Goal: Information Seeking & Learning: Compare options

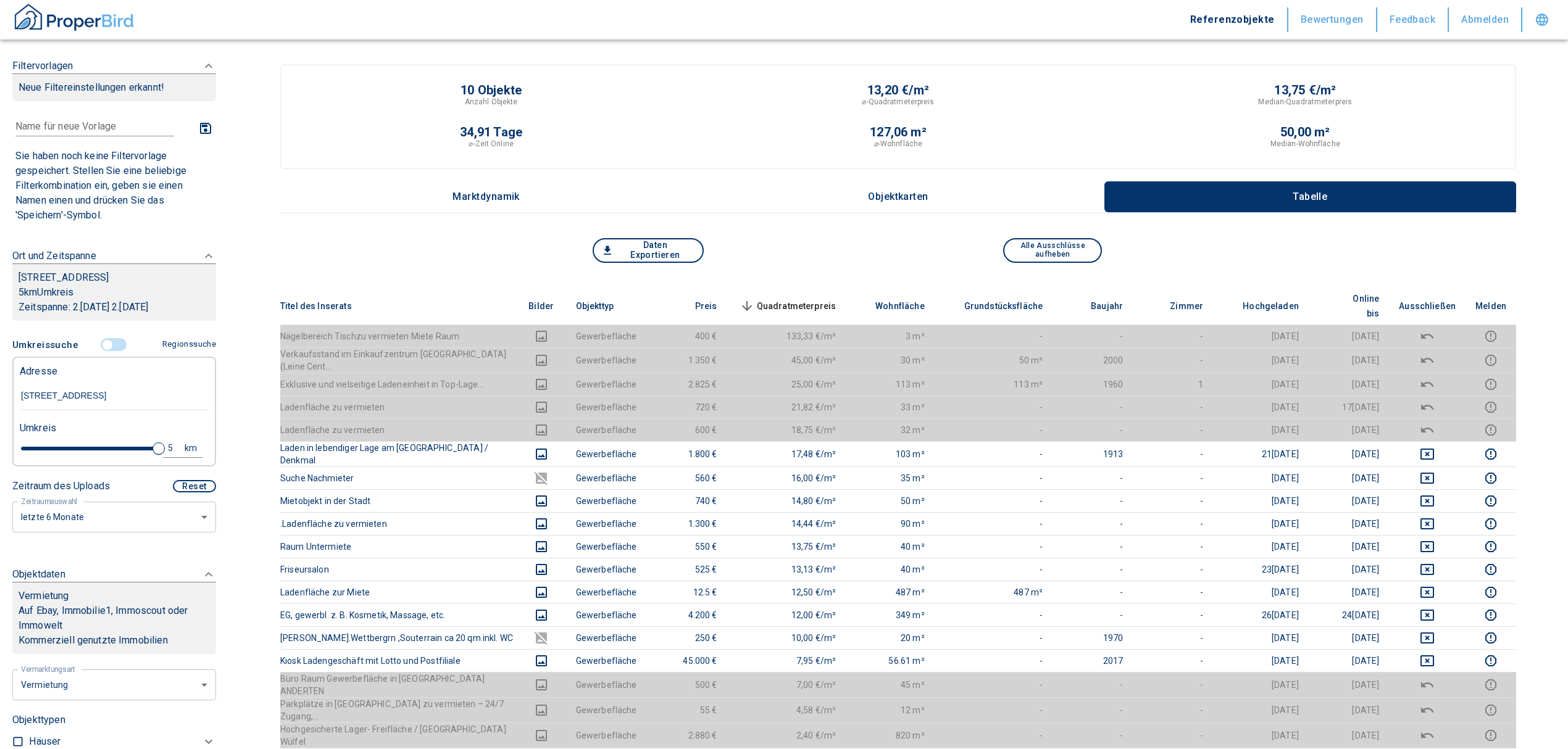
click at [109, 342] on input "controlled" at bounding box center [107, 344] width 37 height 13
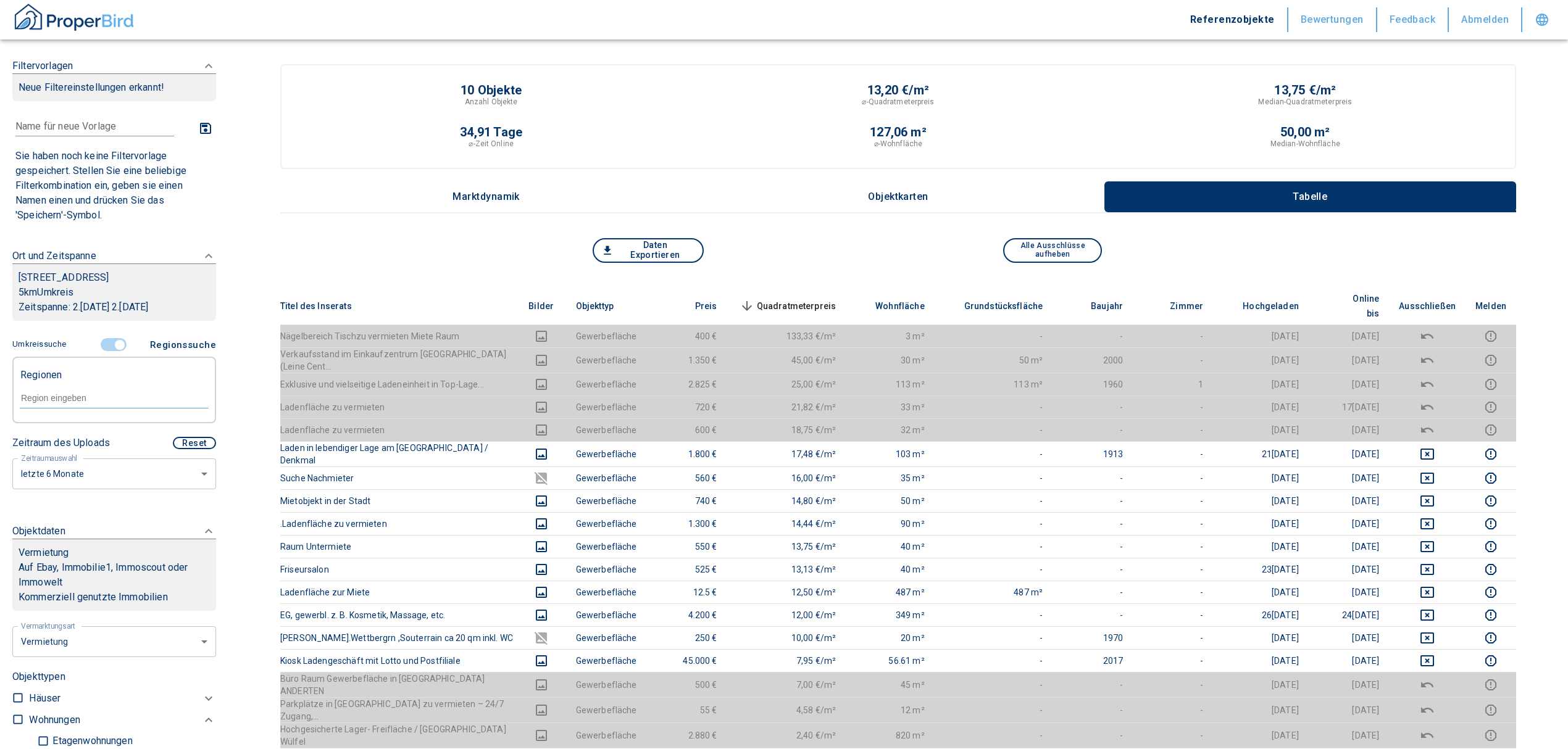
click at [110, 344] on input "controlled" at bounding box center [119, 344] width 37 height 13
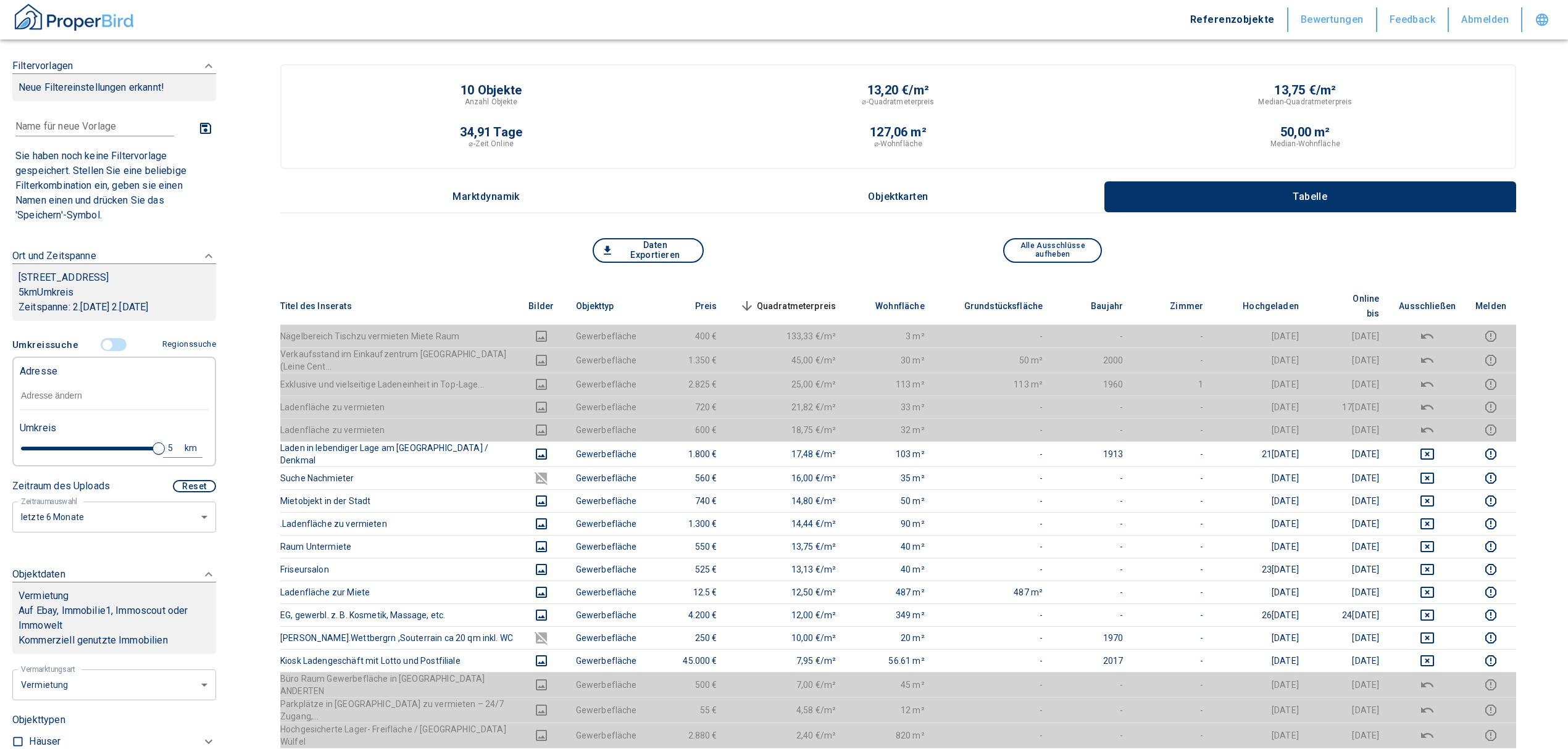
click at [60, 387] on input "text" at bounding box center [114, 396] width 189 height 28
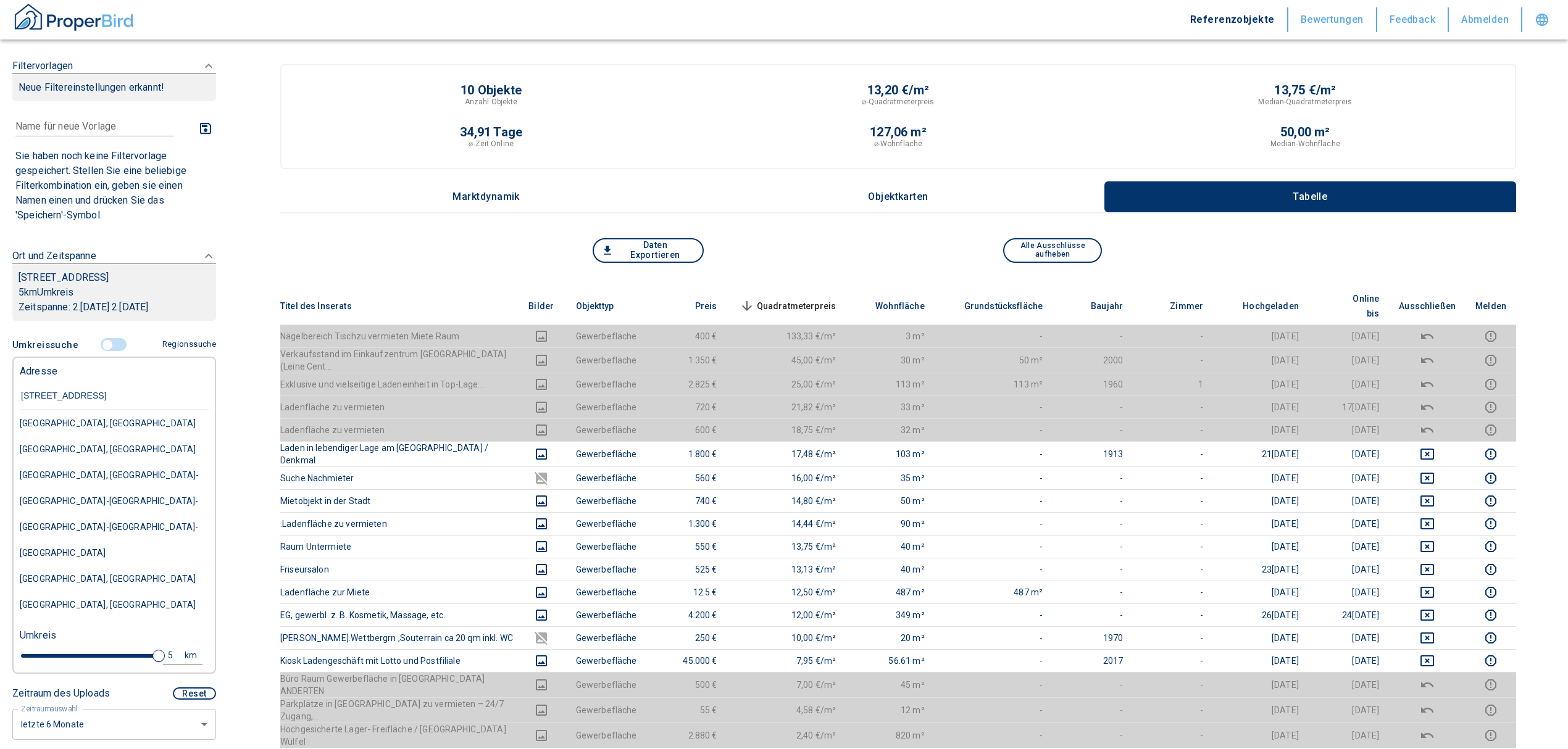
type input "[STREET_ADDRESS]"
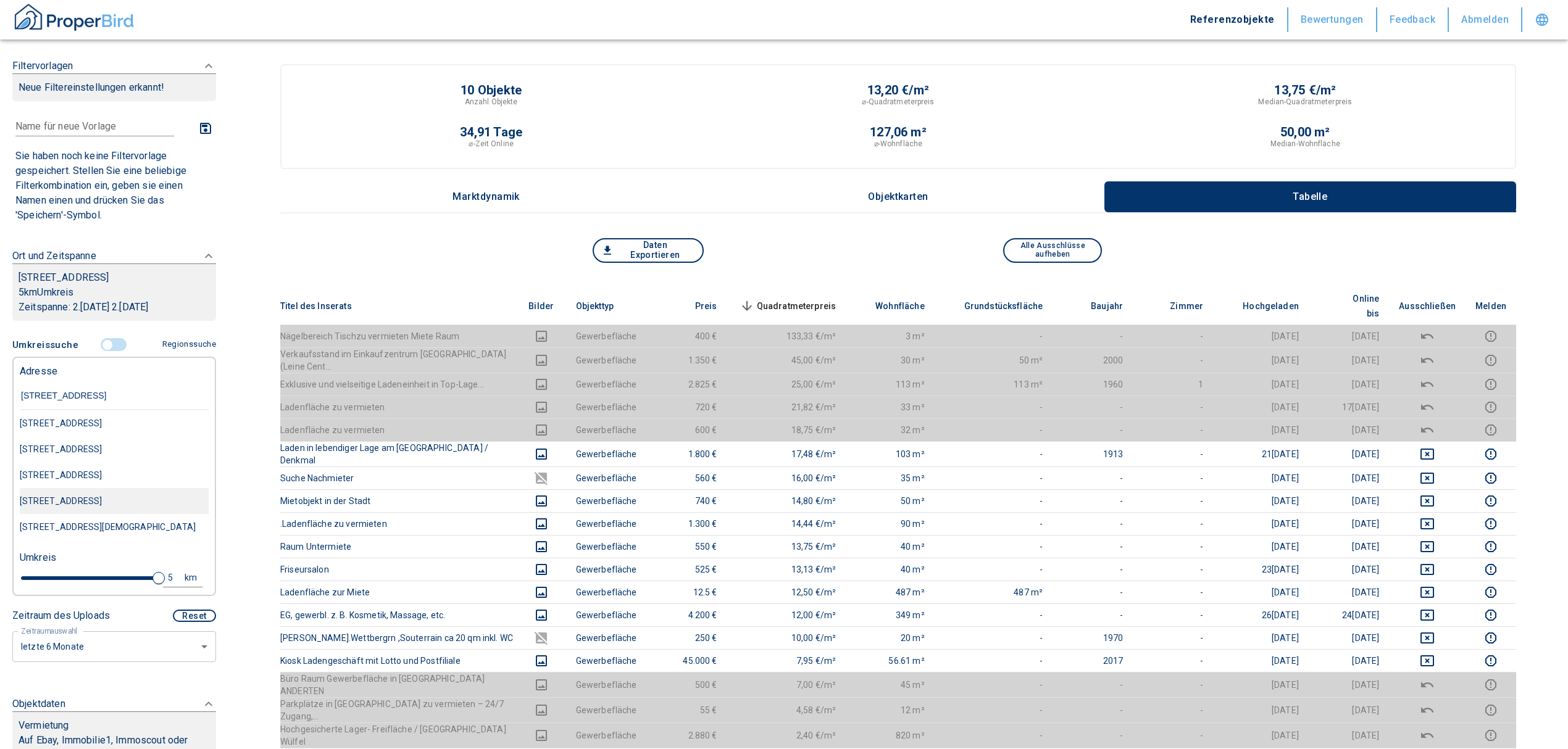
click at [77, 436] on div "[STREET_ADDRESS]" at bounding box center [114, 423] width 189 height 26
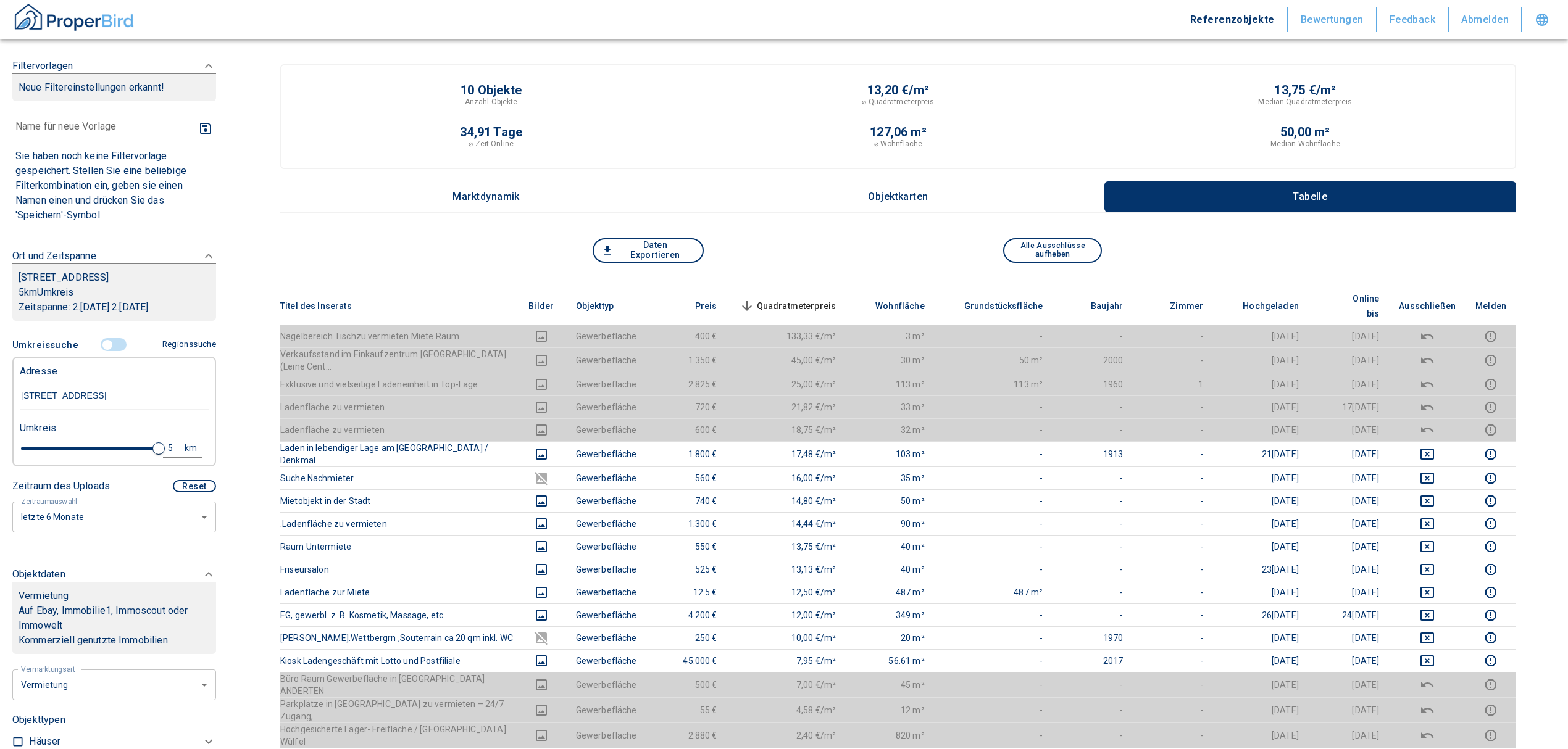
type input "2020"
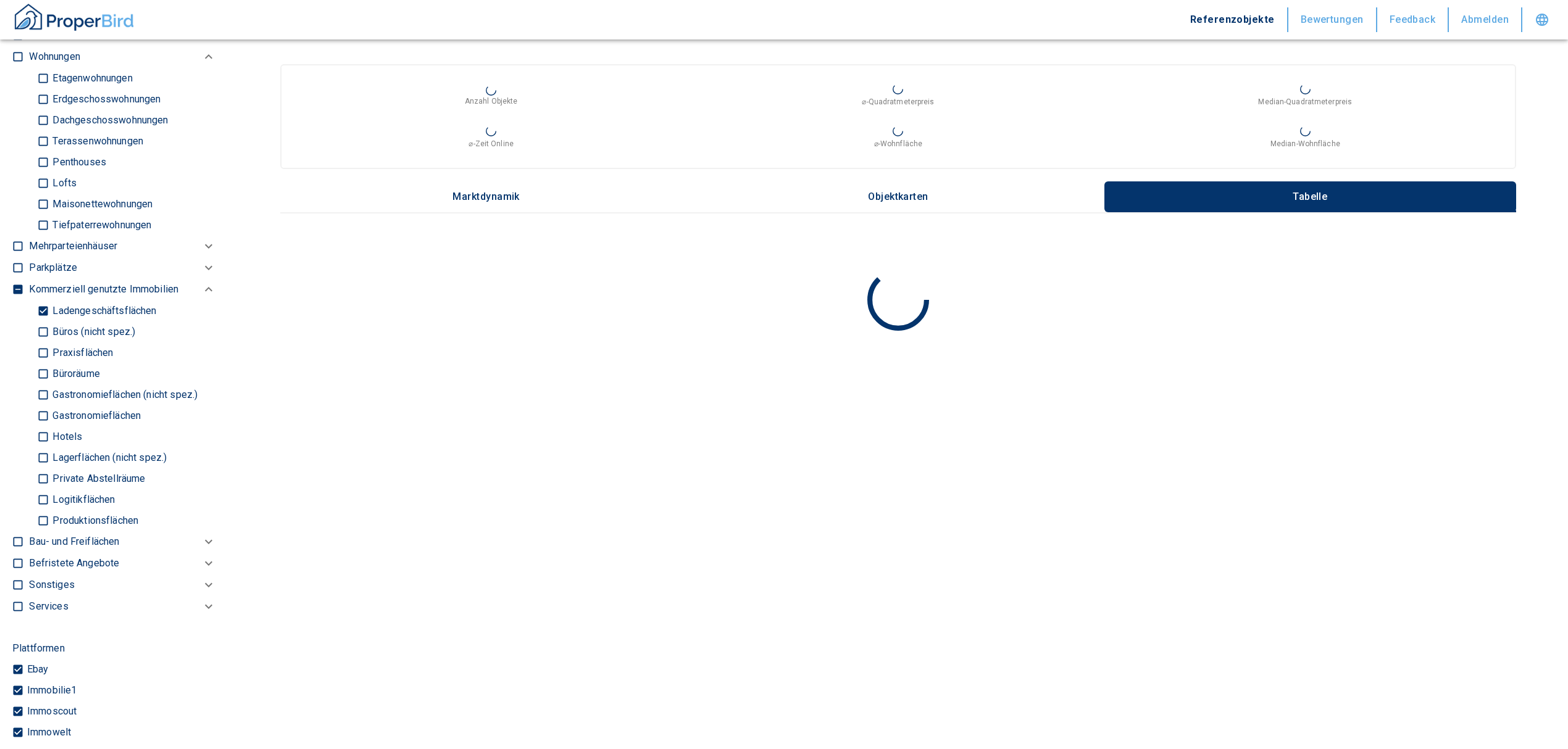
scroll to position [741, 0]
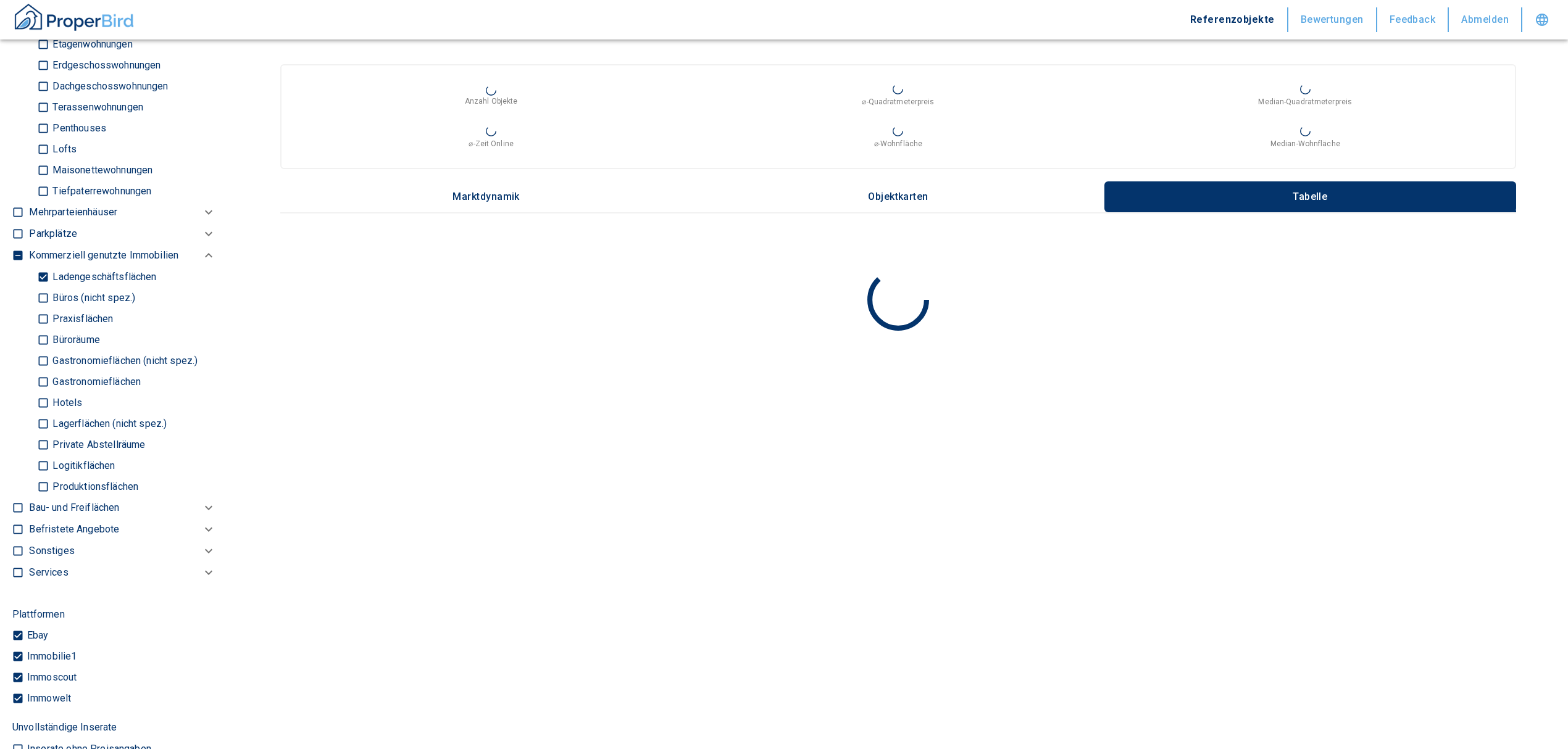
type input "[STREET_ADDRESS]"
click at [43, 277] on input "Ladengeschäftsflächen" at bounding box center [42, 276] width 12 height 22
checkbox input "false"
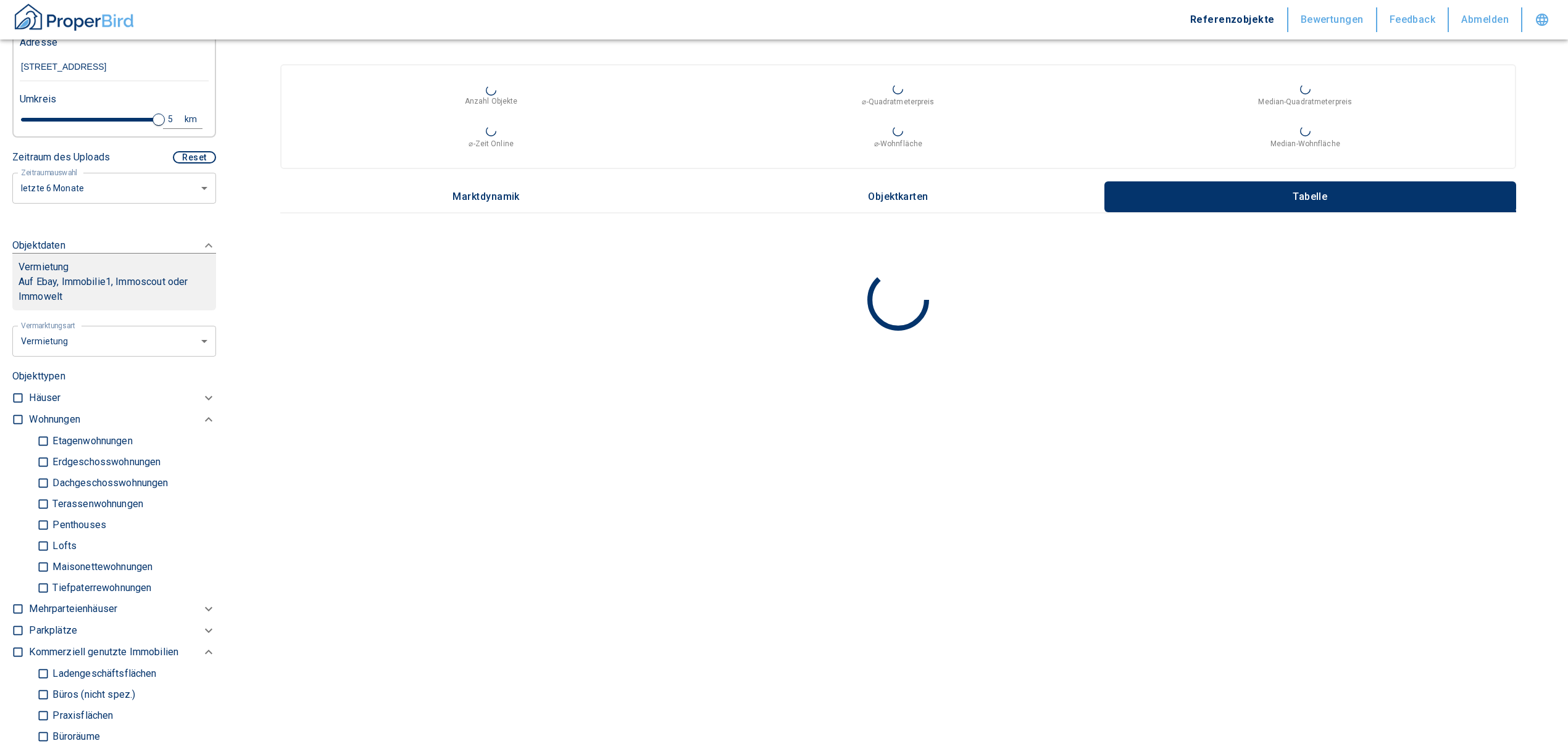
scroll to position [82, 0]
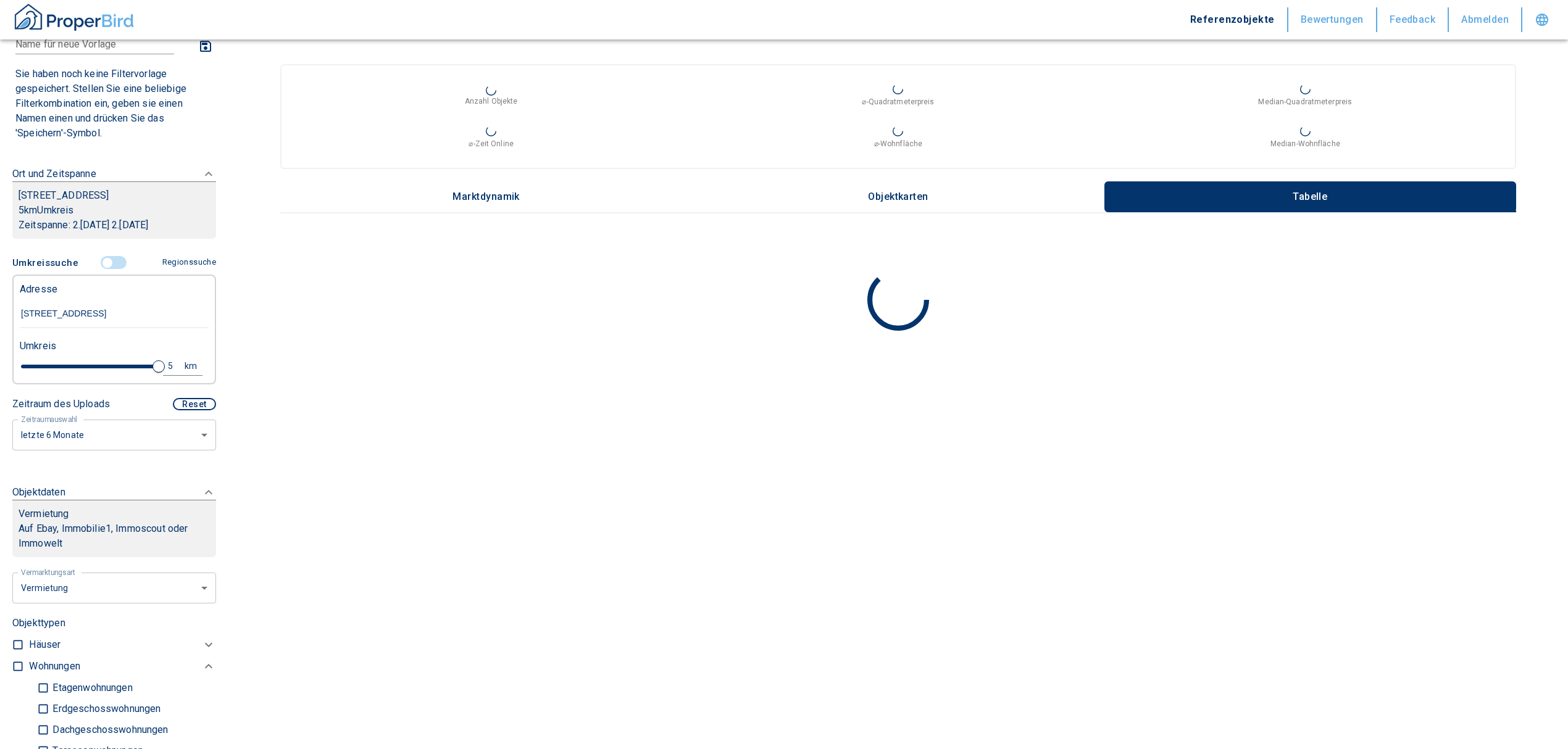
type input "2020"
type input "4.8"
type input "2020"
type input "4.4"
type input "2020"
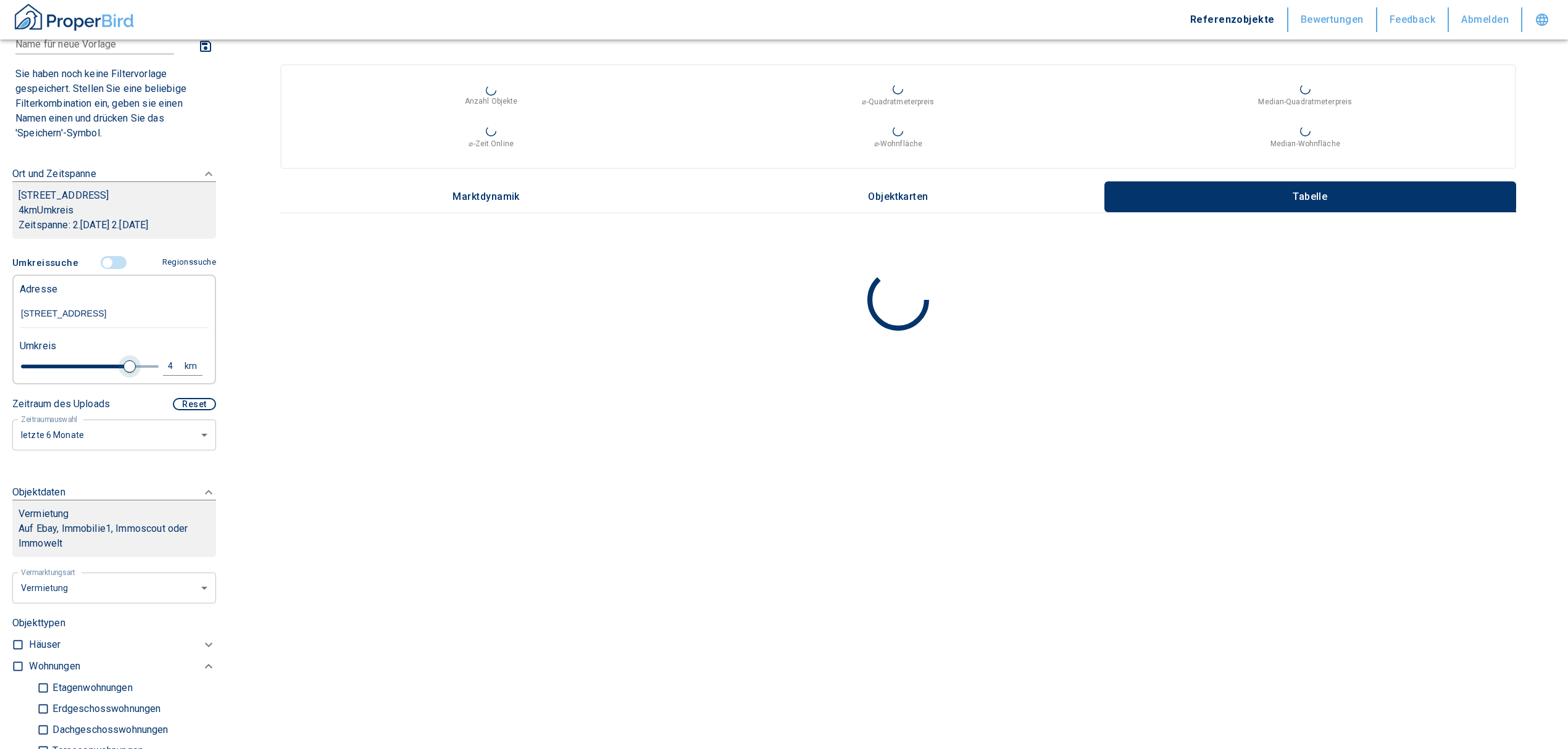
type input "4"
type input "2020"
type input "3.6"
type input "2020"
type input "3.2"
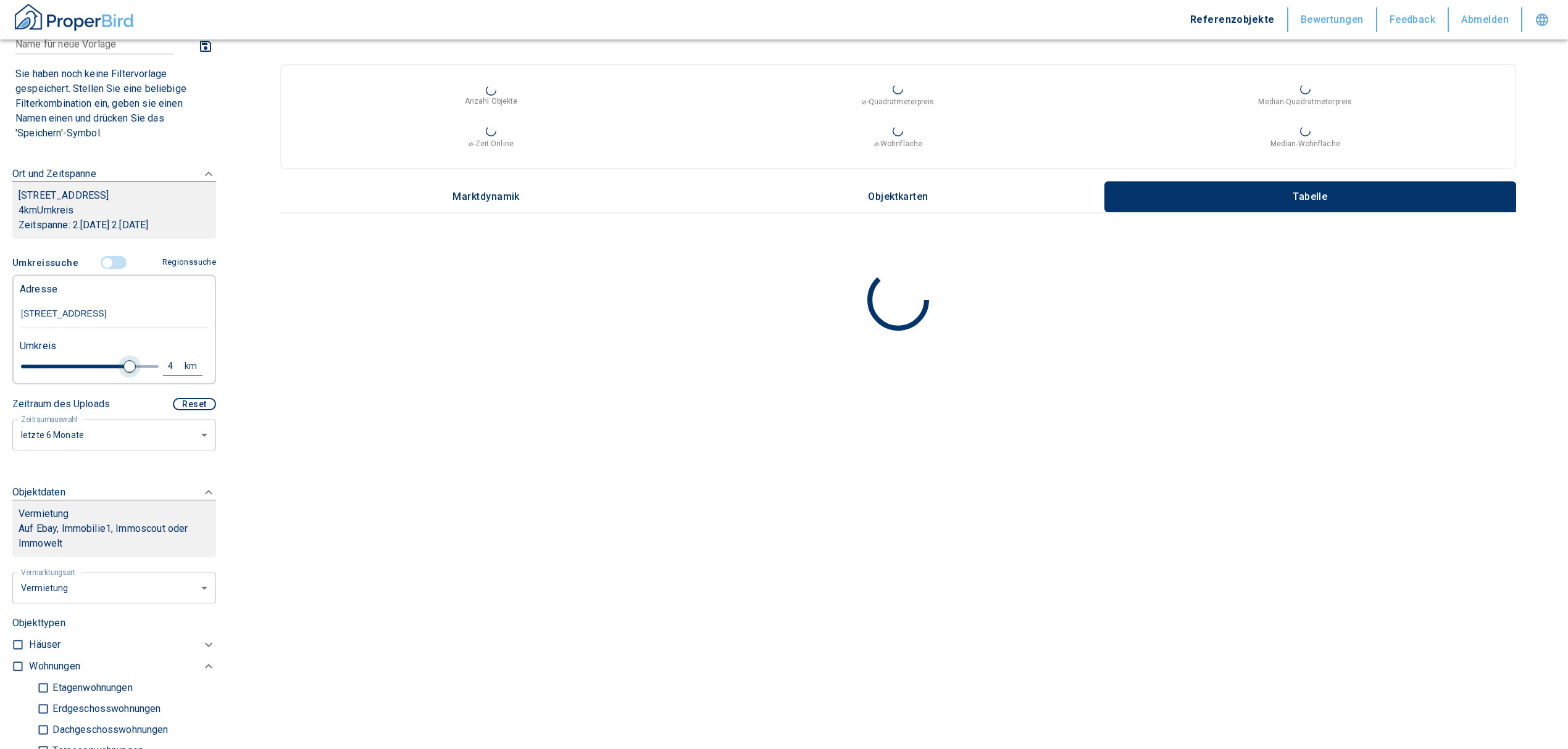
type input "2020"
type input "3"
type input "2020"
type input "2.8"
type input "2020"
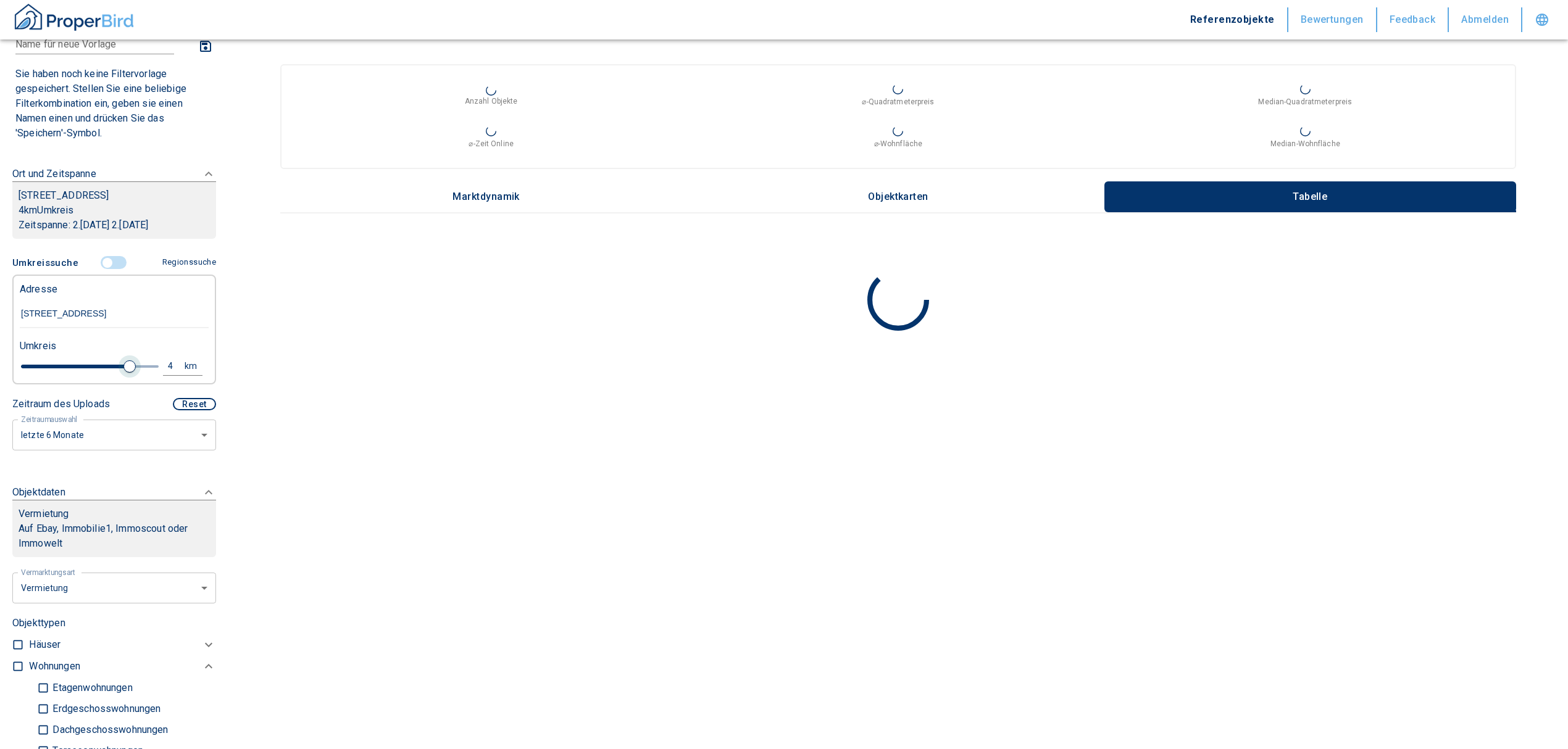
type input "2.6"
type input "2020"
type input "2.4"
type input "2020"
type input "2.2"
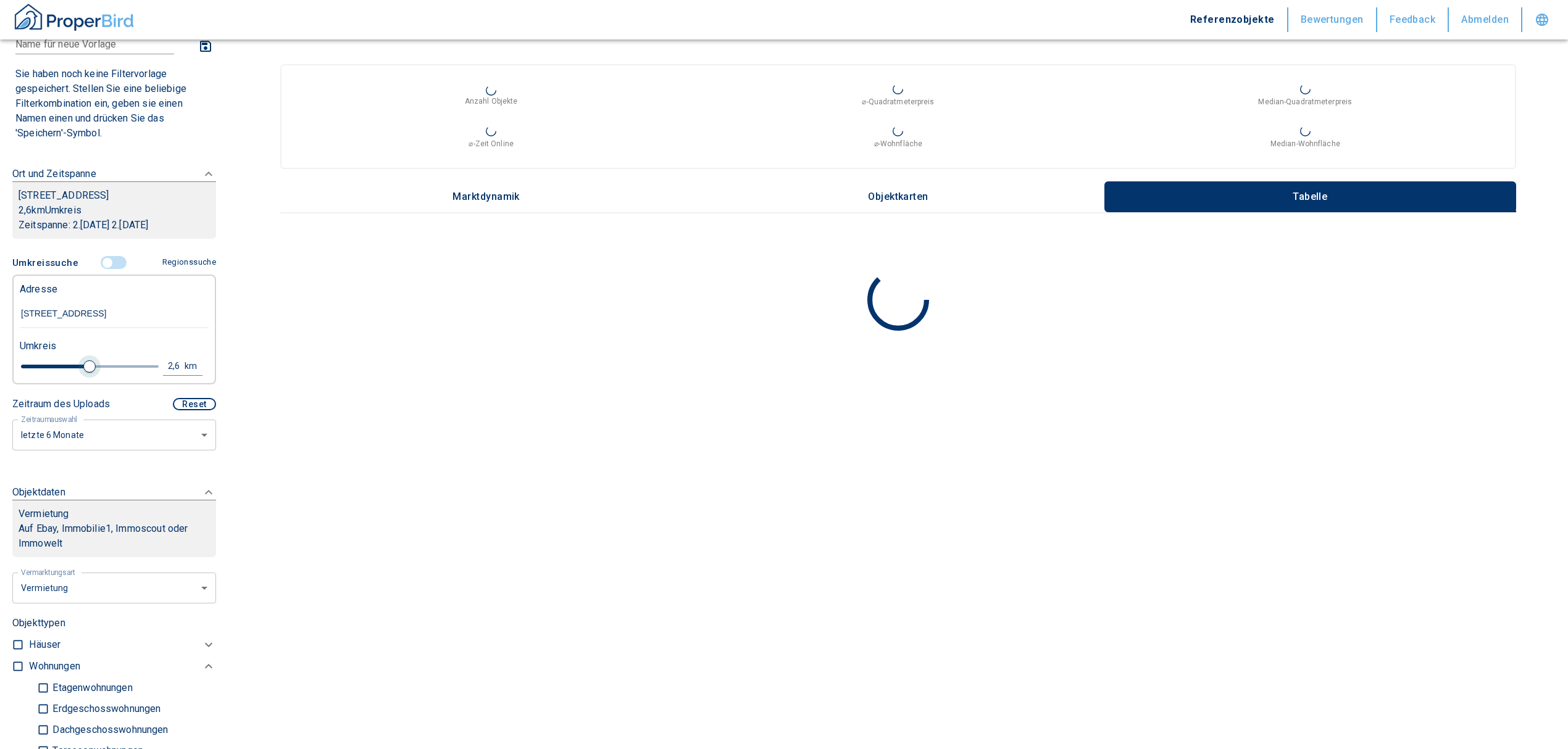
type input "2020"
type input "2"
type input "2020"
type input "1.8"
type input "2020"
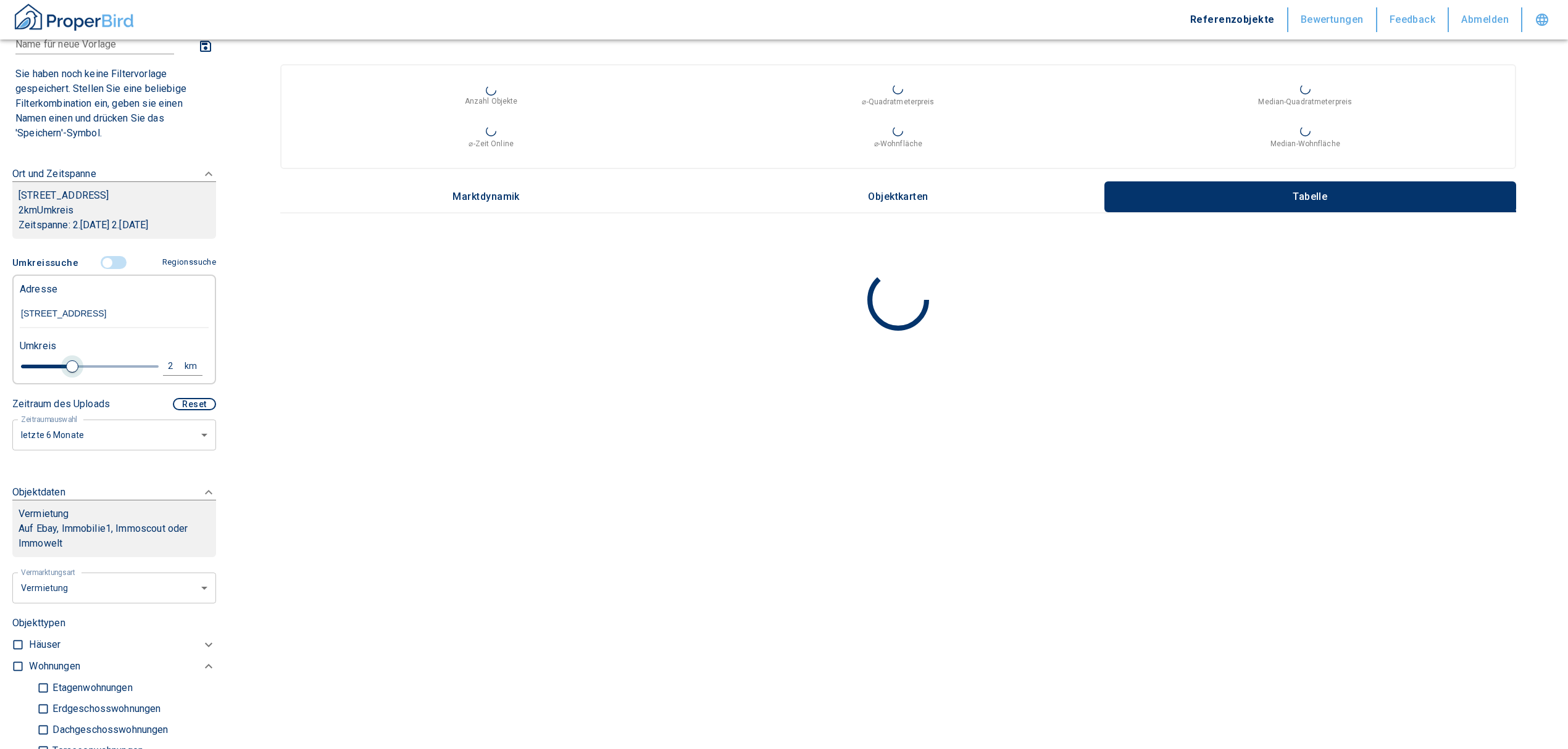
type input "1.6"
type input "2020"
type input "1.4"
type input "2020"
type input "1.2"
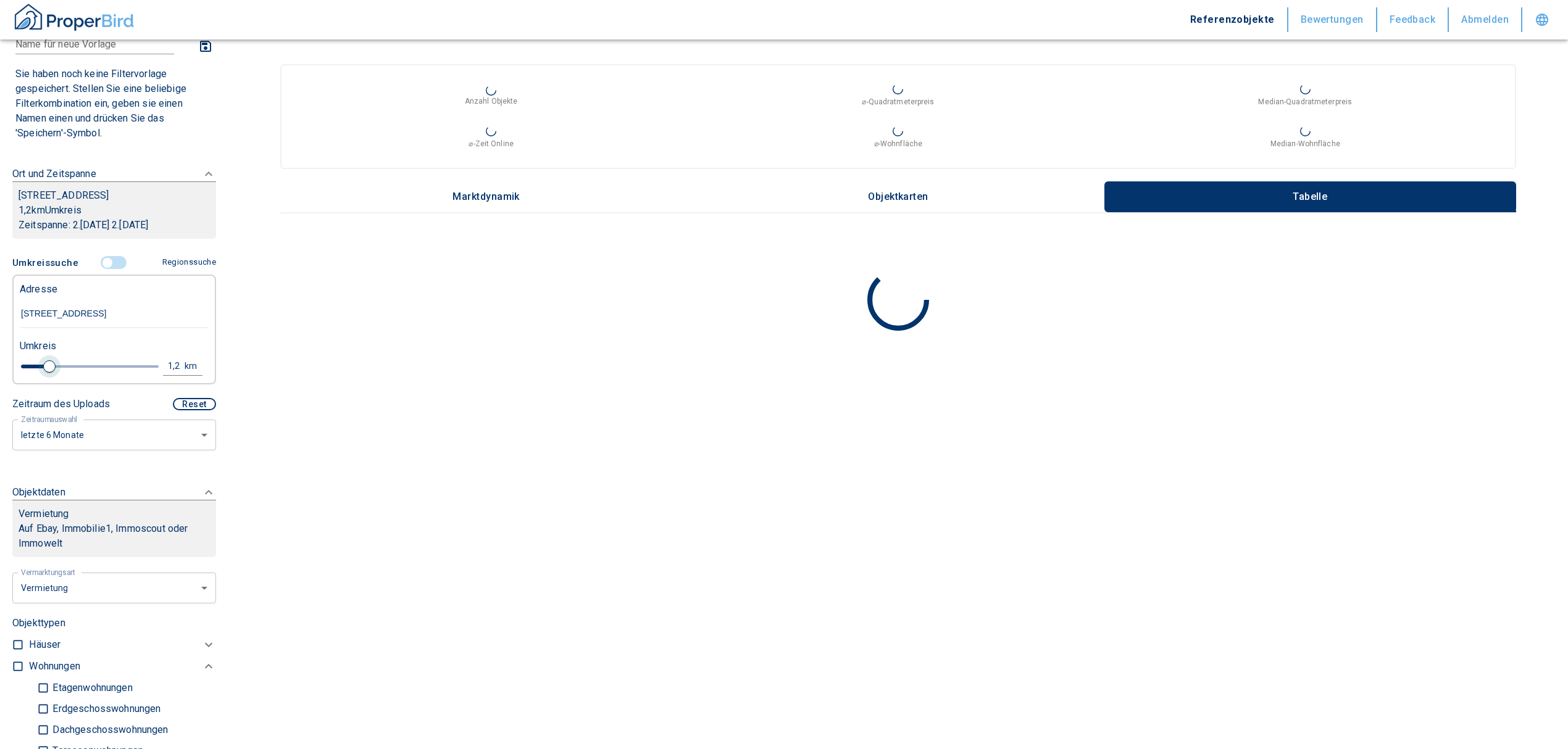
type input "2020"
type input "1"
drag, startPoint x: 132, startPoint y: 369, endPoint x: 39, endPoint y: 361, distance: 93.3
click at [39, 361] on span at bounding box center [43, 366] width 12 height 12
type input "2020"
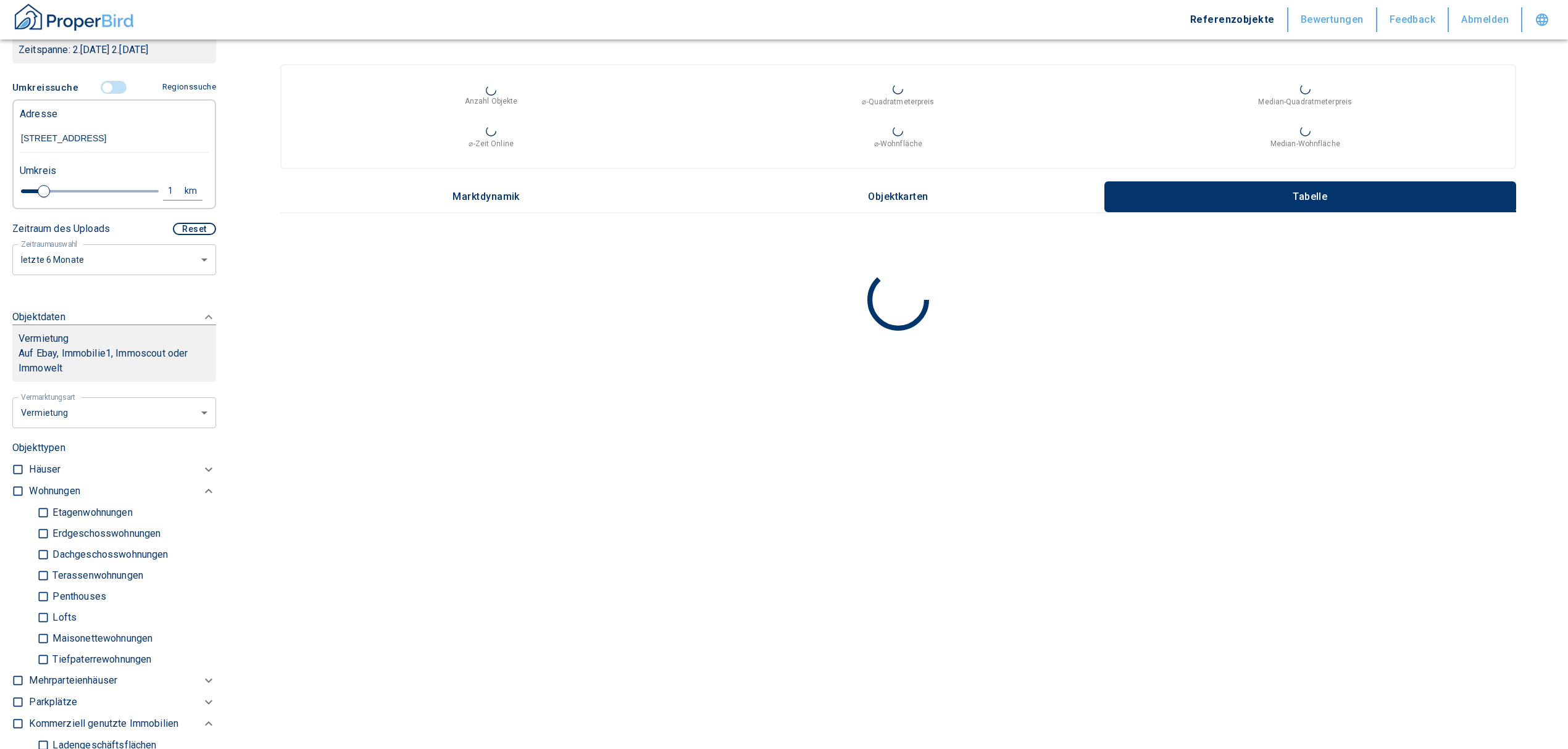
scroll to position [247, 0]
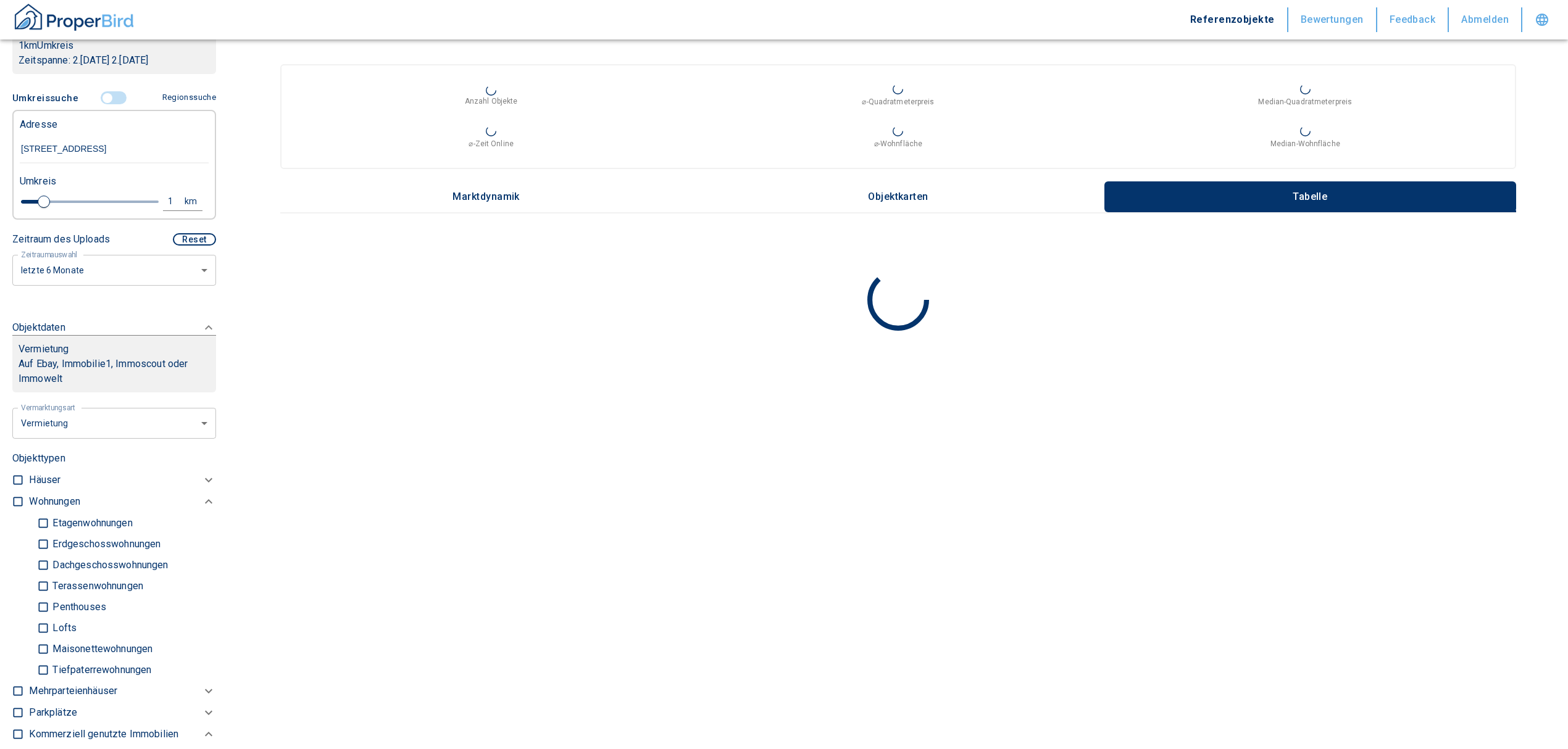
click at [13, 496] on input "checkbox" at bounding box center [17, 501] width 12 height 12
checkbox input "true"
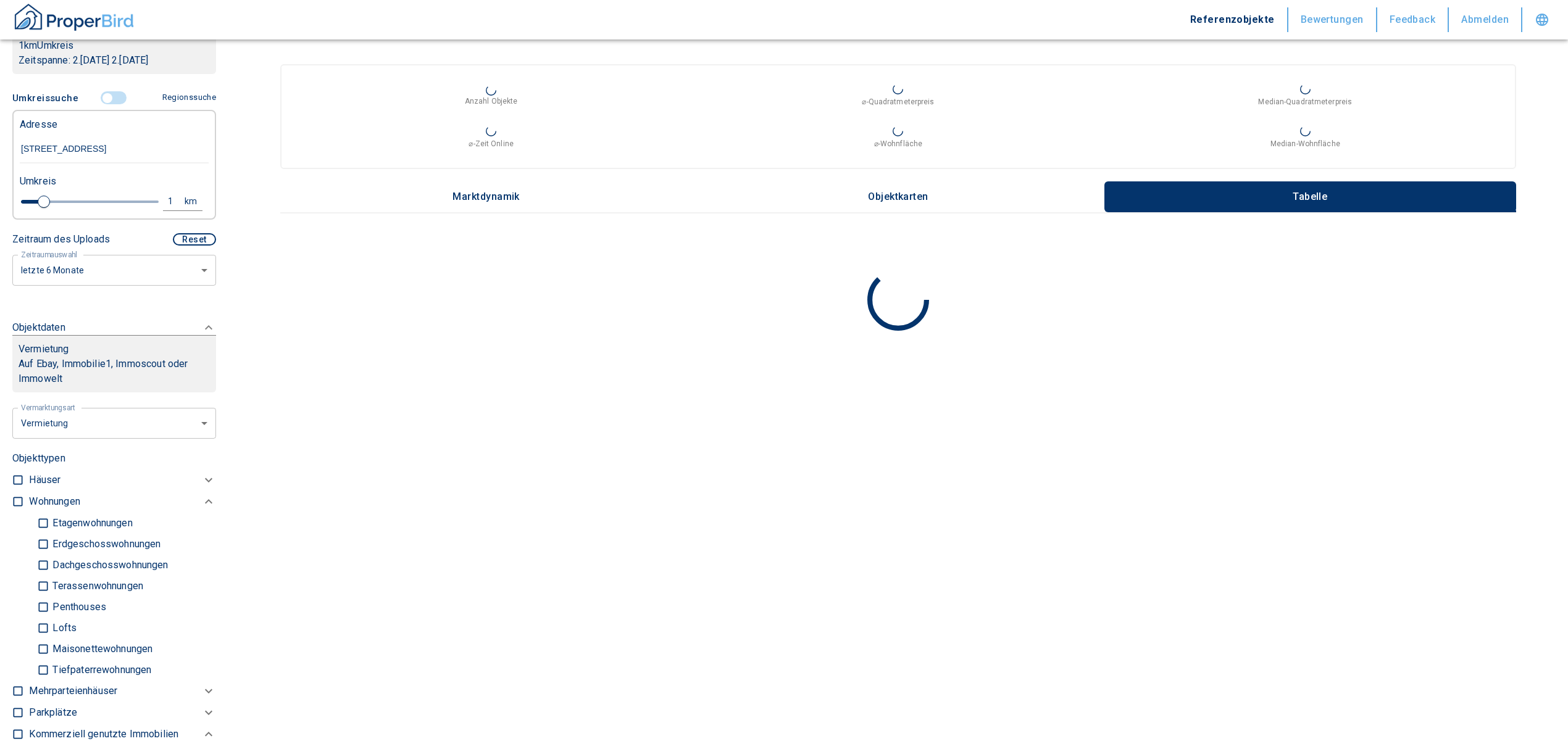
checkbox input "true"
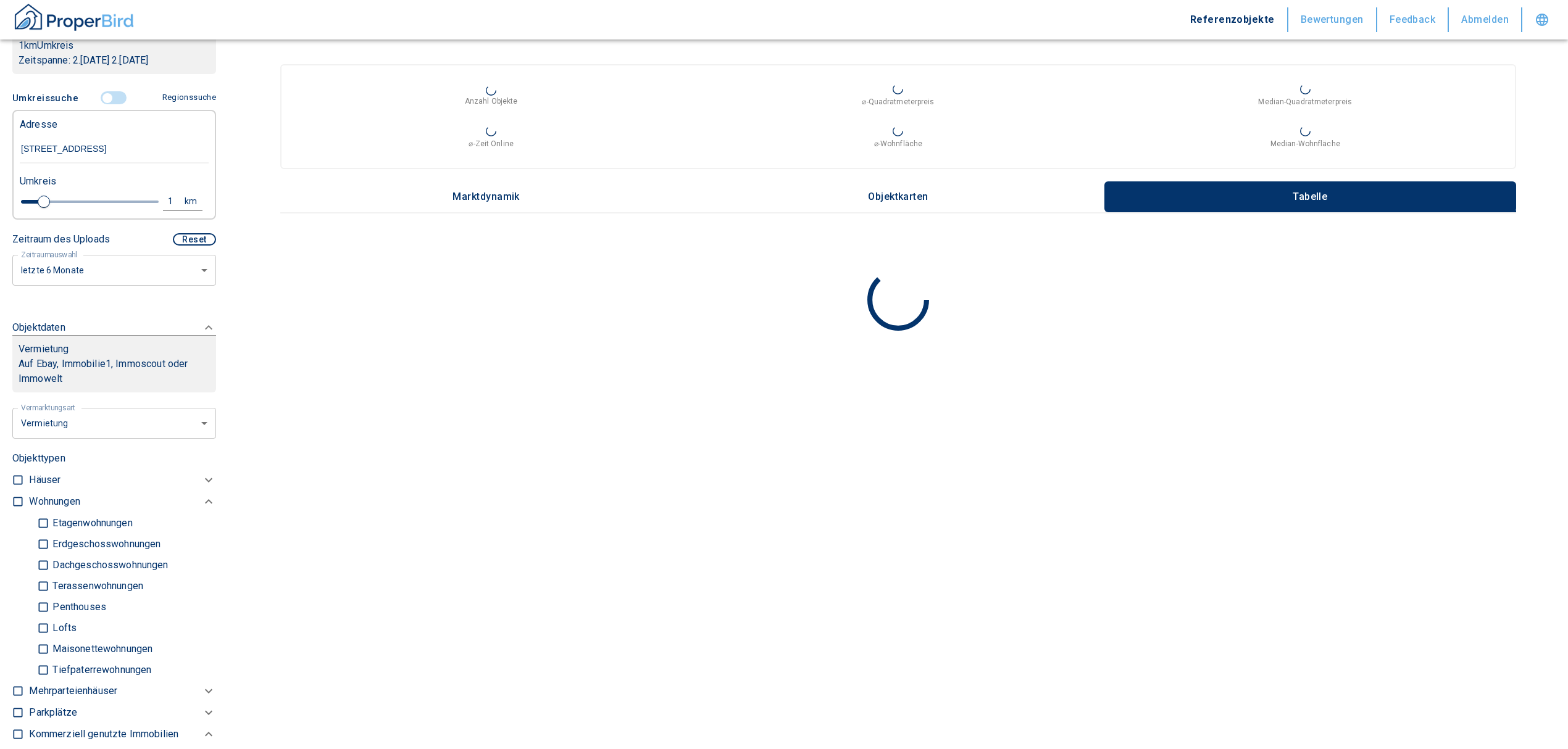
type input "2020"
click at [40, 682] on input "Tiefpaterrewohnungen" at bounding box center [42, 684] width 12 height 22
checkbox input "false"
type input "2020"
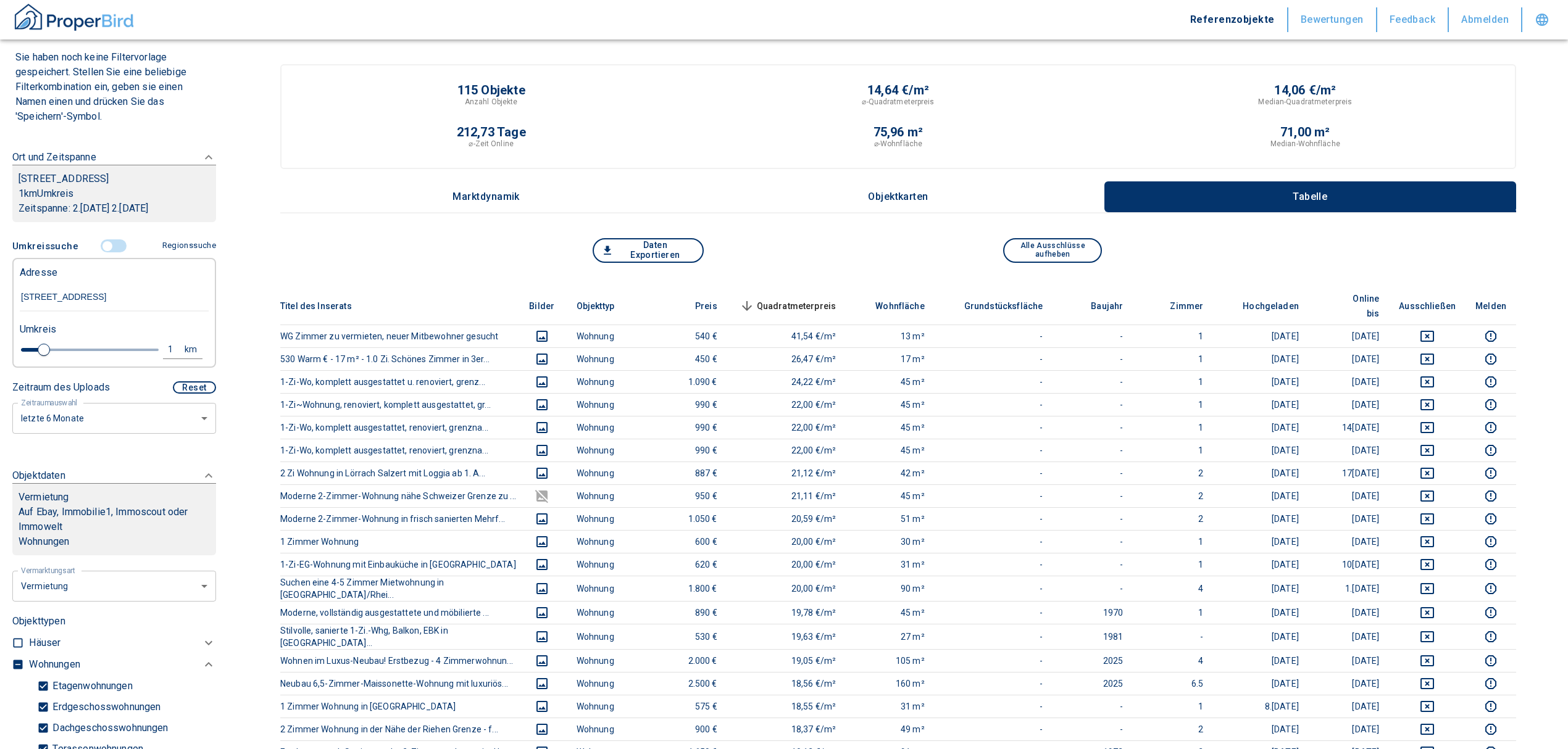
scroll to position [82, 0]
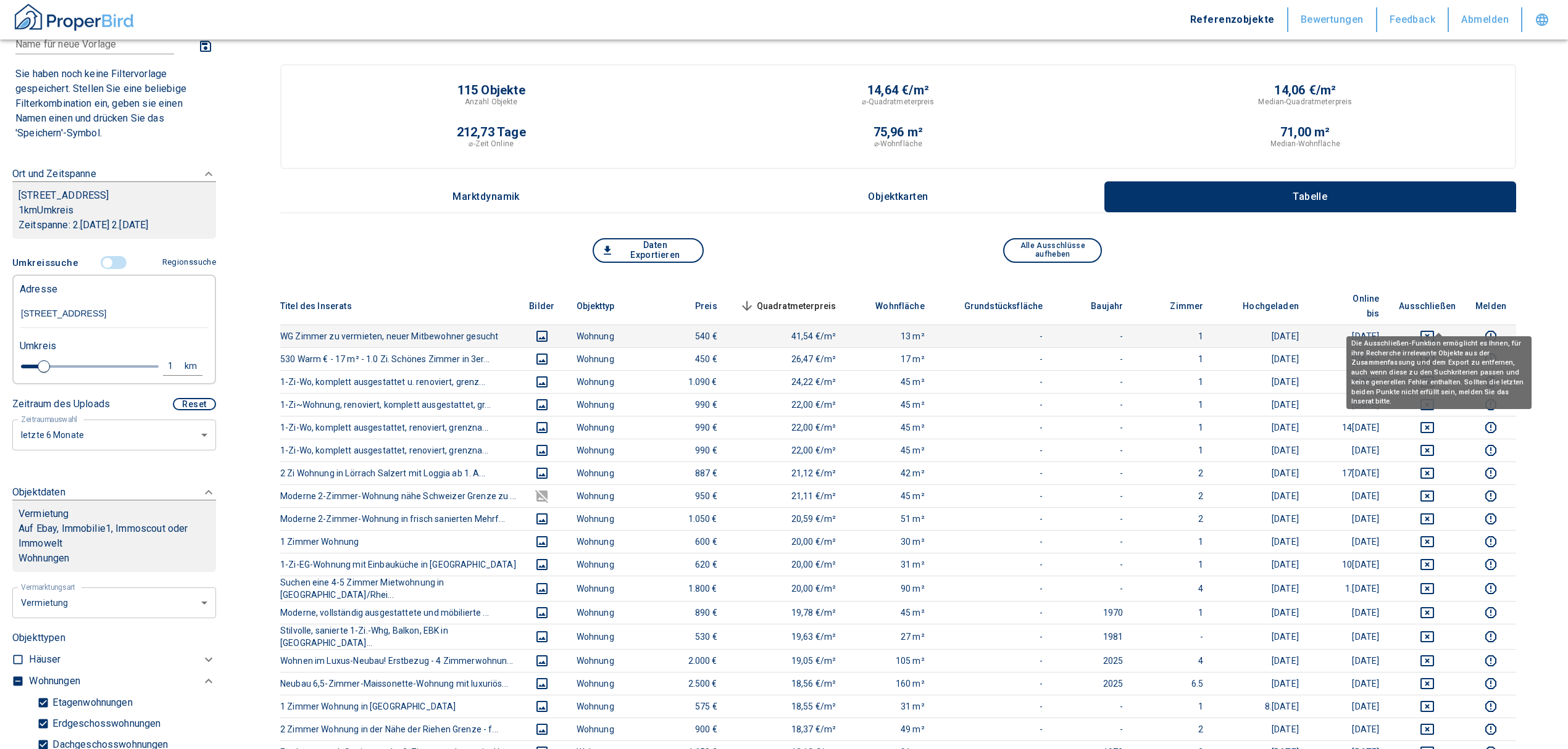
click at [1435, 329] on icon "deselect this listing" at bounding box center [1428, 337] width 15 height 15
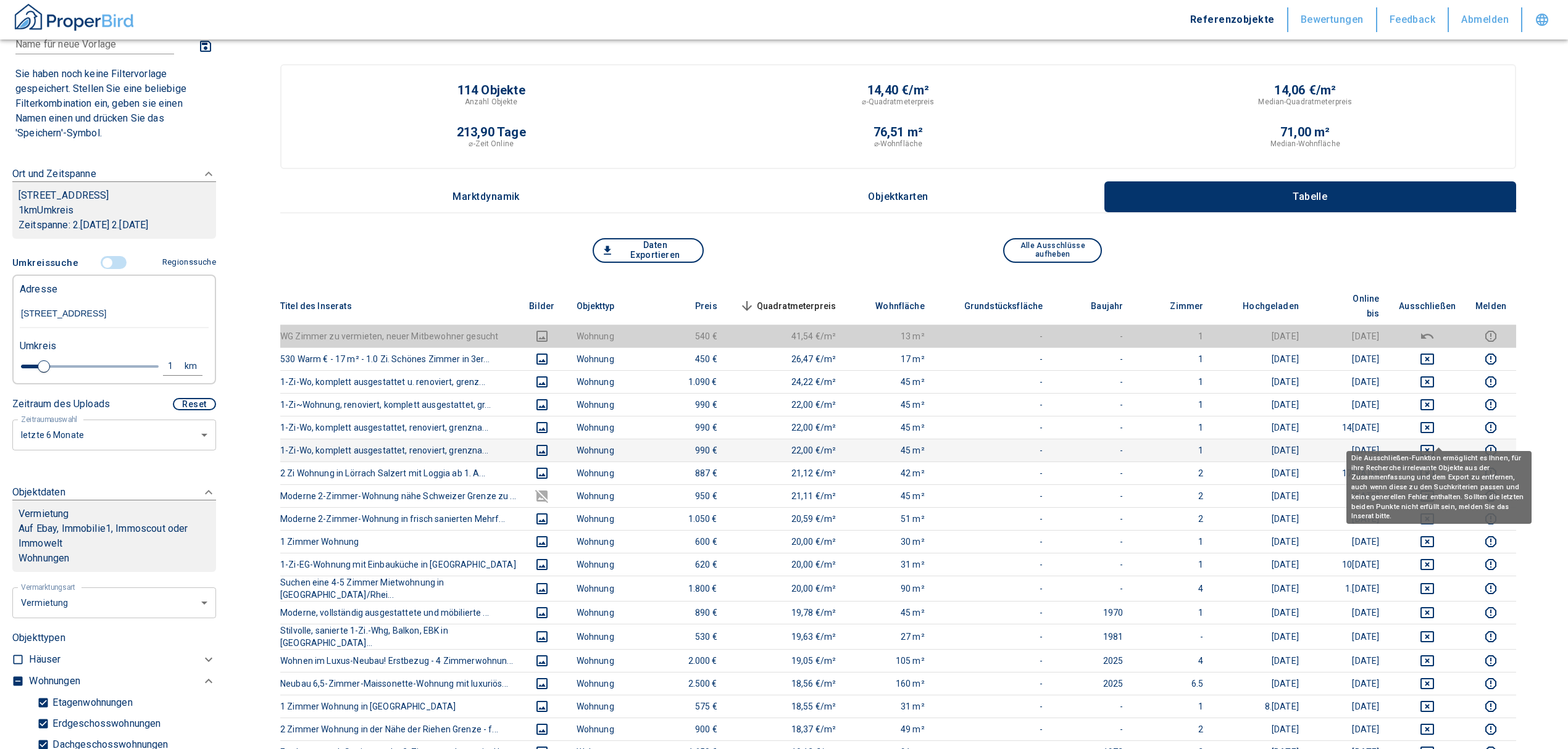
click at [1435, 445] on icon "deselect this listing" at bounding box center [1427, 451] width 13 height 11
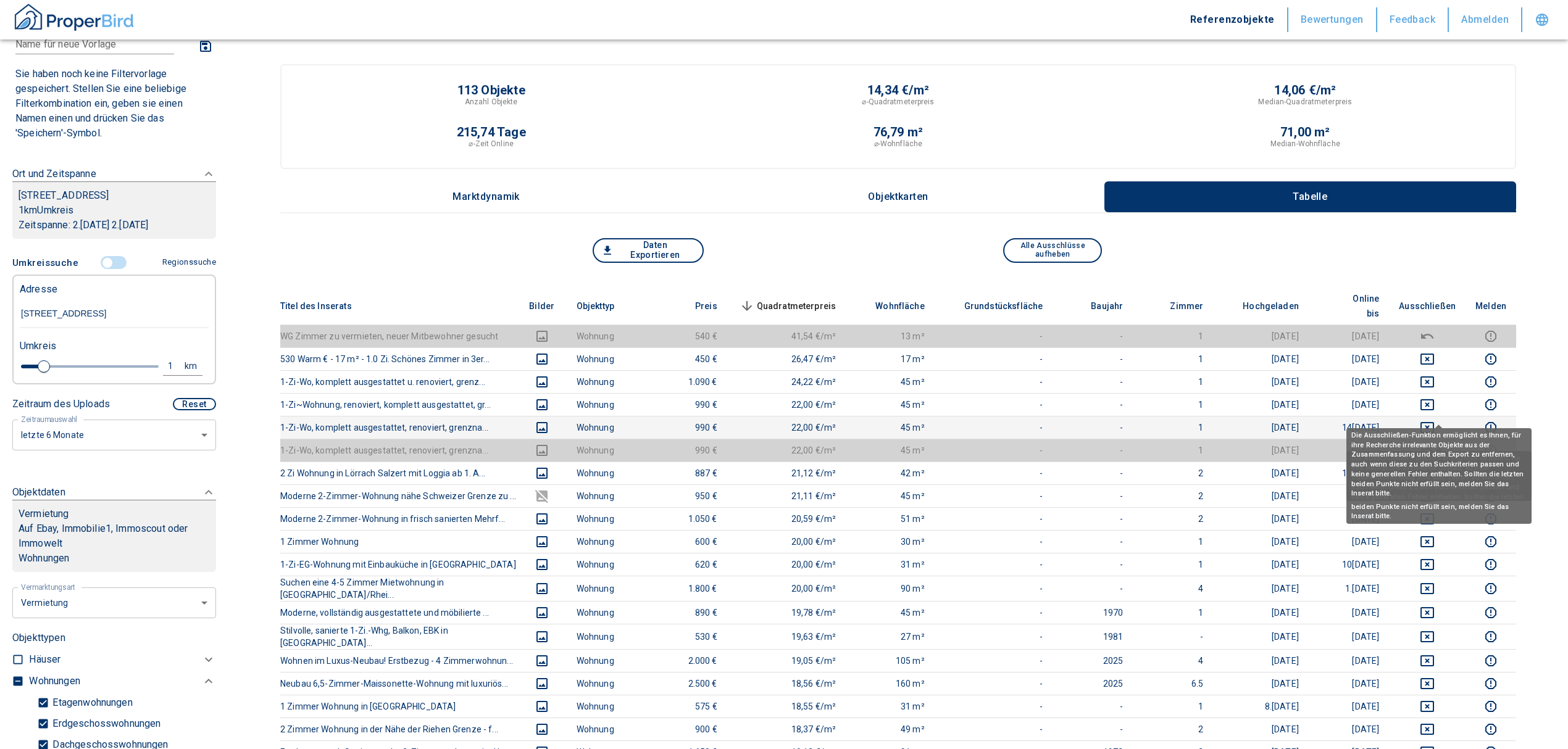
click at [1435, 420] on icon "deselect this listing" at bounding box center [1428, 428] width 15 height 15
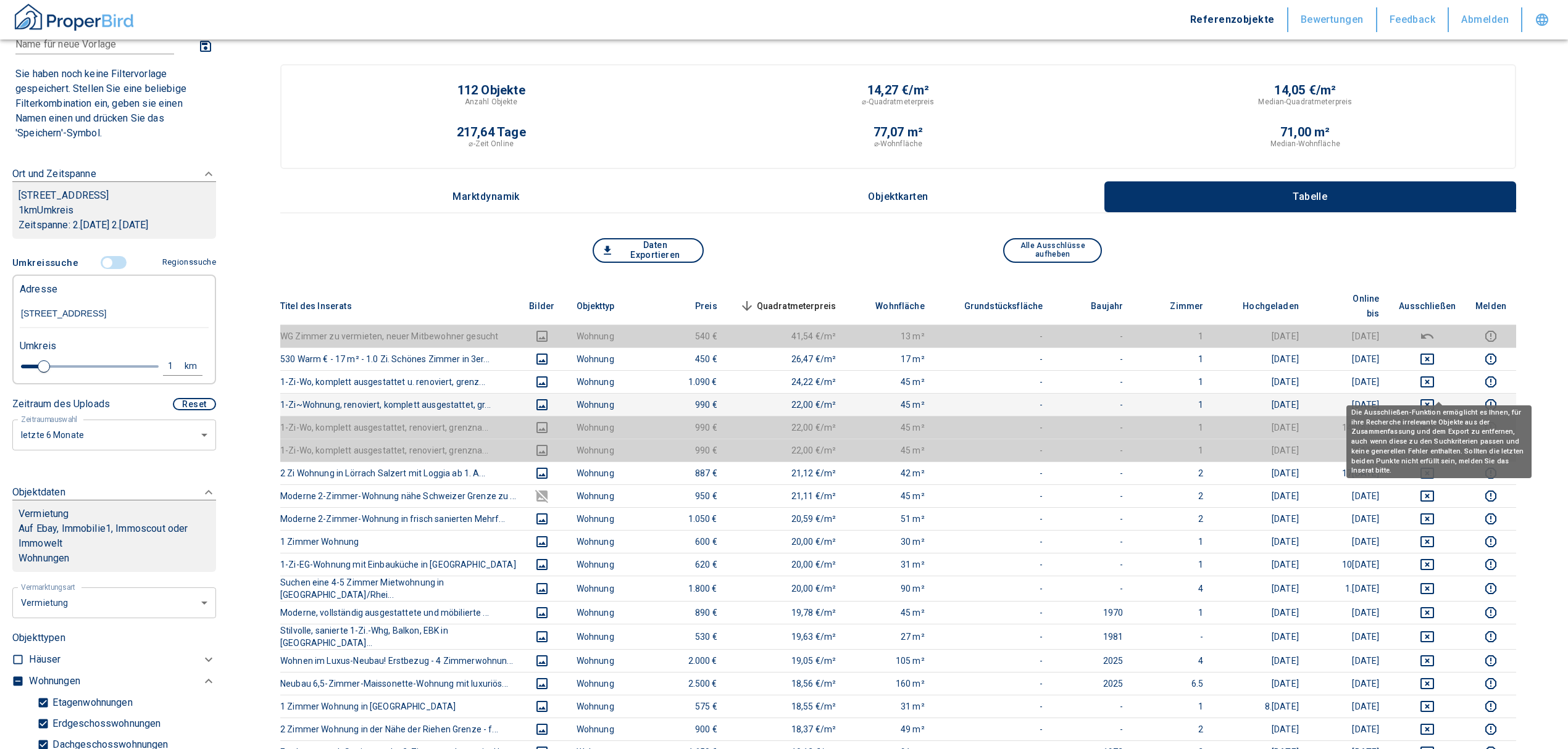
click at [1435, 398] on icon "deselect this listing" at bounding box center [1428, 405] width 15 height 15
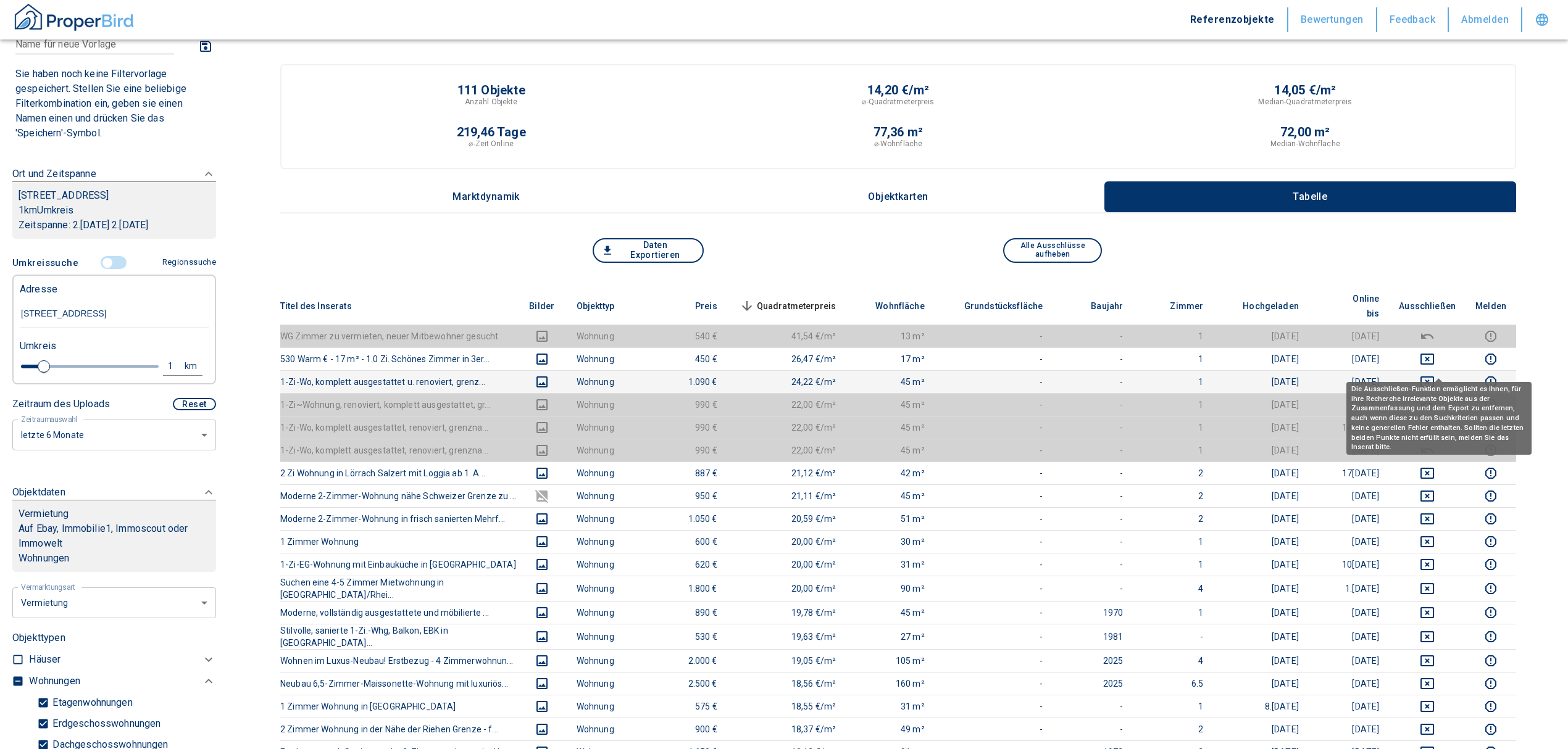
click at [1435, 376] on icon "deselect this listing" at bounding box center [1427, 382] width 13 height 11
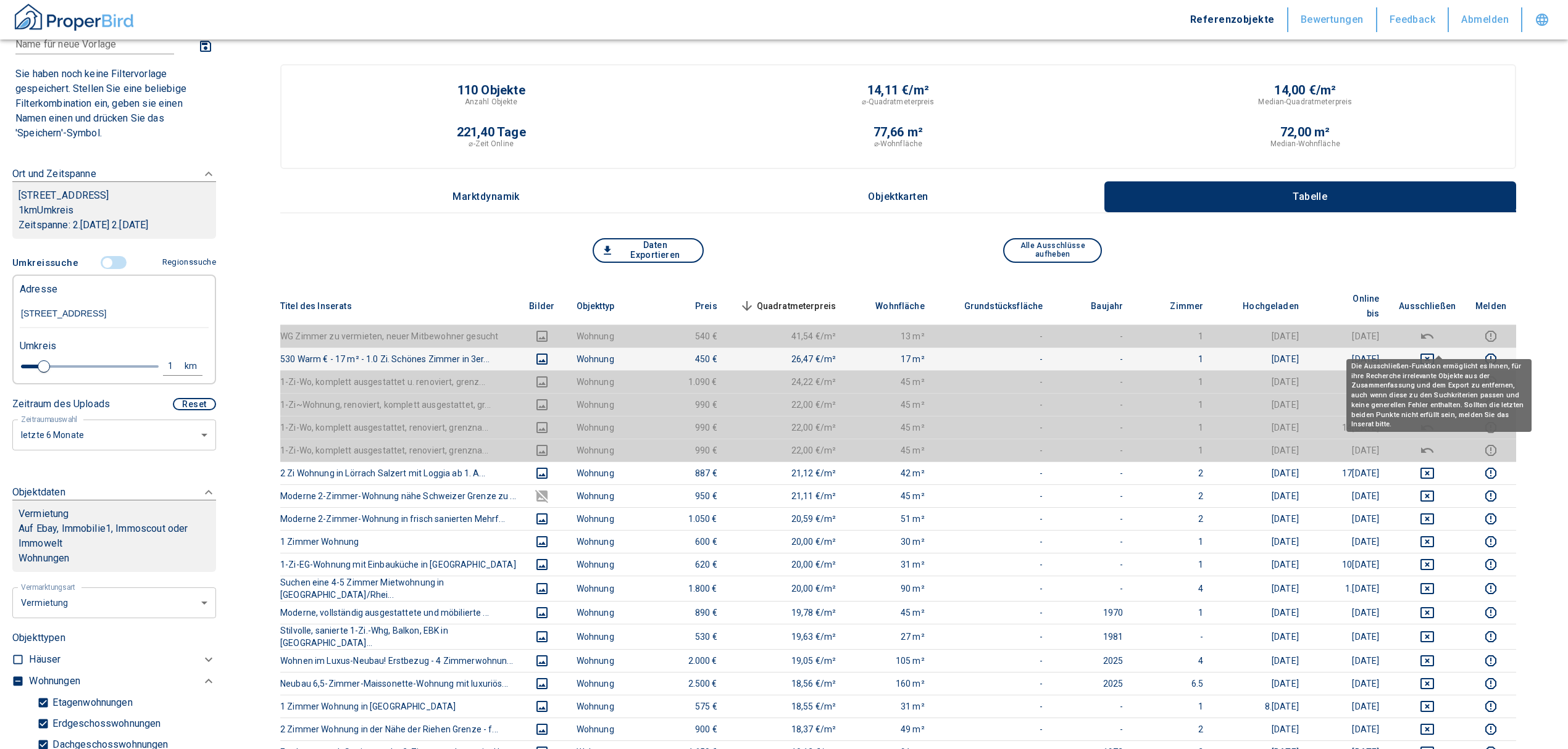
click at [1435, 354] on icon "deselect this listing" at bounding box center [1427, 359] width 13 height 11
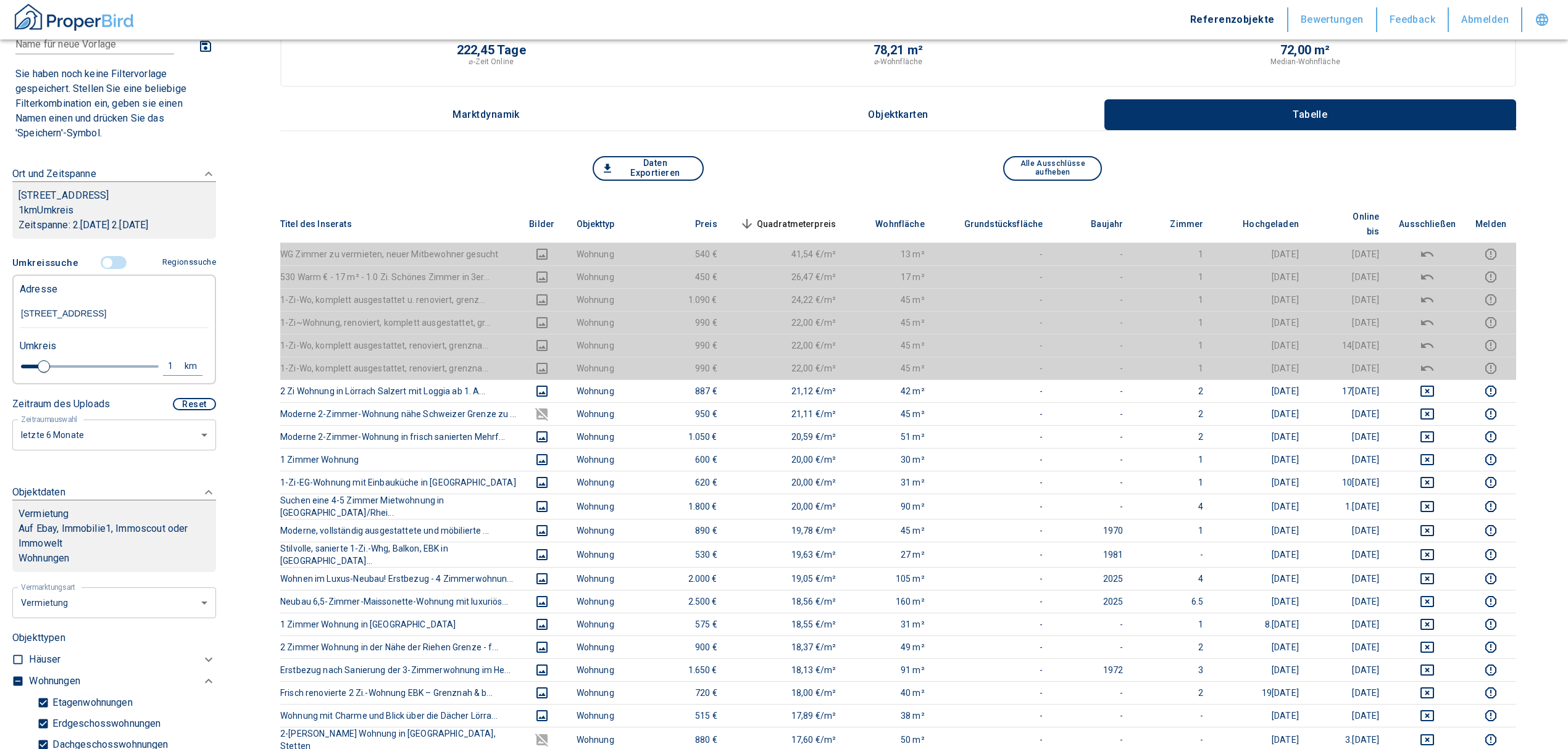
click at [831, 217] on span "Quadratmeterpreis sorted descending" at bounding box center [787, 224] width 100 height 15
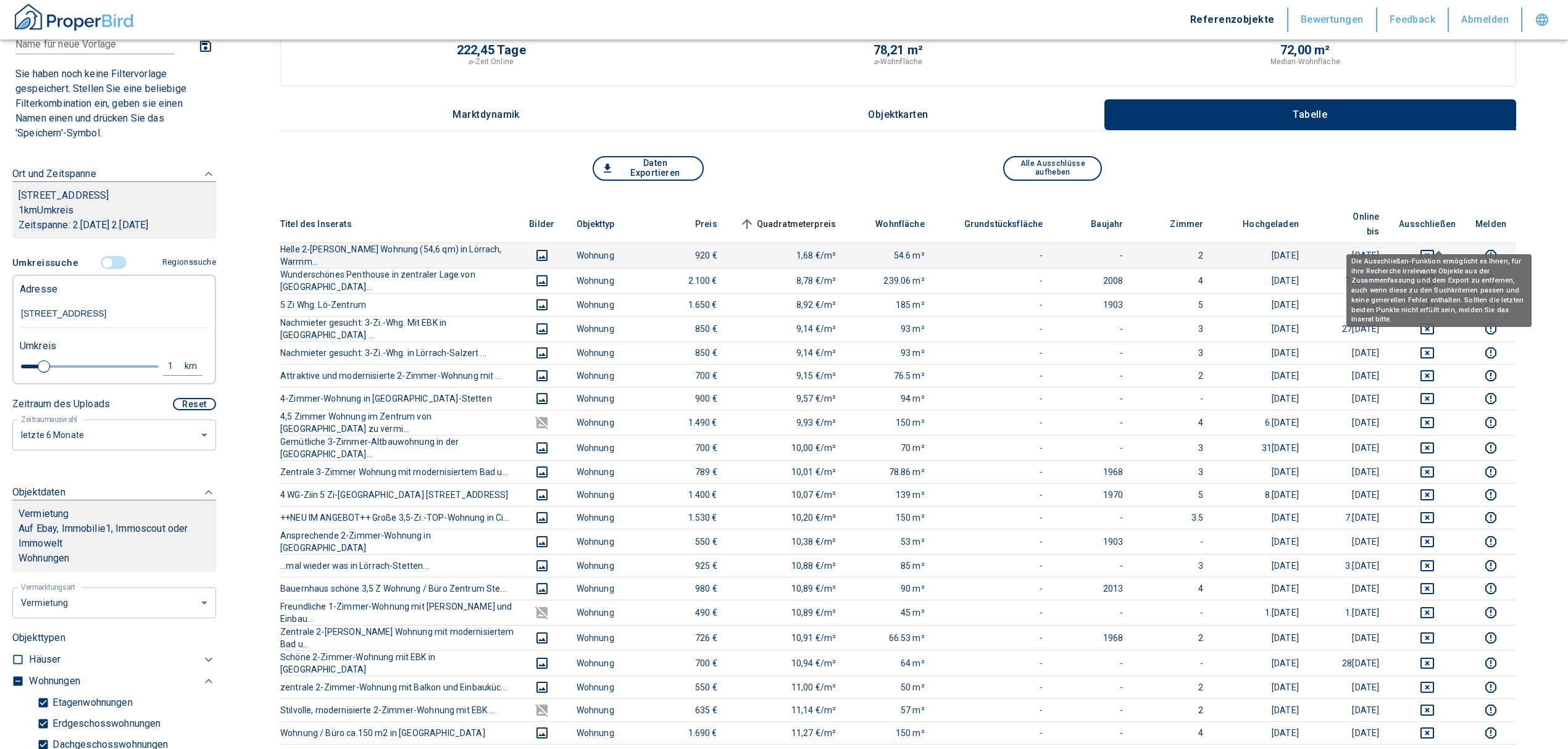
click at [1434, 250] on icon "deselect this listing" at bounding box center [1427, 255] width 13 height 11
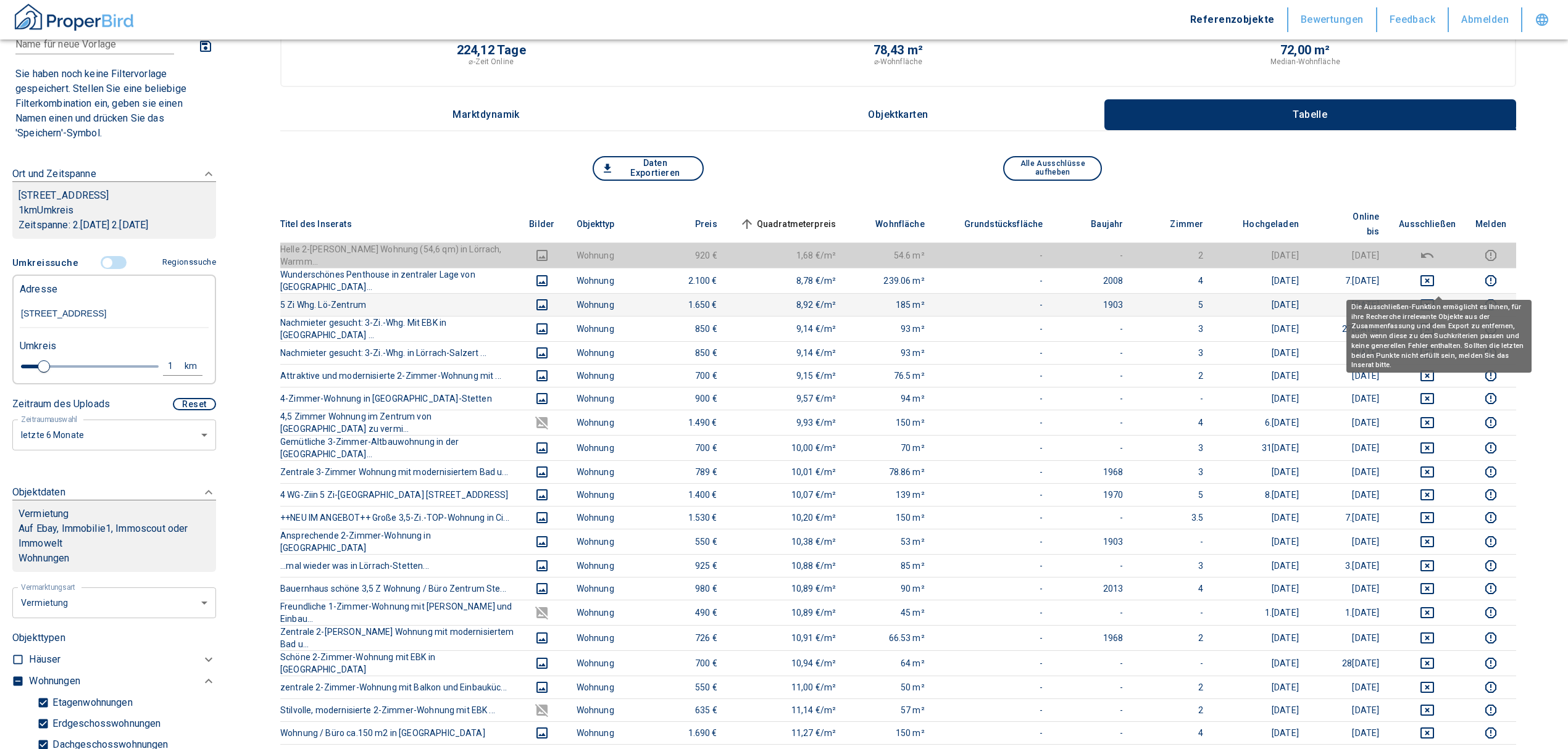
click at [1435, 298] on icon "deselect this listing" at bounding box center [1428, 305] width 15 height 15
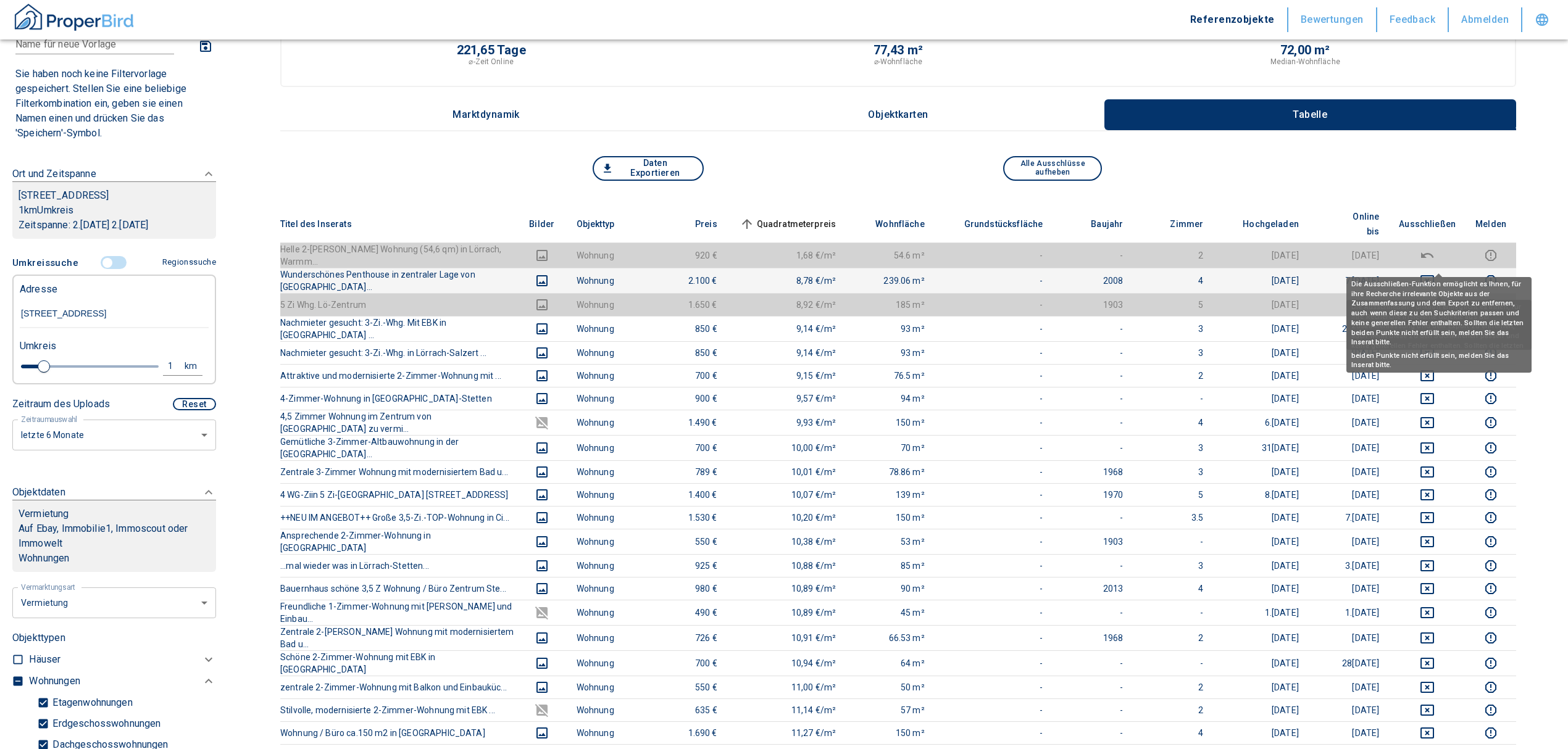
click at [1435, 273] on icon "deselect this listing" at bounding box center [1428, 281] width 15 height 15
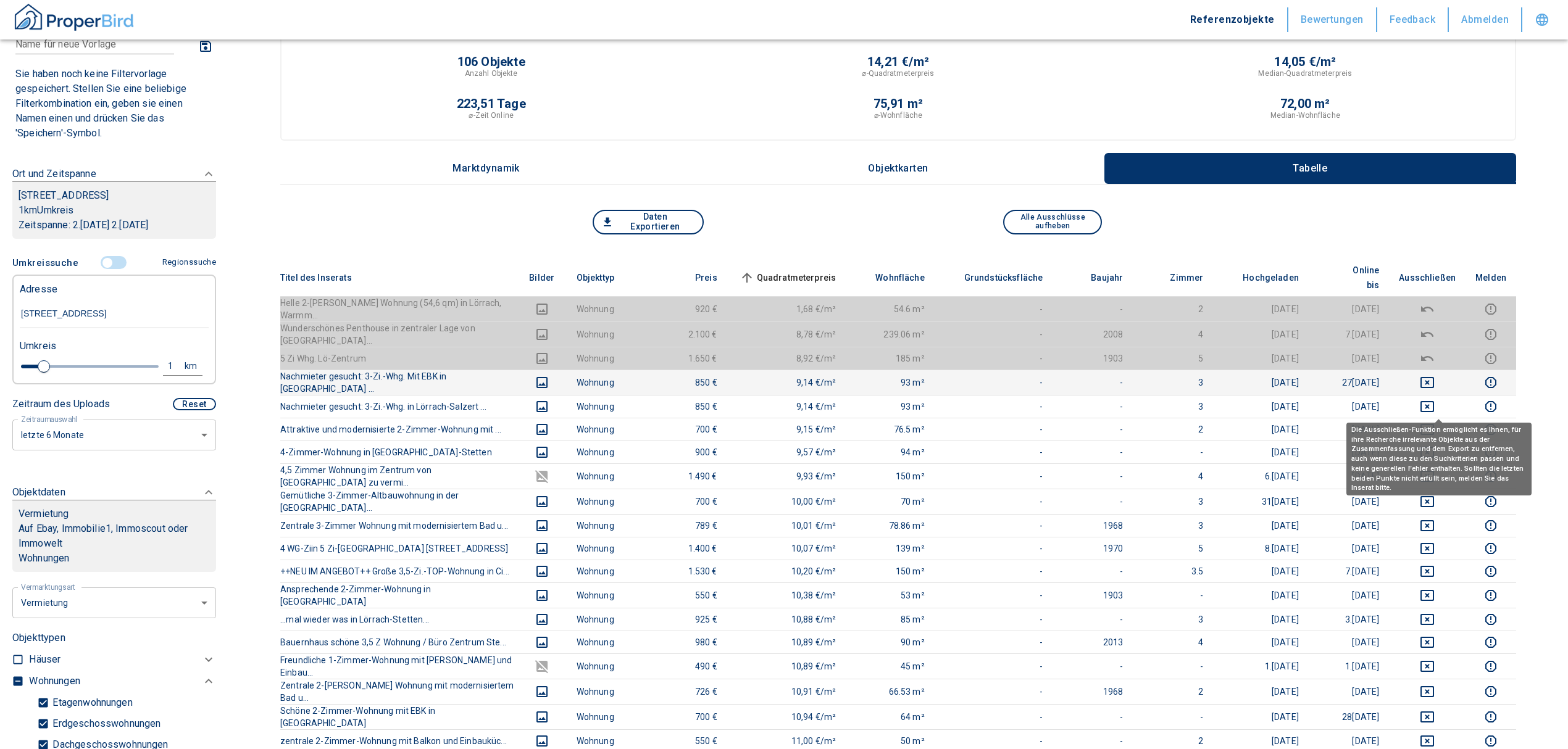
scroll to position [0, 0]
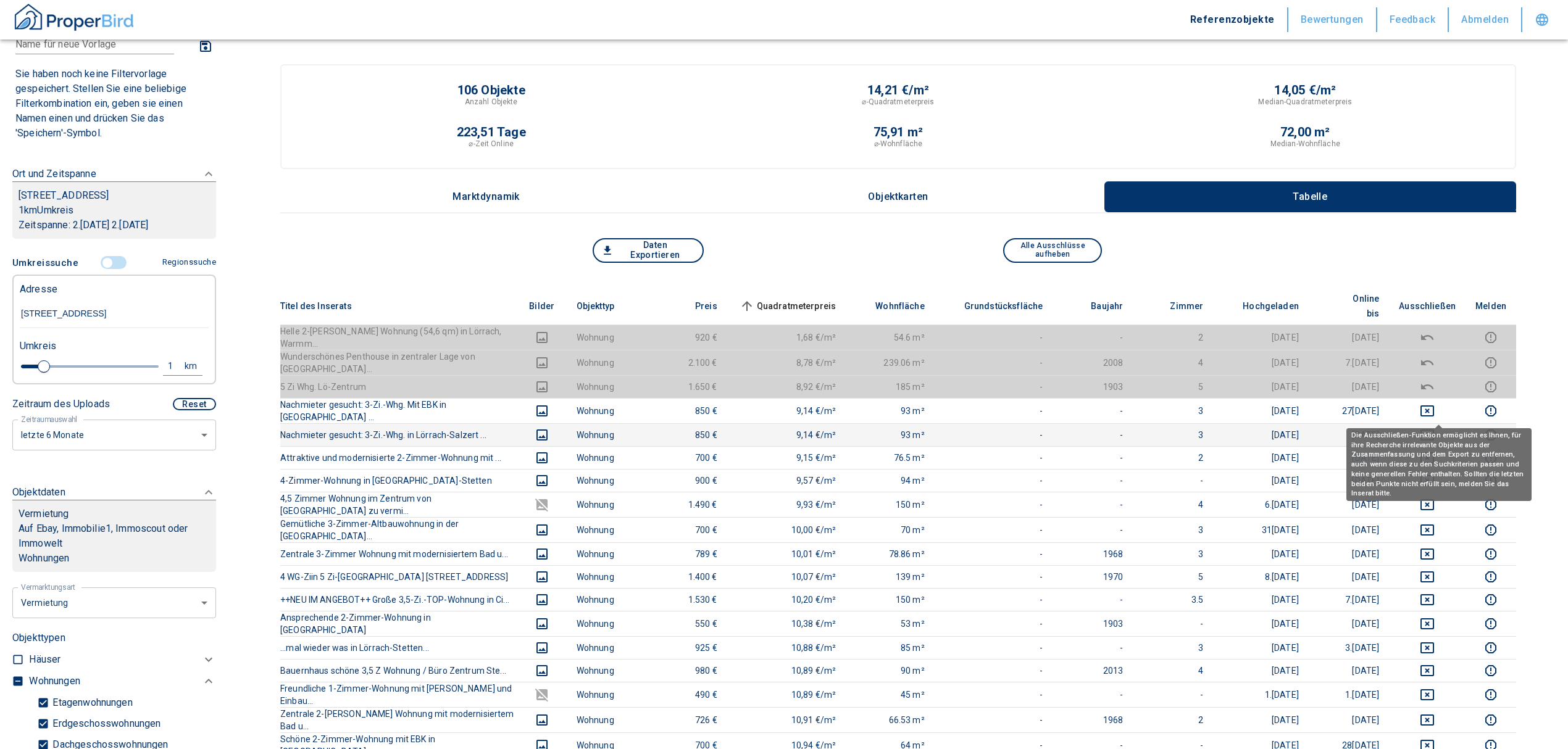
click at [1435, 428] on icon "deselect this listing" at bounding box center [1428, 436] width 15 height 15
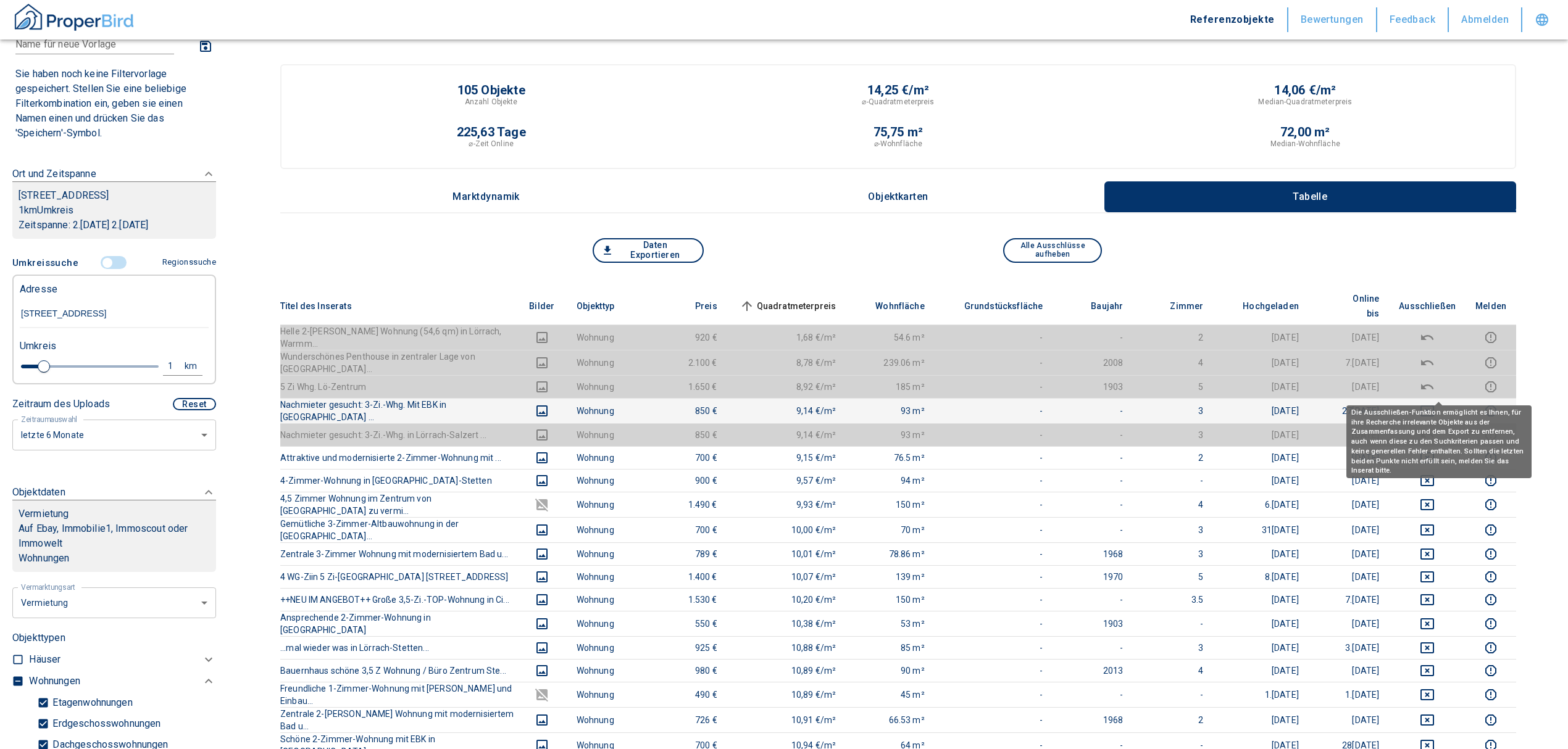
click at [1435, 404] on icon "deselect this listing" at bounding box center [1428, 411] width 15 height 15
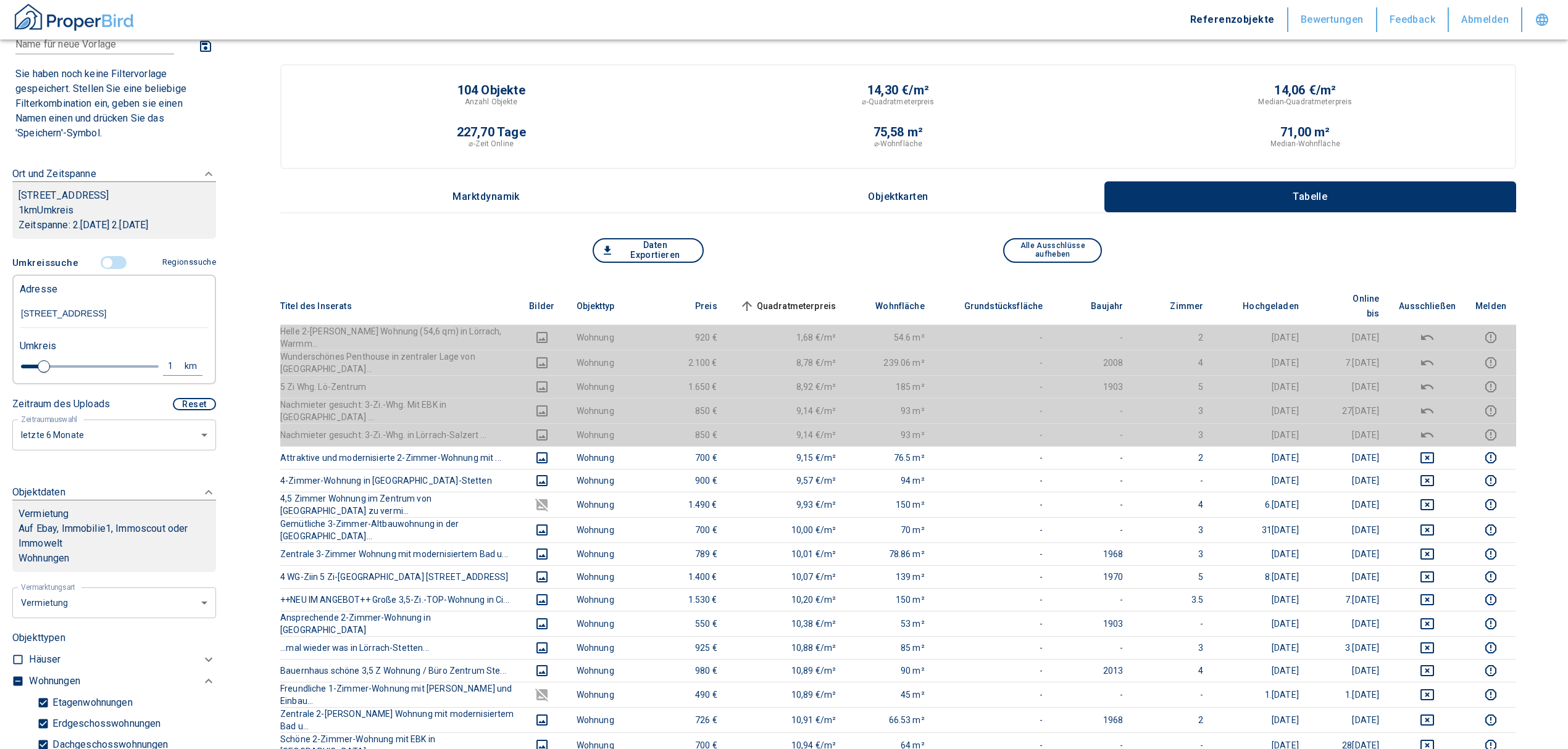
click at [786, 298] on span "Quadratmeterpreis sorted ascending" at bounding box center [787, 306] width 100 height 15
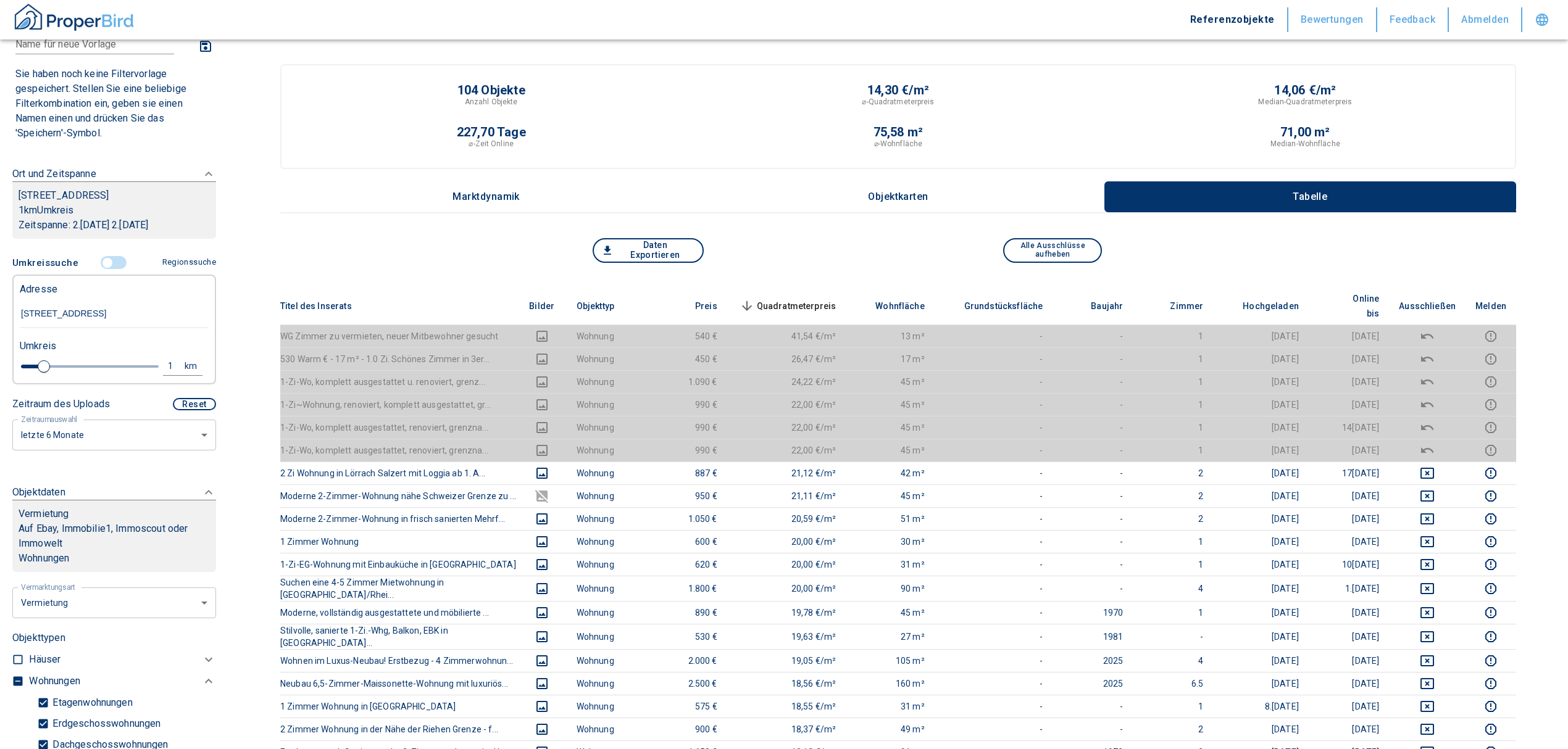
click at [834, 298] on span "Quadratmeterpreis sorted descending" at bounding box center [787, 306] width 100 height 15
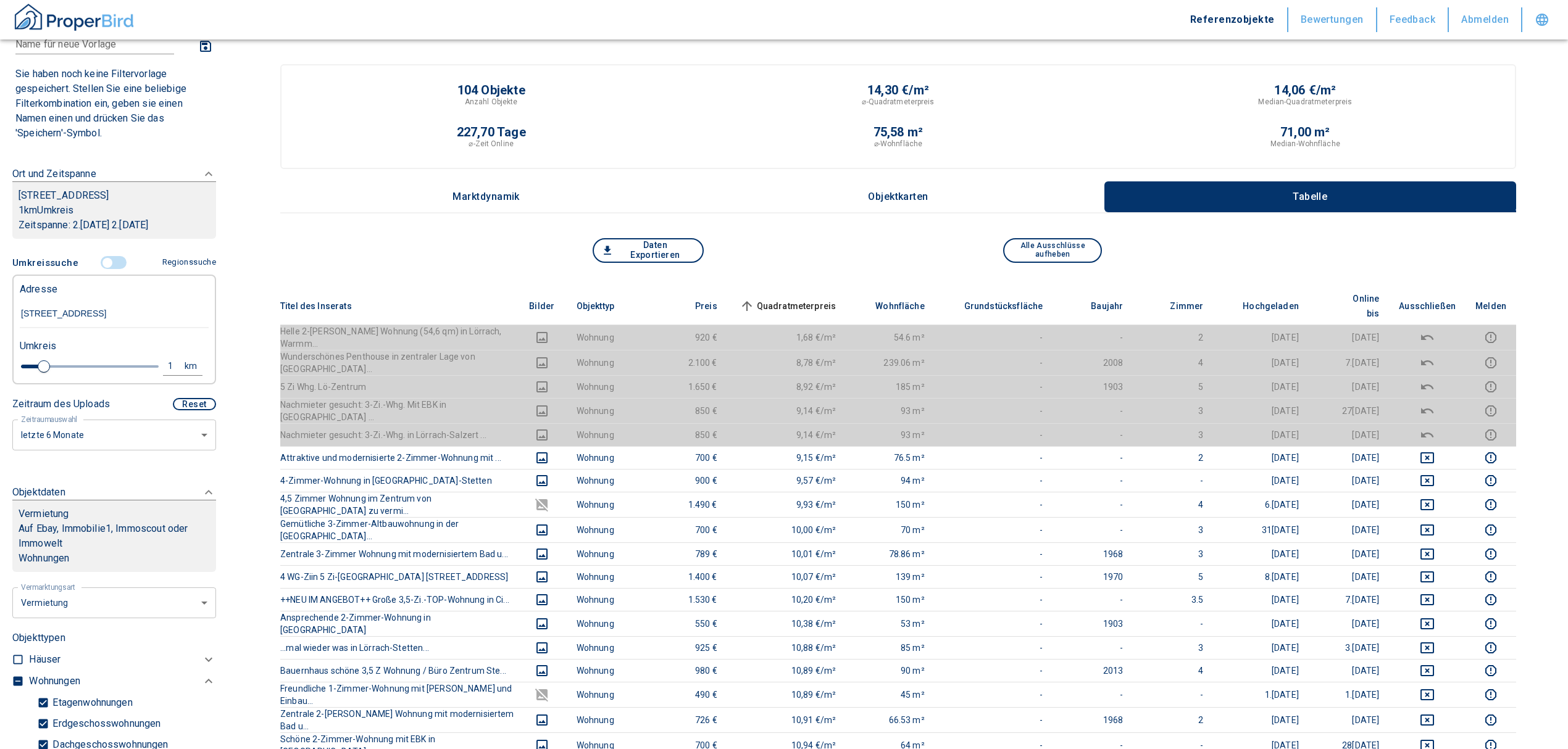
click at [107, 258] on input "controlled" at bounding box center [107, 263] width 37 height 13
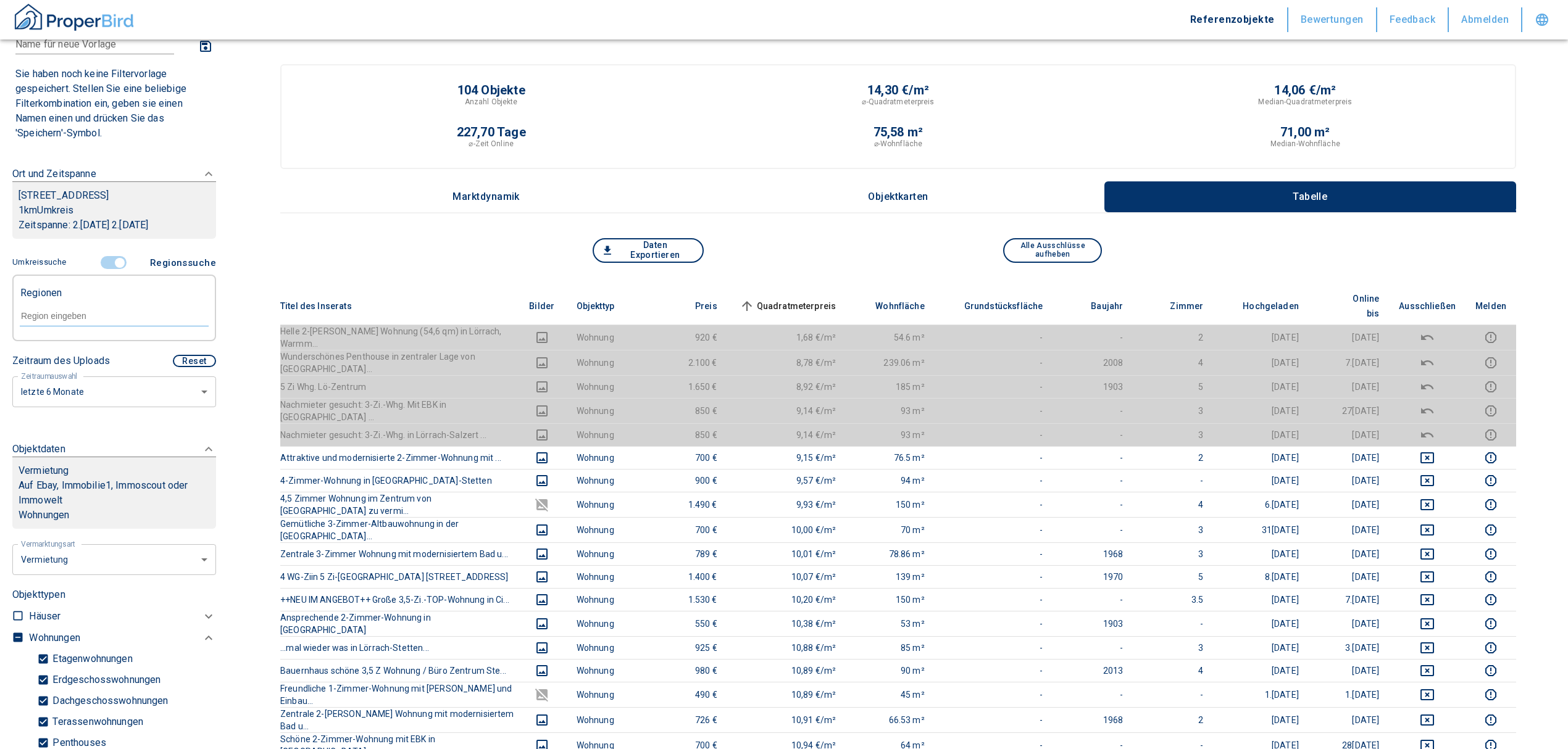
click at [52, 321] on input "text" at bounding box center [114, 316] width 189 height 11
click at [80, 340] on li "79540 Lörrach" at bounding box center [107, 344] width 177 height 23
type input "79540"
type input "2020"
type input "79540 Lörrach"
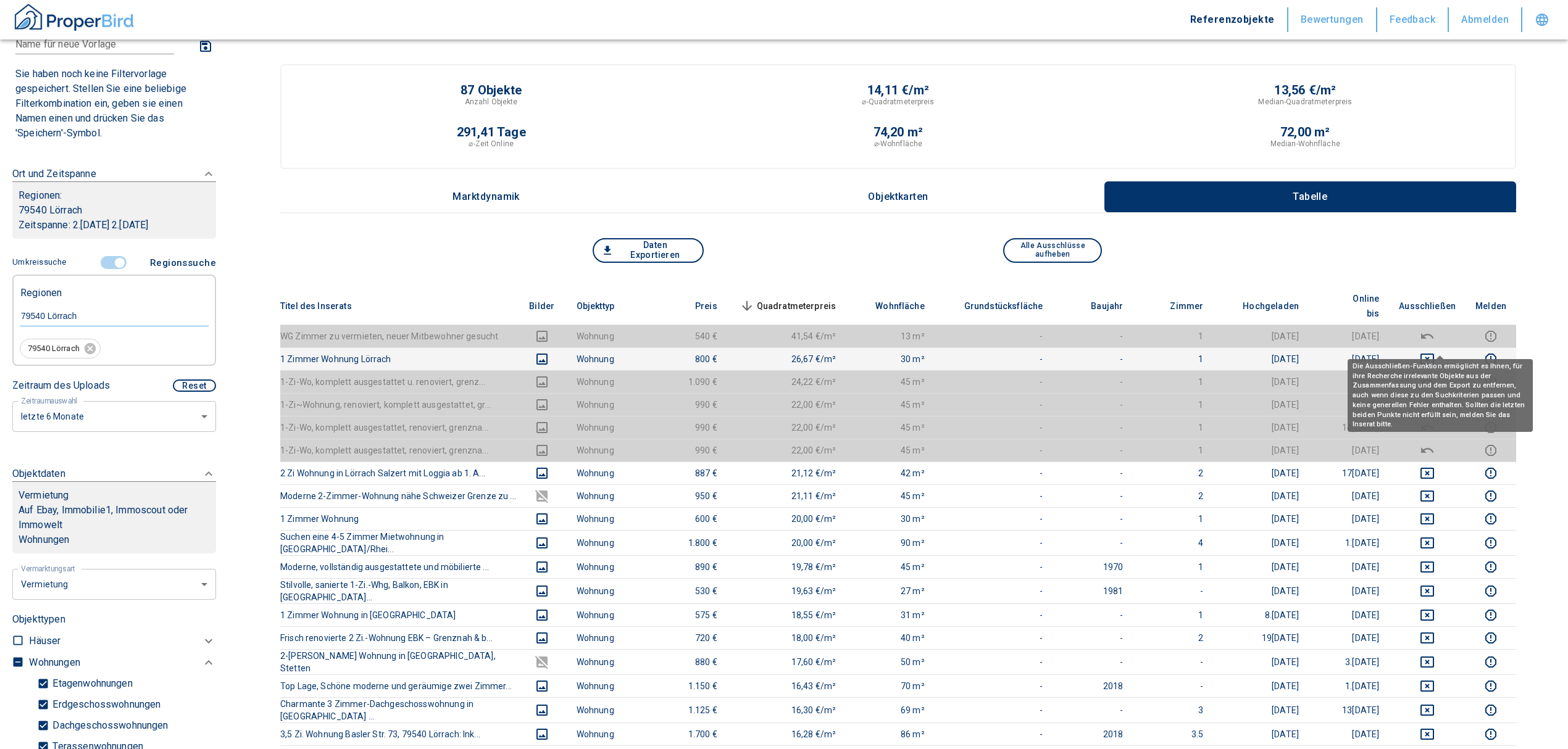
click at [1435, 352] on icon "deselect this listing" at bounding box center [1428, 359] width 15 height 15
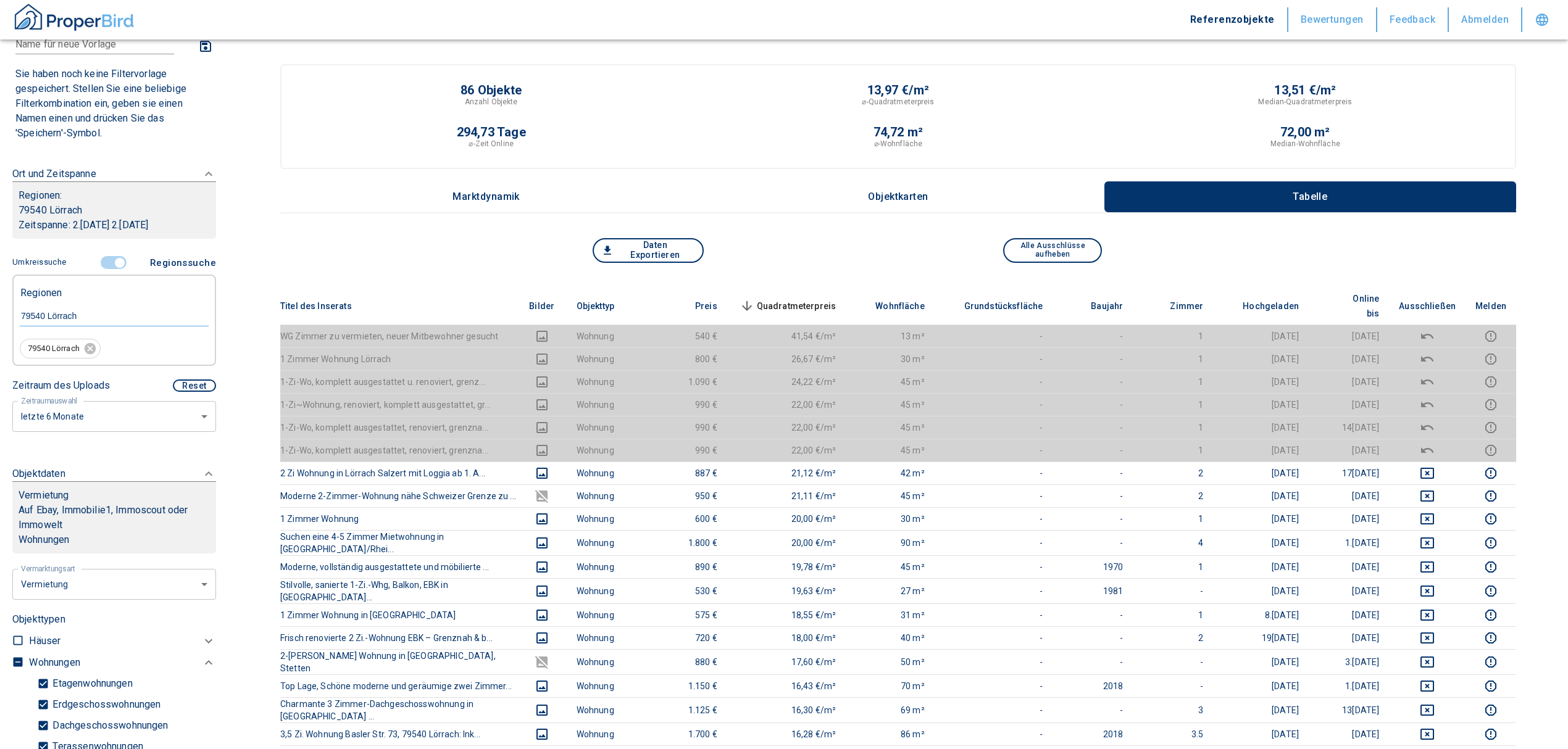
click at [799, 298] on span "Quadratmeterpreis sorted descending" at bounding box center [787, 306] width 100 height 15
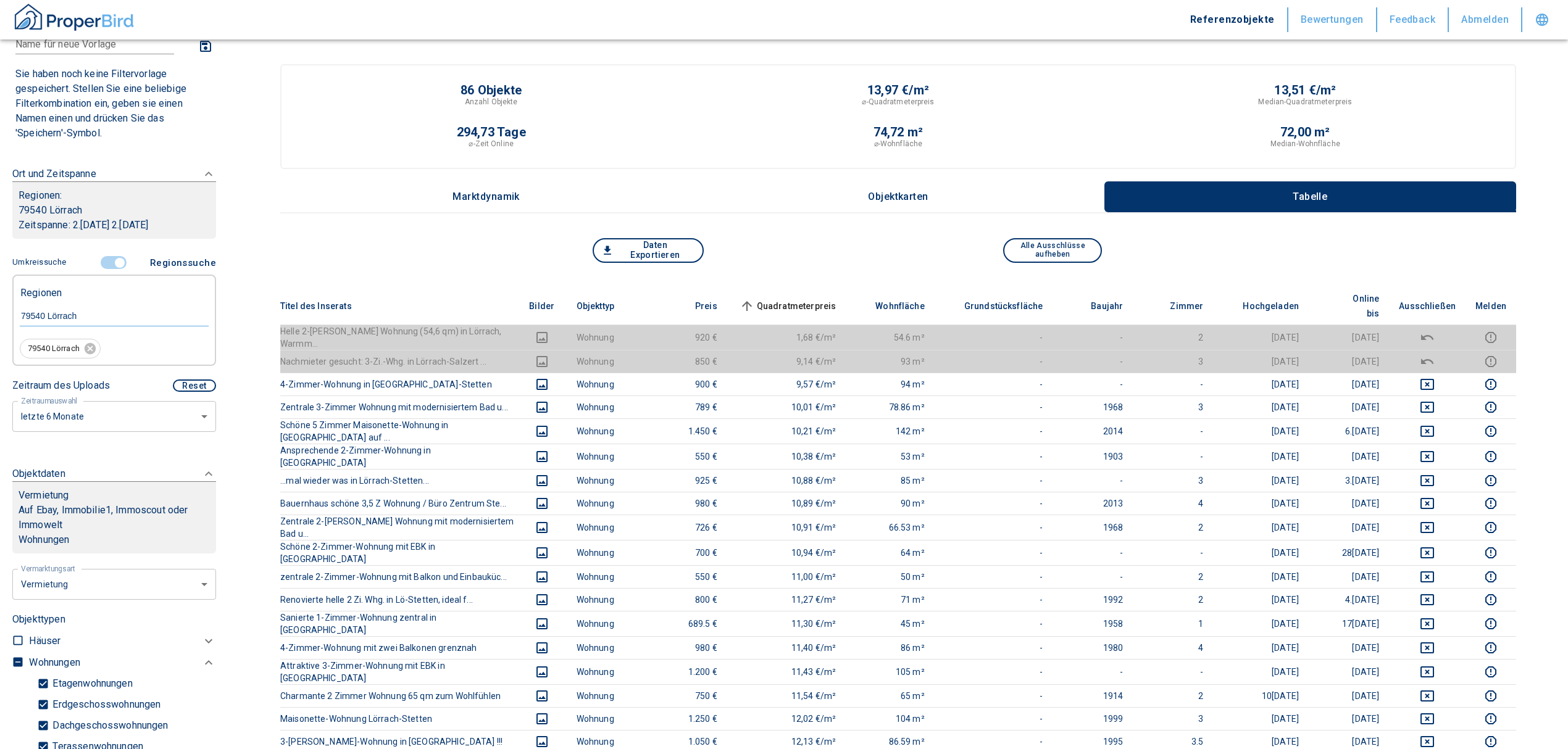
click at [818, 298] on span "Quadratmeterpreis sorted ascending" at bounding box center [787, 306] width 100 height 15
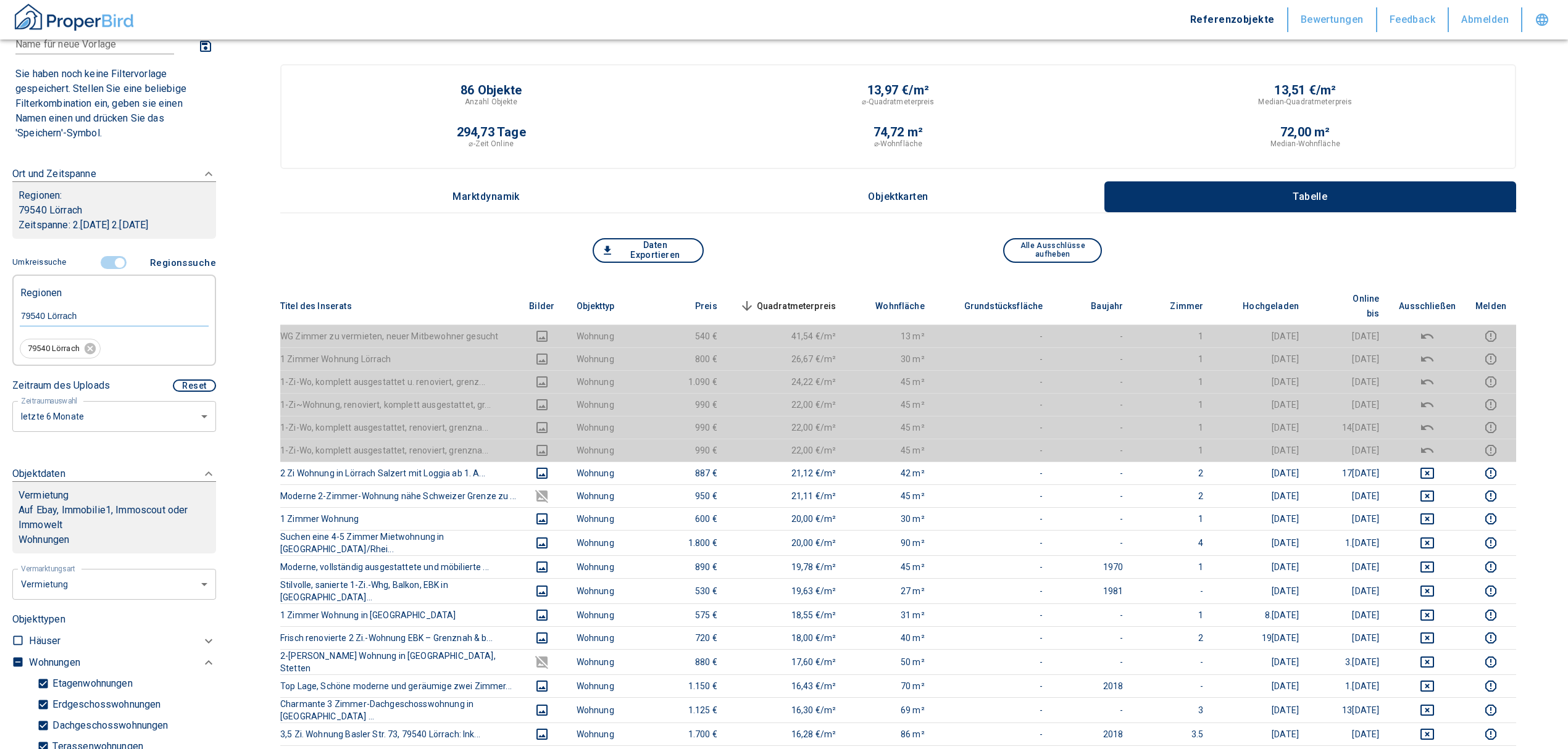
click at [820, 298] on span "Quadratmeterpreis sorted descending" at bounding box center [787, 306] width 100 height 15
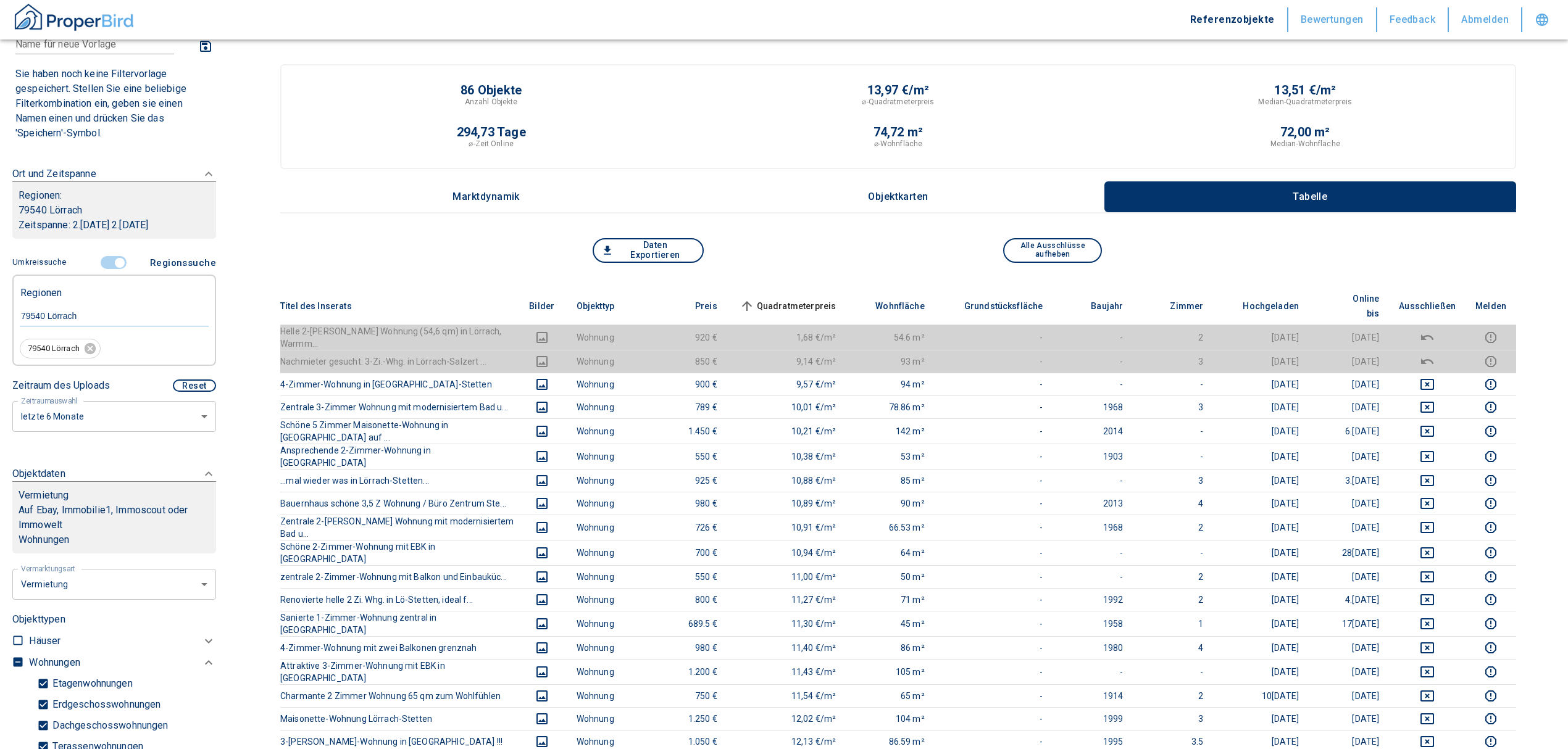
click at [111, 259] on input "controlled" at bounding box center [119, 263] width 37 height 13
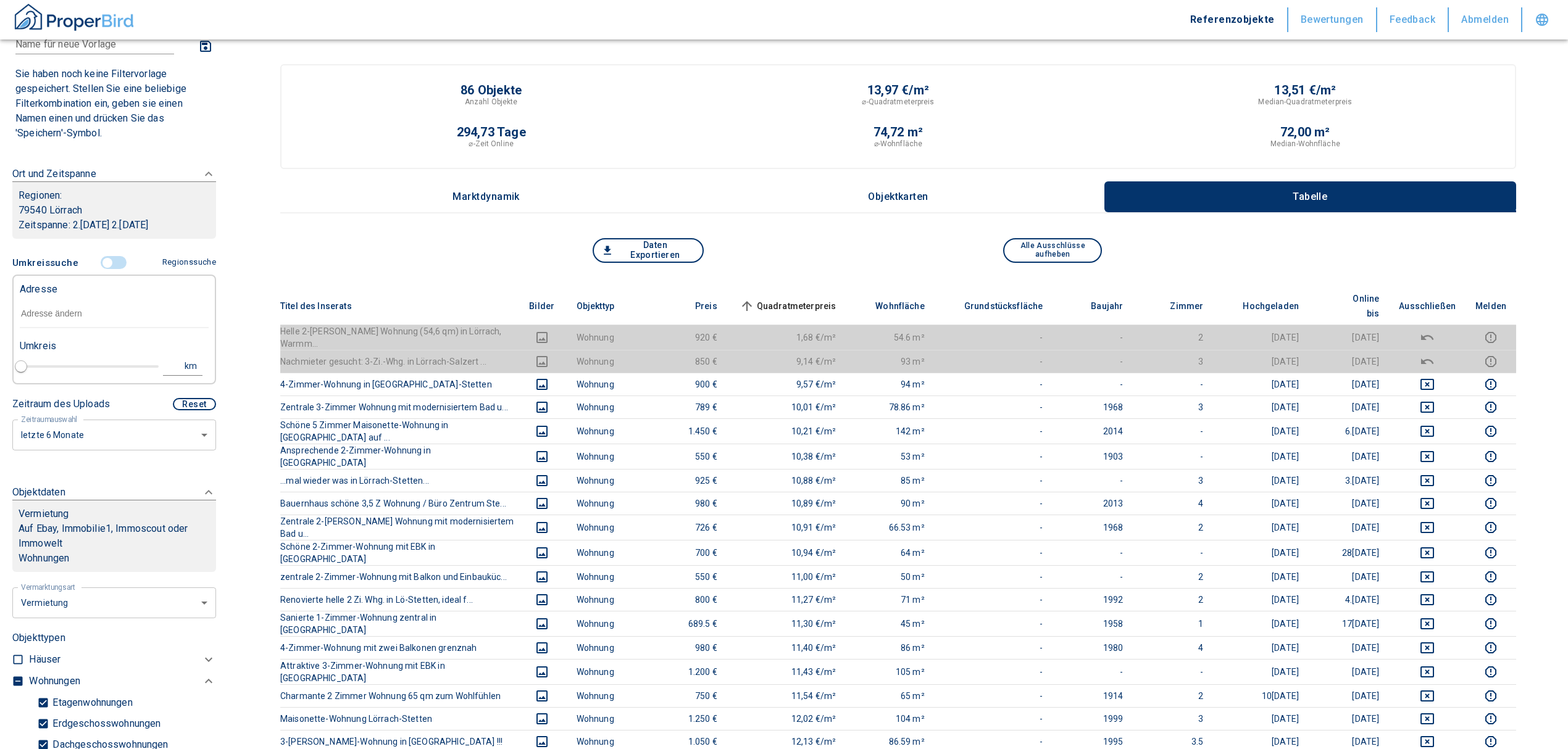
click at [82, 322] on input "text" at bounding box center [114, 314] width 189 height 28
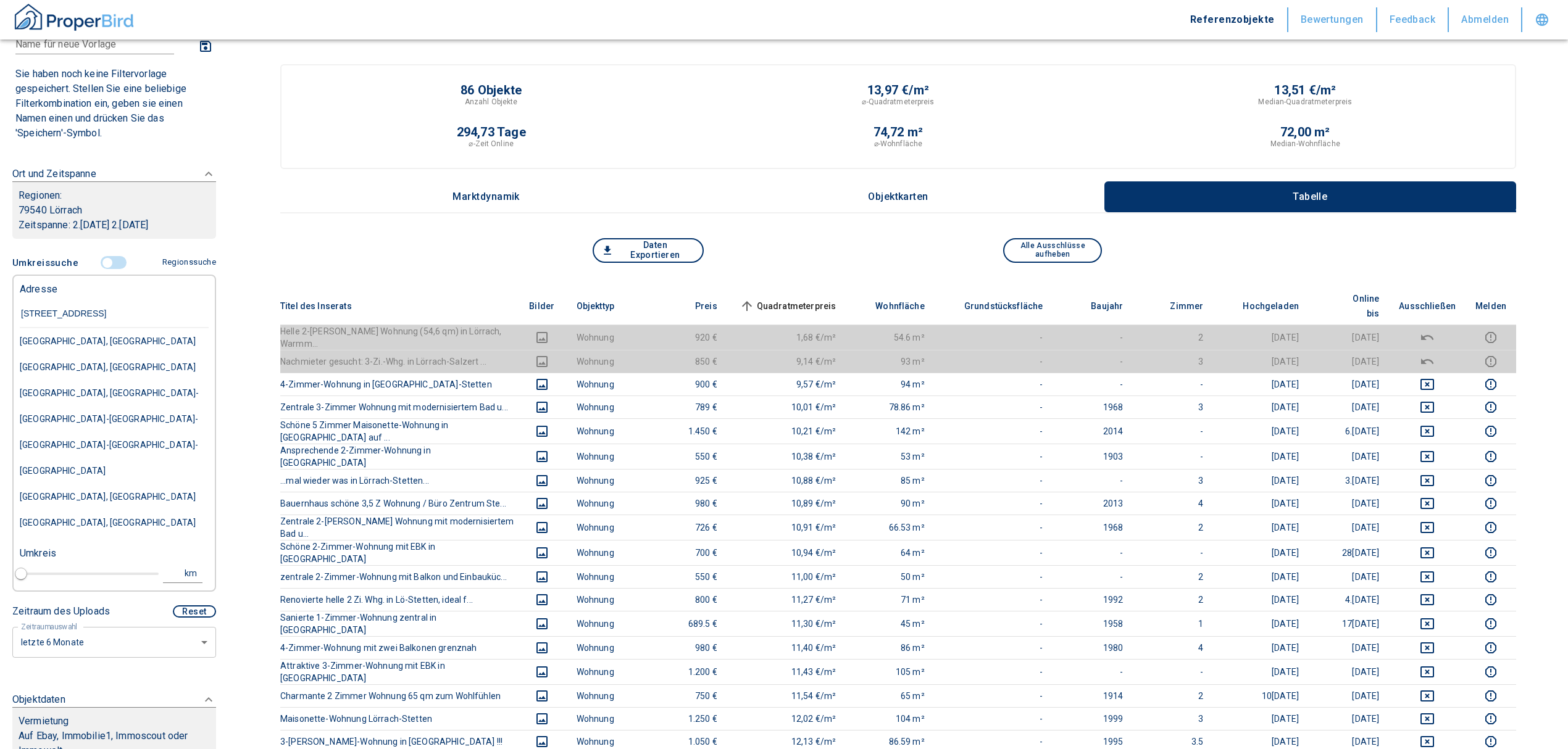
type input "[STREET_ADDRESS]"
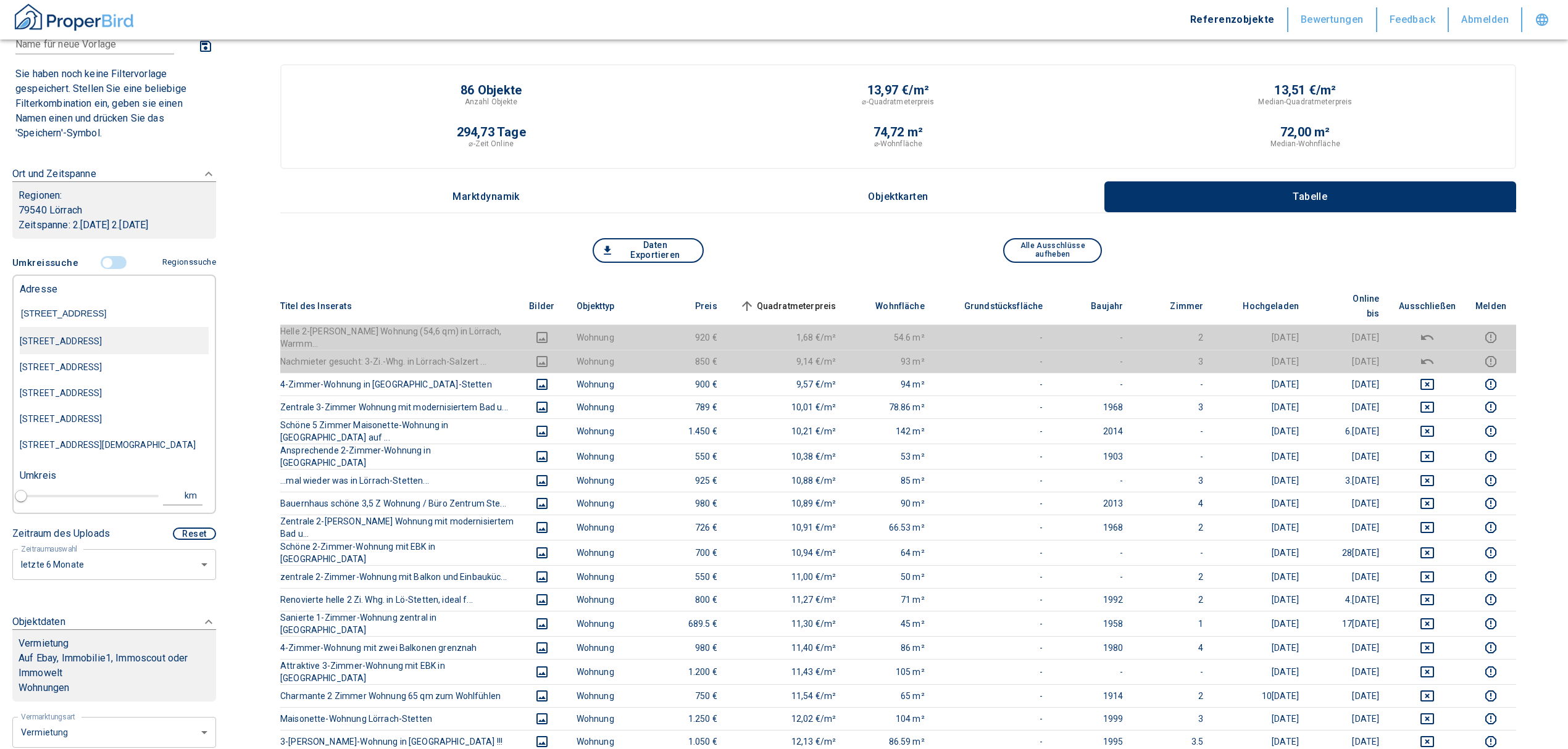
click at [109, 338] on div "[STREET_ADDRESS]" at bounding box center [114, 342] width 189 height 26
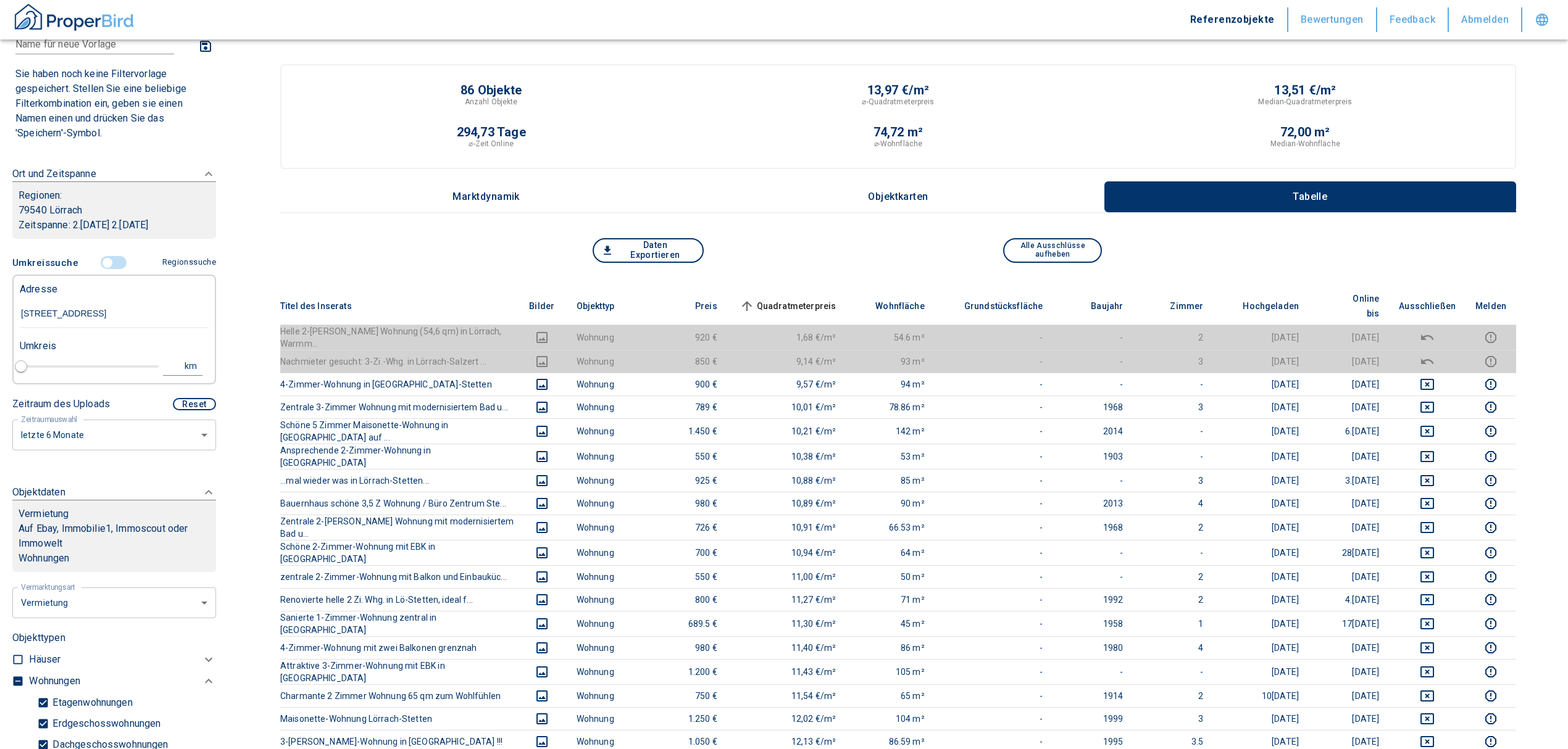
type input "2020"
type input "[STREET_ADDRESS]"
type input "1"
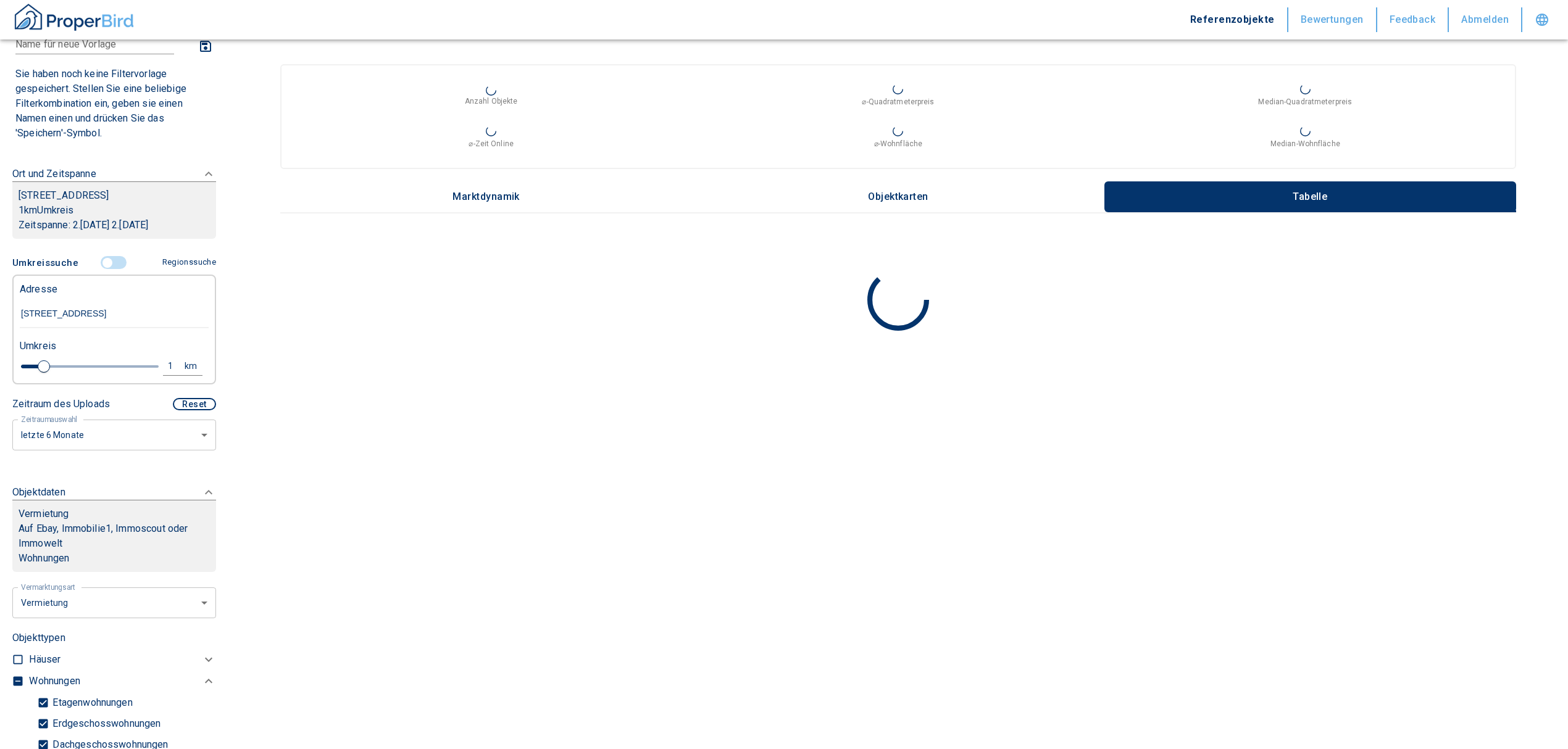
drag, startPoint x: 191, startPoint y: 328, endPoint x: 91, endPoint y: 318, distance: 100.5
click at [91, 318] on input "[STREET_ADDRESS]" at bounding box center [114, 314] width 189 height 28
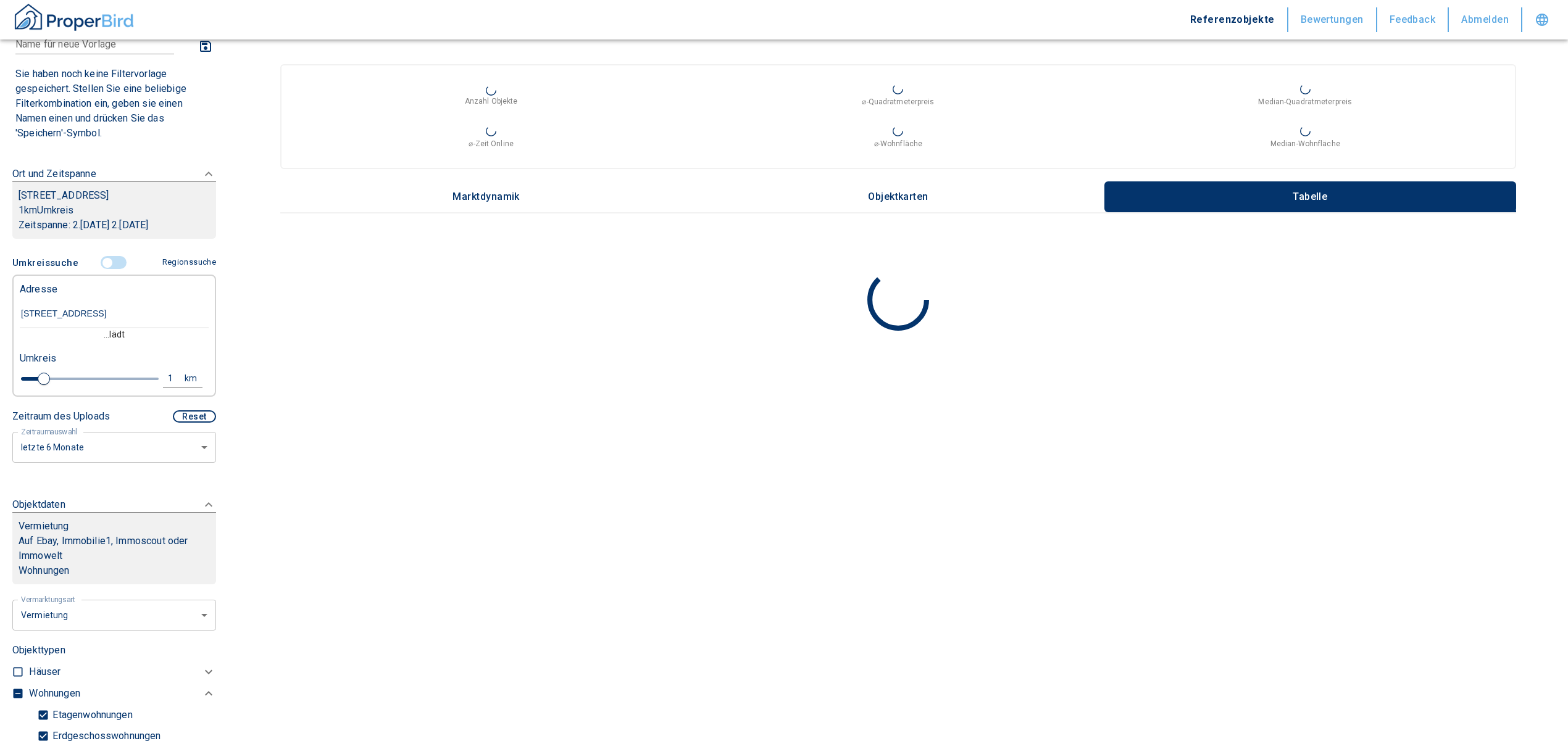
type input "[STREET_ADDRESS]"
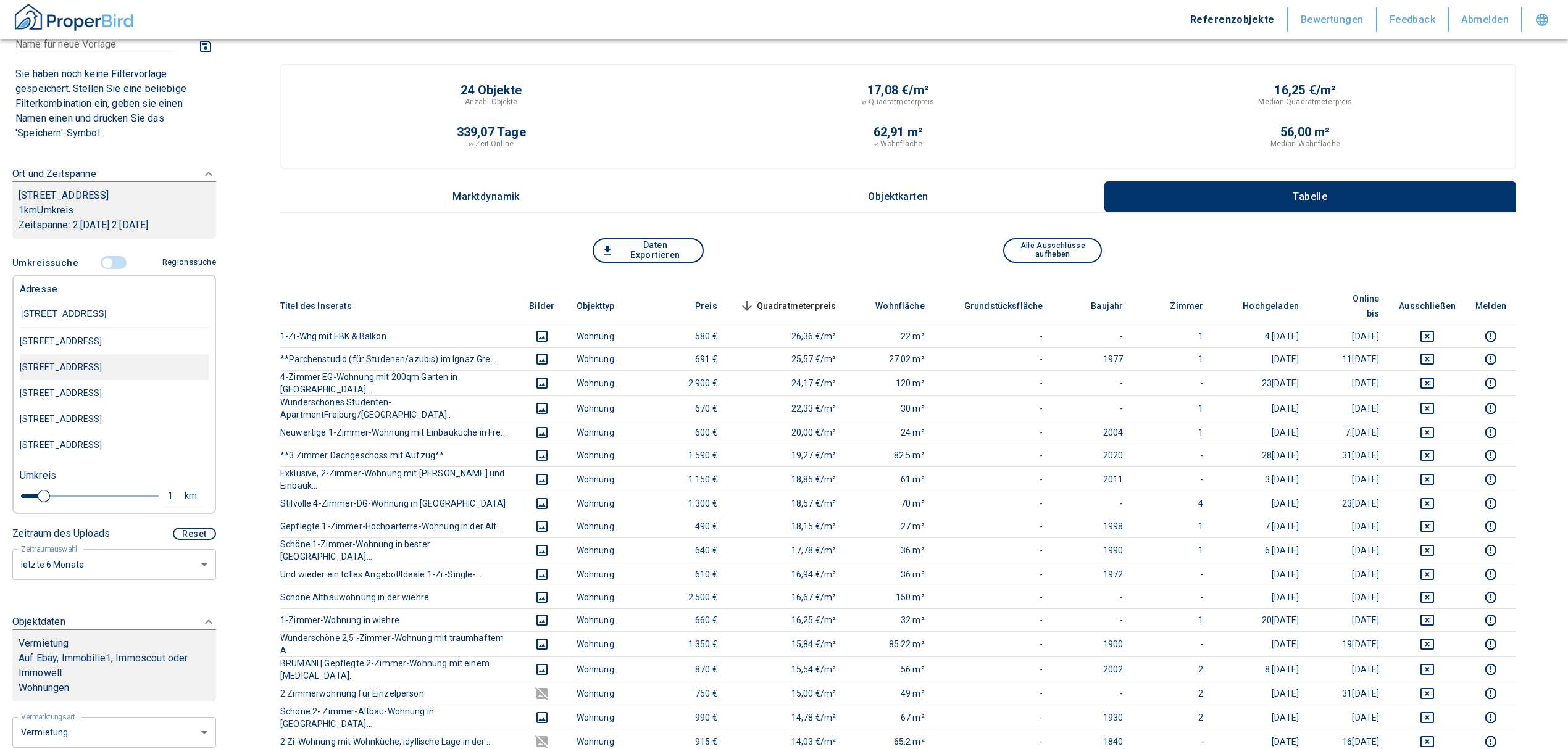
click at [109, 354] on div "[STREET_ADDRESS]" at bounding box center [114, 342] width 189 height 26
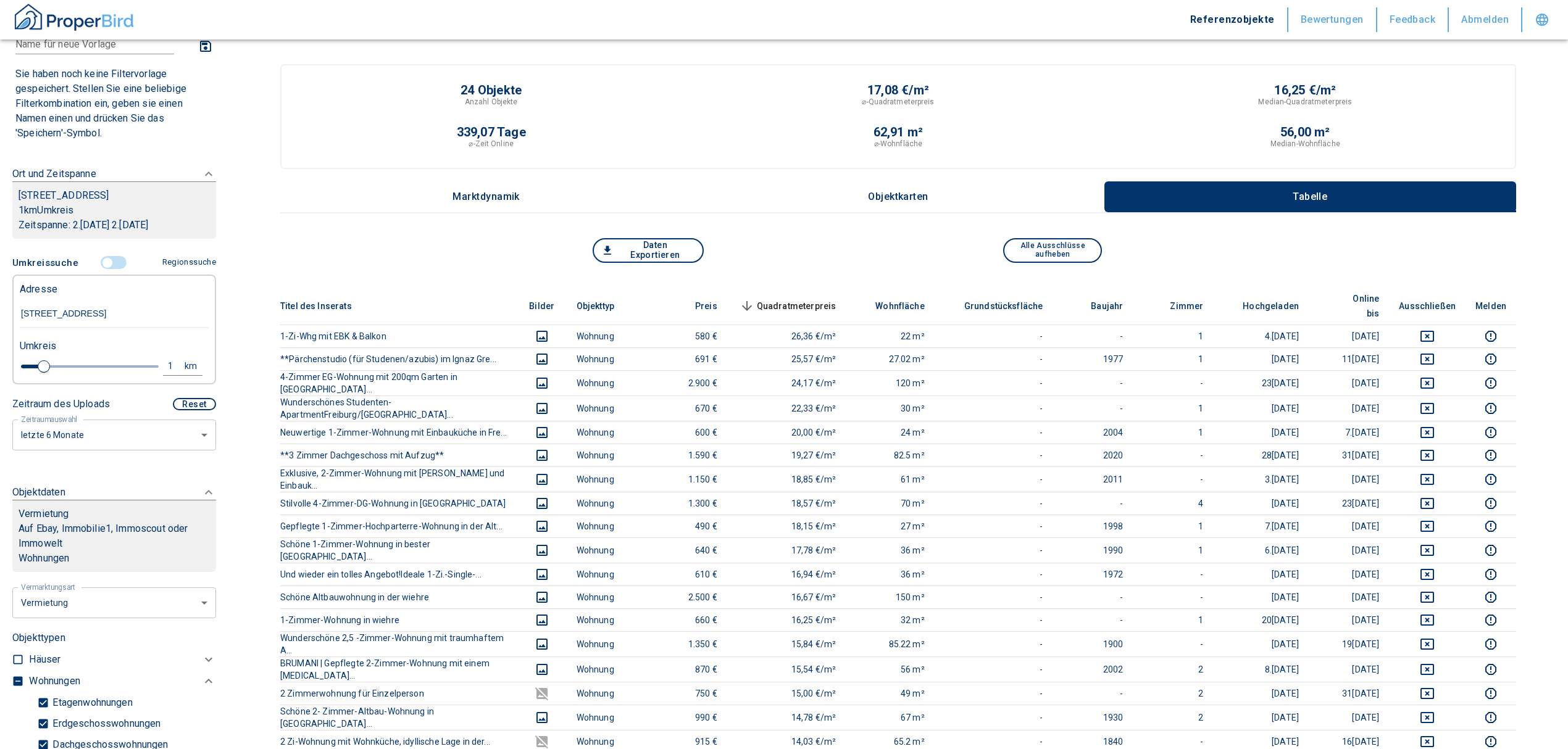
type input "2020"
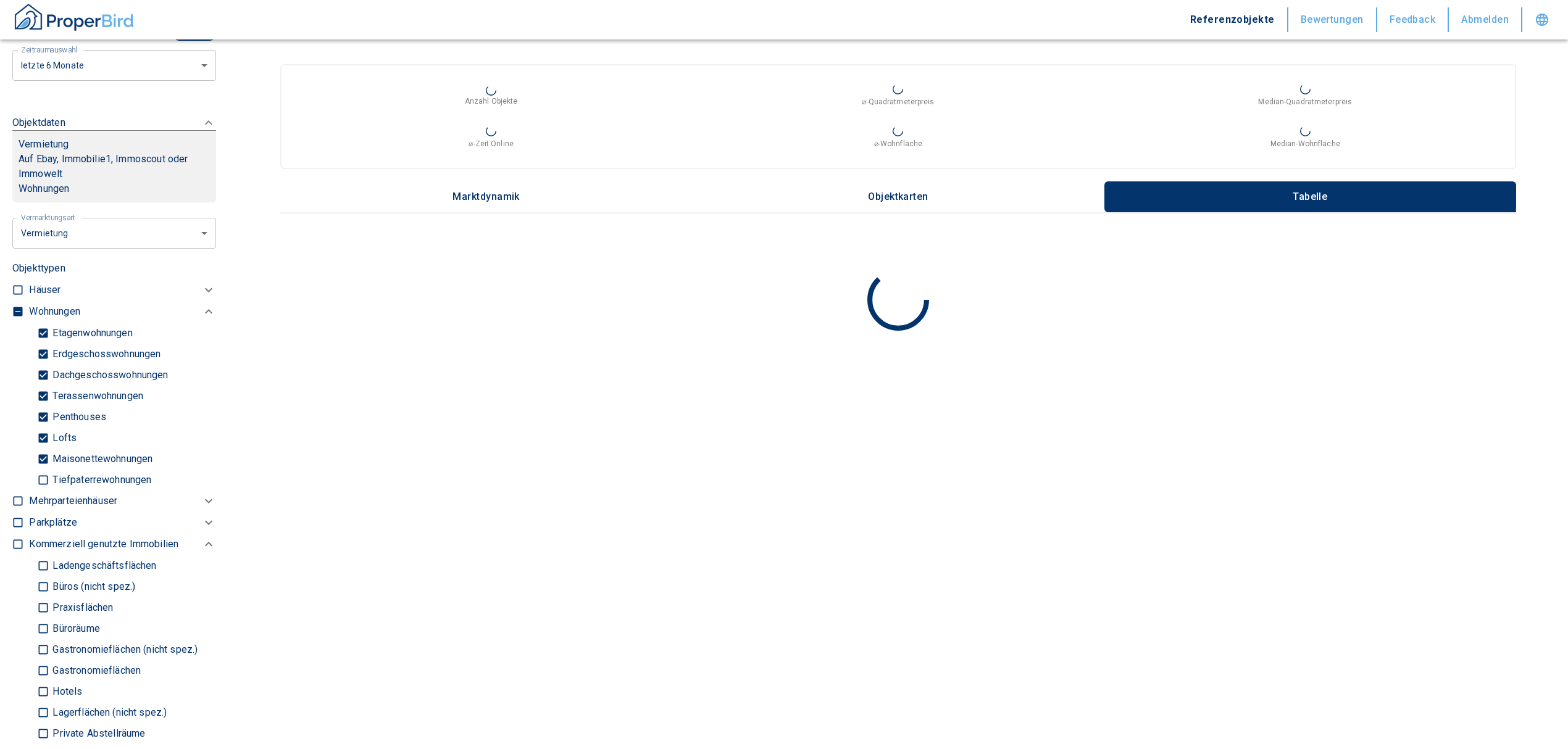
scroll to position [494, 0]
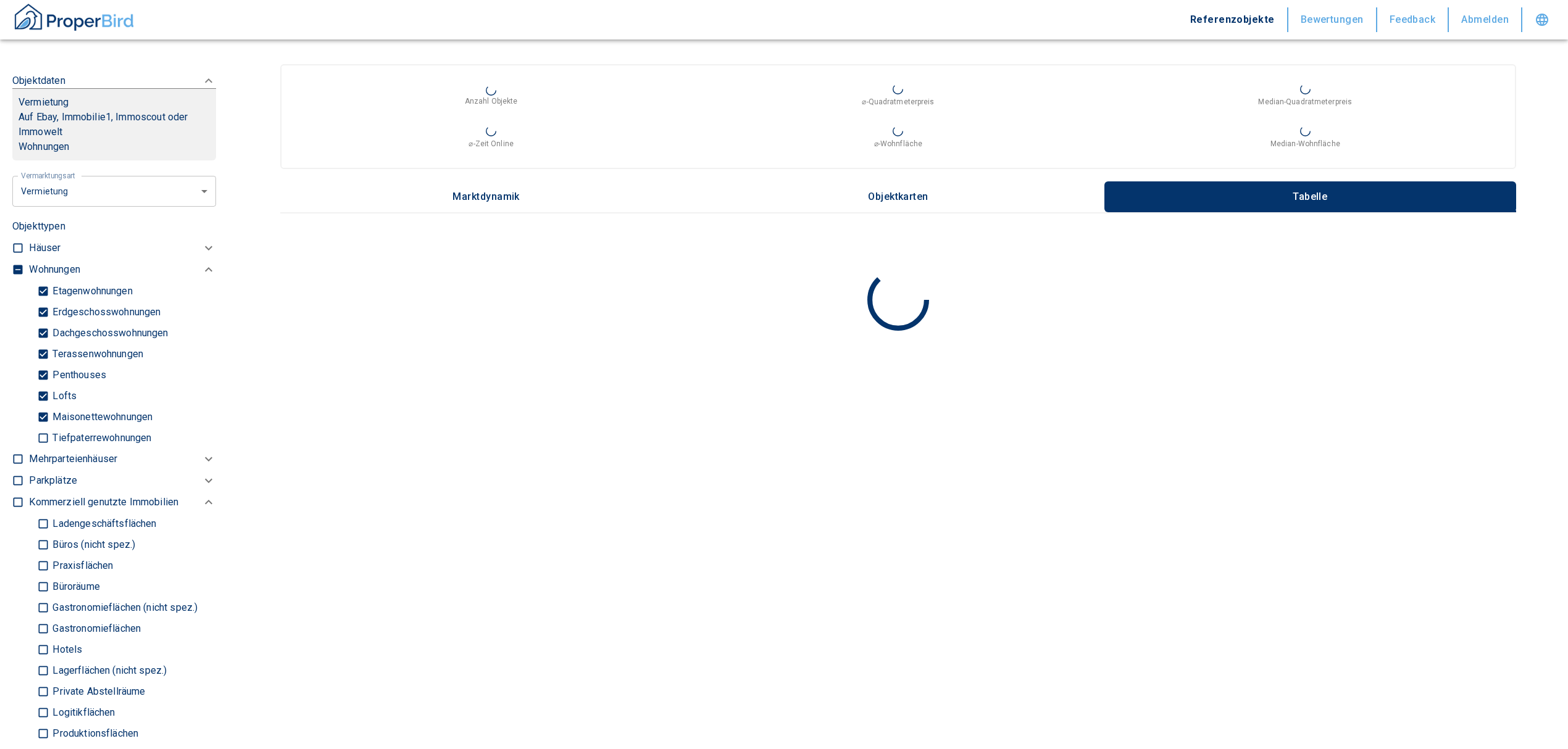
type input "[STREET_ADDRESS]"
click at [13, 264] on input "checkbox" at bounding box center [17, 269] width 12 height 12
checkbox input "true"
type input "2020"
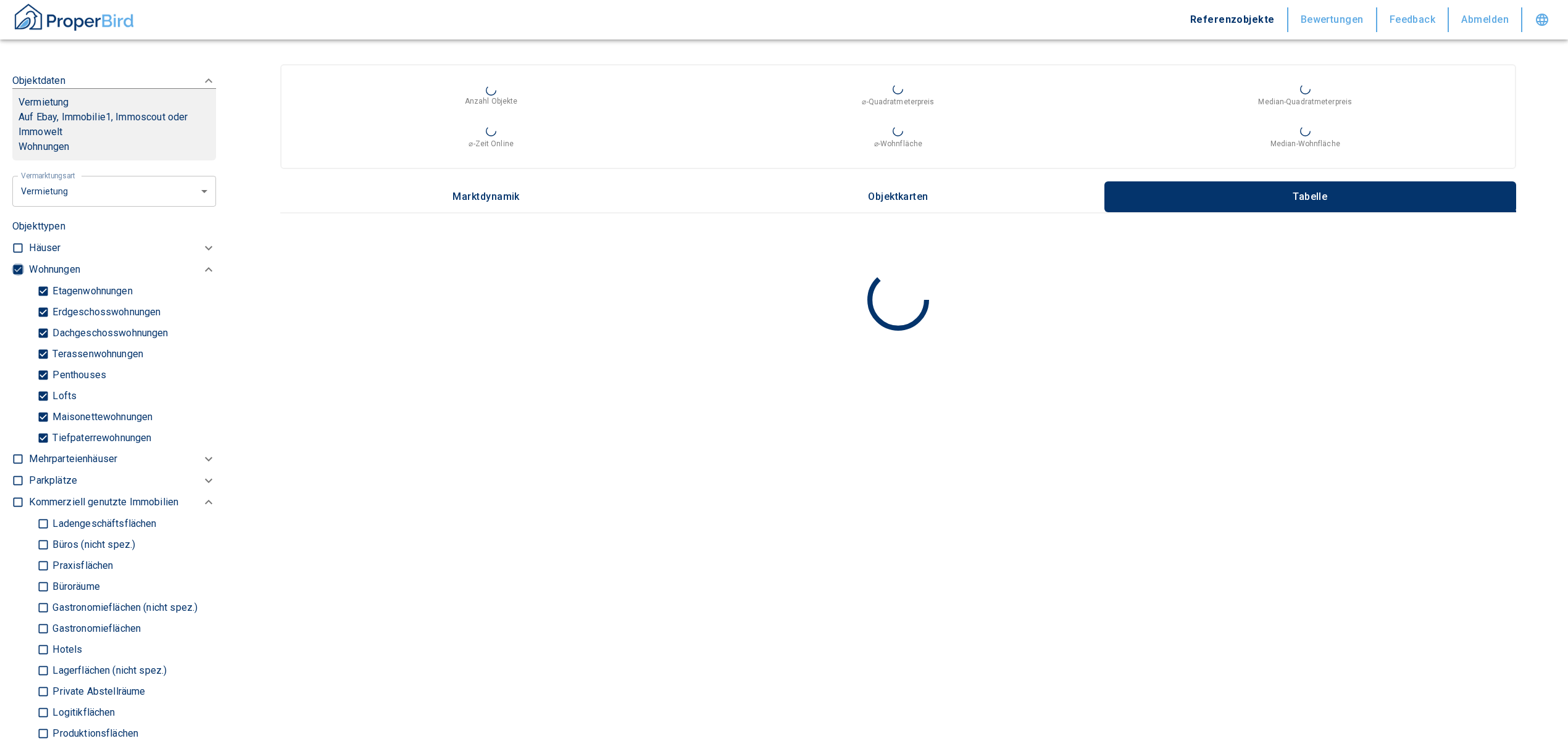
click at [13, 264] on input "checkbox" at bounding box center [17, 269] width 12 height 12
checkbox input "false"
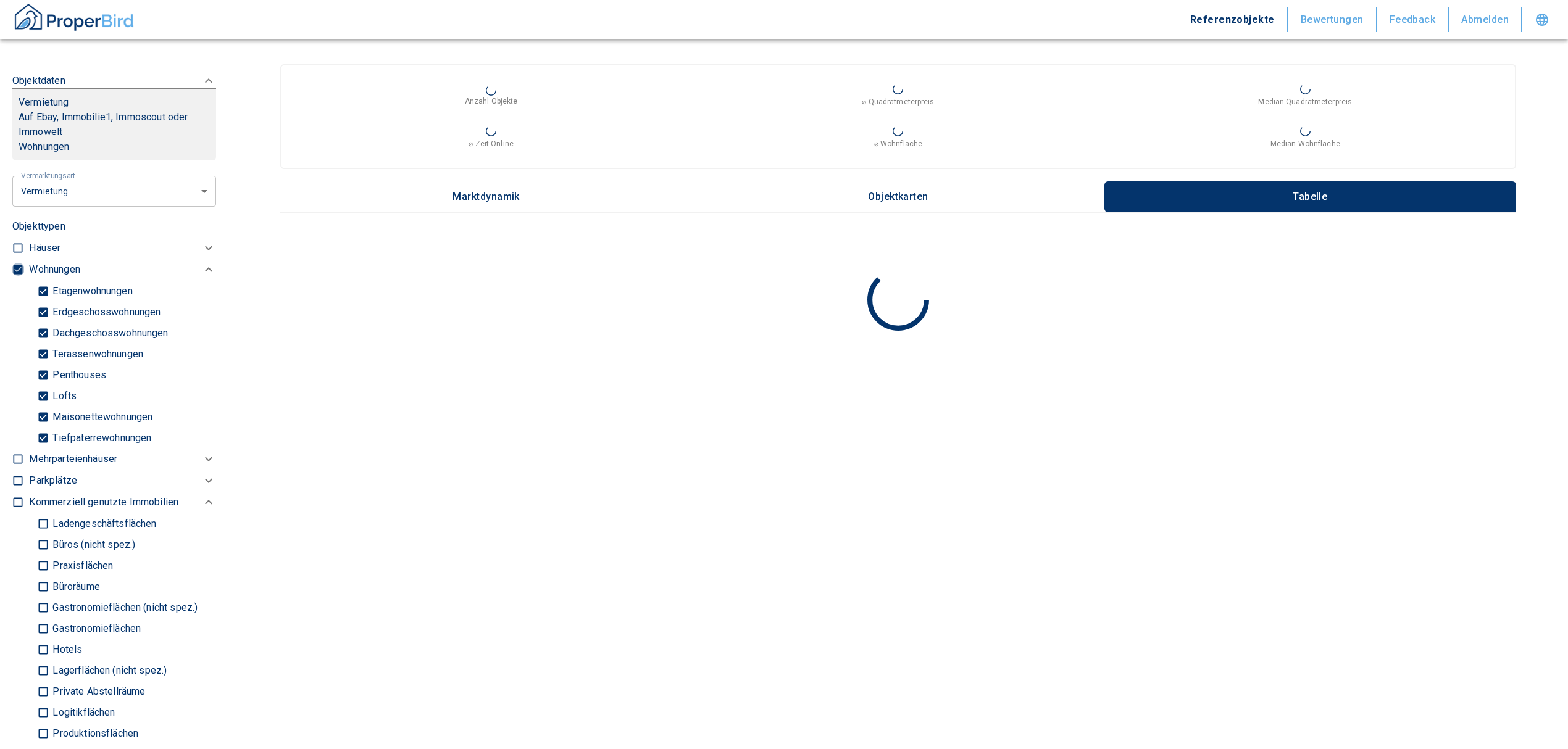
checkbox input "false"
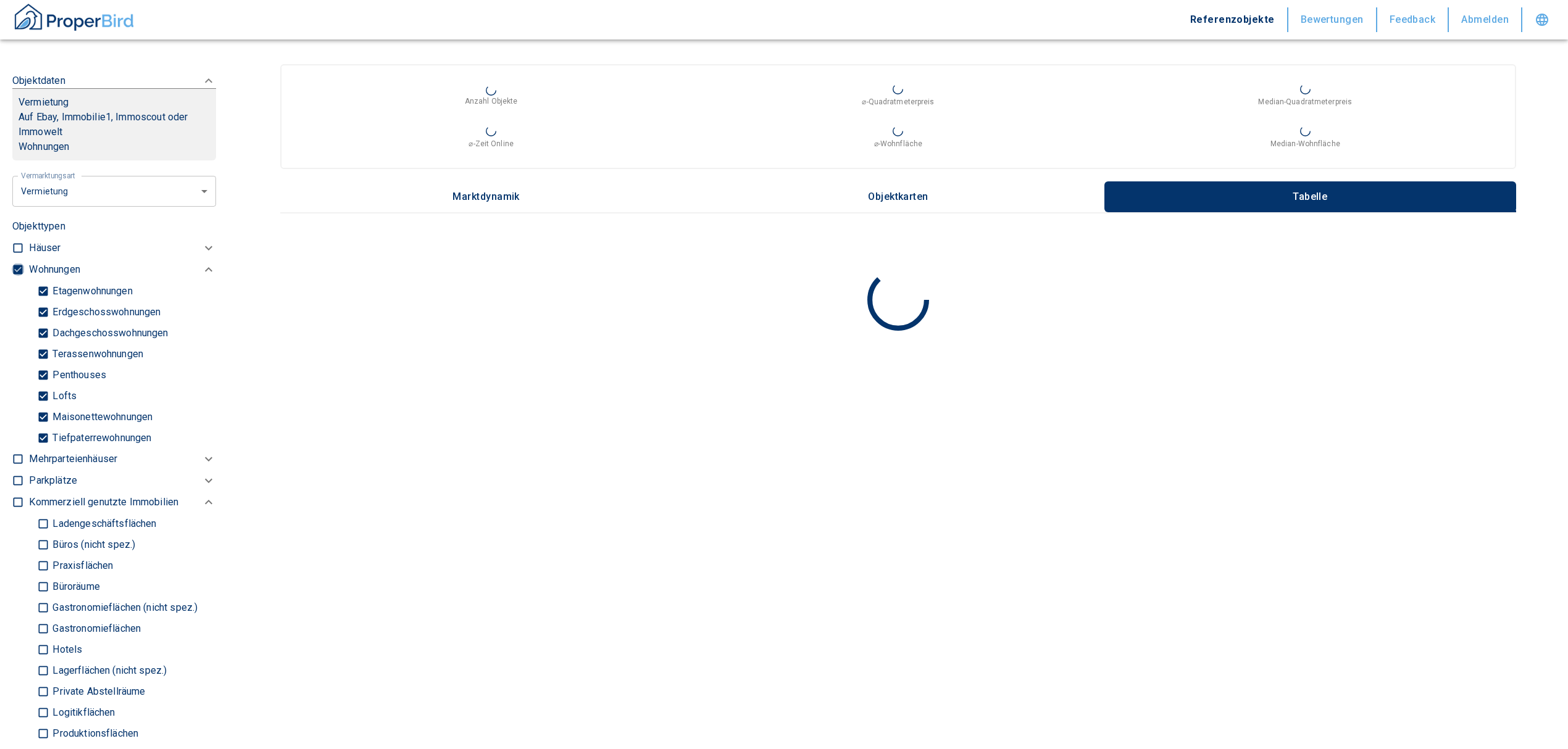
type input "2020"
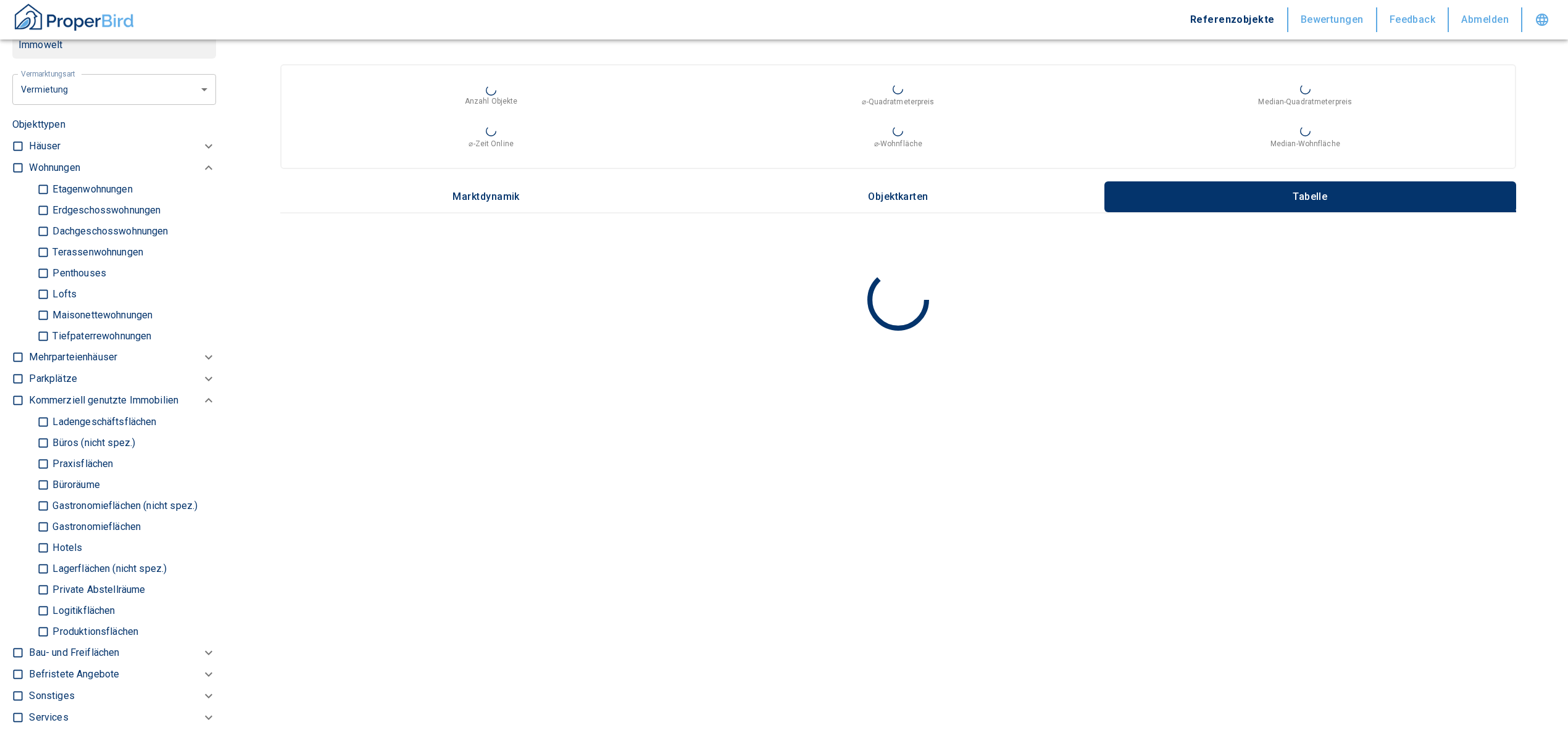
scroll to position [658, 0]
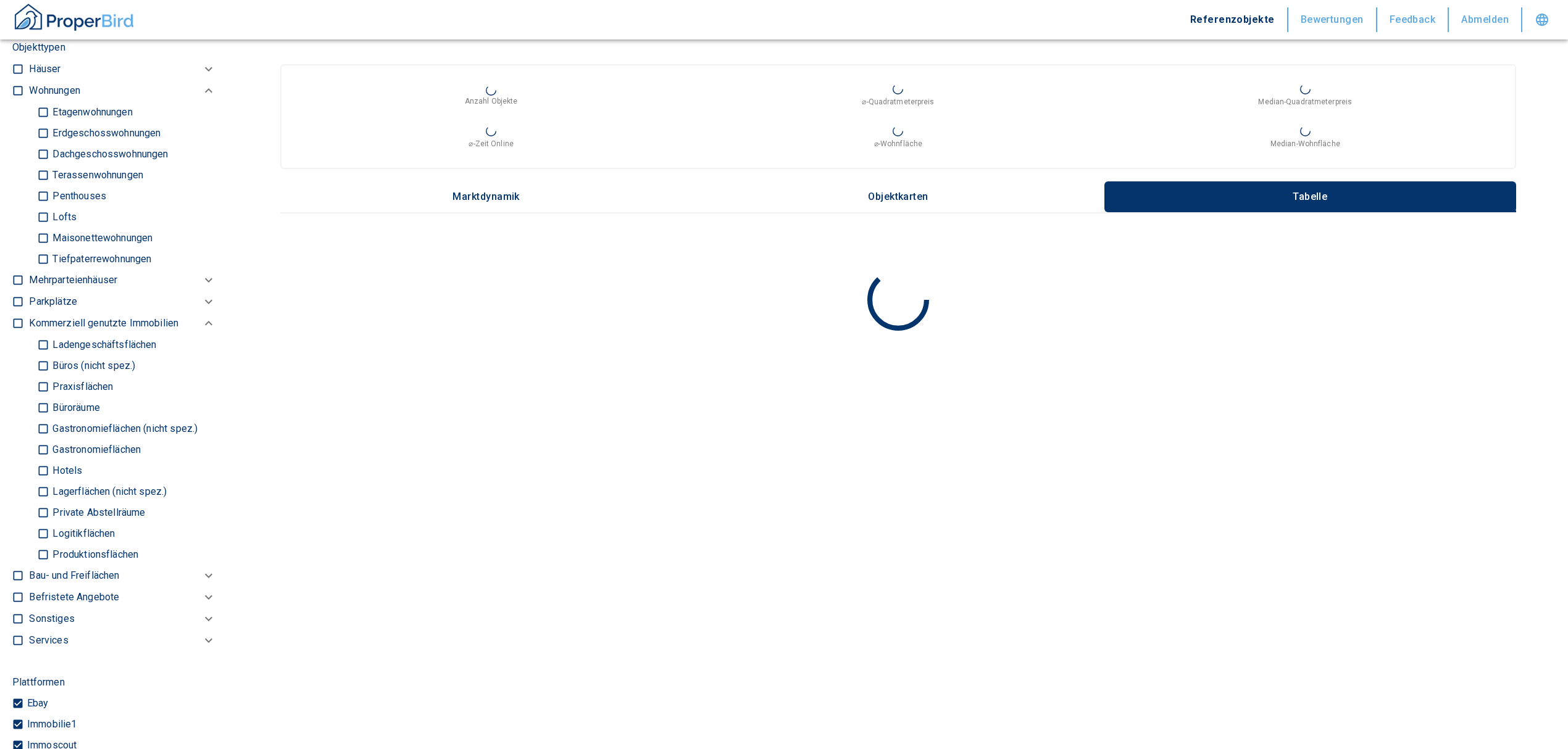
click at [42, 359] on input "Büros (nicht spez.)" at bounding box center [42, 365] width 12 height 22
checkbox input "true"
type input "2020"
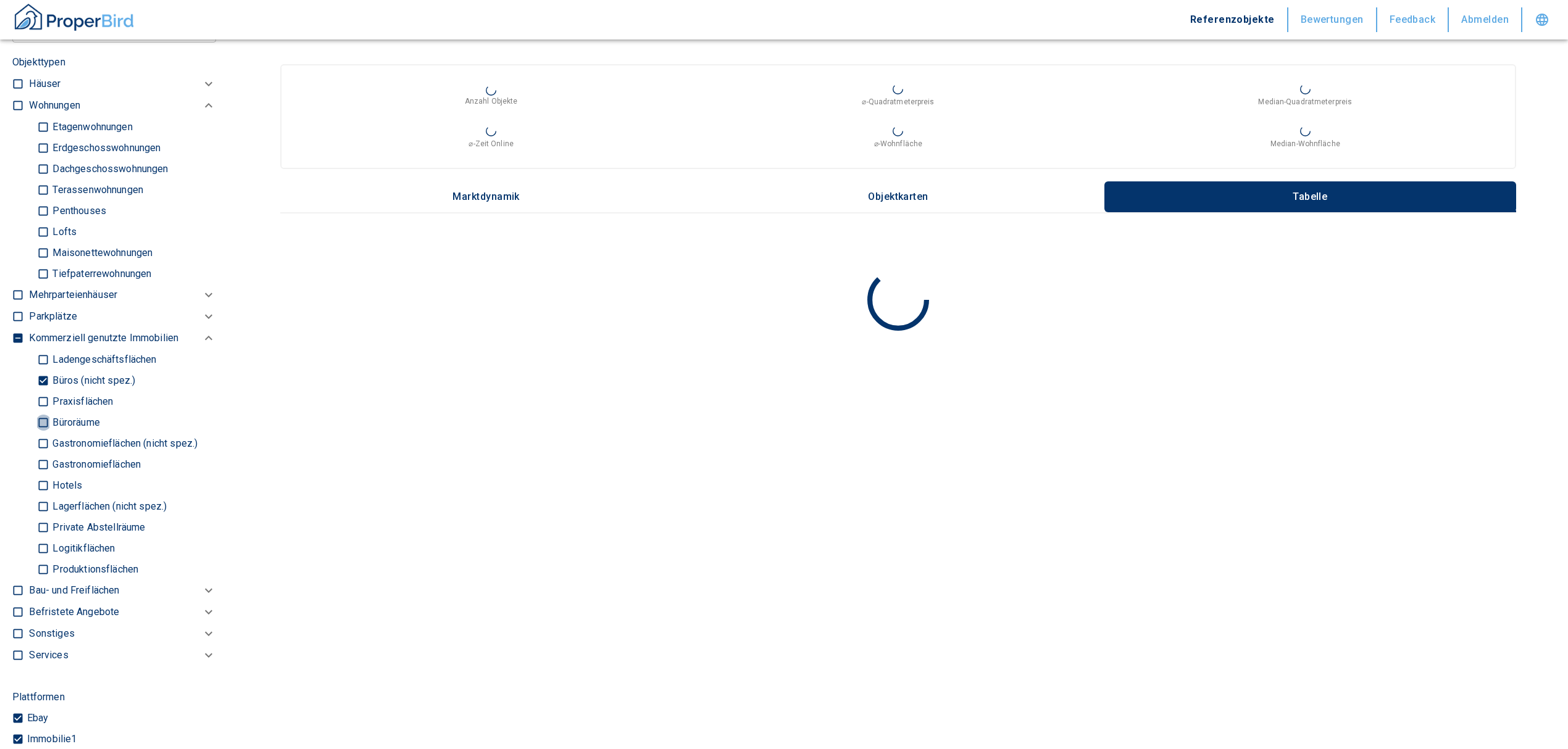
click at [44, 425] on input "Büroräume" at bounding box center [42, 422] width 12 height 22
checkbox input "true"
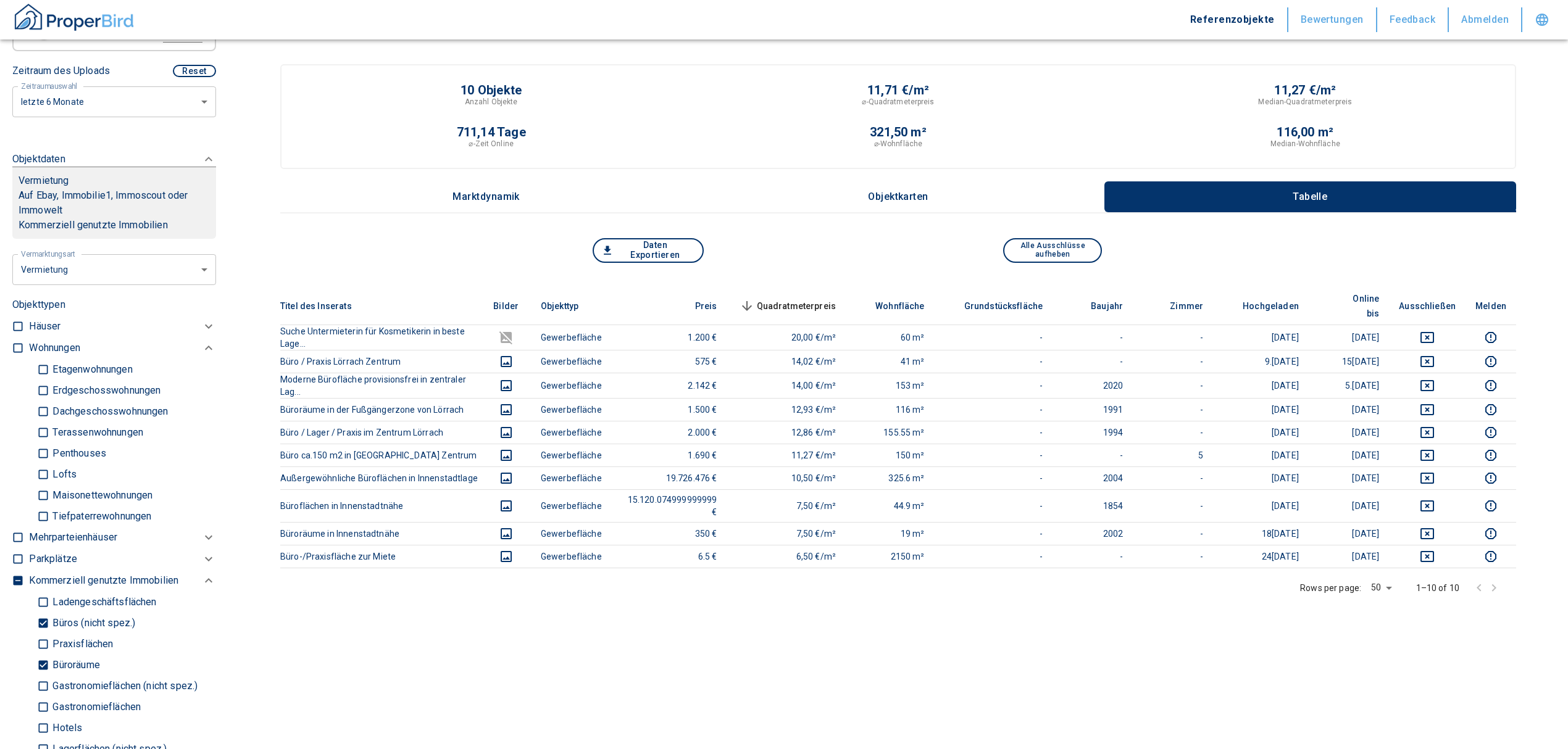
scroll to position [411, 0]
click at [1435, 330] on icon "deselect this listing" at bounding box center [1428, 338] width 15 height 15
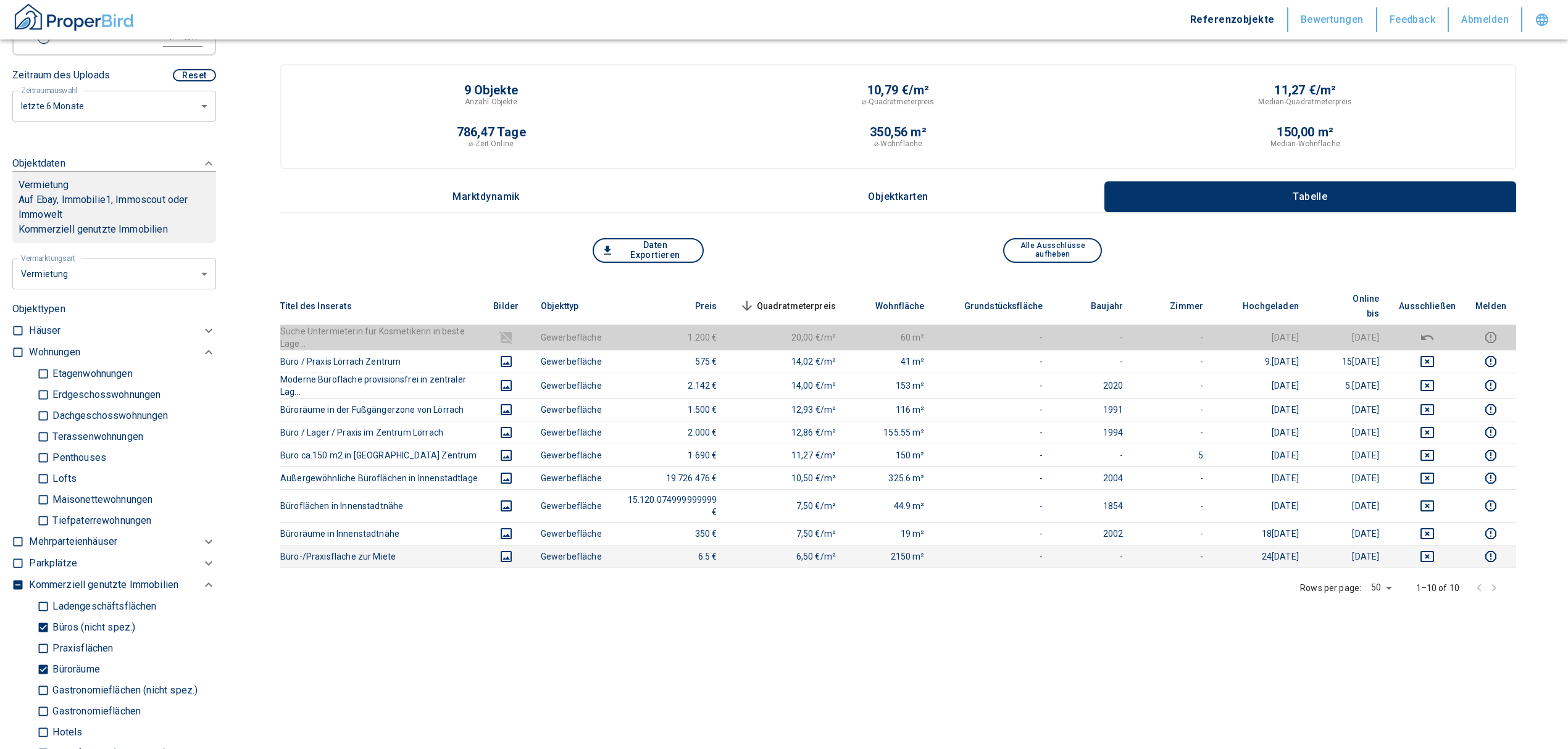
click at [1435, 549] on icon "deselect this listing" at bounding box center [1428, 557] width 15 height 15
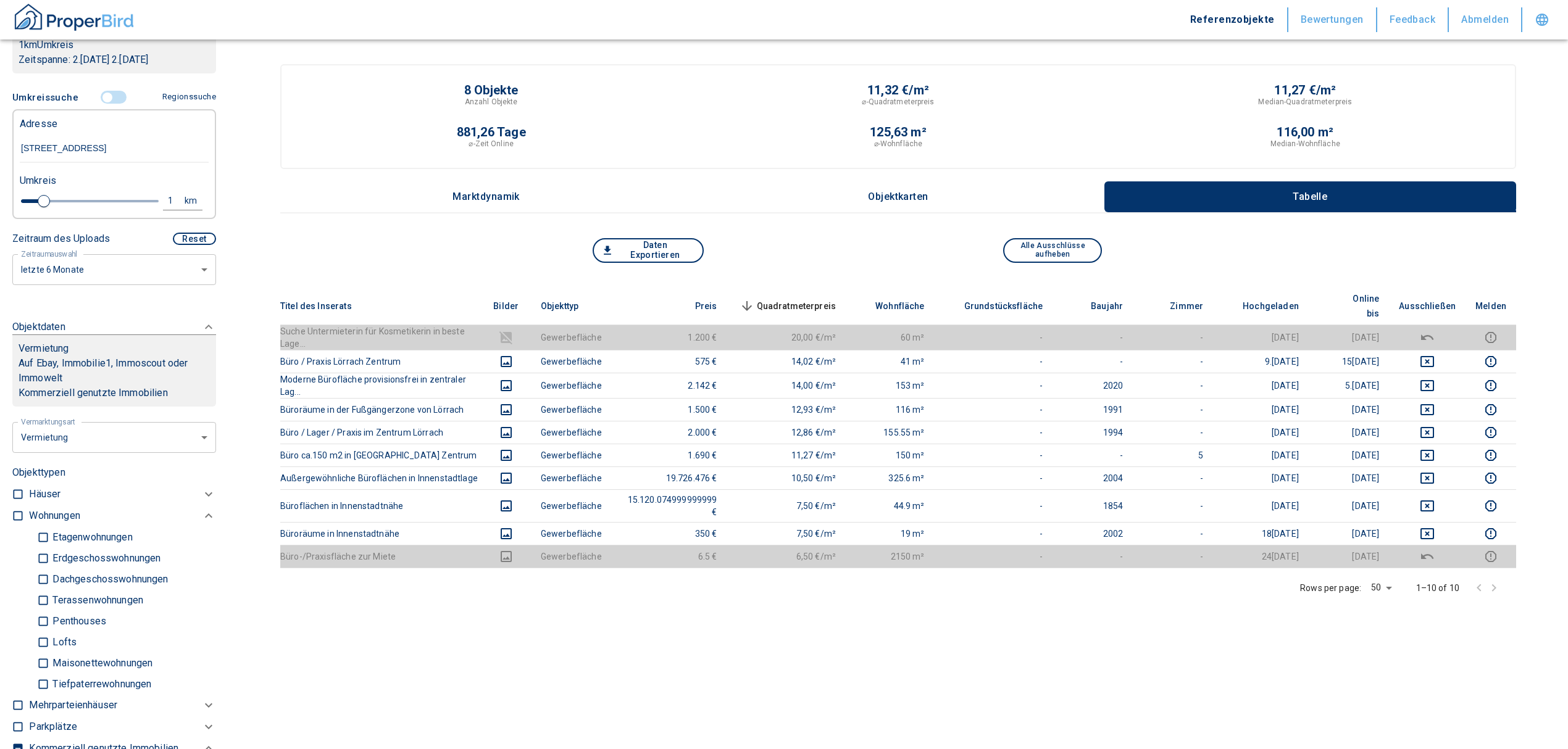
scroll to position [247, 0]
type input "2020"
type input "1.2"
type input "2020"
type input "1.4"
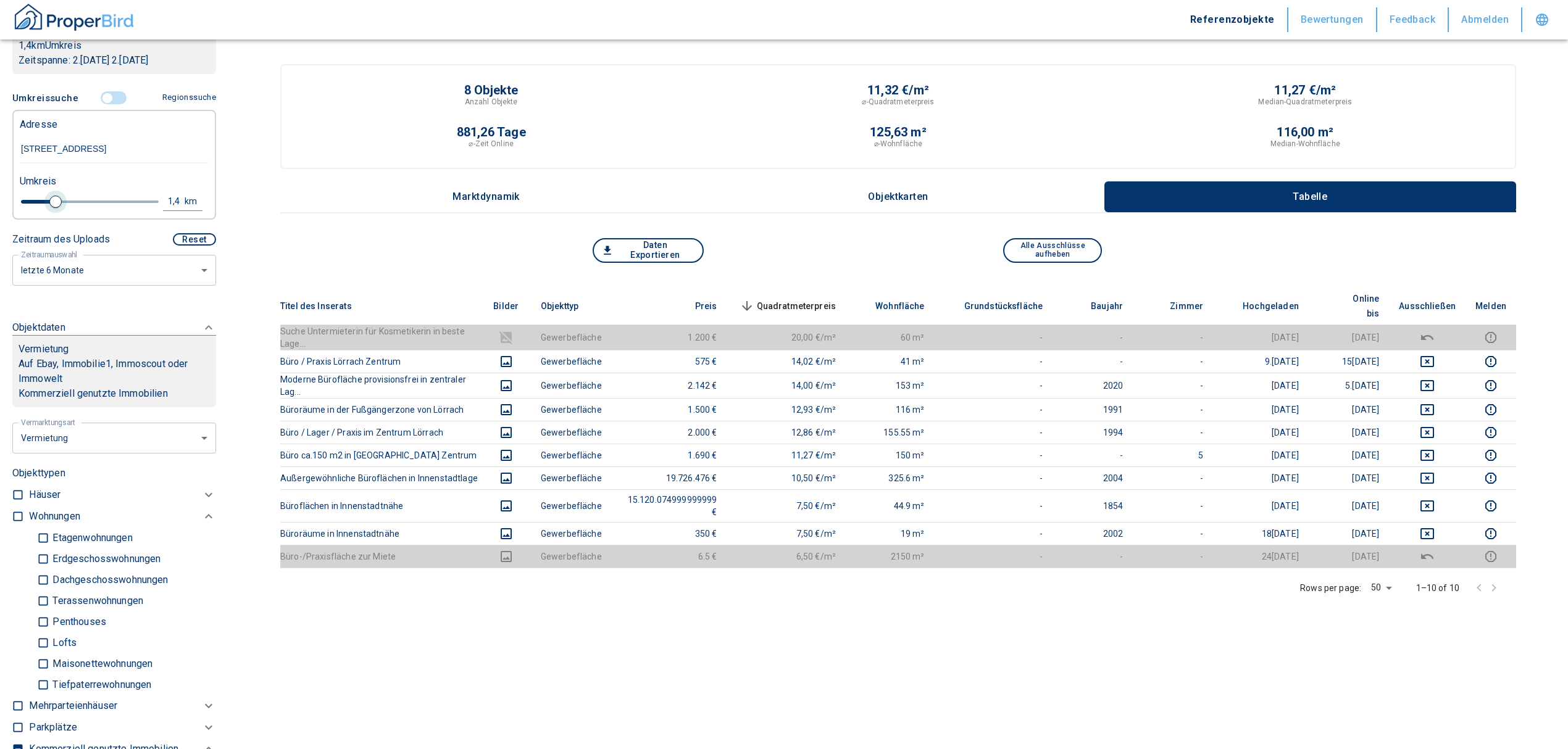
type input "2020"
type input "1.6"
type input "2020"
type input "1.8"
type input "2020"
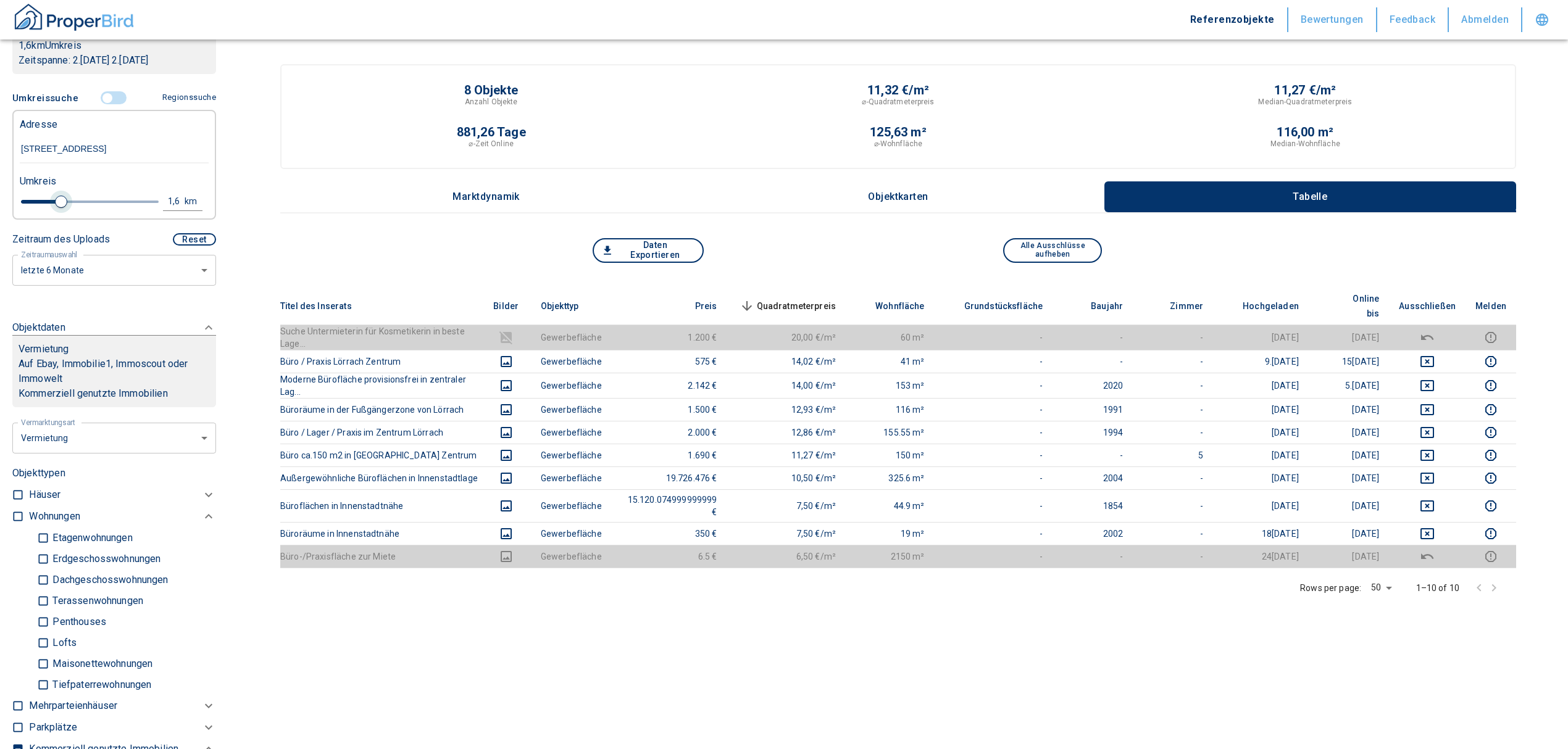
type input "2"
type input "2020"
type input "2.2"
type input "2020"
type input "2"
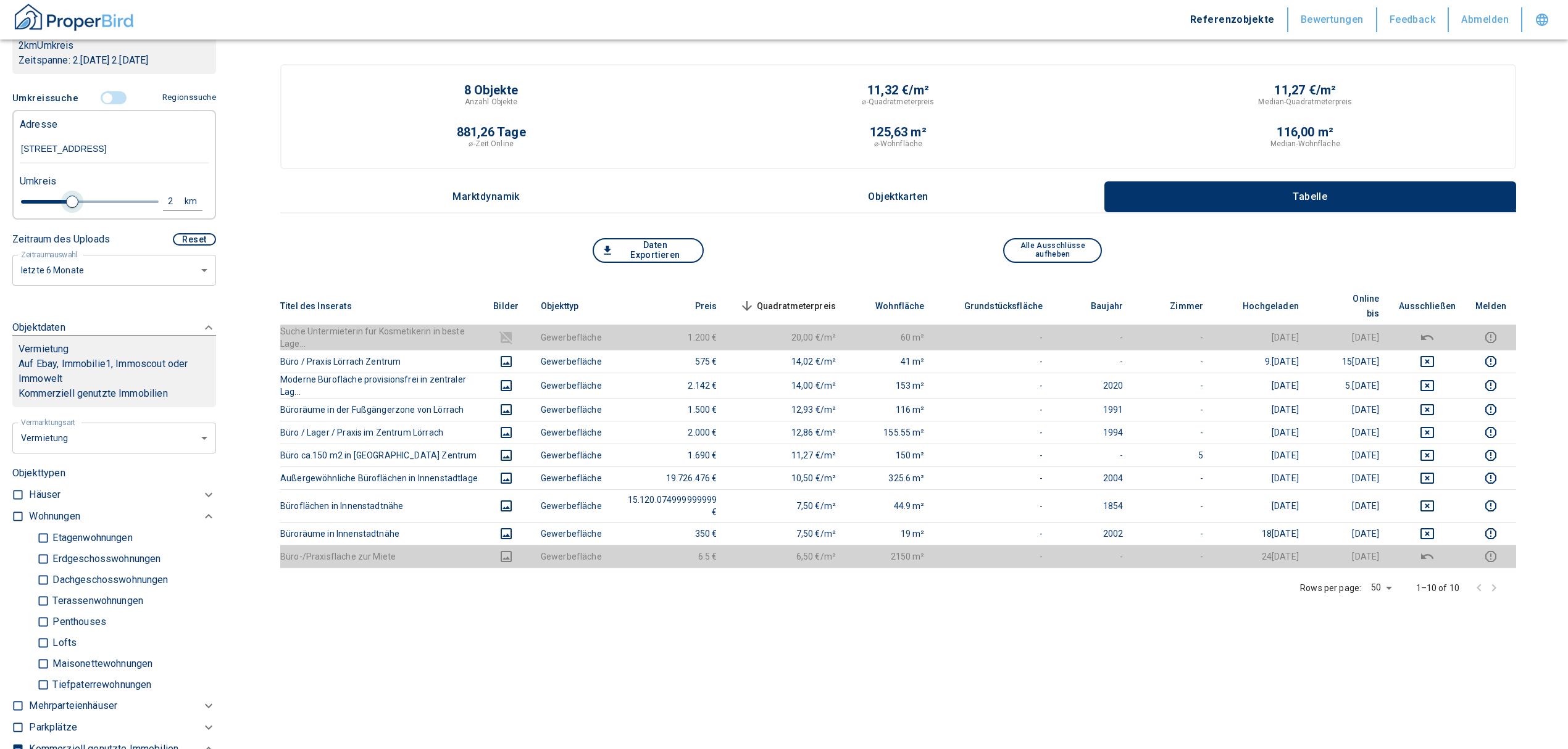
drag, startPoint x: 42, startPoint y: 201, endPoint x: 68, endPoint y: 203, distance: 26.1
click at [68, 203] on span at bounding box center [71, 201] width 12 height 12
type input "2020"
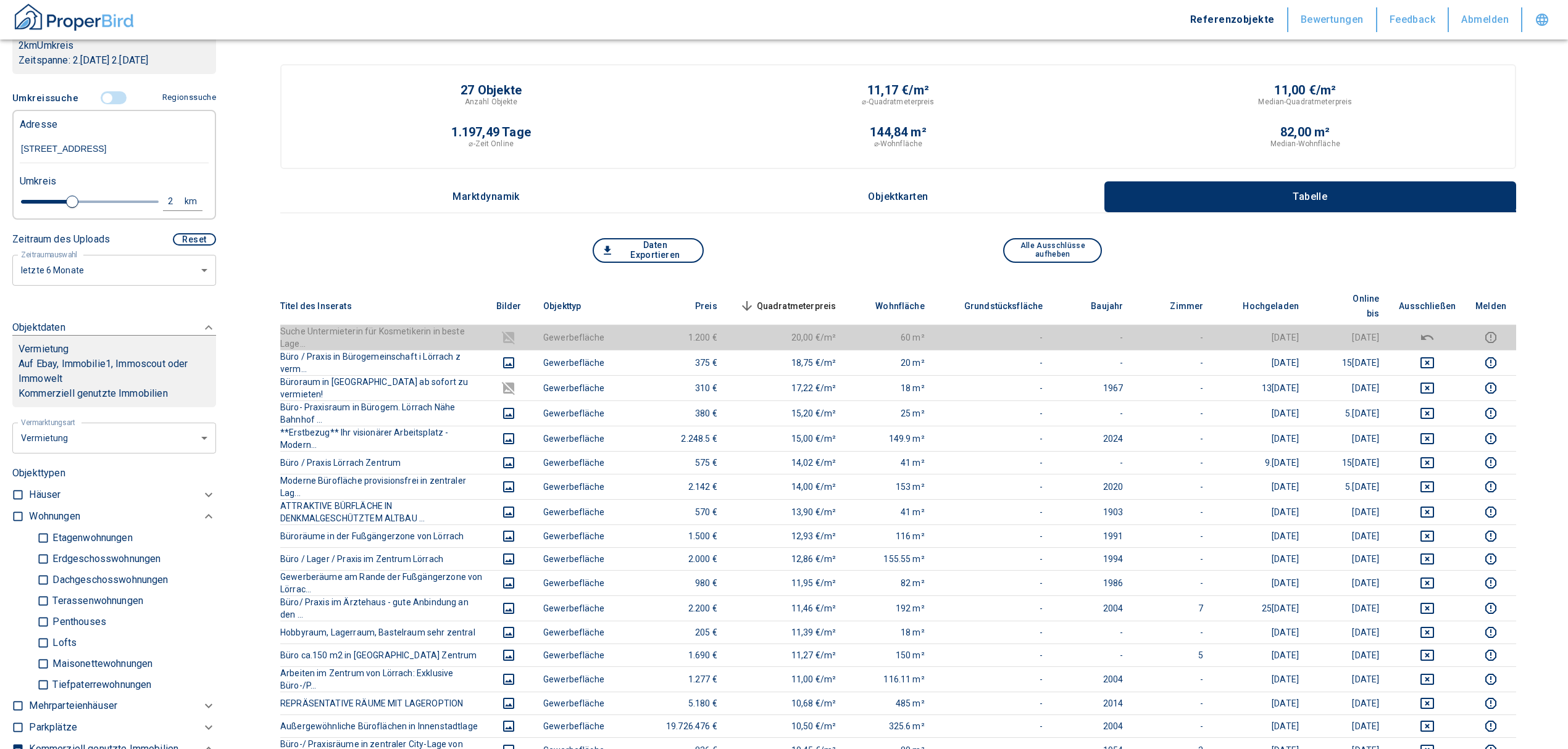
click at [825, 298] on span "Quadratmeterpreis sorted descending" at bounding box center [787, 306] width 100 height 15
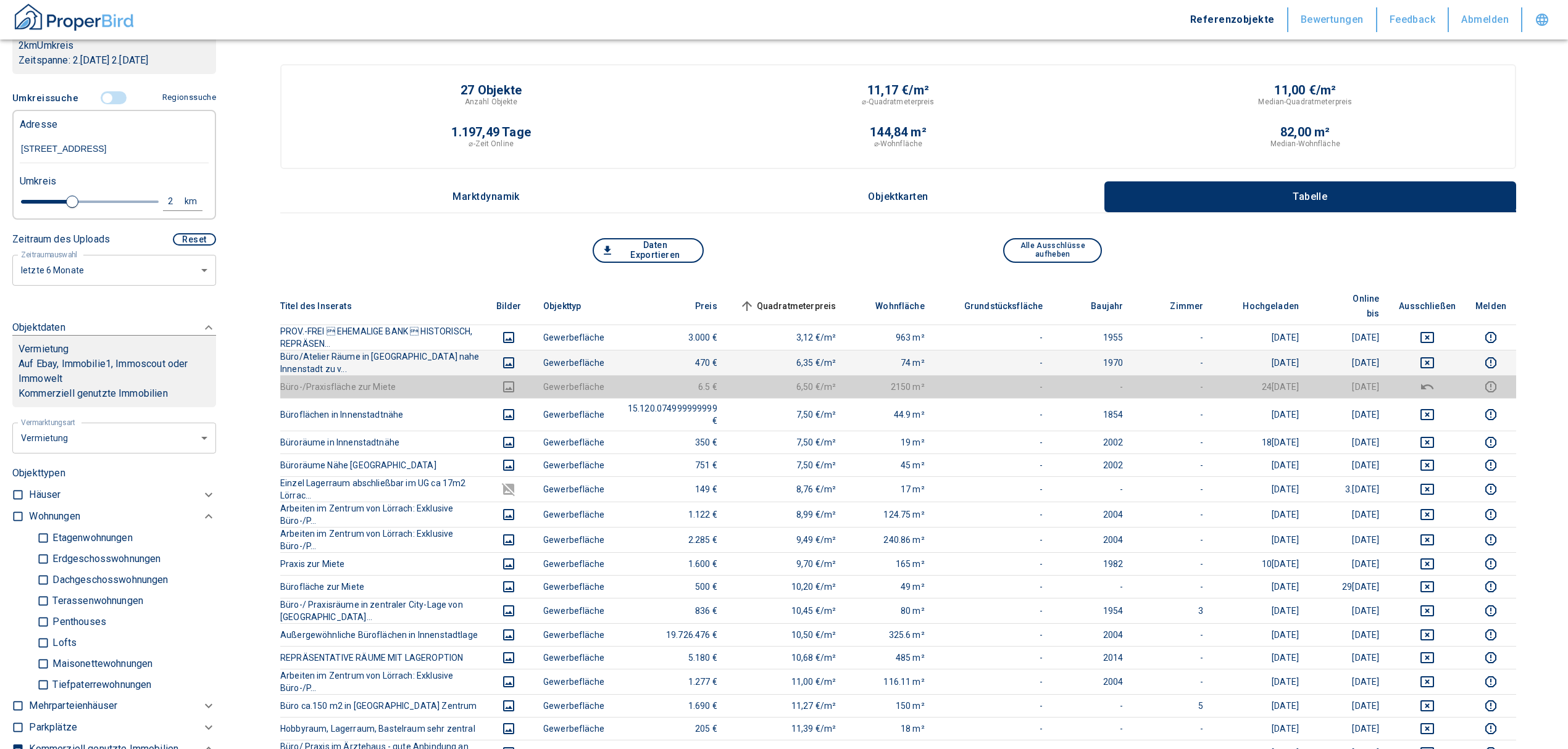
click at [1435, 358] on icon "deselect this listing" at bounding box center [1427, 363] width 13 height 11
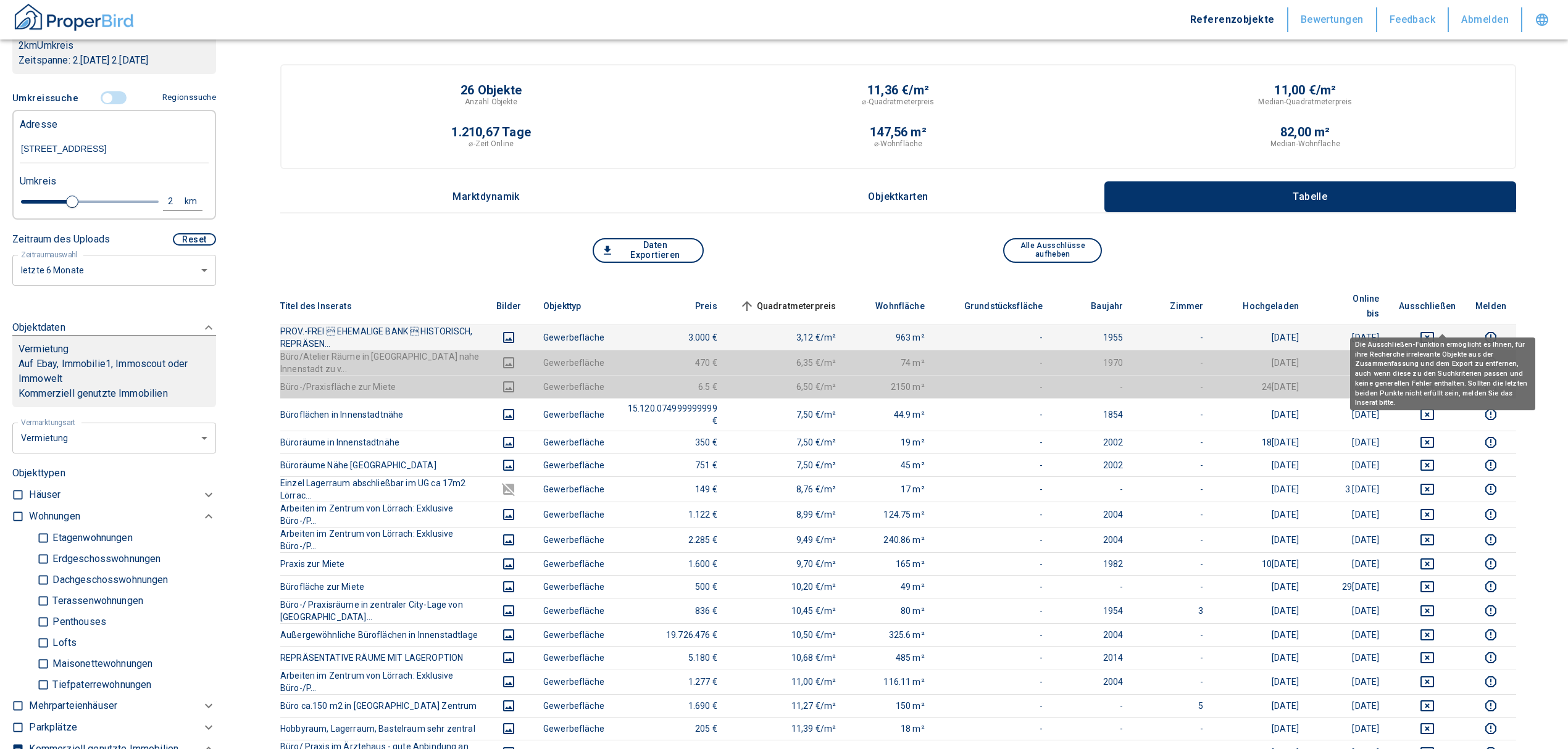
click at [1435, 330] on icon "deselect this listing" at bounding box center [1428, 338] width 15 height 15
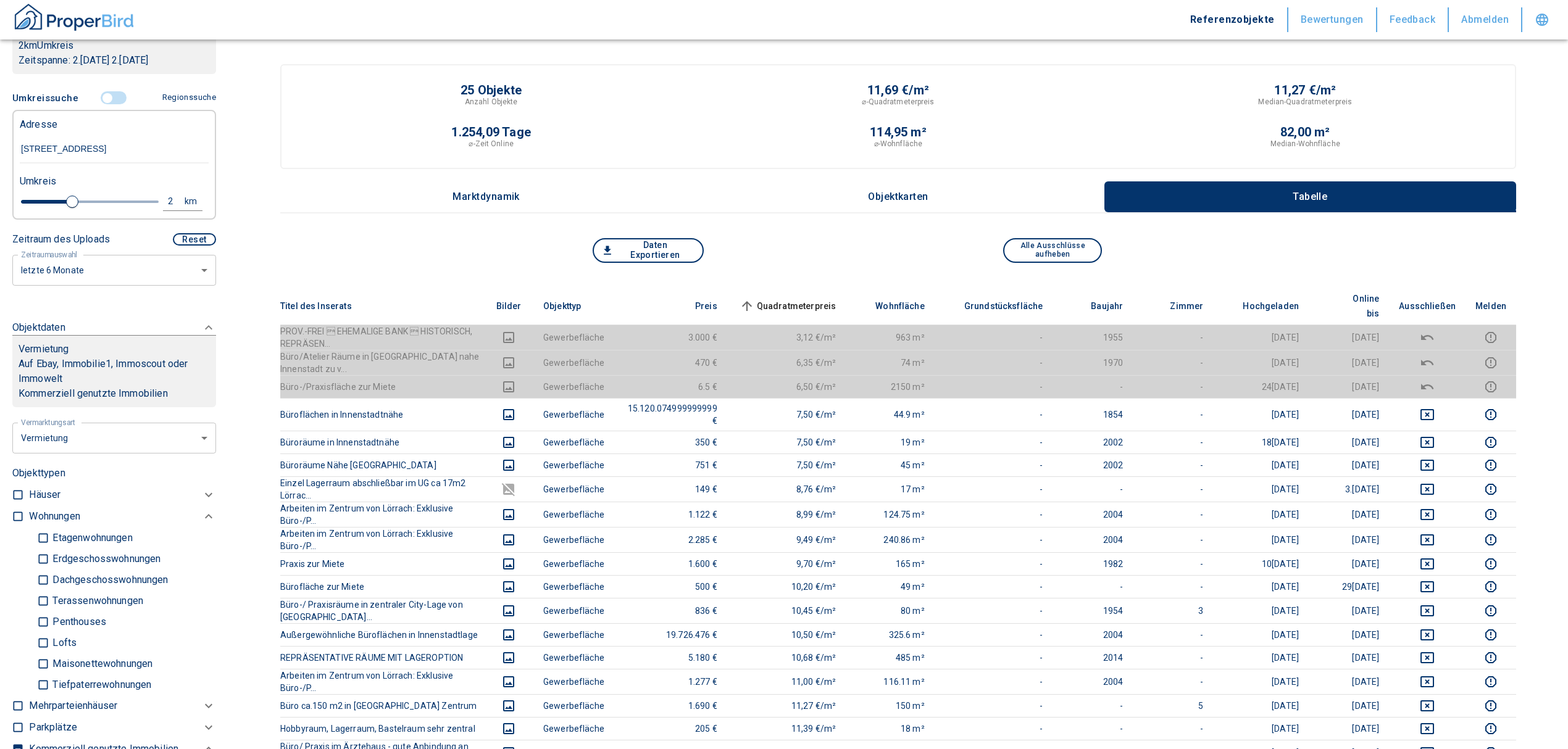
click at [821, 298] on span "Quadratmeterpreis sorted ascending" at bounding box center [787, 306] width 100 height 15
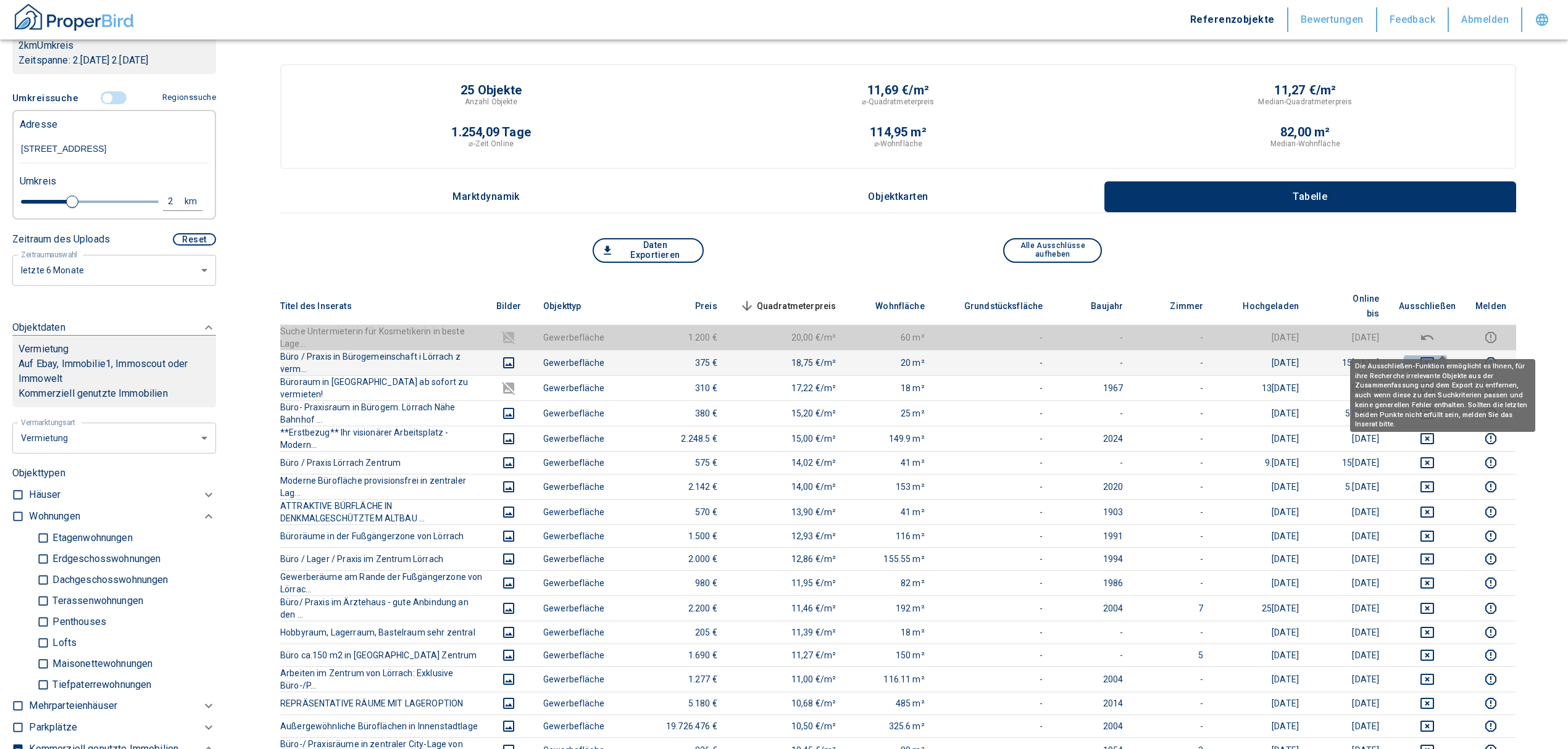
click at [1435, 358] on icon "deselect this listing" at bounding box center [1427, 363] width 13 height 11
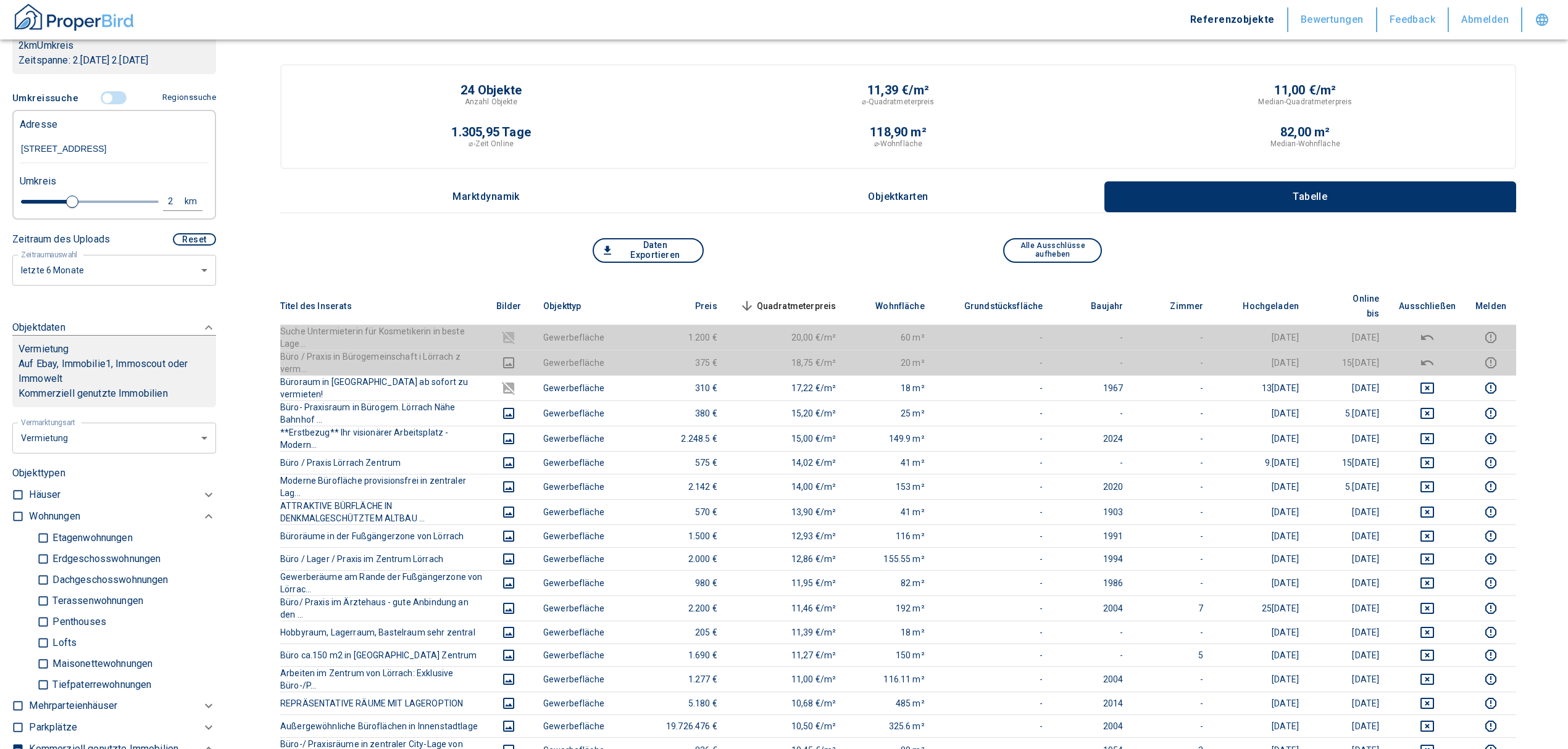
click at [803, 298] on span "Quadratmeterpreis sorted descending" at bounding box center [787, 306] width 100 height 15
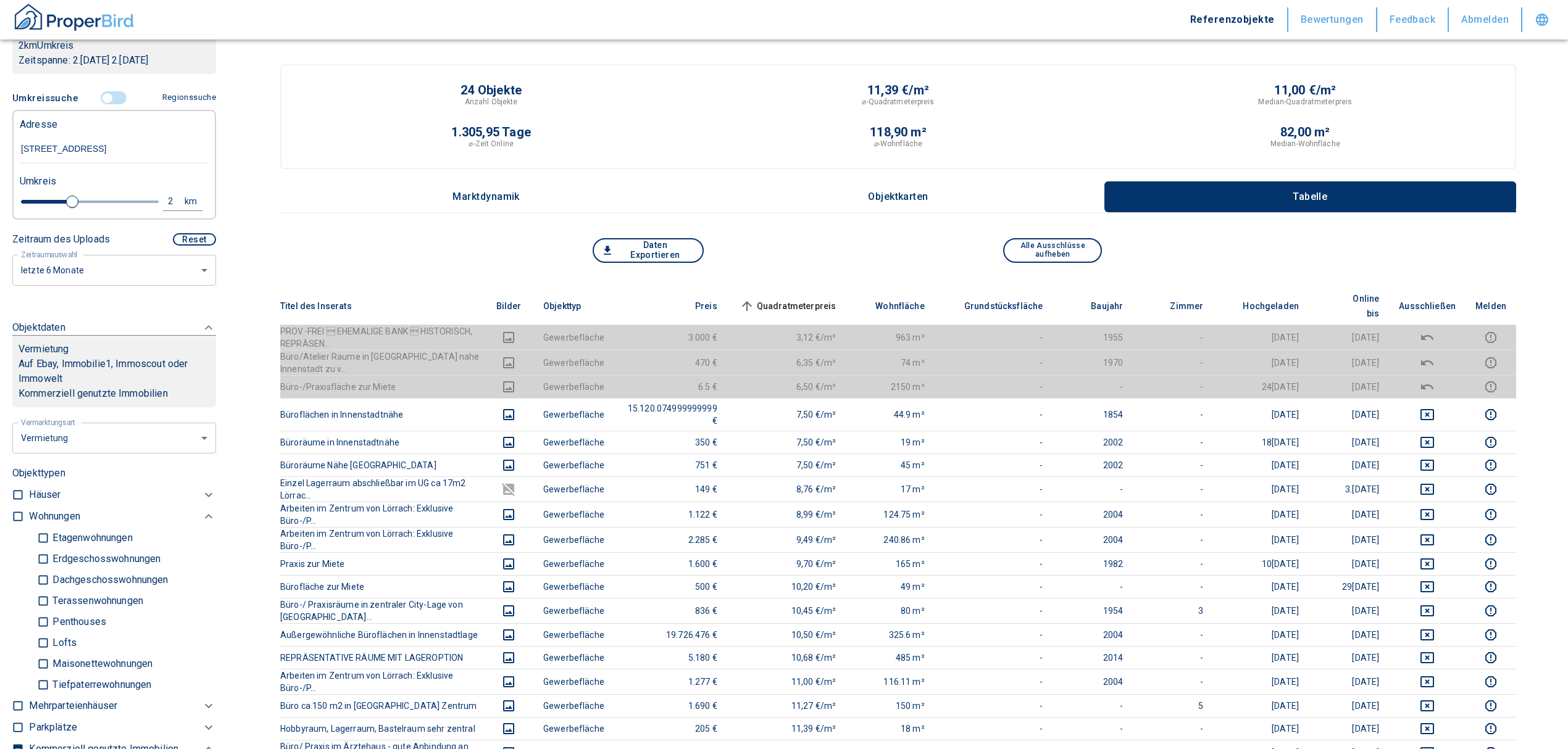
click at [103, 99] on input "controlled" at bounding box center [107, 98] width 37 height 13
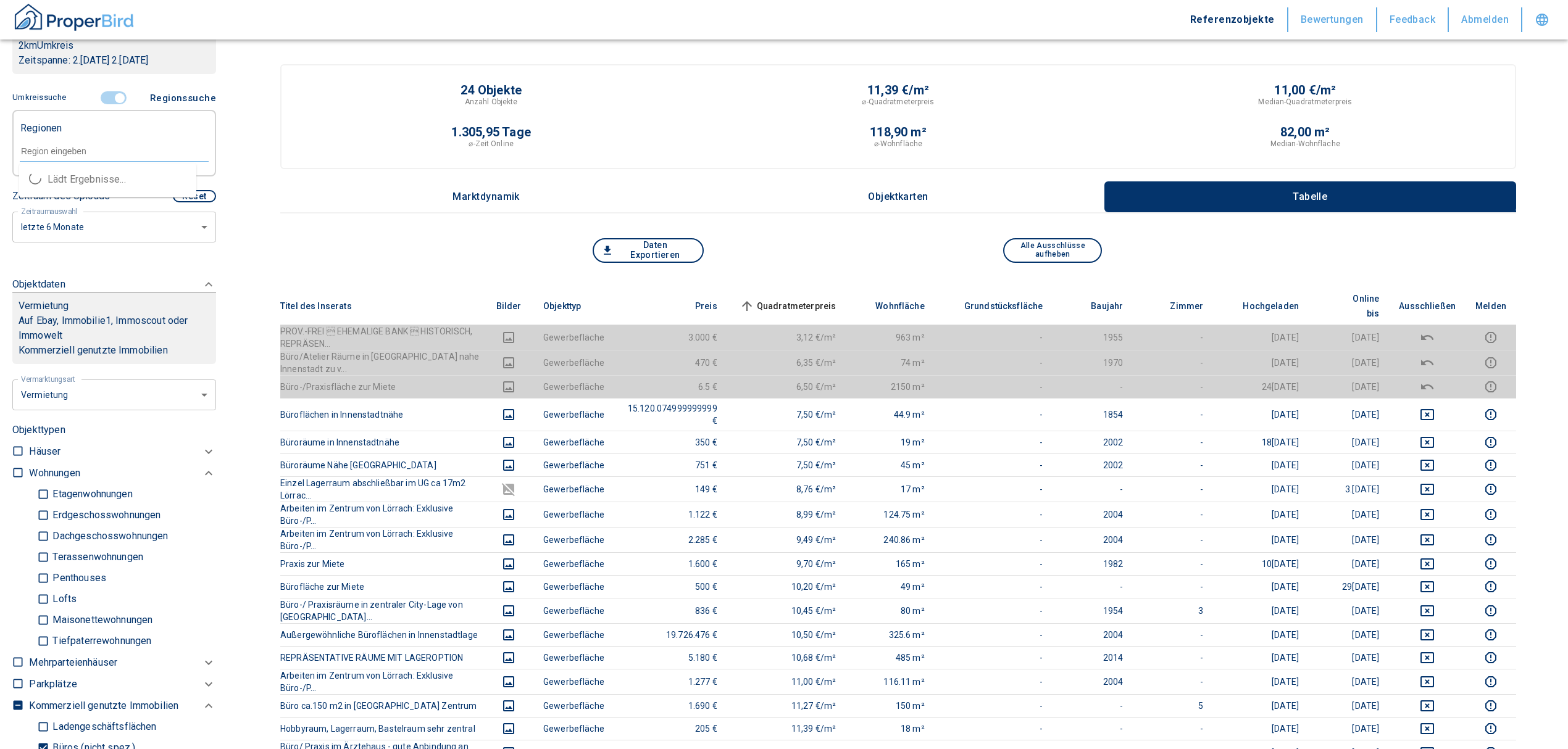
click at [72, 148] on input "text" at bounding box center [114, 151] width 189 height 11
click at [85, 171] on li "79540 Lörrach" at bounding box center [107, 180] width 177 height 23
type input "79540"
type input "2020"
type input "79540 Lörrach"
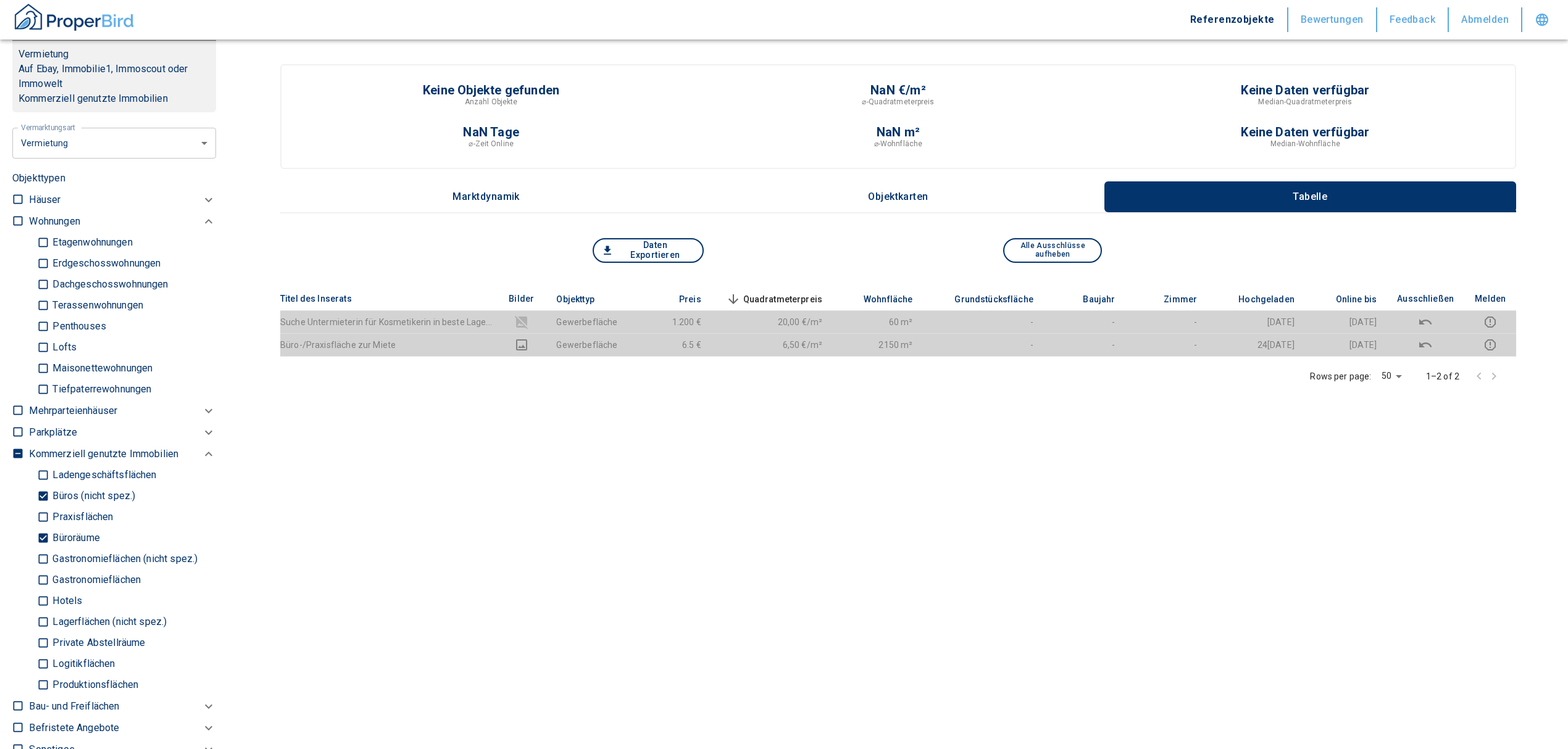
scroll to position [494, 0]
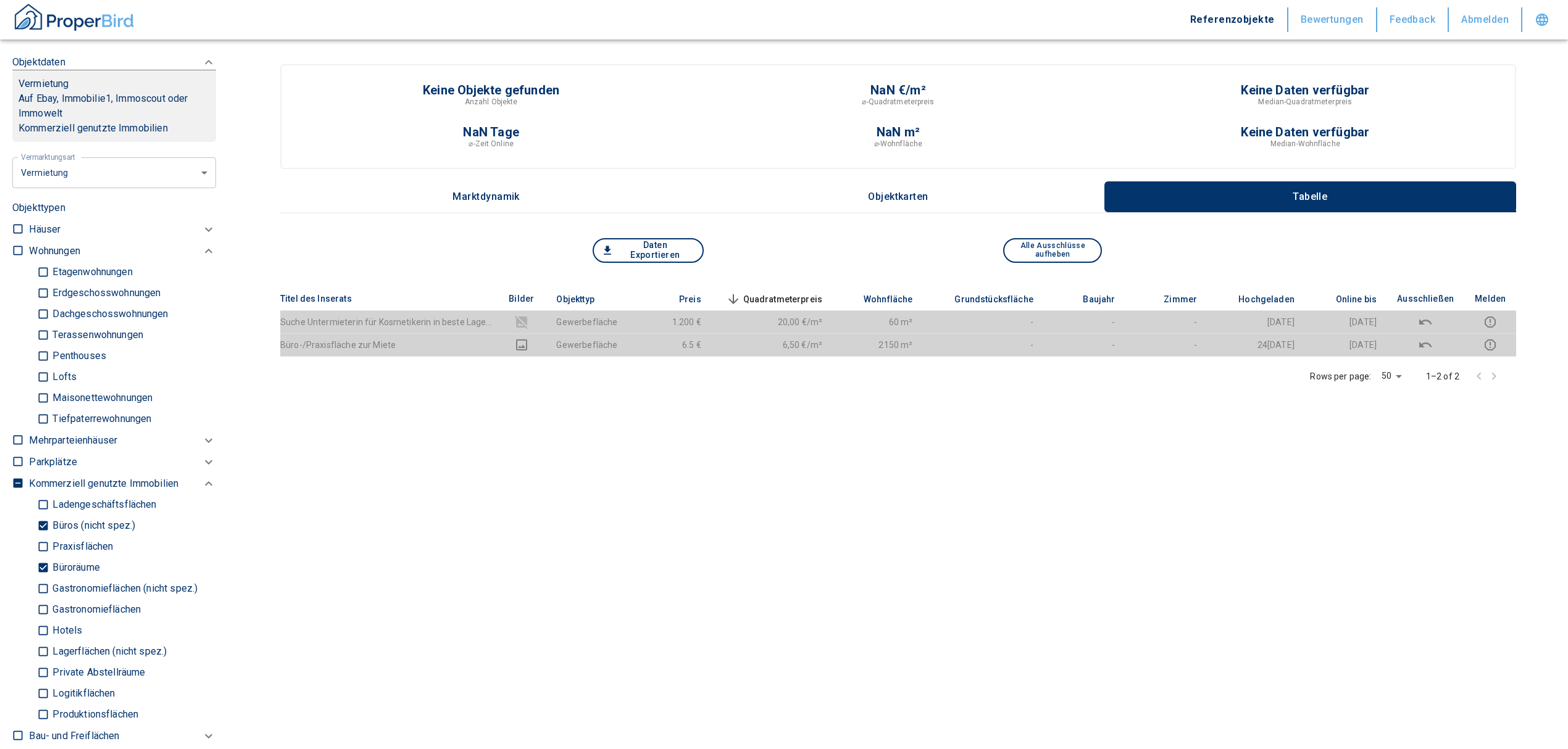
click at [40, 571] on input "Büroräume" at bounding box center [42, 568] width 12 height 22
checkbox input "false"
type input "2020"
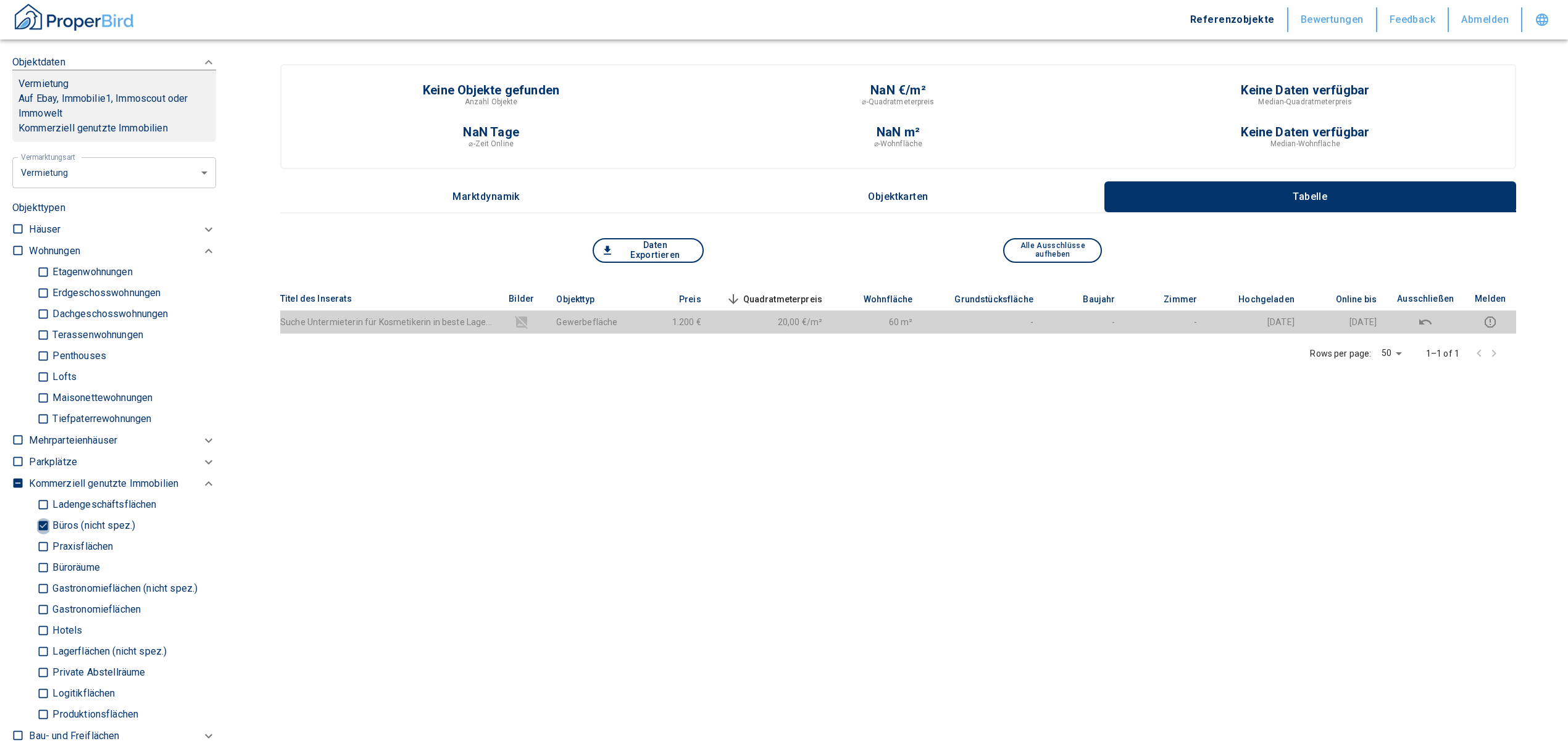
click at [43, 519] on input "Büros (nicht spez.)" at bounding box center [42, 526] width 12 height 22
checkbox input "false"
type input "2020"
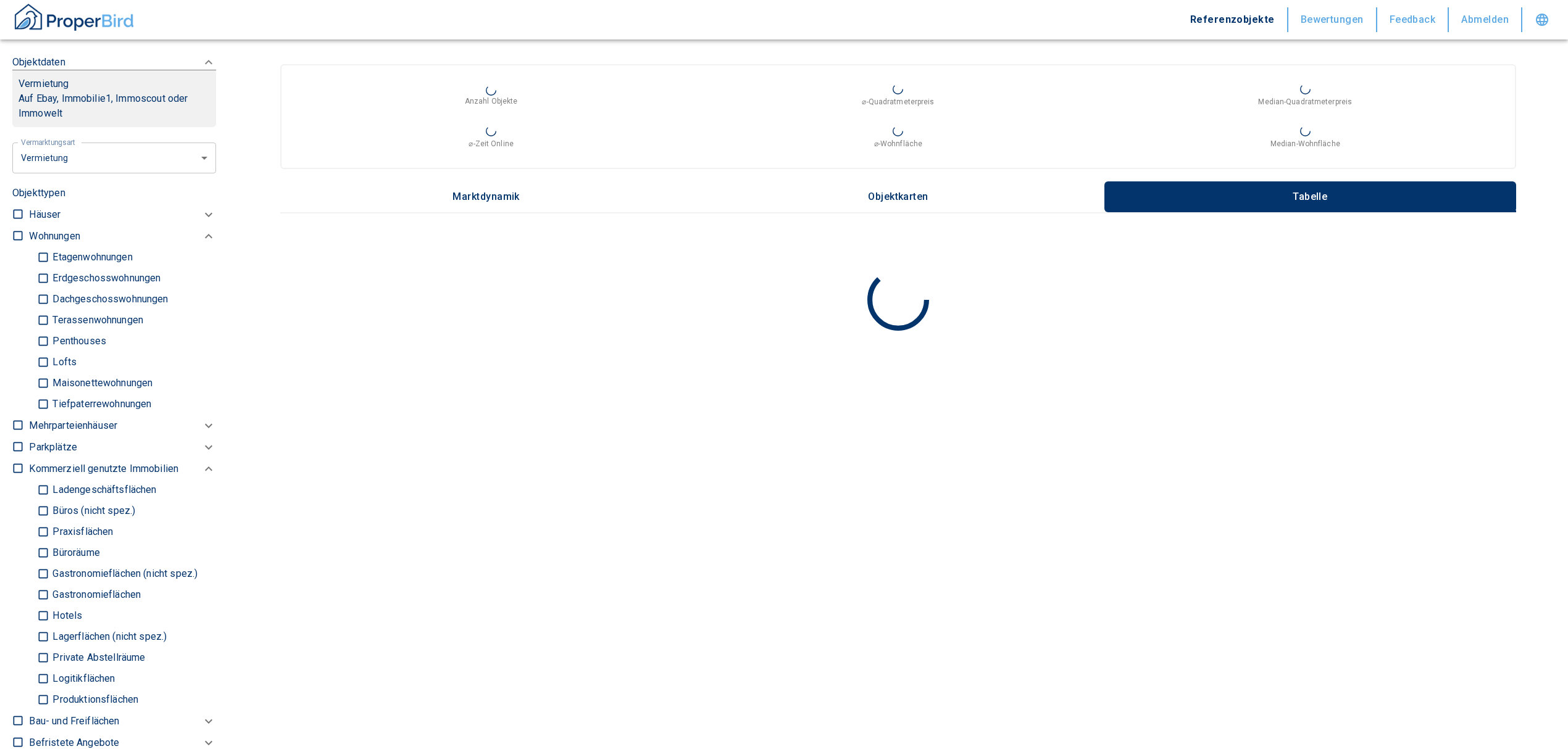
click at [42, 490] on input "Ladengeschäftsflächen" at bounding box center [42, 490] width 12 height 22
checkbox input "true"
type input "2020"
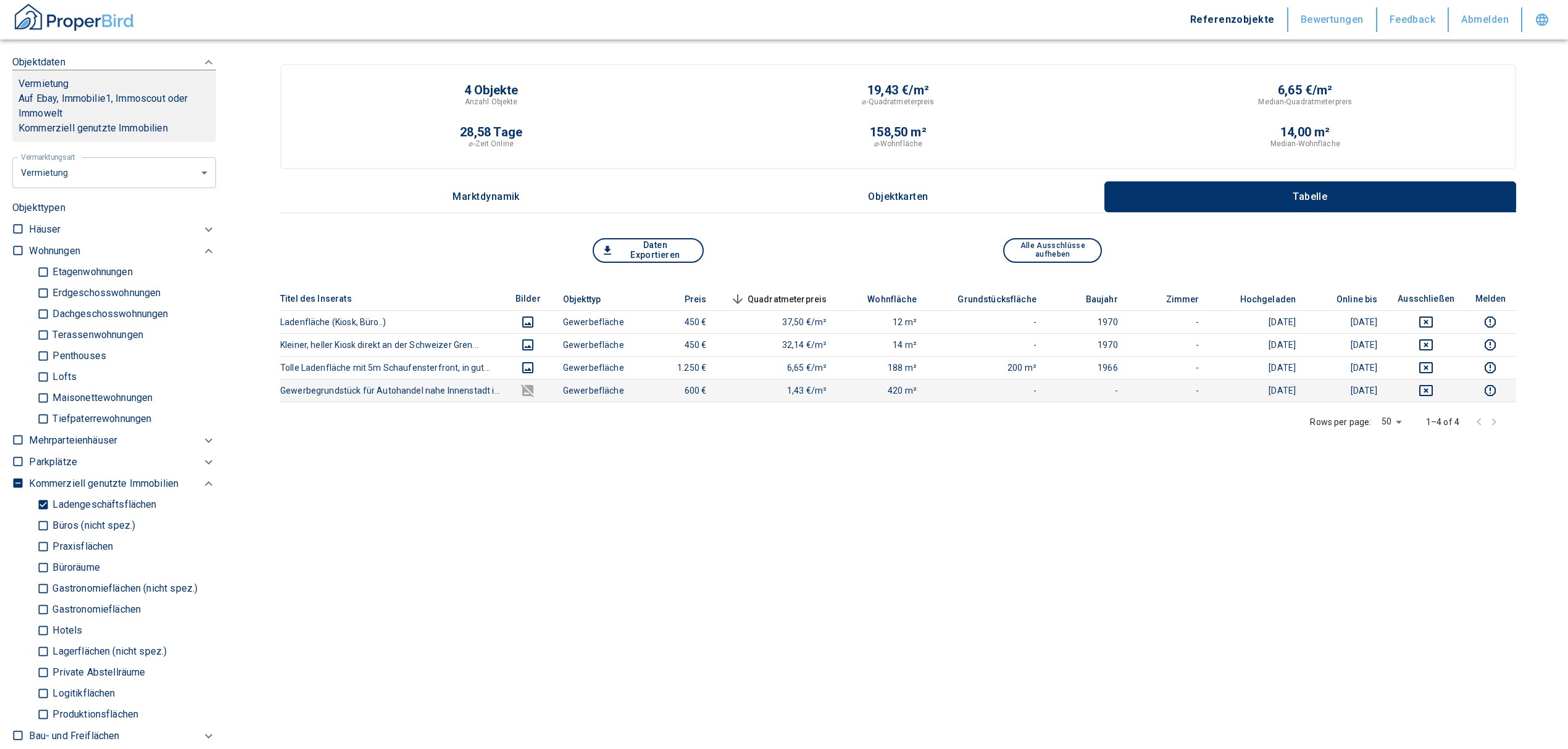
click at [1433, 388] on icon "deselect this listing" at bounding box center [1426, 390] width 13 height 11
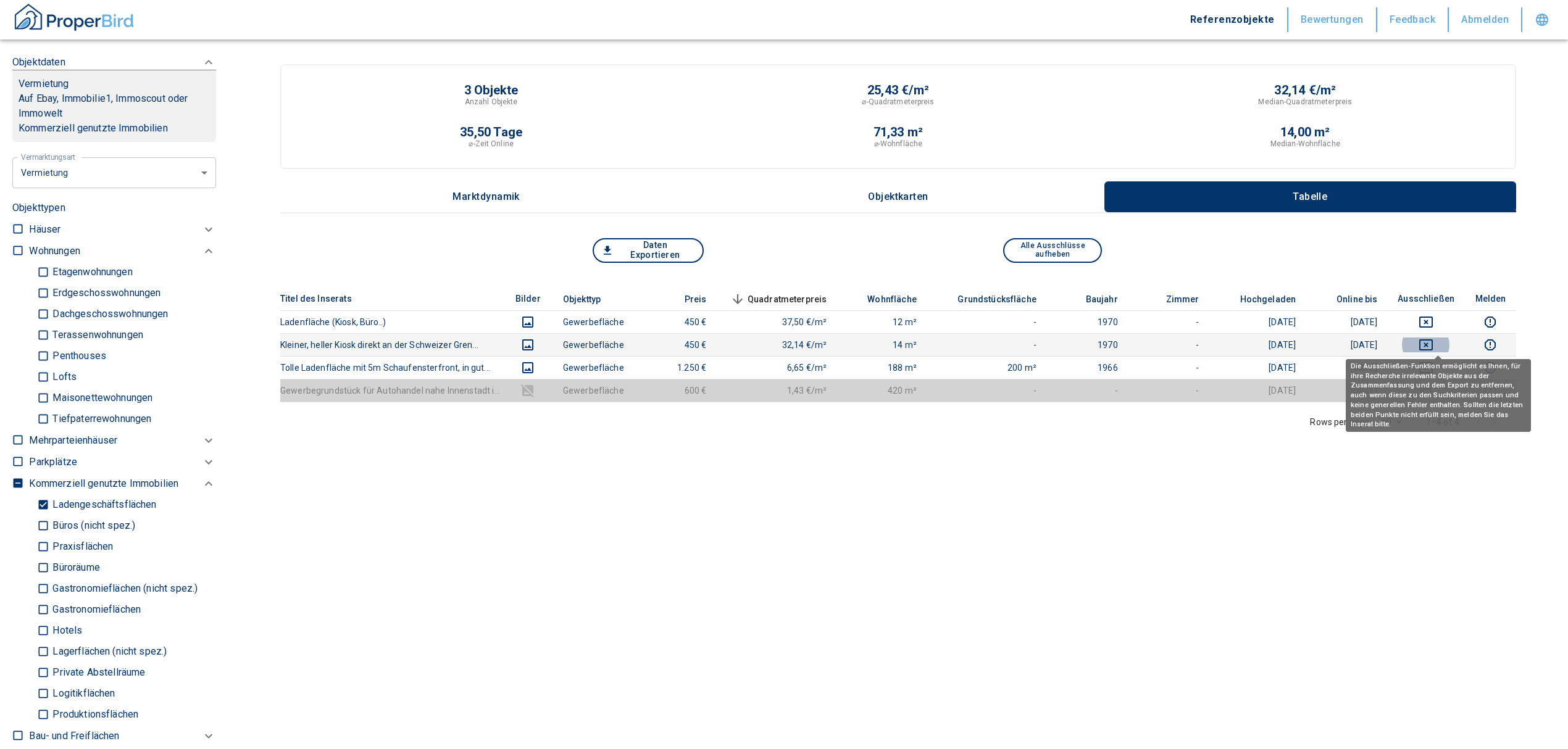
click at [1434, 342] on icon "deselect this listing" at bounding box center [1426, 345] width 15 height 15
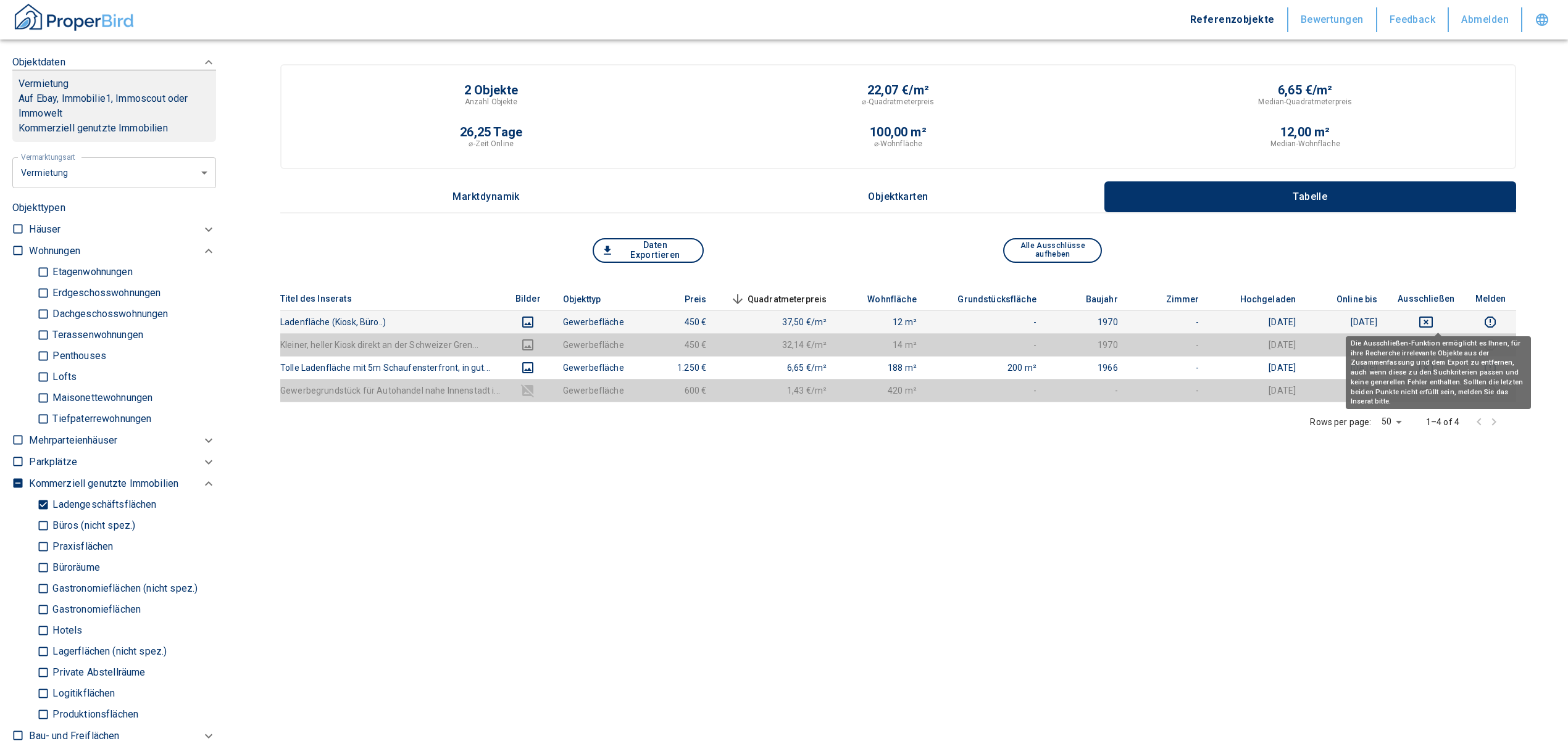
click at [1434, 319] on icon "deselect this listing" at bounding box center [1426, 322] width 15 height 15
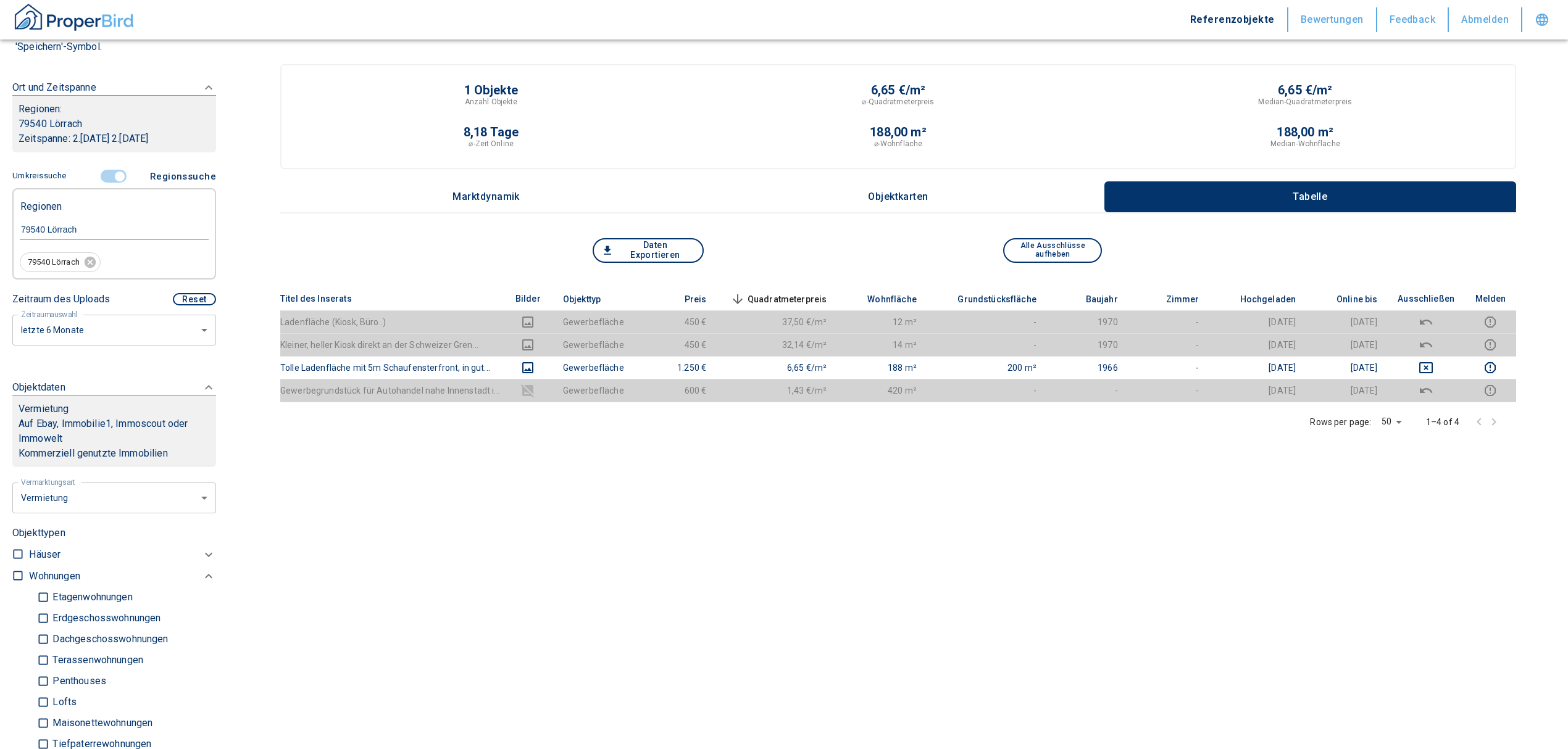
scroll to position [82, 0]
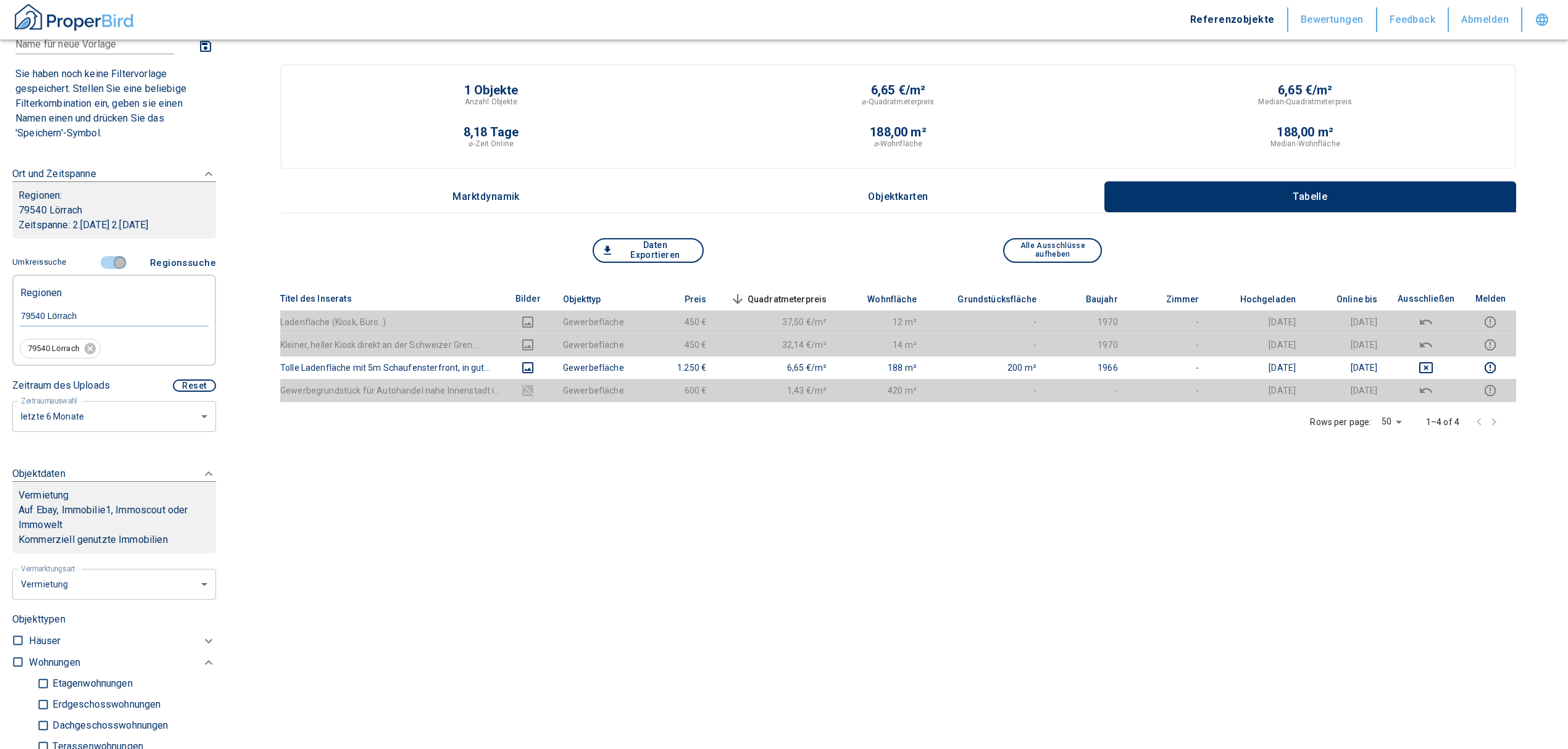
click at [109, 260] on input "controlled" at bounding box center [119, 263] width 37 height 13
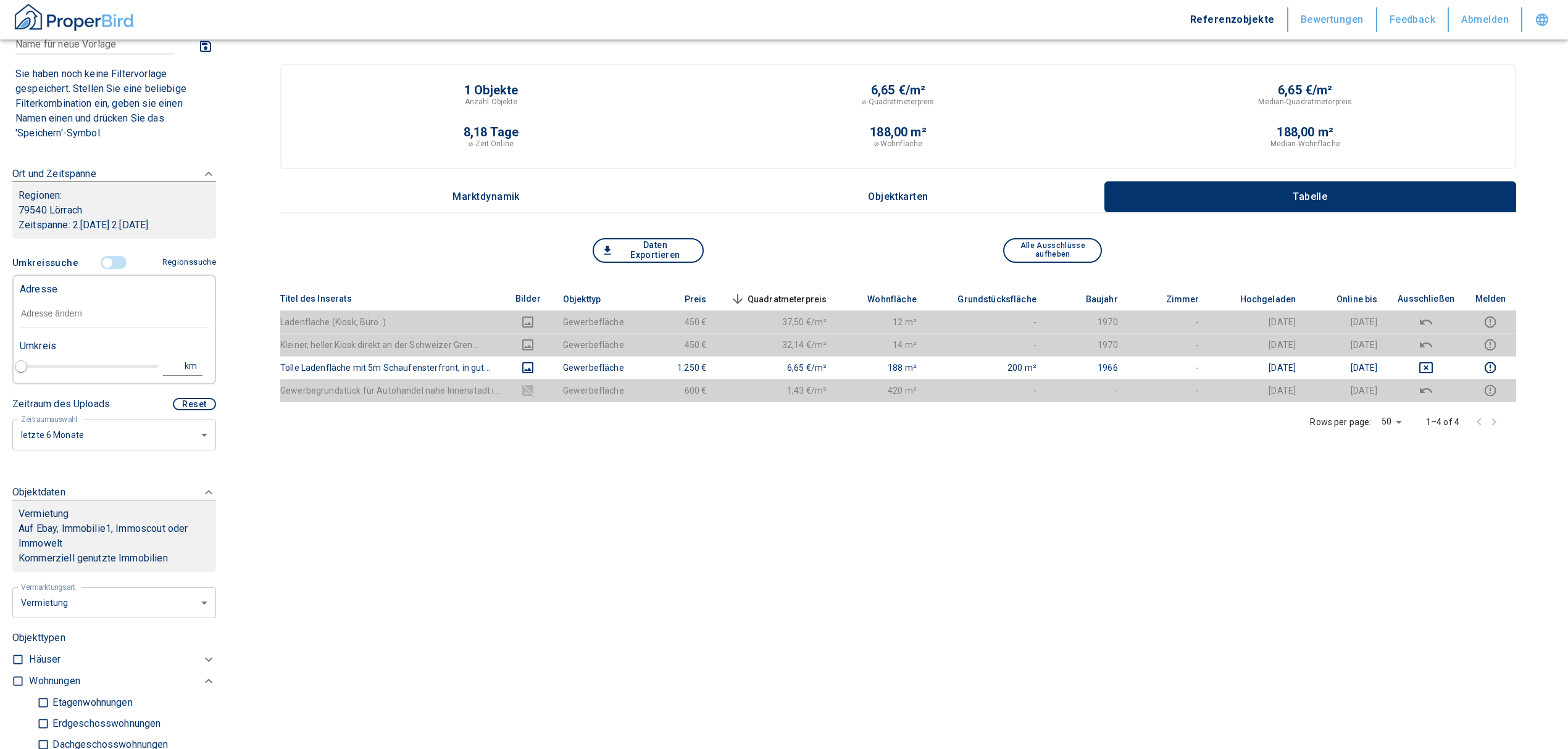
click at [35, 312] on input "text" at bounding box center [114, 314] width 189 height 28
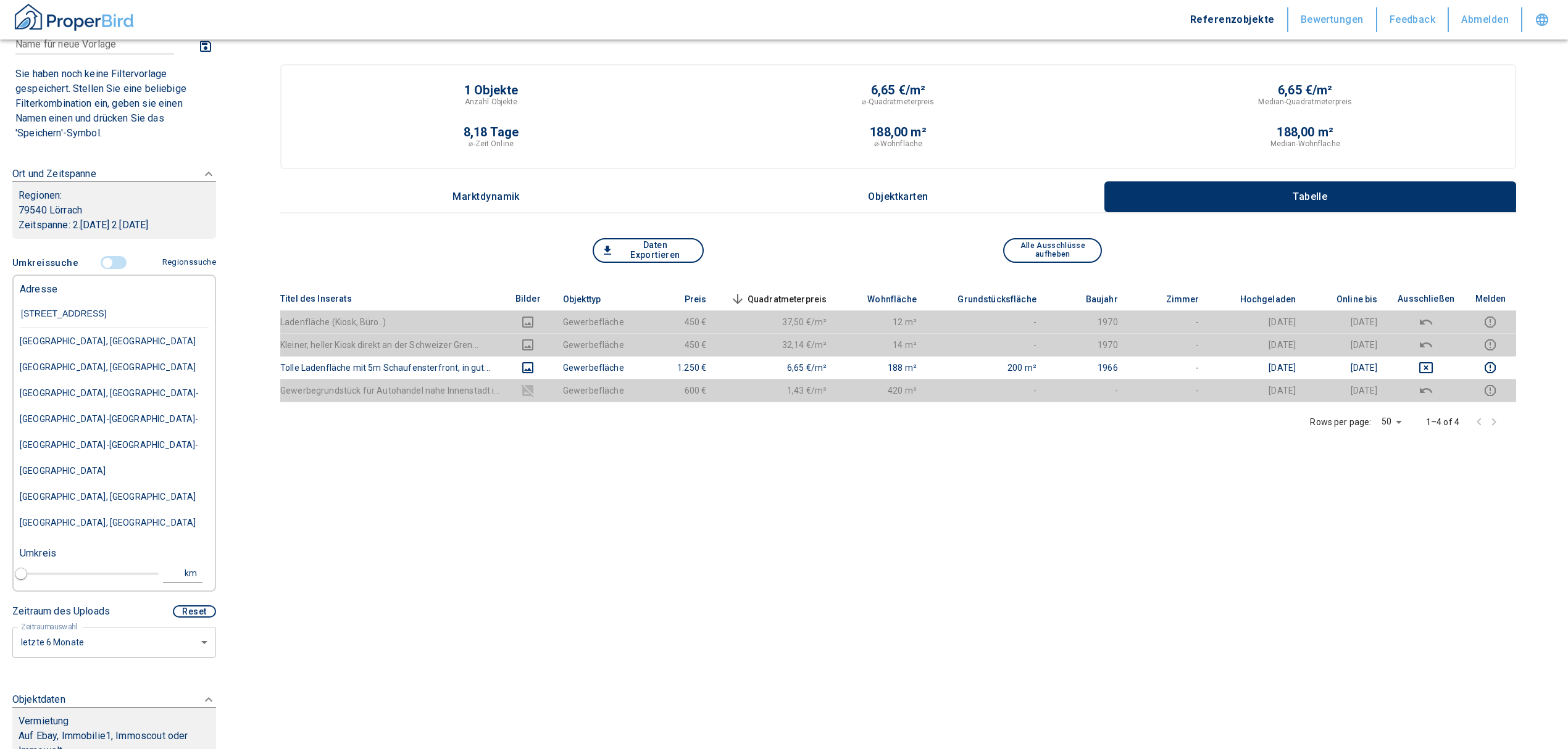
type input "[STREET_ADDRESS]"
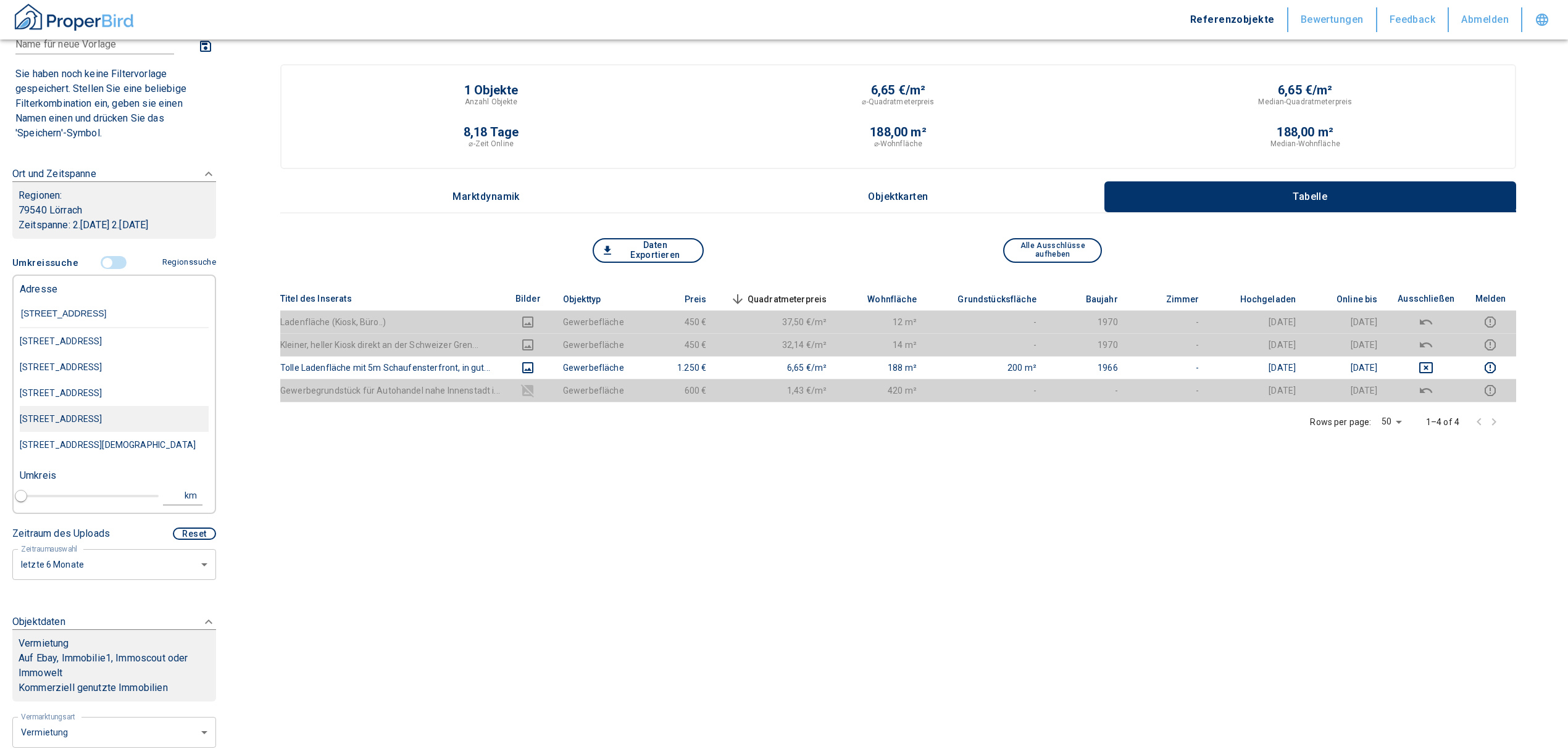
click at [112, 354] on div "[STREET_ADDRESS]" at bounding box center [114, 342] width 189 height 26
type input "2020"
type input "[STREET_ADDRESS]"
type input "1"
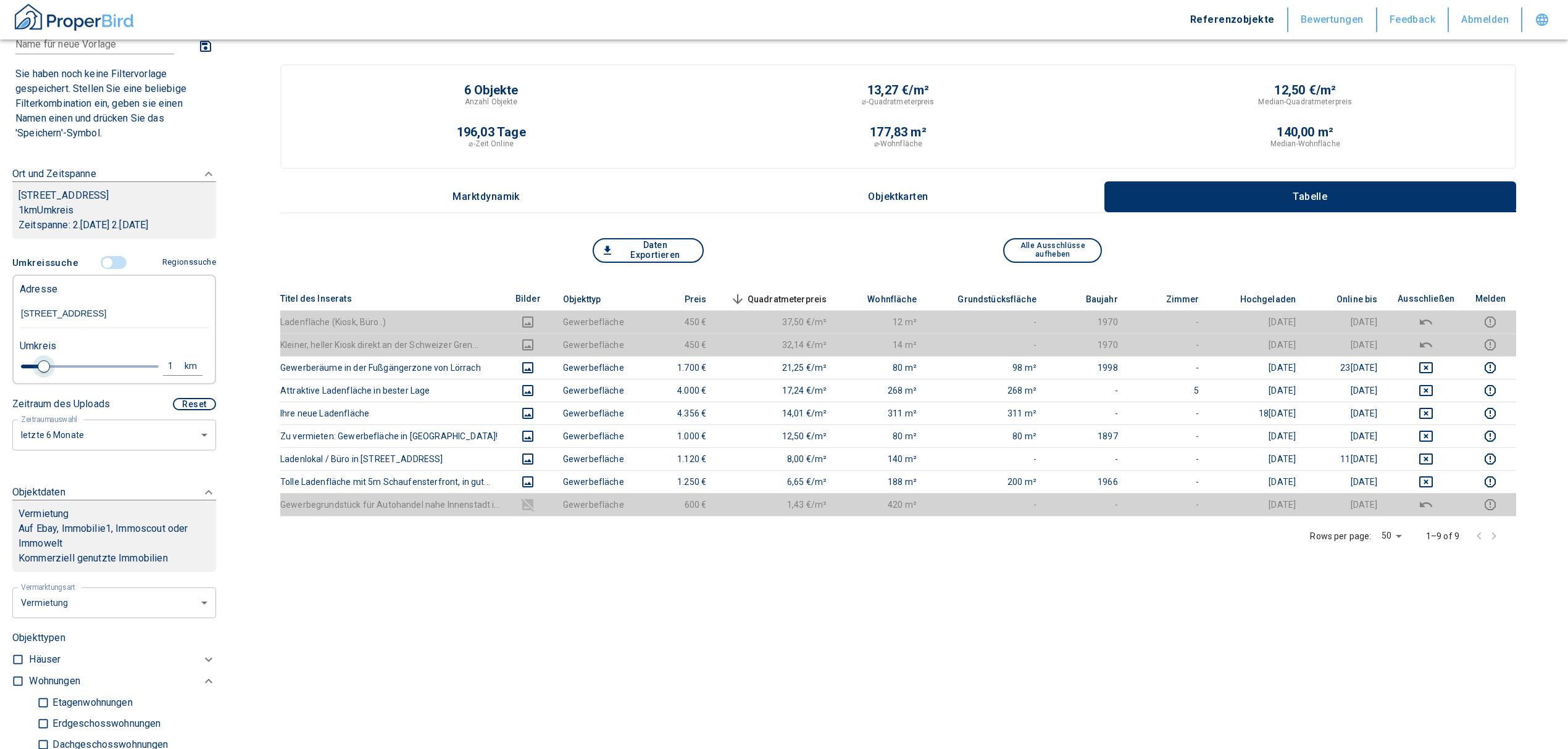
type input "[STREET_ADDRESS]"
type input "2020"
type input "0.8"
type input "2020"
type input "1"
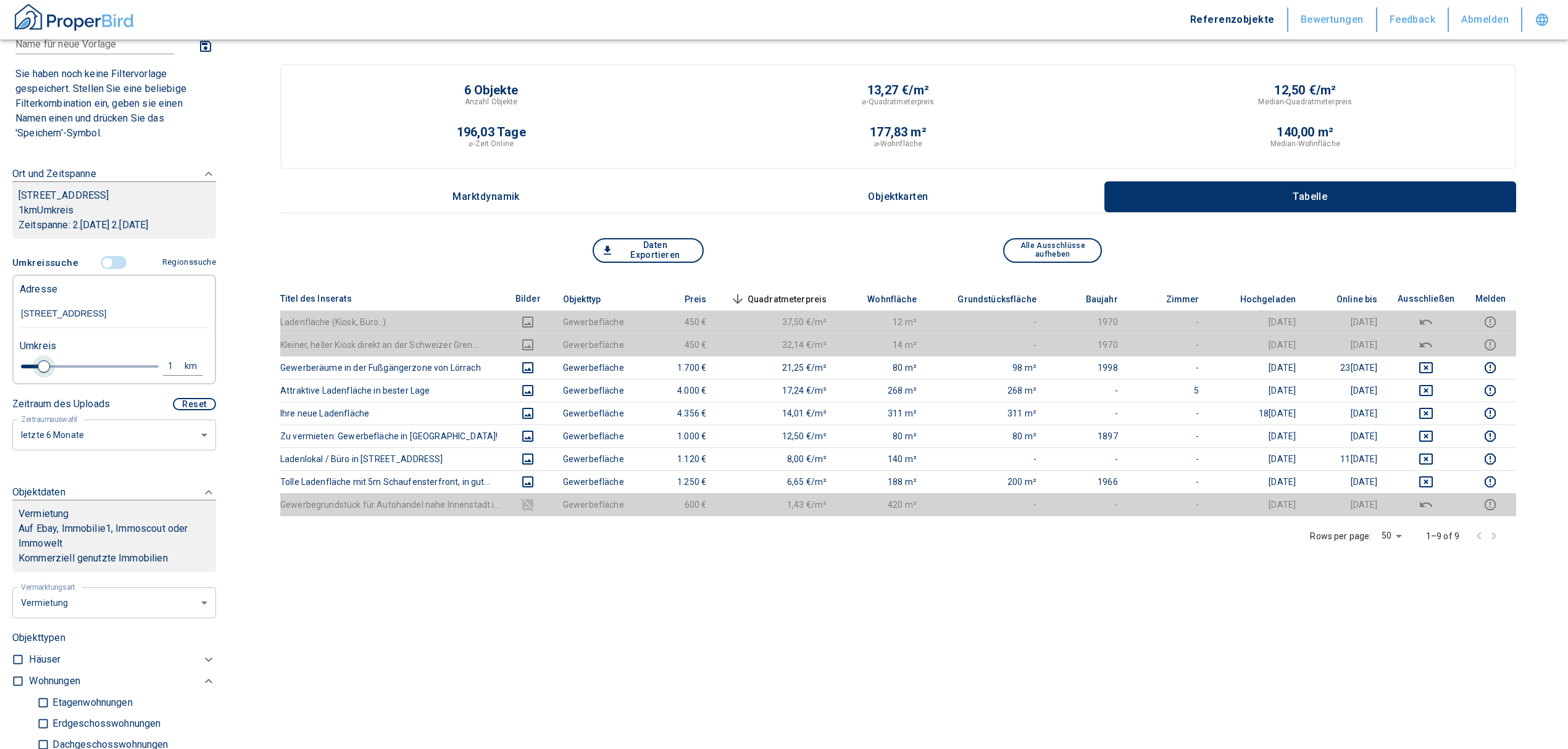
type input "2020"
type input "1.2"
type input "2020"
type input "1.4"
type input "2020"
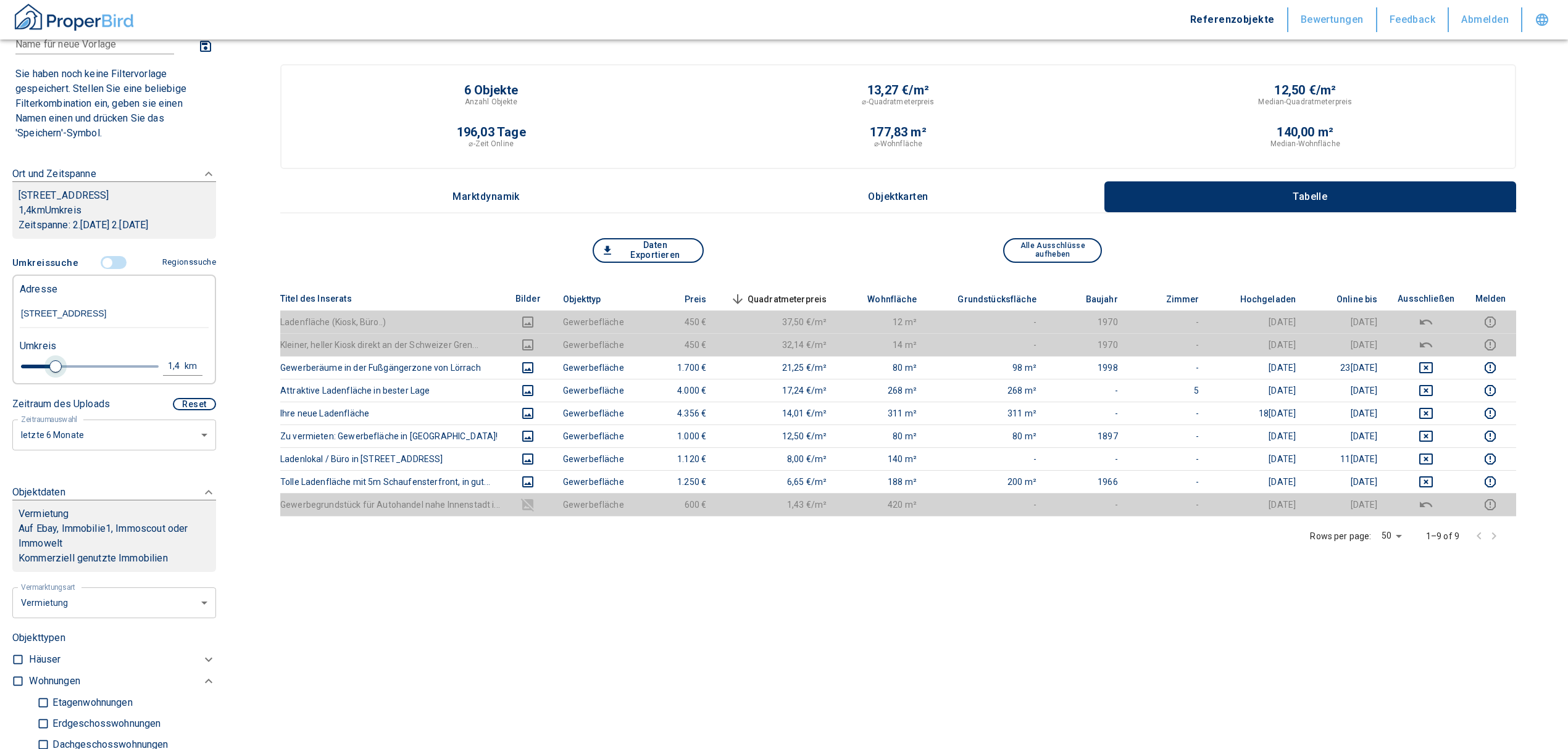
type input "1.6"
type input "2020"
type input "1.8"
type input "2020"
type input "2"
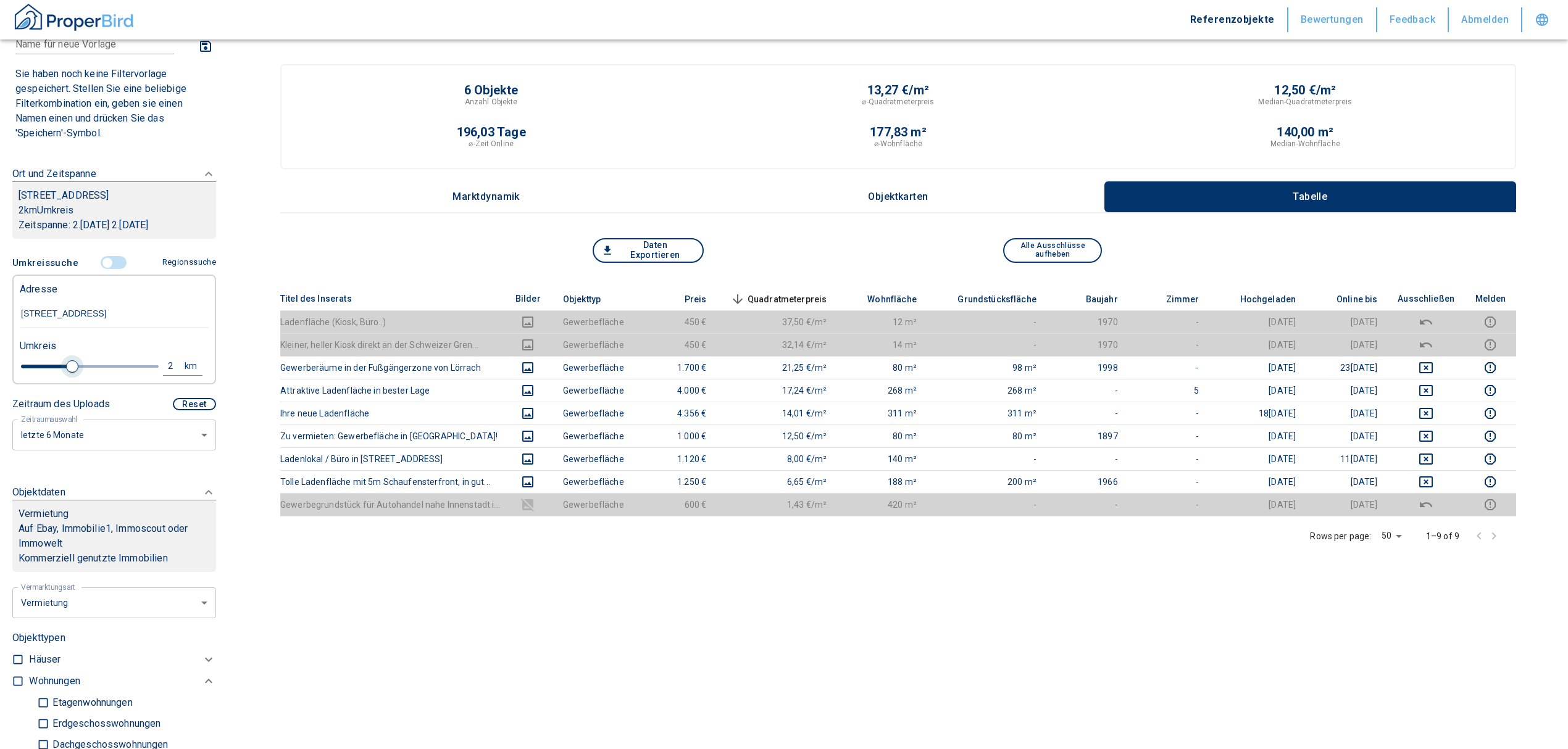
drag, startPoint x: 36, startPoint y: 368, endPoint x: 69, endPoint y: 371, distance: 33.1
click at [69, 371] on span at bounding box center [71, 366] width 12 height 12
type input "2020"
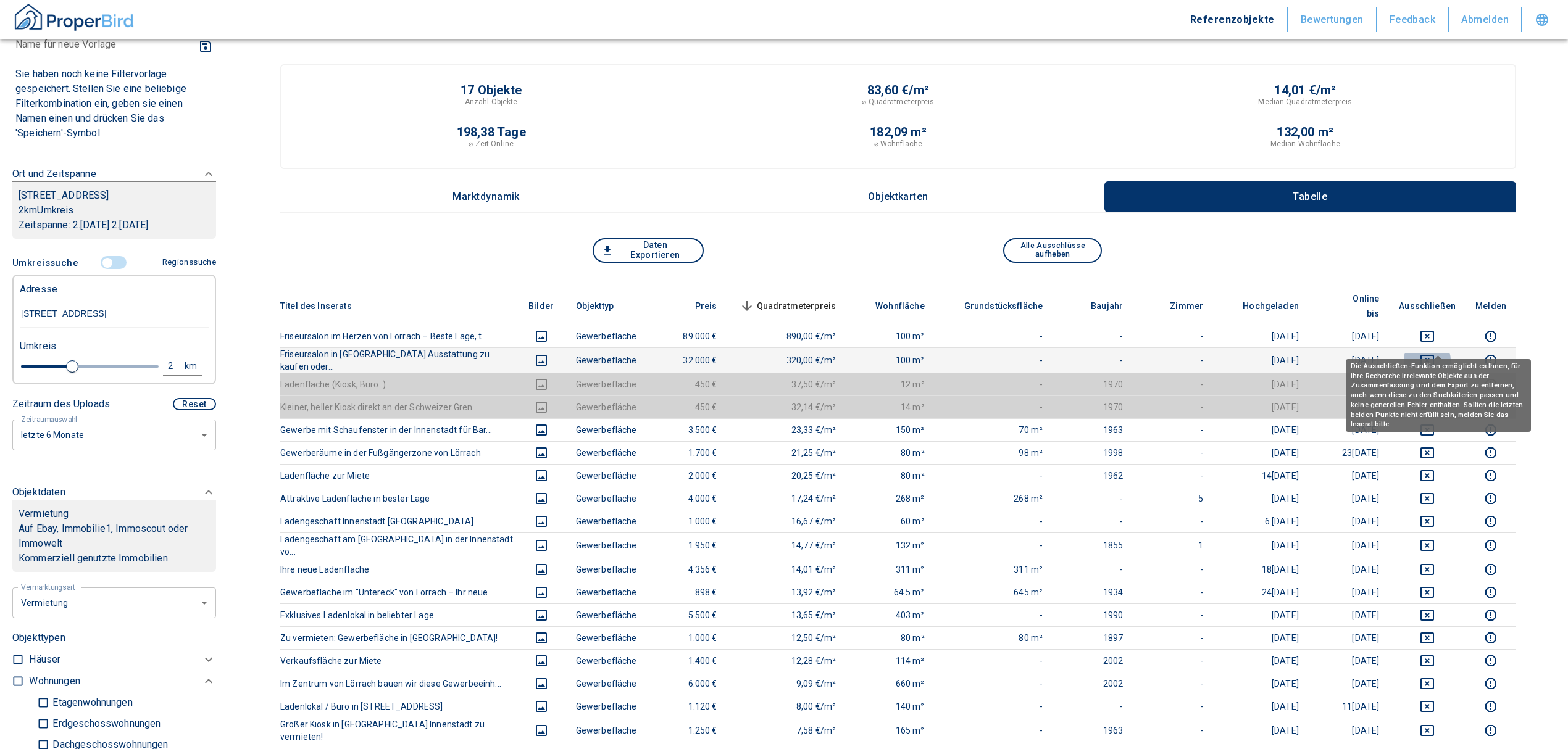
click at [1435, 353] on icon "deselect this listing" at bounding box center [1428, 360] width 15 height 15
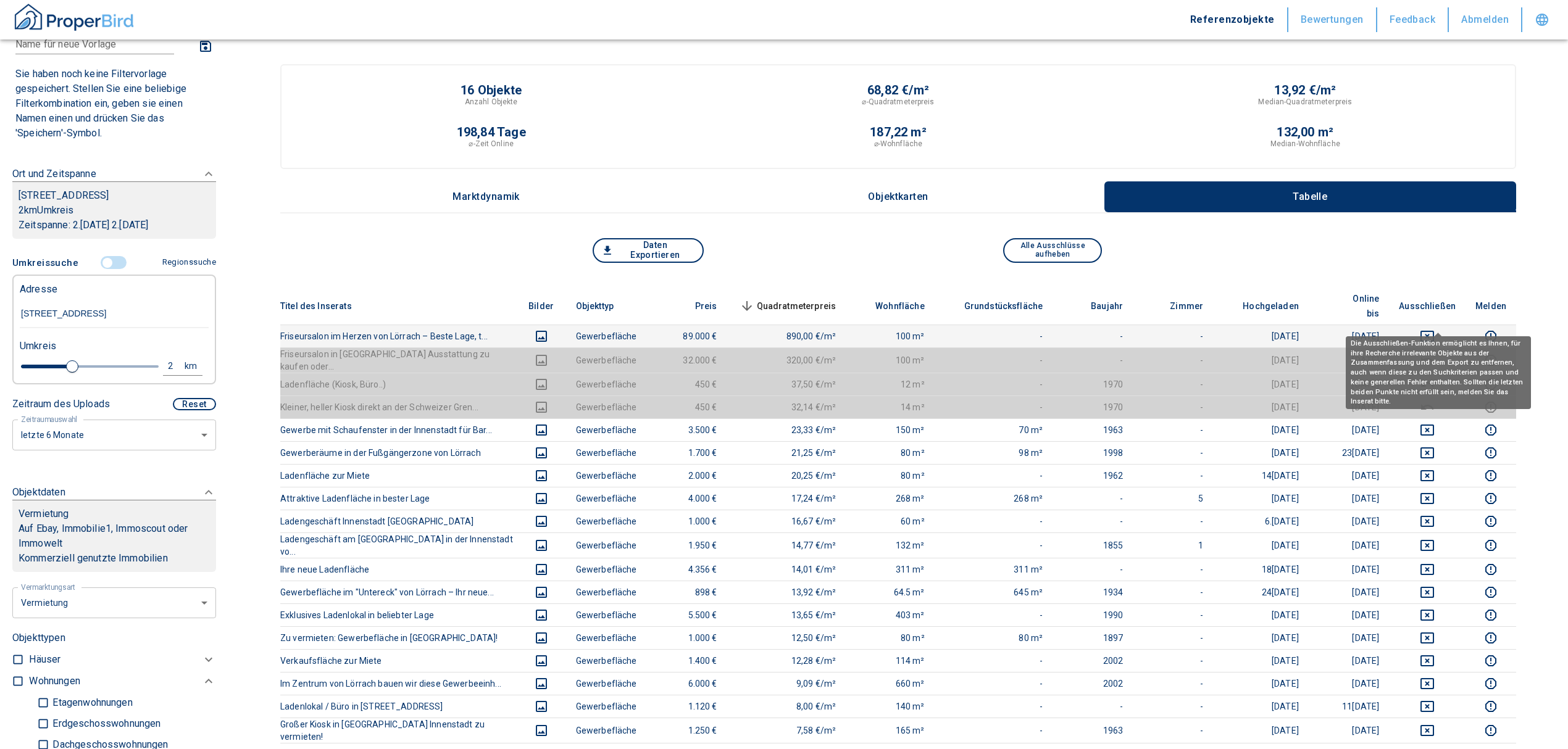
click at [1435, 331] on icon "deselect this listing" at bounding box center [1427, 337] width 13 height 11
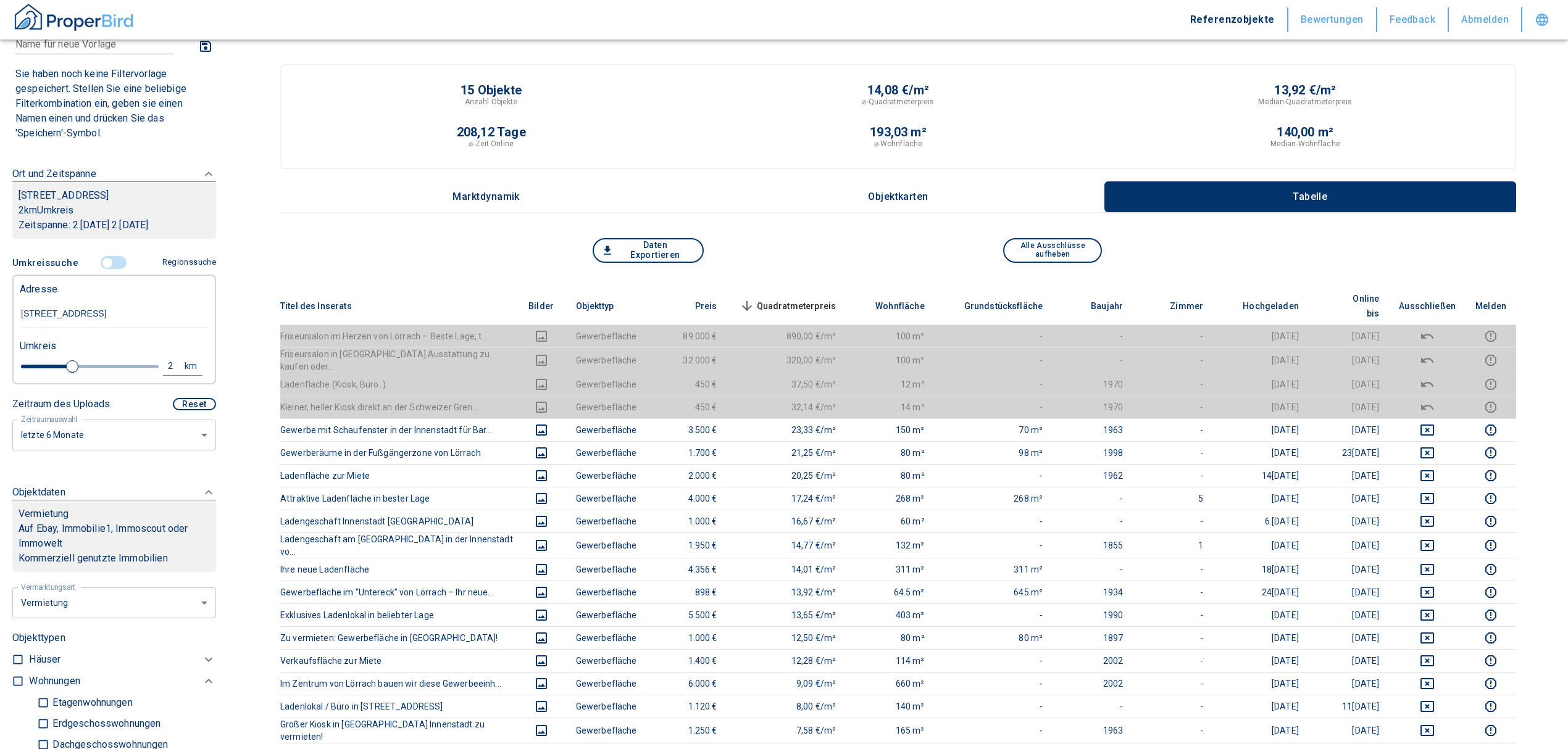
click at [816, 298] on span "Quadratmeterpreis sorted descending" at bounding box center [787, 306] width 100 height 15
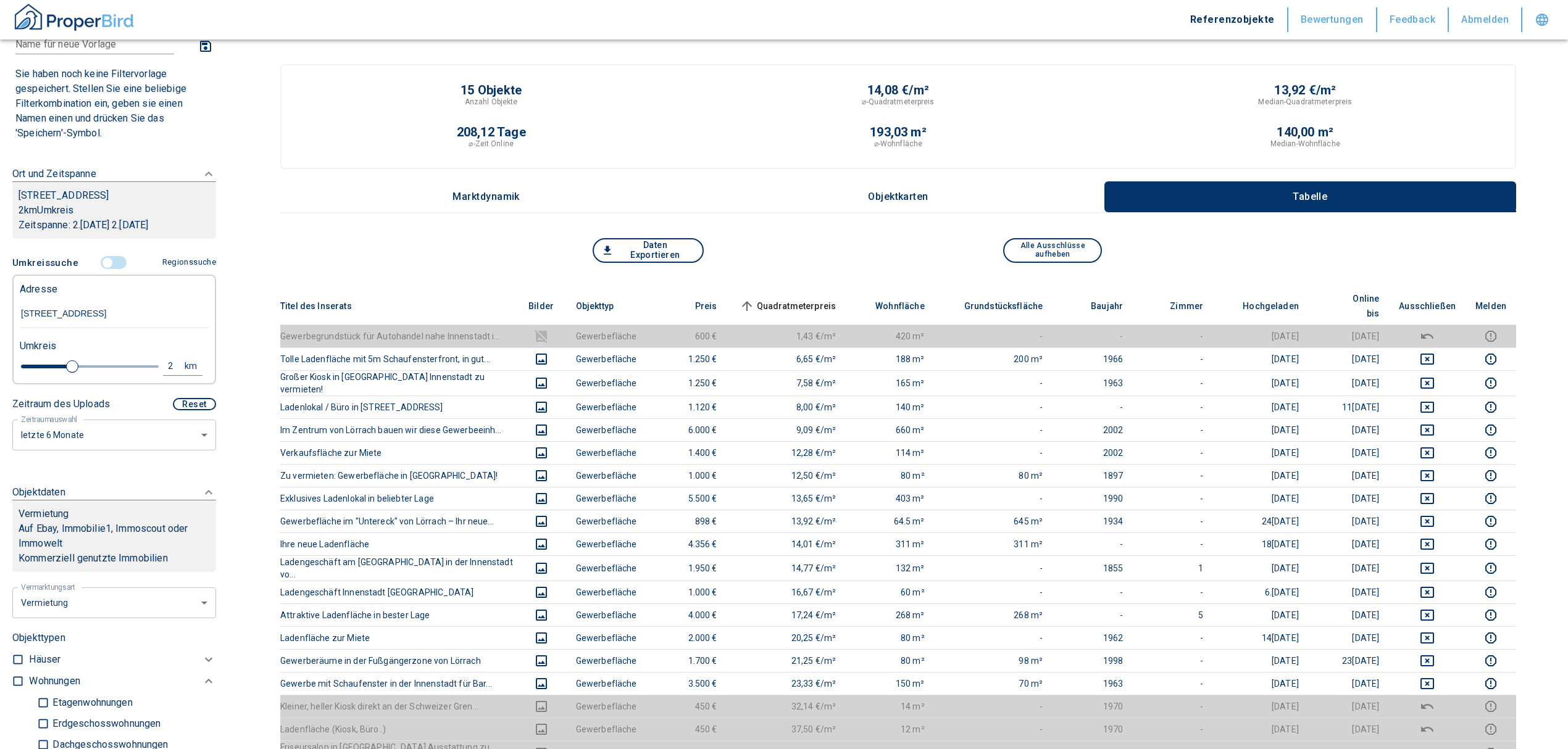
click at [795, 298] on span "Quadratmeterpreis sorted ascending" at bounding box center [787, 306] width 100 height 15
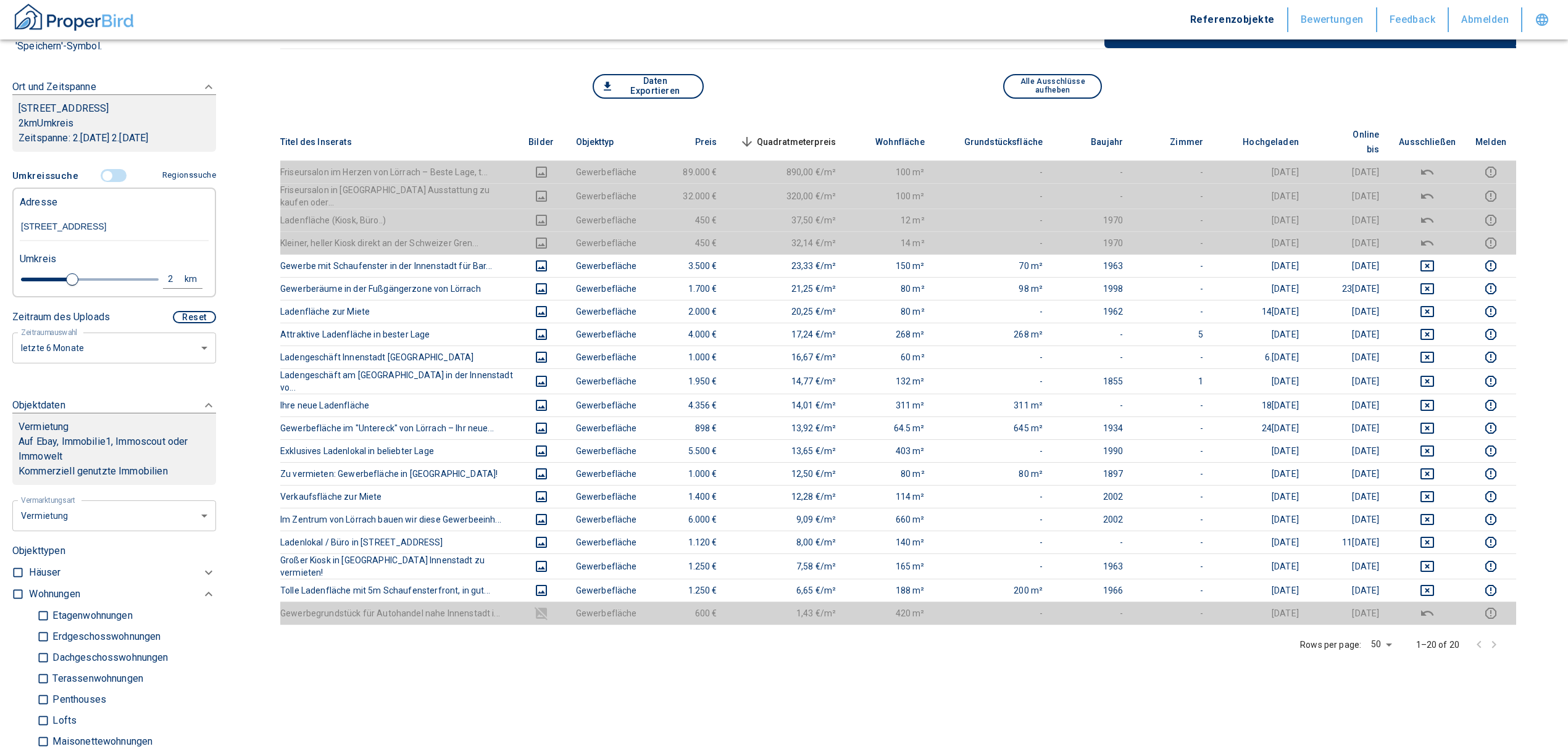
scroll to position [164, 0]
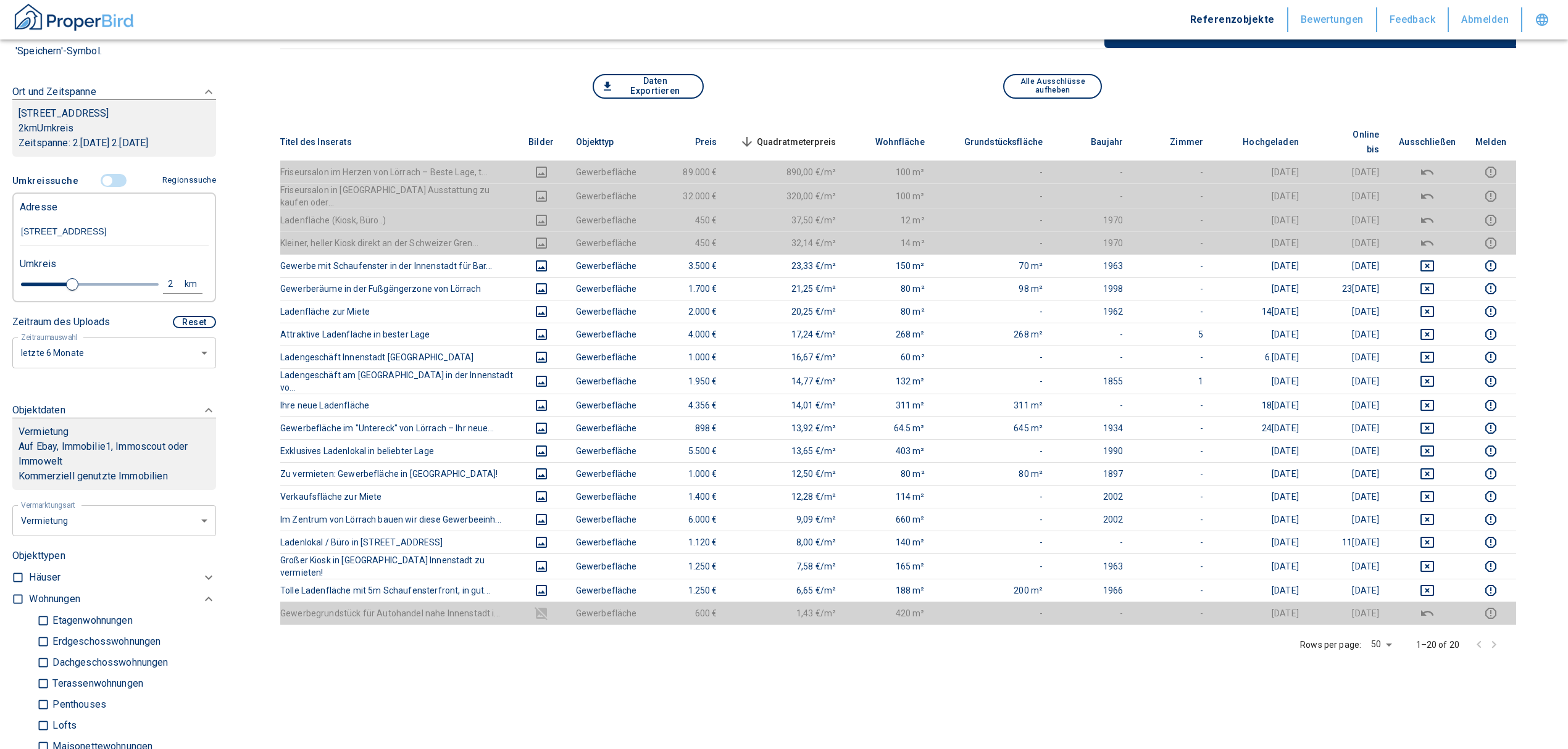
click at [85, 228] on input "[STREET_ADDRESS]" at bounding box center [114, 232] width 189 height 28
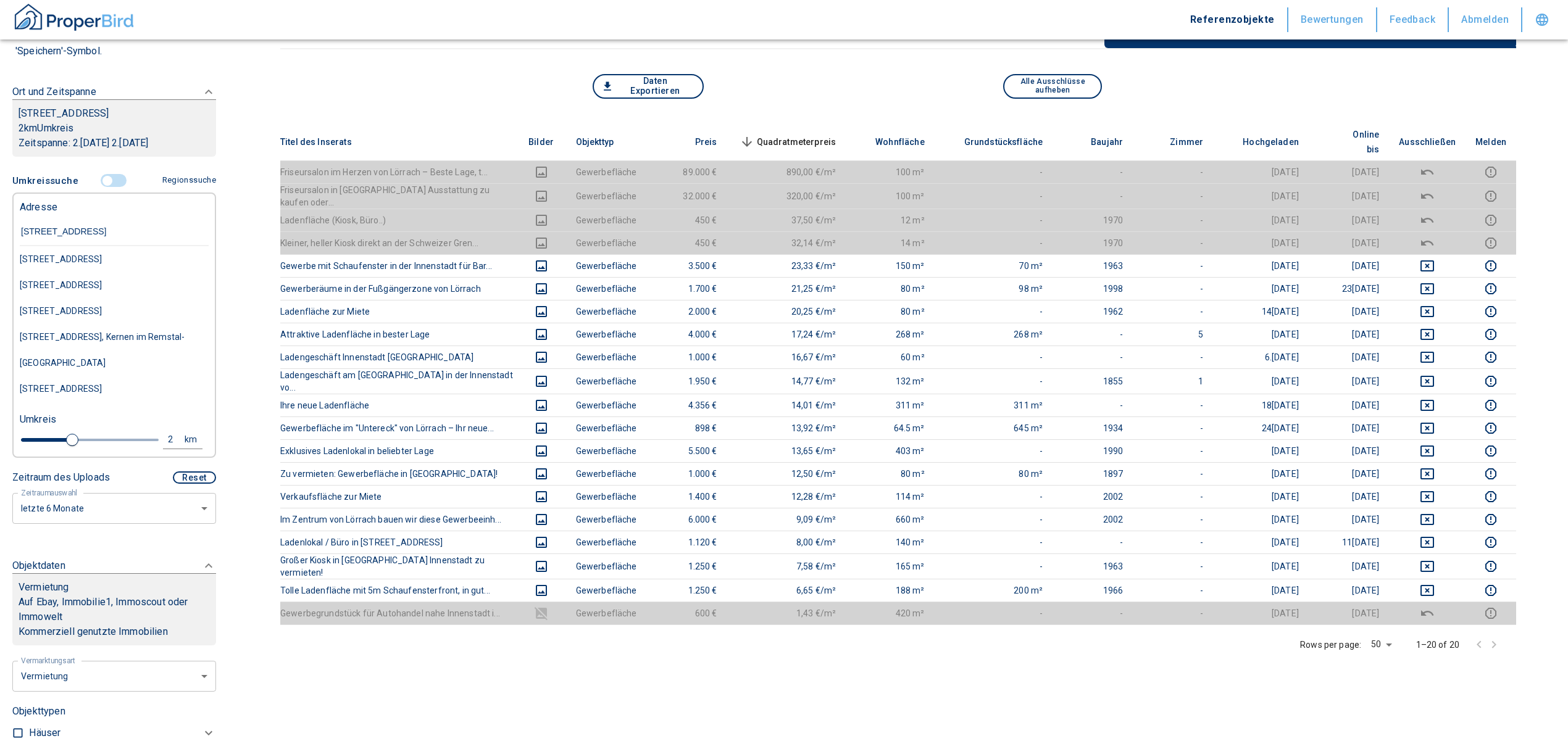
type input "[STREET_ADDRESS]"
click at [125, 257] on div "[STREET_ADDRESS]" at bounding box center [114, 259] width 189 height 26
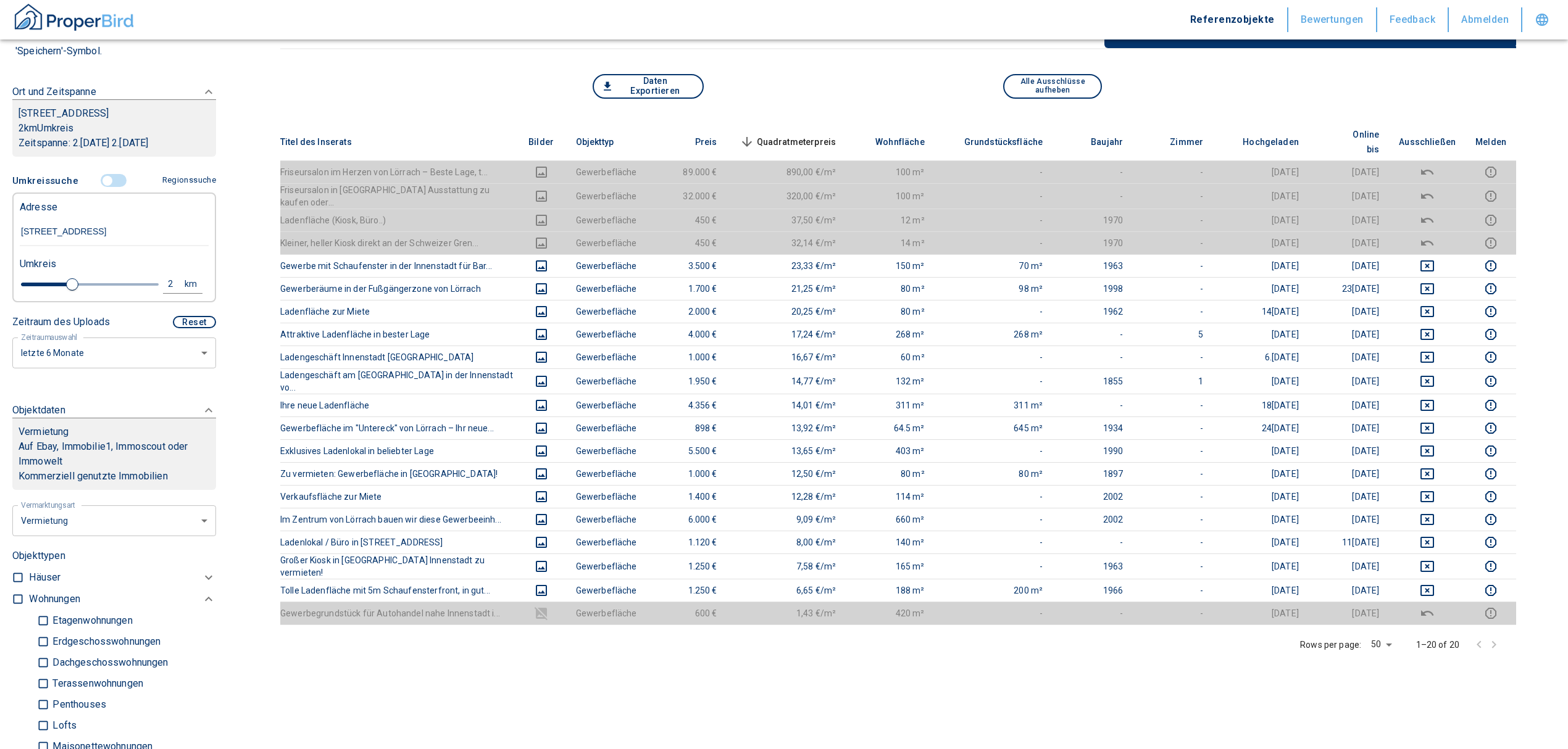
type input "2020"
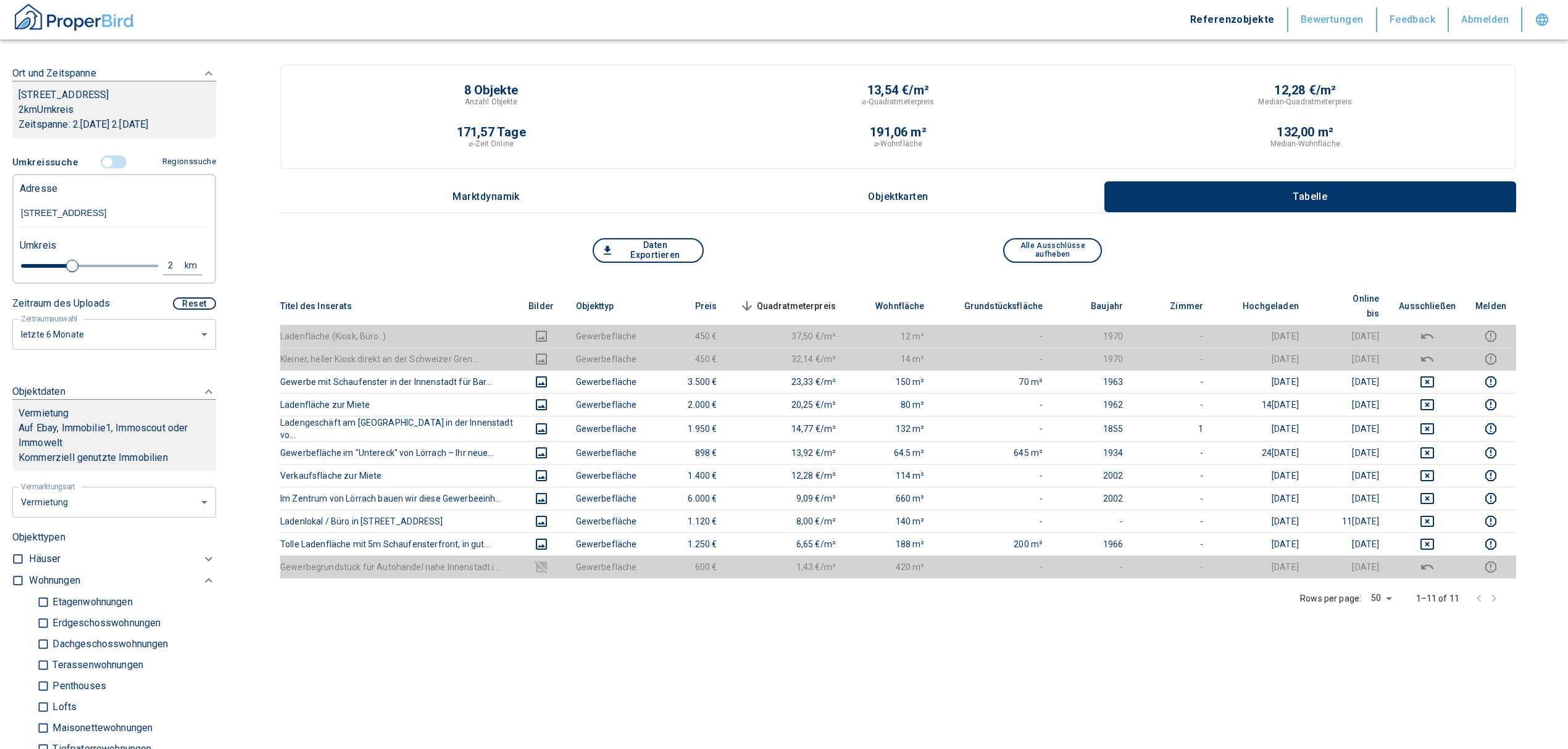
scroll to position [164, 0]
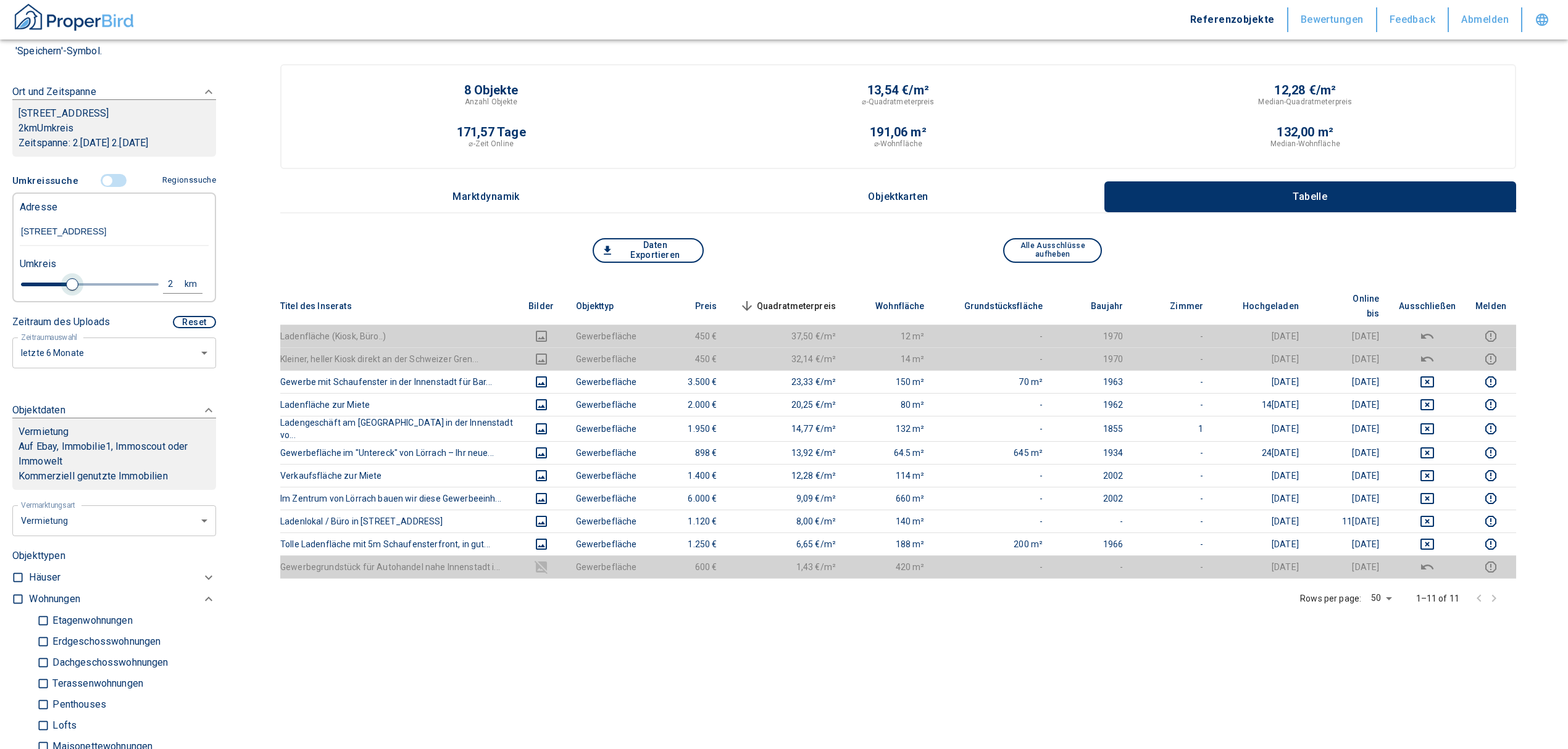
type input "[STREET_ADDRESS]"
type input "2020"
type input "2.4"
type input "2020"
type input "2.6"
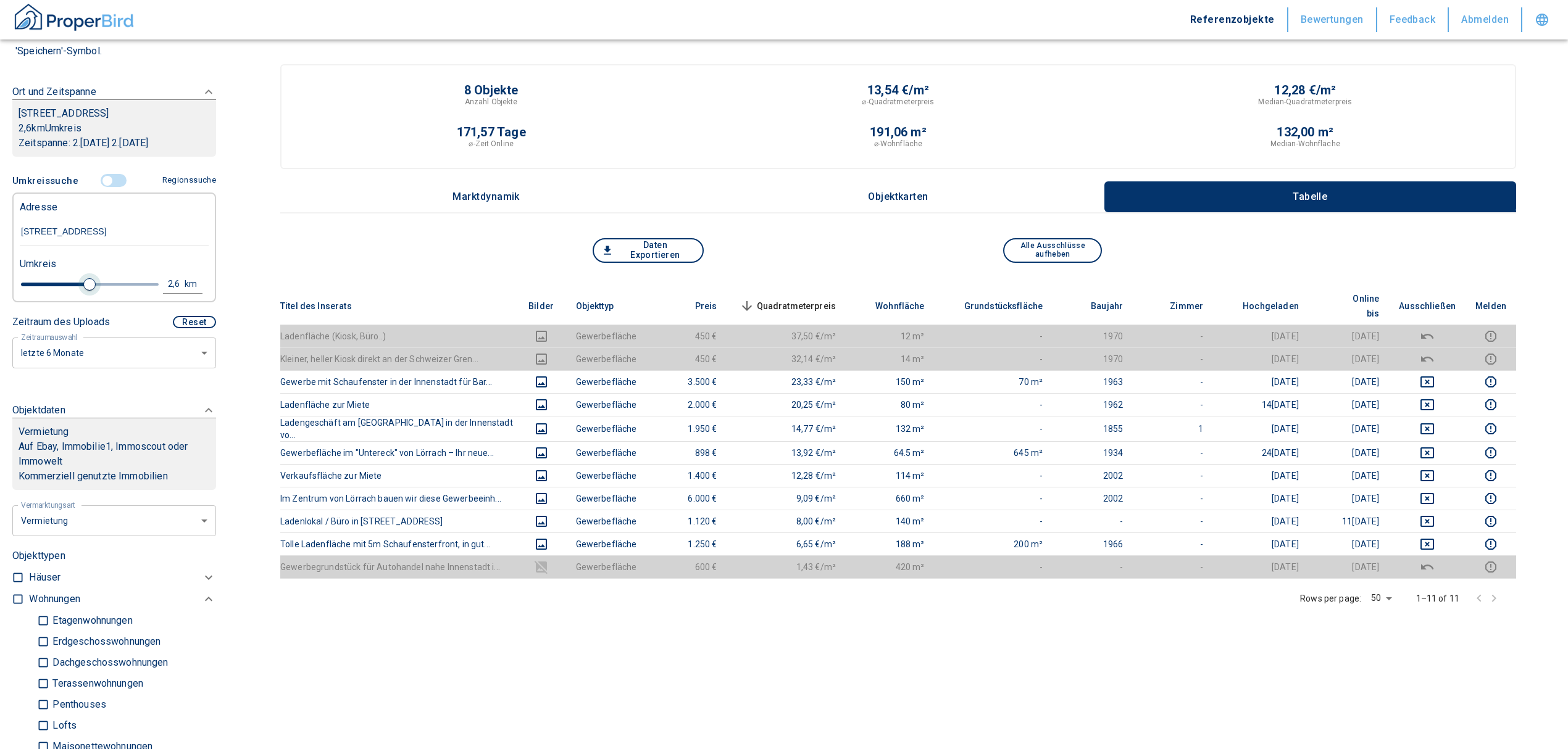
type input "2020"
type input "2.8"
type input "2020"
type input "3"
drag, startPoint x: 83, startPoint y: 284, endPoint x: 95, endPoint y: 284, distance: 12.0
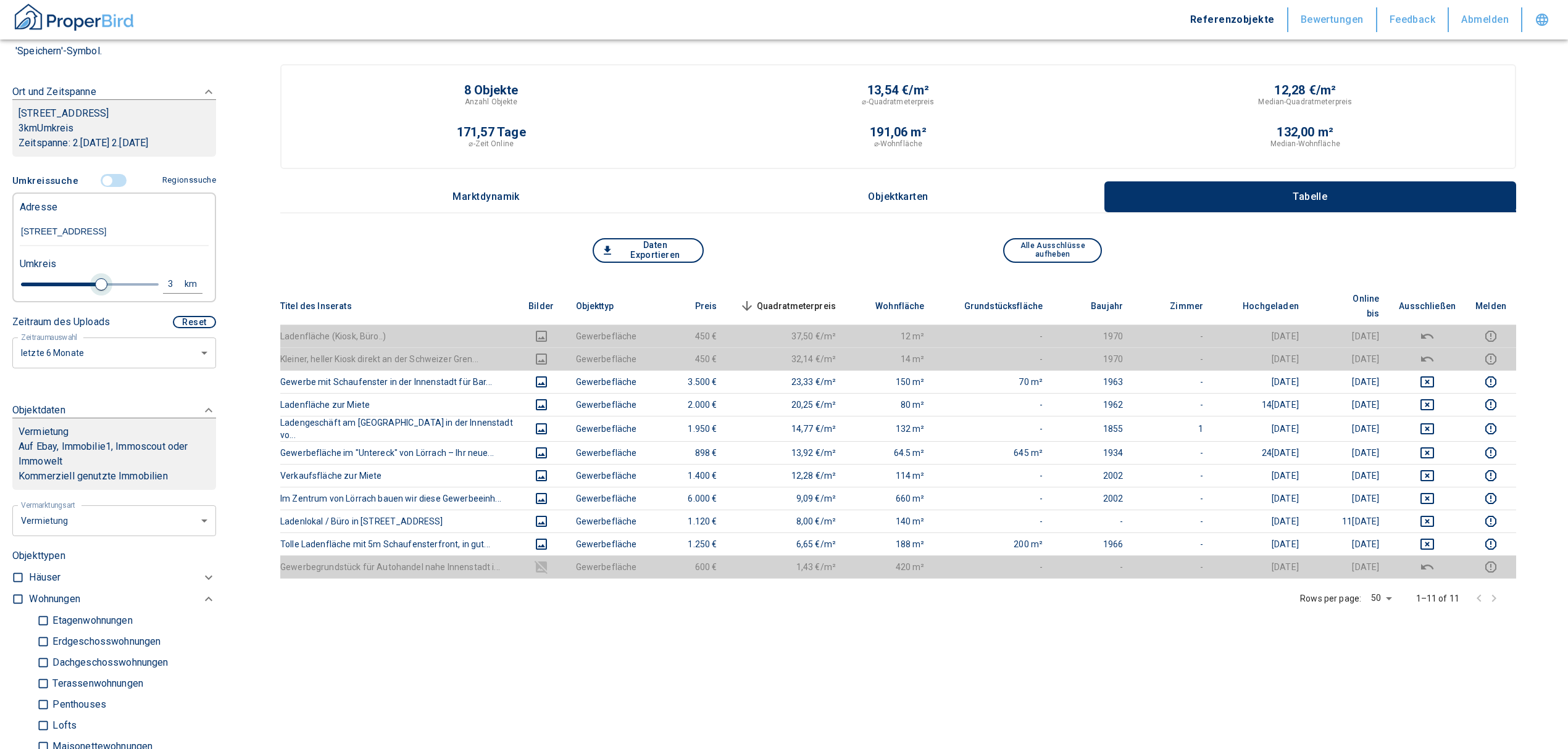
click at [95, 284] on span at bounding box center [100, 284] width 12 height 12
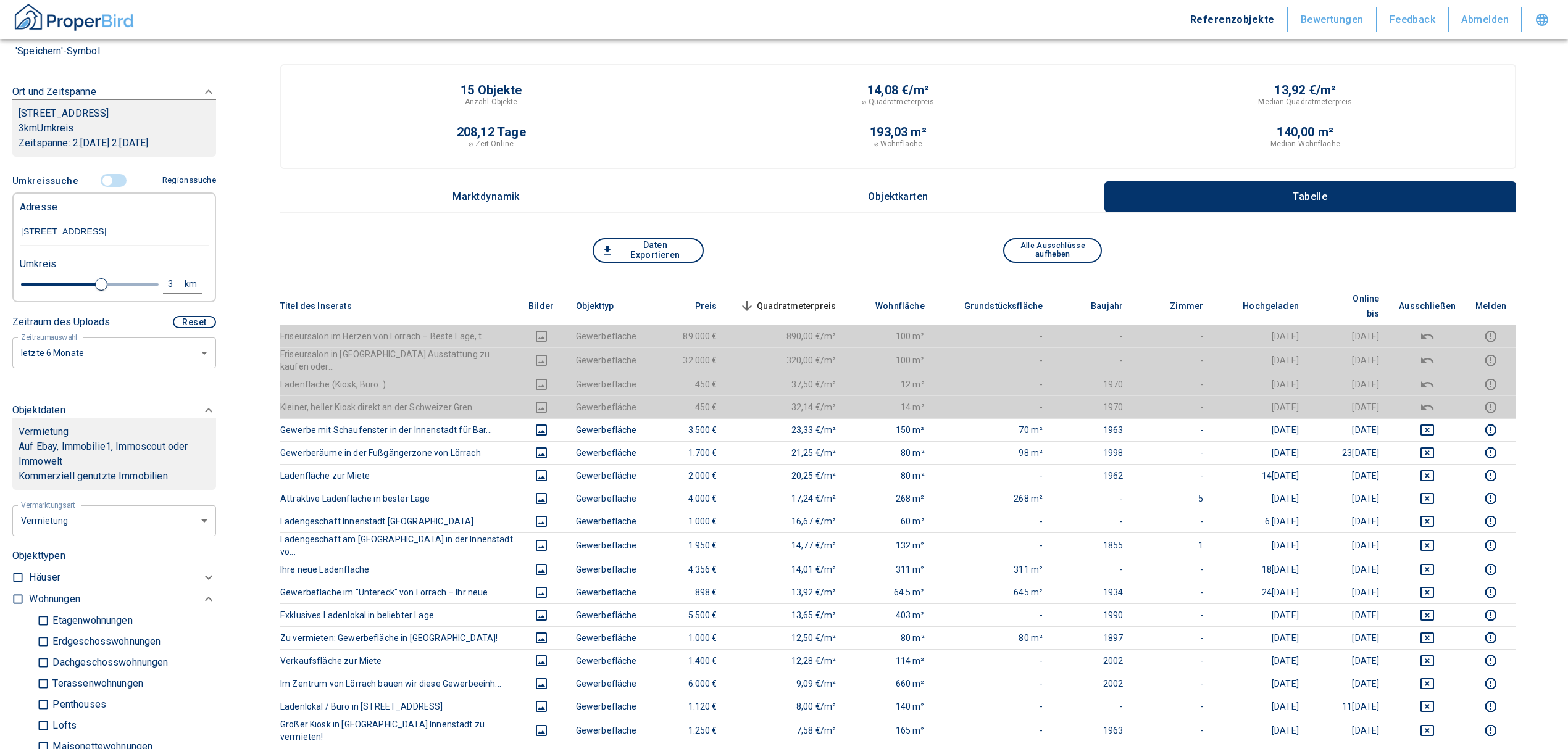
click at [802, 298] on span "Quadratmeterpreis sorted descending" at bounding box center [787, 306] width 100 height 15
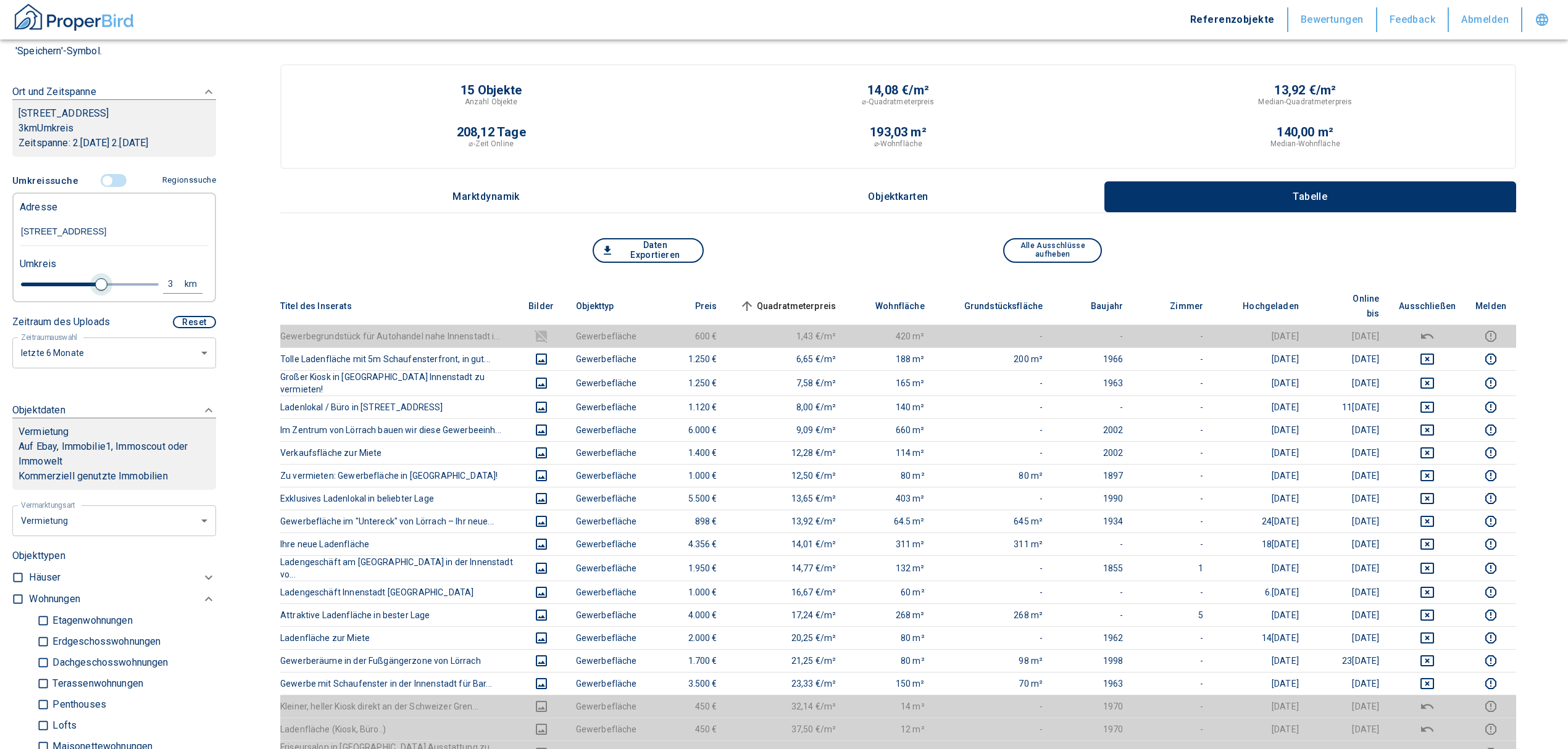
type input "2020"
type input "2.6"
type input "2020"
type input "2.4"
type input "2020"
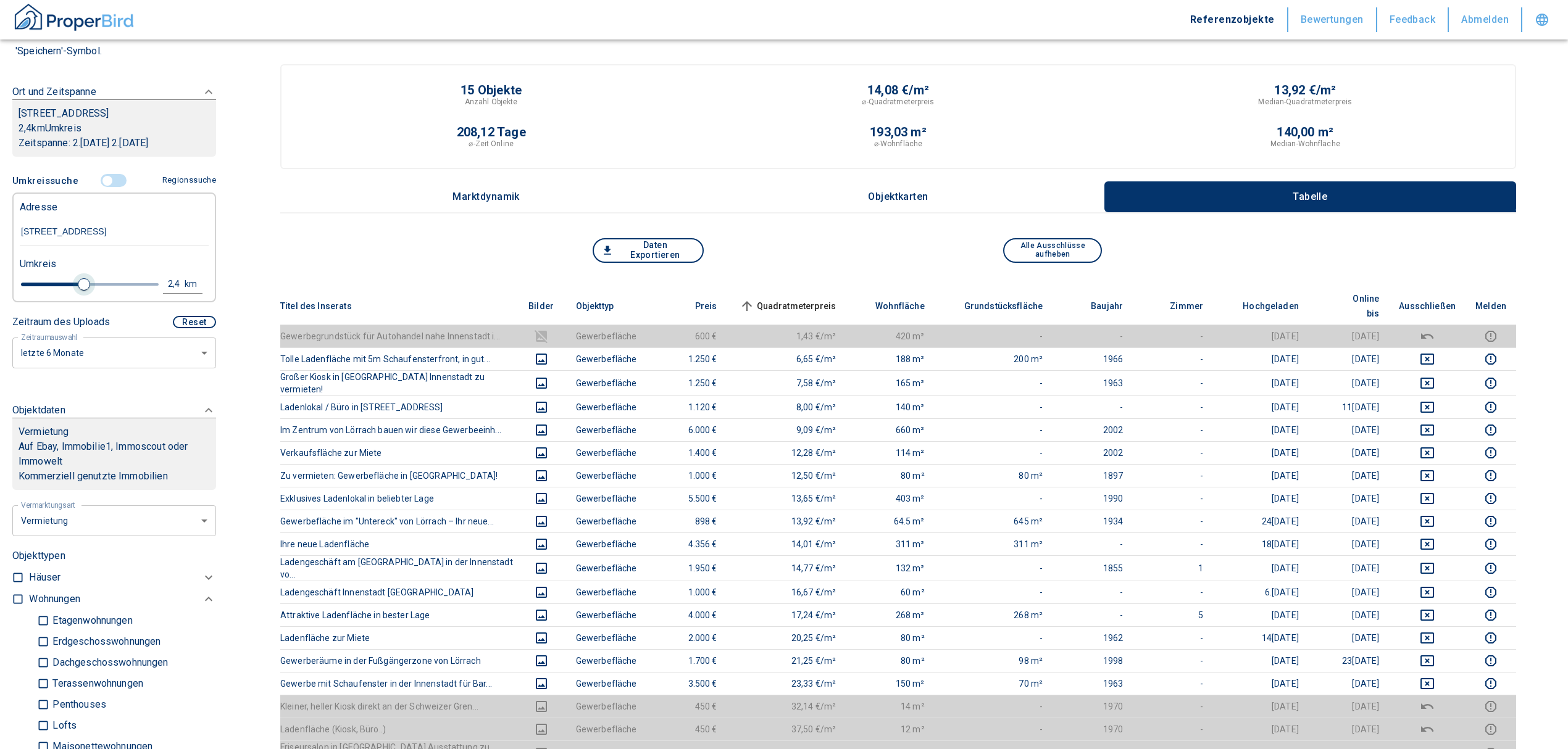
type input "2.2"
type input "2020"
type input "2"
drag, startPoint x: 80, startPoint y: 283, endPoint x: 69, endPoint y: 283, distance: 11.0
click at [69, 283] on span at bounding box center [71, 284] width 12 height 12
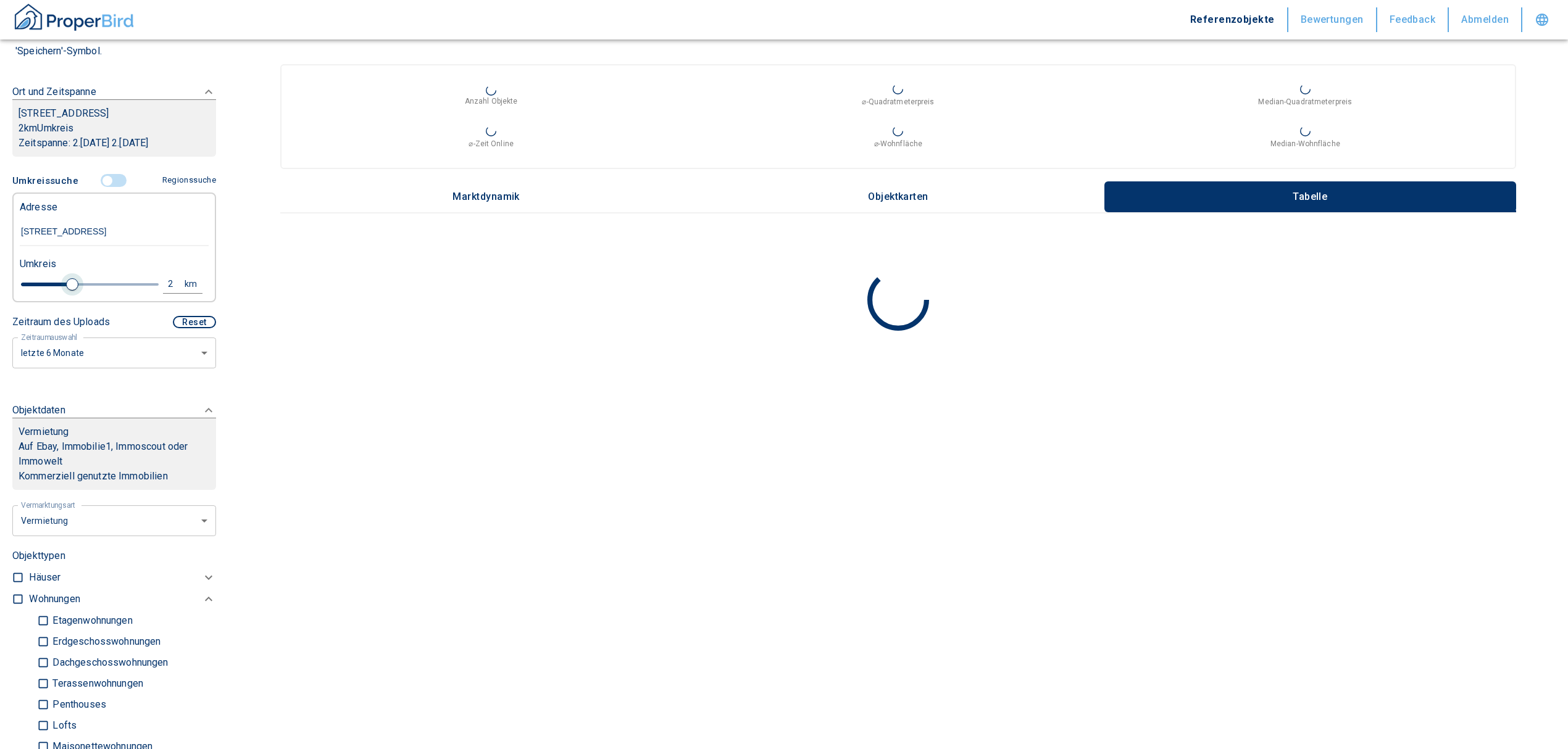
type input "2020"
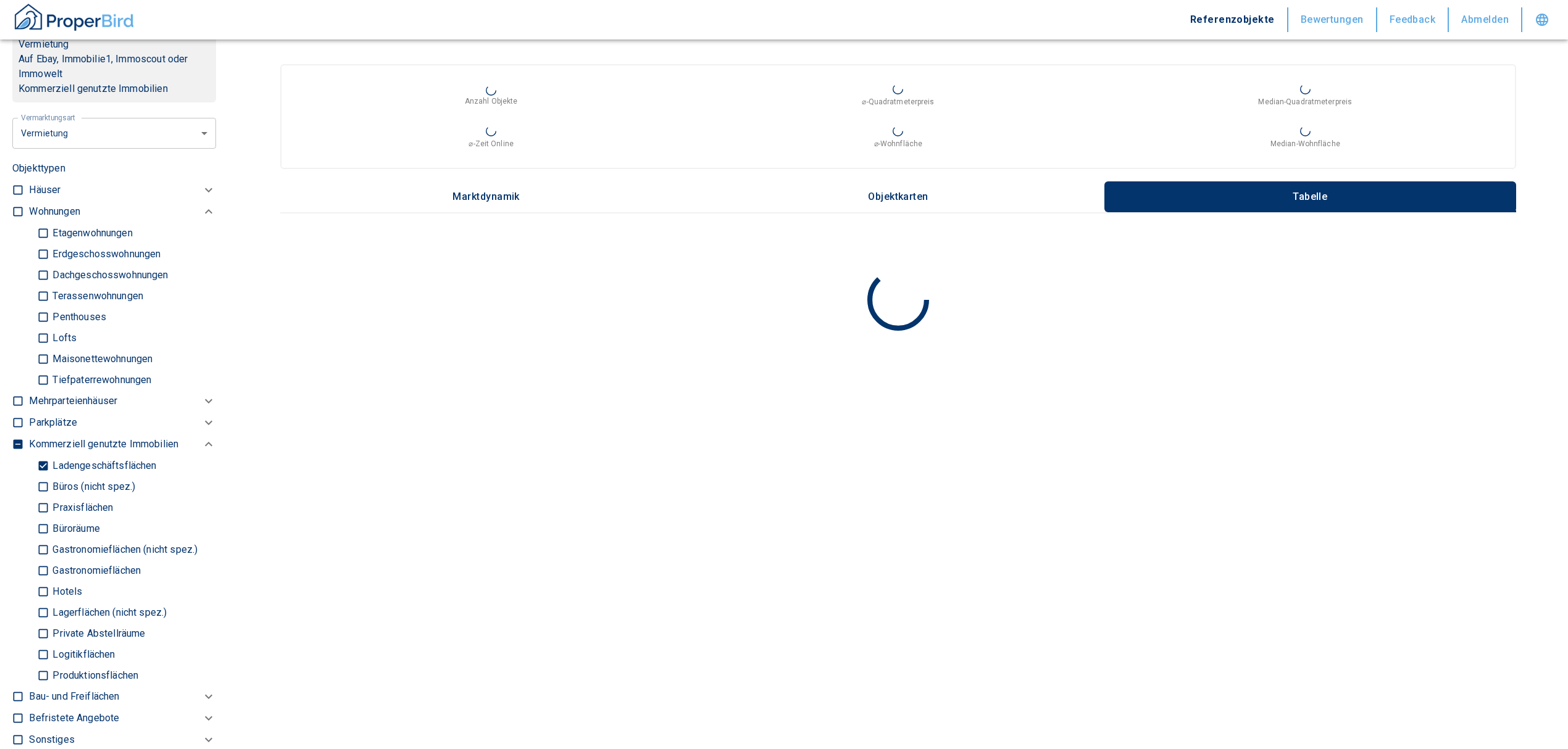
scroll to position [494, 0]
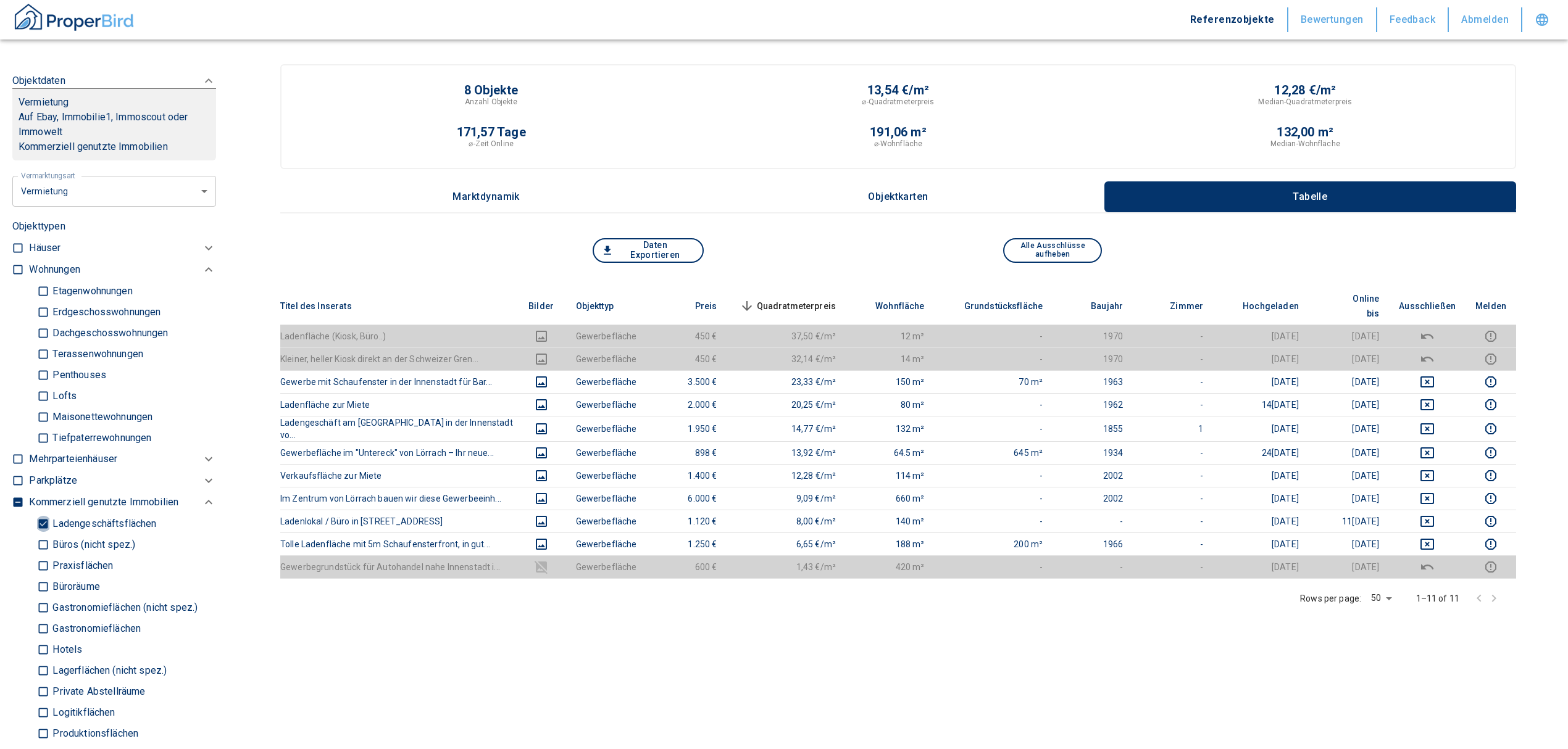
click at [40, 524] on input "Ladengeschäftsflächen" at bounding box center [42, 524] width 12 height 22
checkbox input "false"
type input "2020"
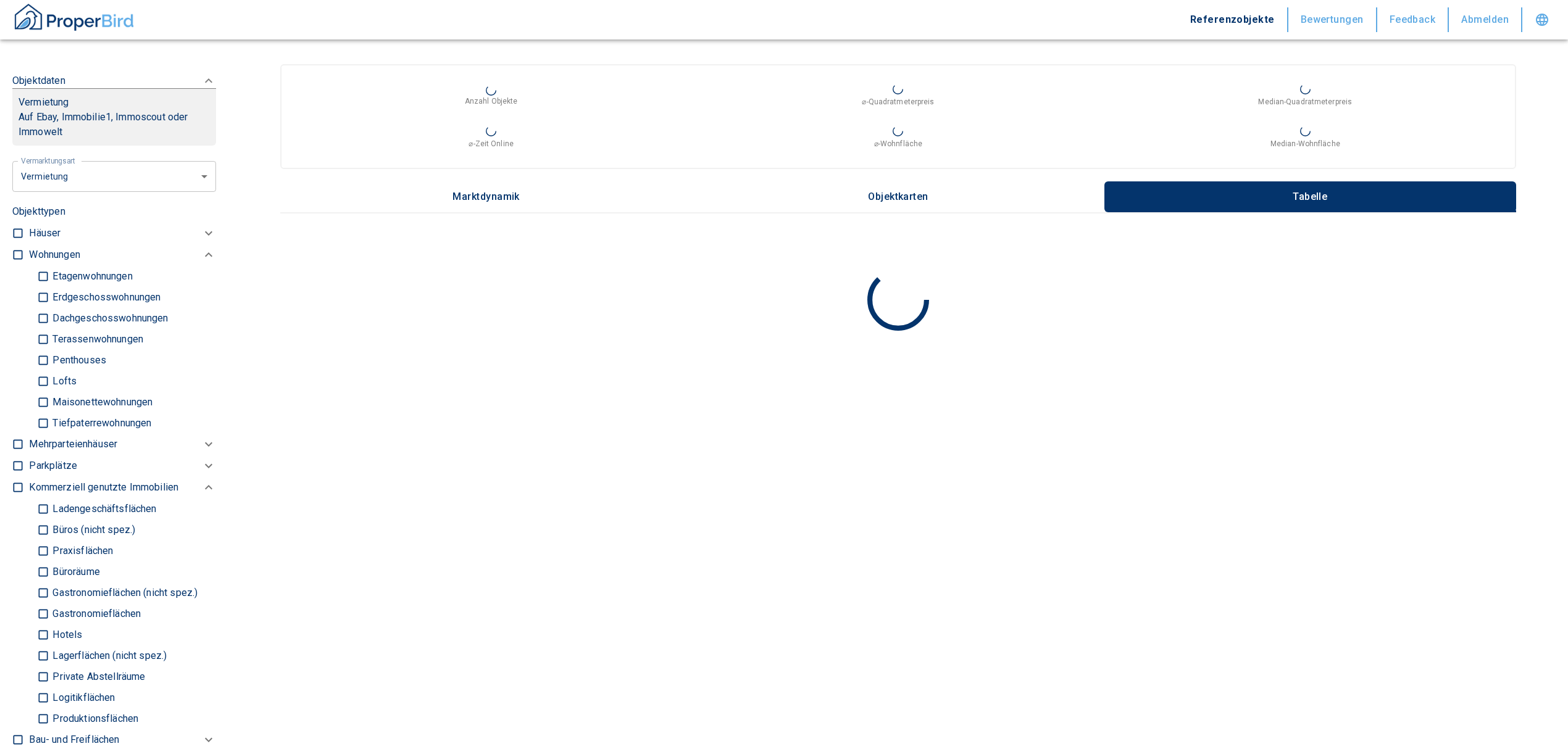
click at [43, 522] on input "Büros (nicht spez.)" at bounding box center [42, 529] width 12 height 22
checkbox input "true"
type input "2020"
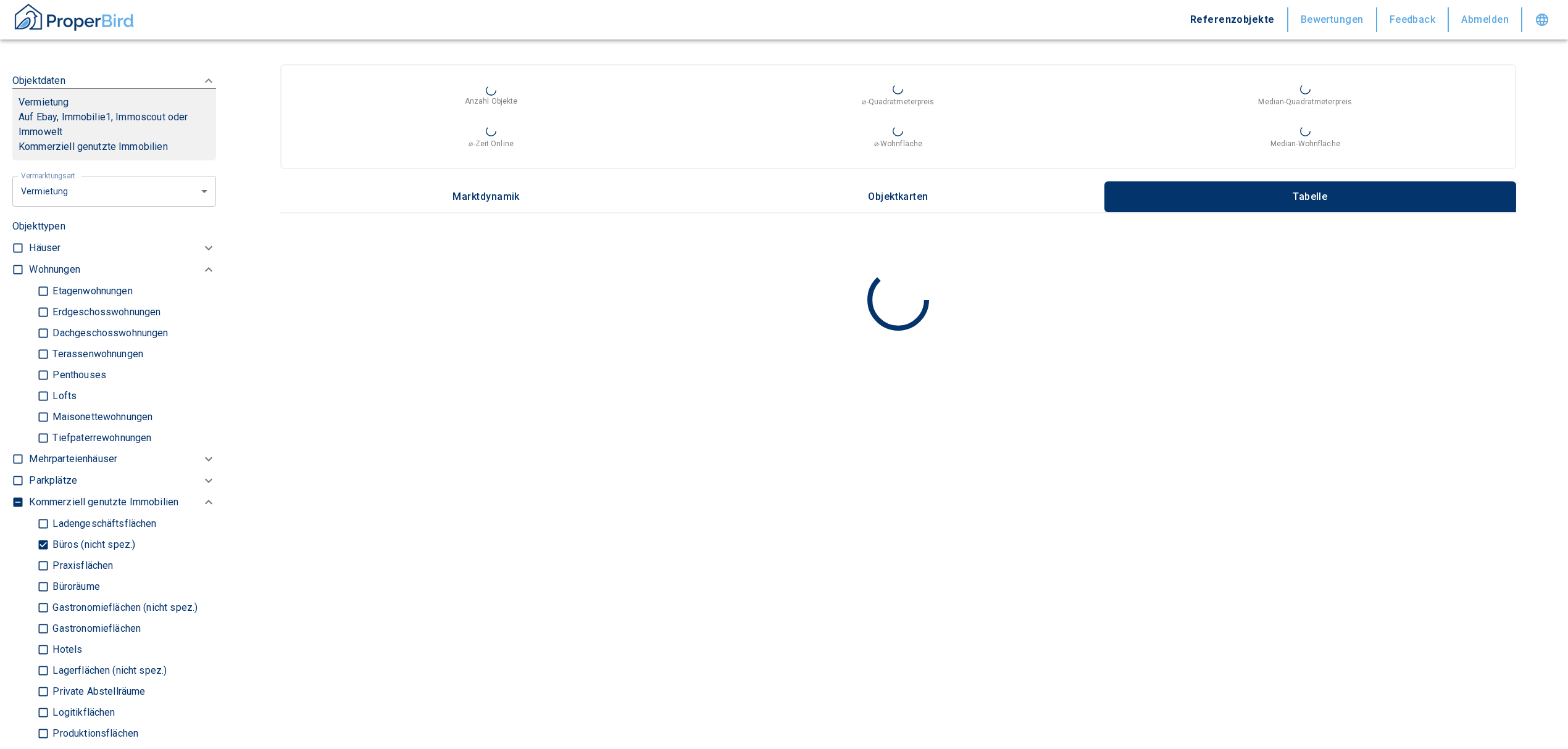
click at [46, 588] on input "Büroräume" at bounding box center [42, 587] width 12 height 22
checkbox input "true"
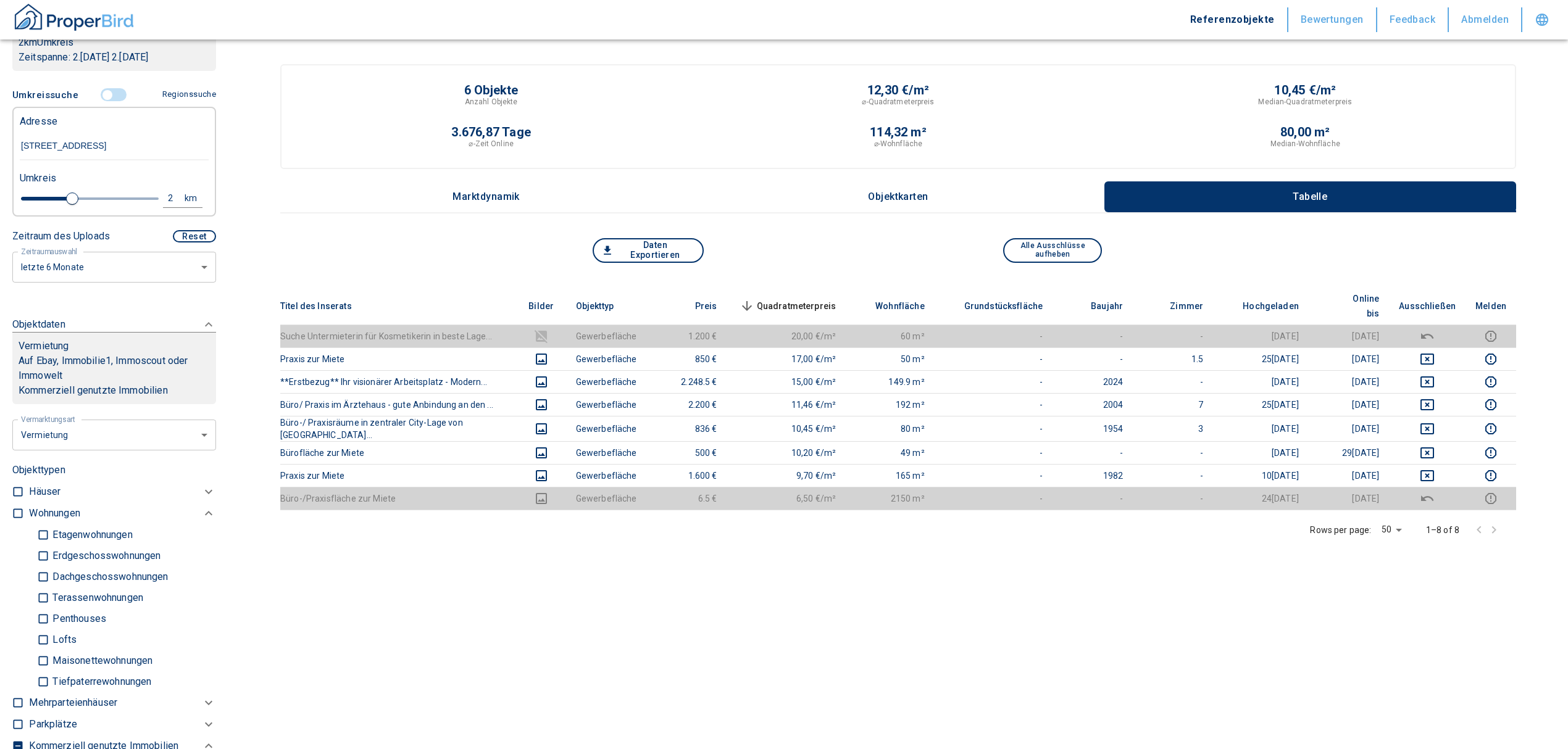
scroll to position [247, 0]
type input "2020"
type input "2.2"
type input "2020"
type input "2.4"
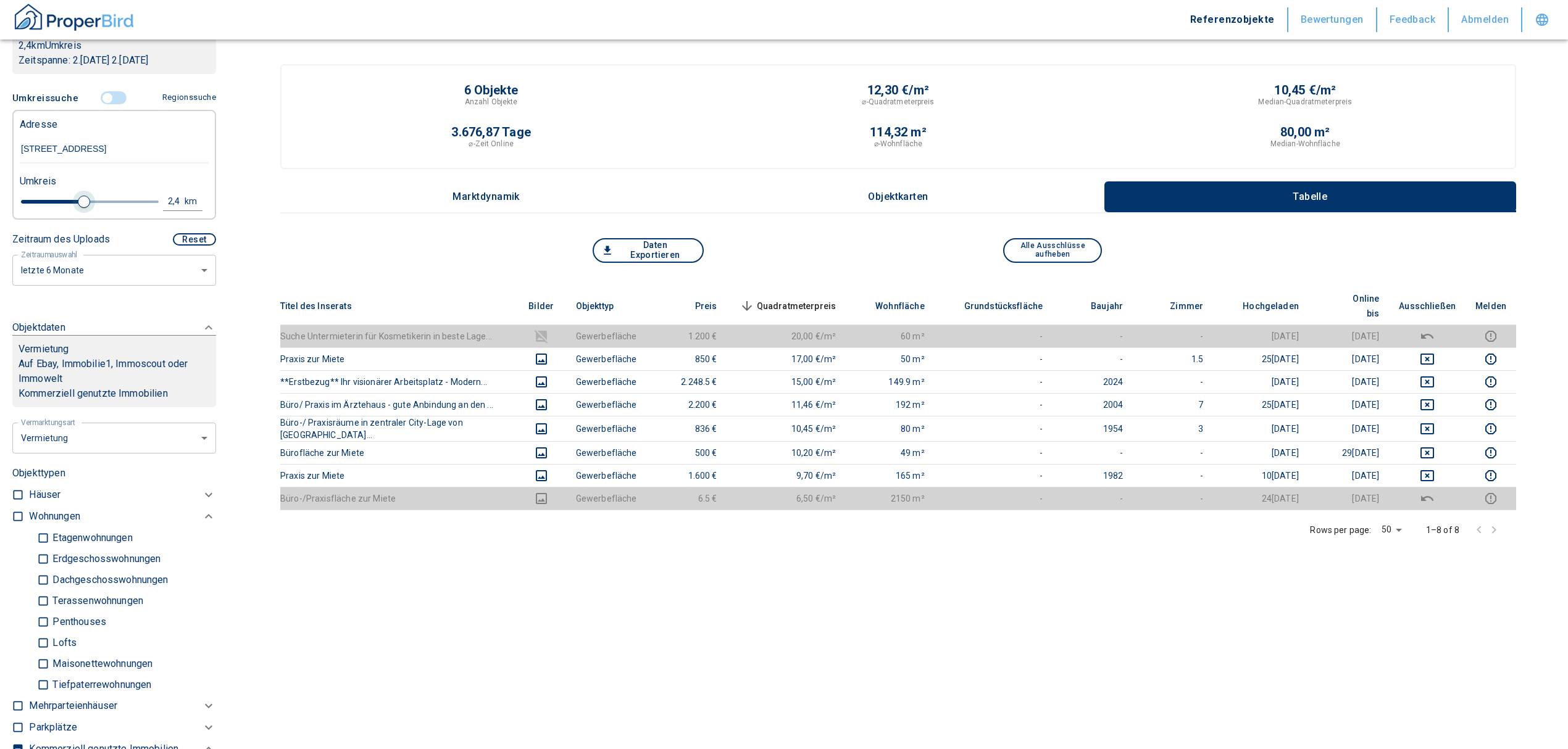
type input "2020"
type input "2.6"
type input "2020"
type input "2.8"
type input "2020"
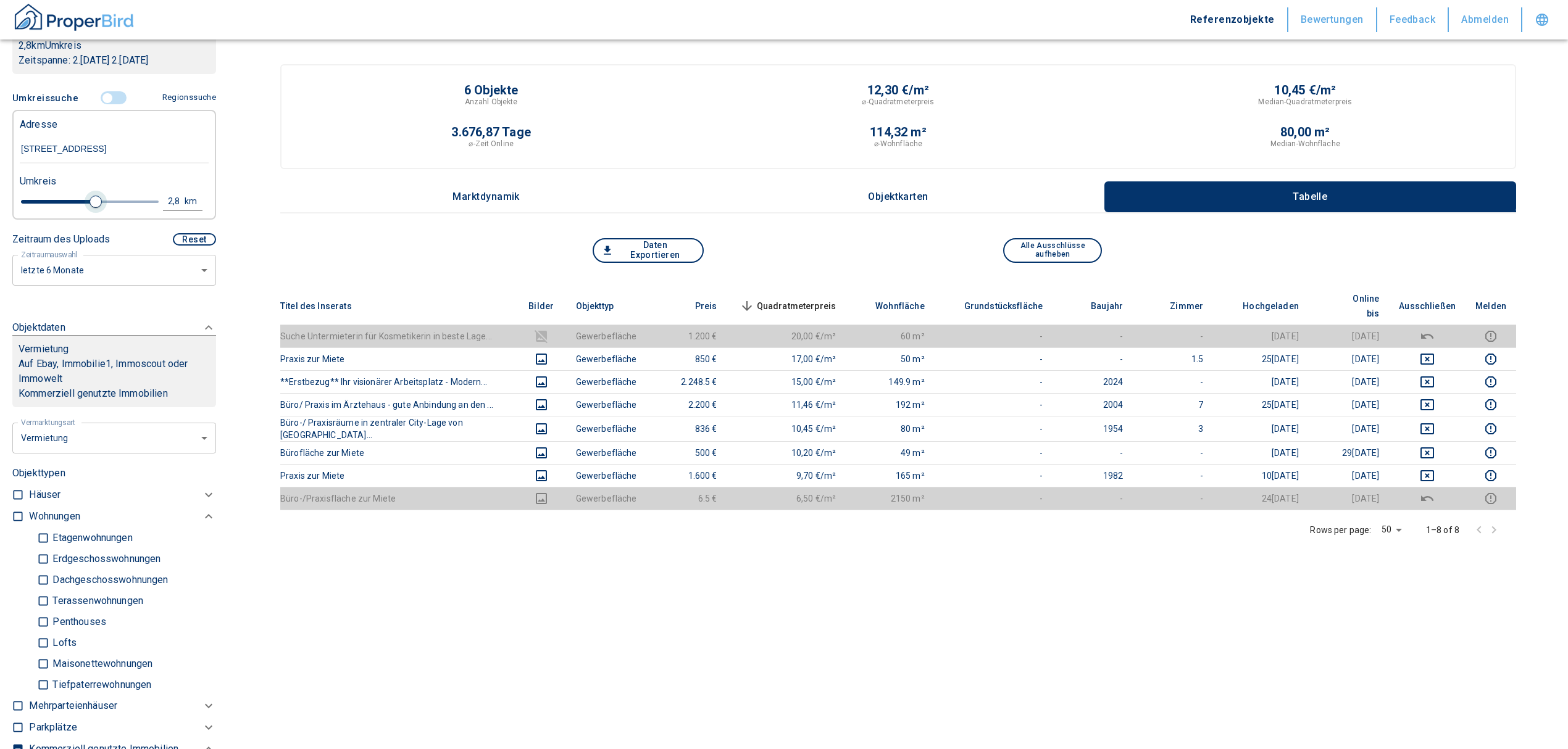
type input "3"
drag, startPoint x: 71, startPoint y: 192, endPoint x: 95, endPoint y: 197, distance: 24.5
click at [95, 197] on span at bounding box center [100, 201] width 12 height 12
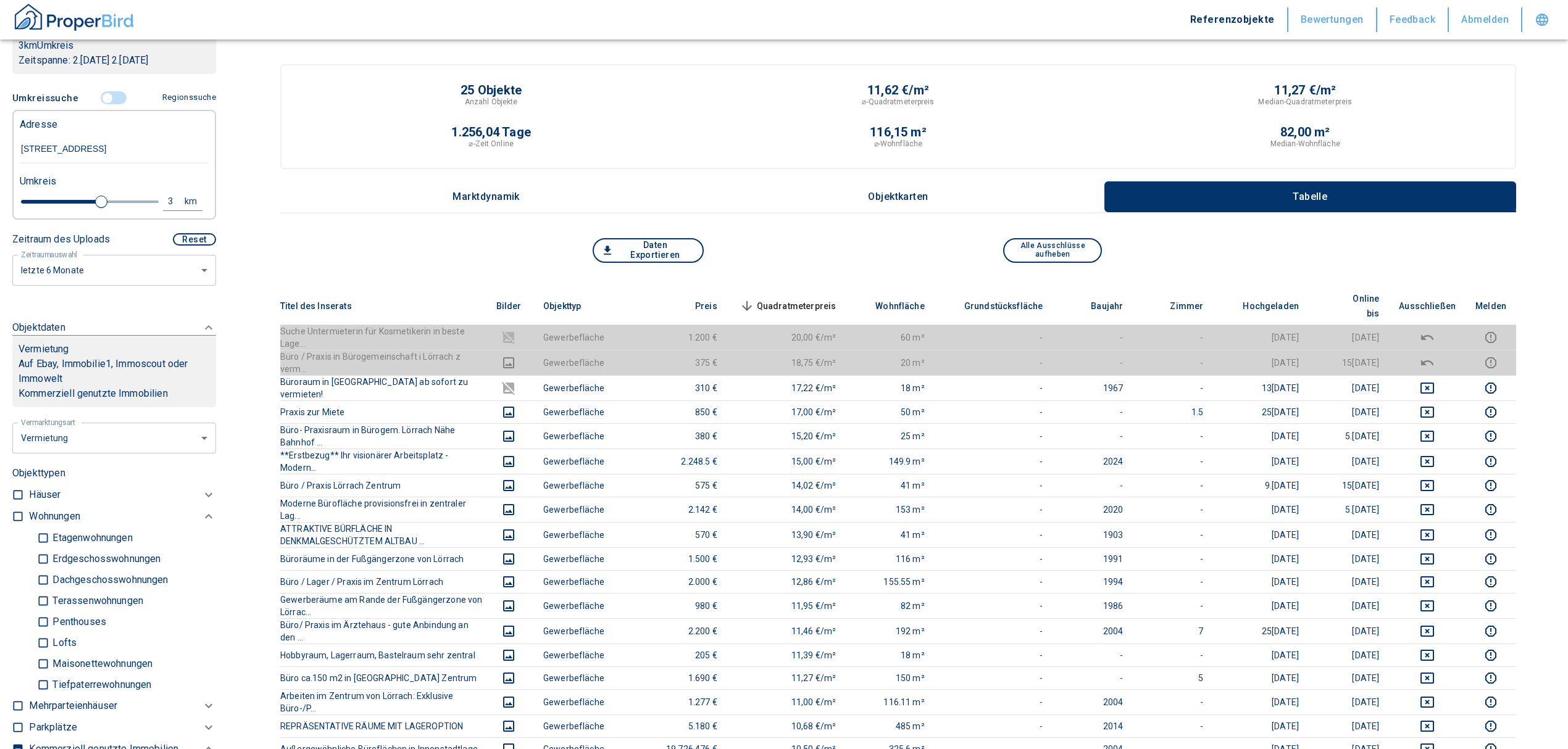
click at [829, 289] on th "Quadratmeterpreis sorted descending" at bounding box center [787, 306] width 119 height 38
click at [822, 298] on span "Quadratmeterpreis sorted descending" at bounding box center [787, 306] width 100 height 15
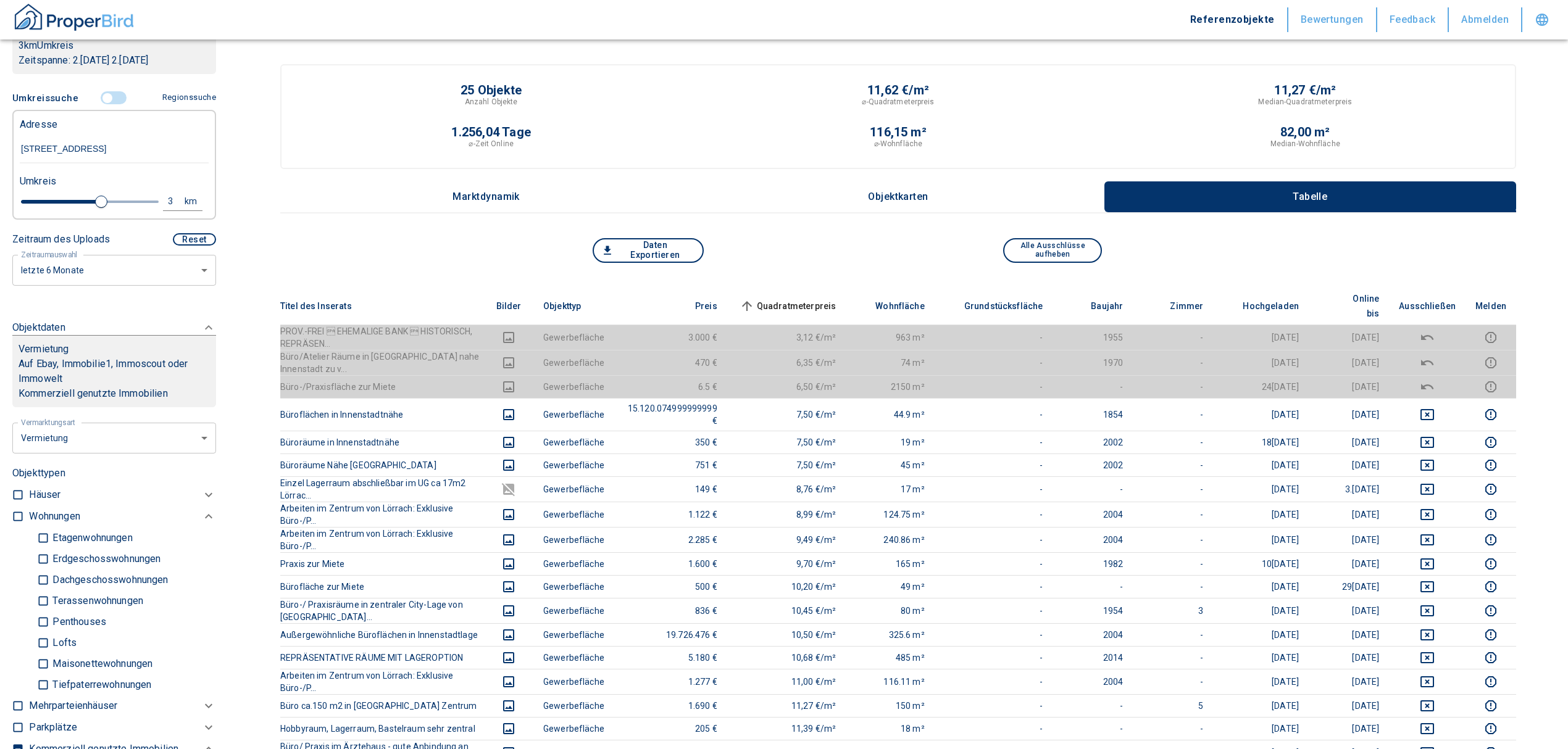
type input "2020"
type input "2.4"
type input "2020"
type input "2"
type input "2020"
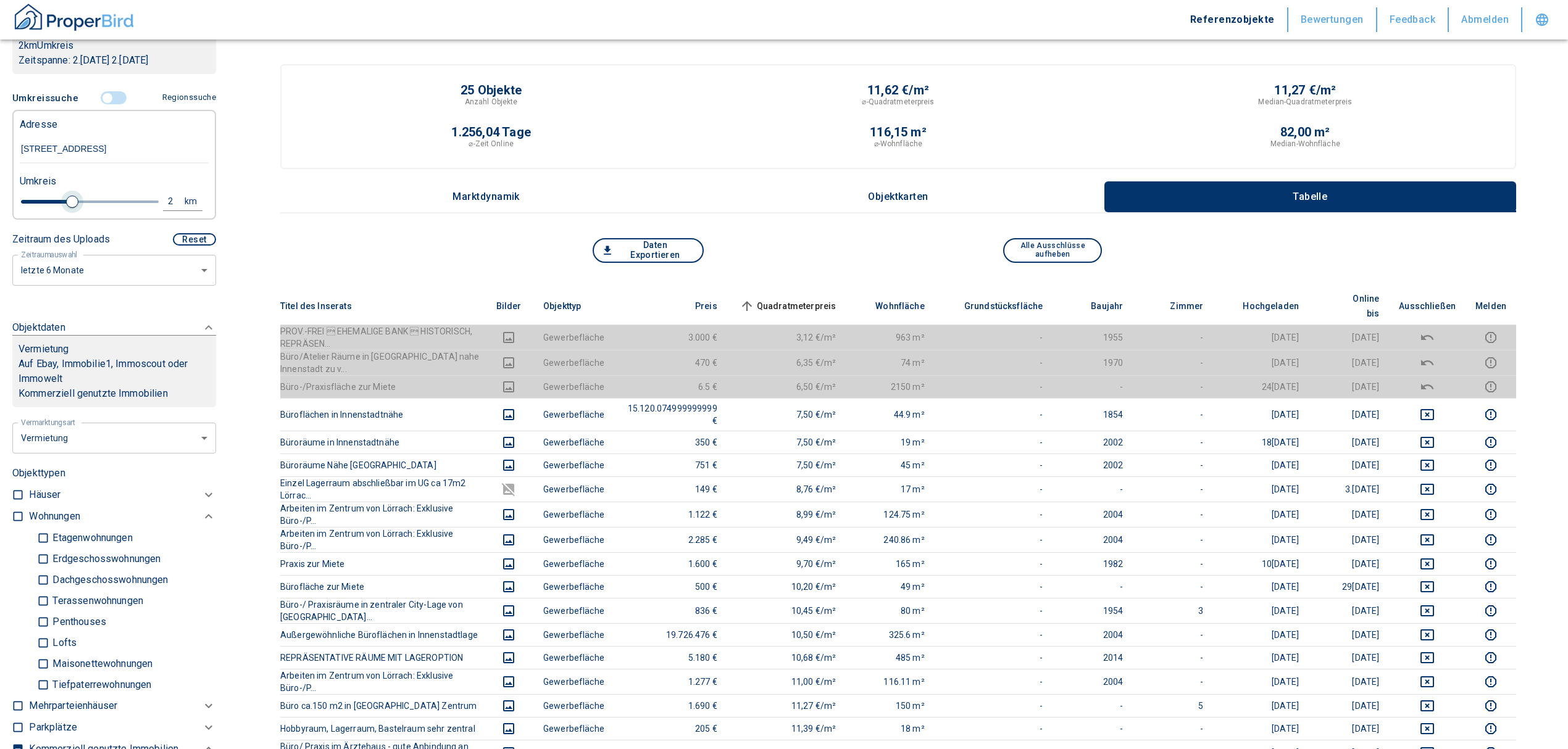
type input "1.6"
type input "2020"
type input "1.4"
type input "2020"
type input "1.2"
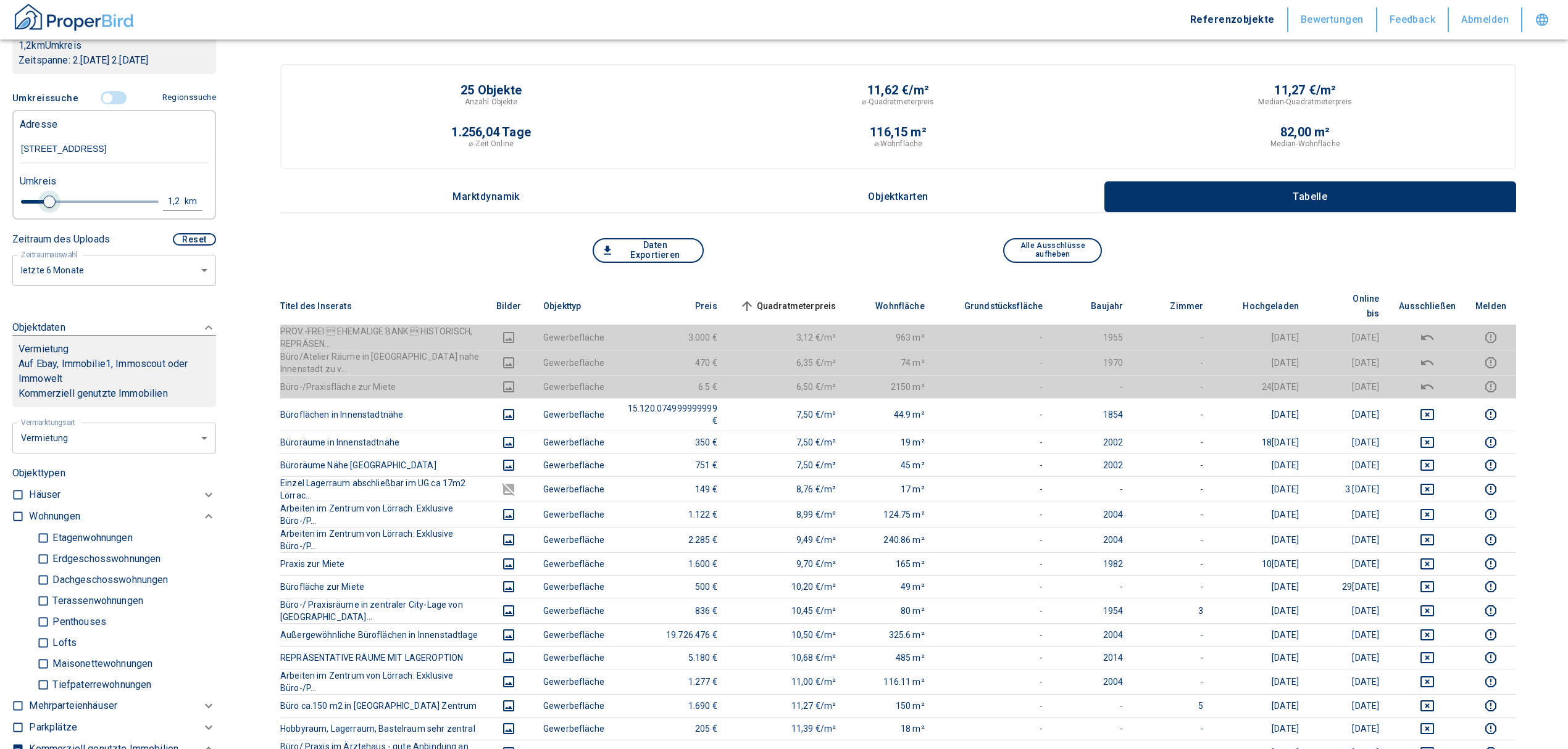
type input "2020"
type input "1"
drag, startPoint x: 68, startPoint y: 203, endPoint x: 42, endPoint y: 198, distance: 26.5
click at [42, 198] on span at bounding box center [43, 201] width 12 height 12
type input "2020"
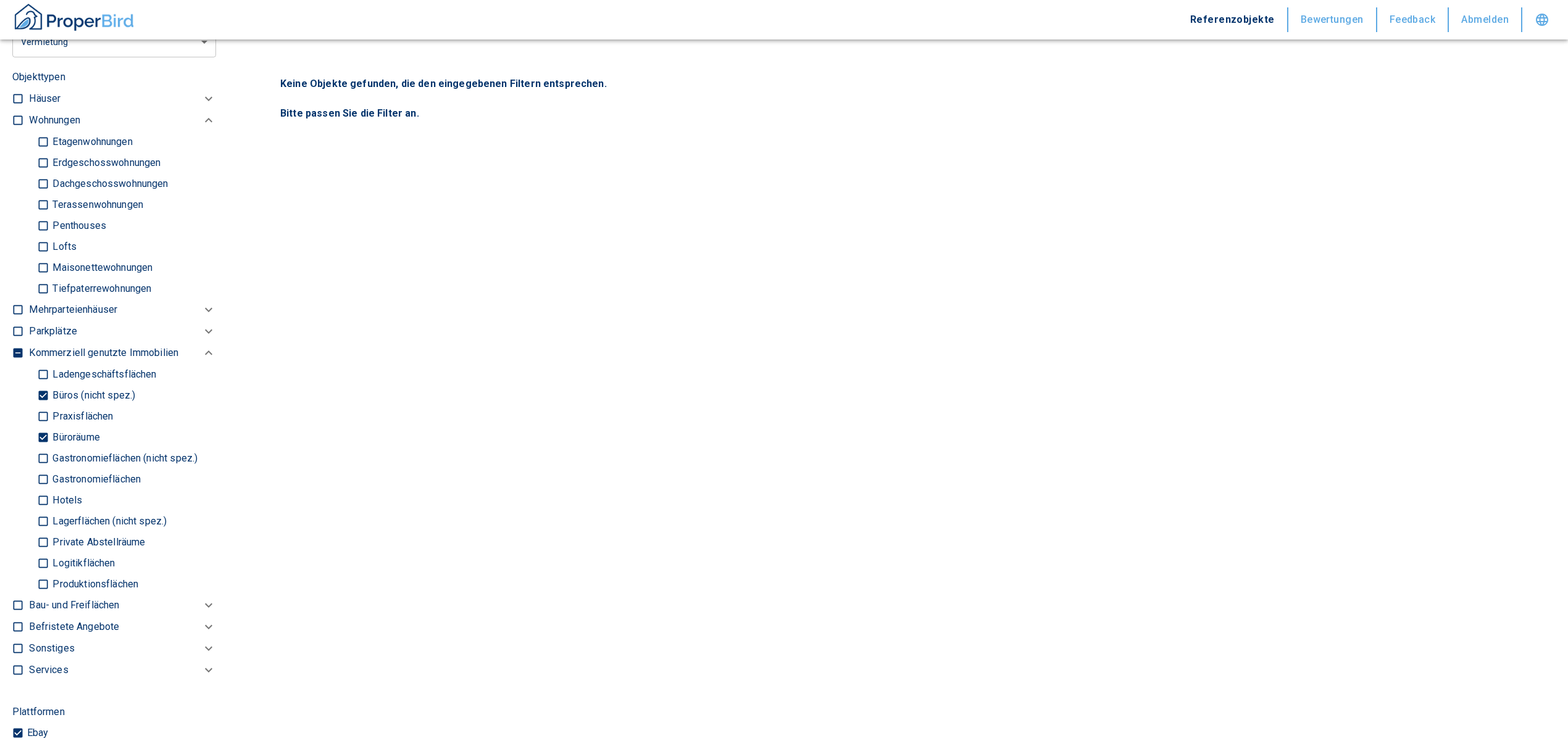
scroll to position [494, 0]
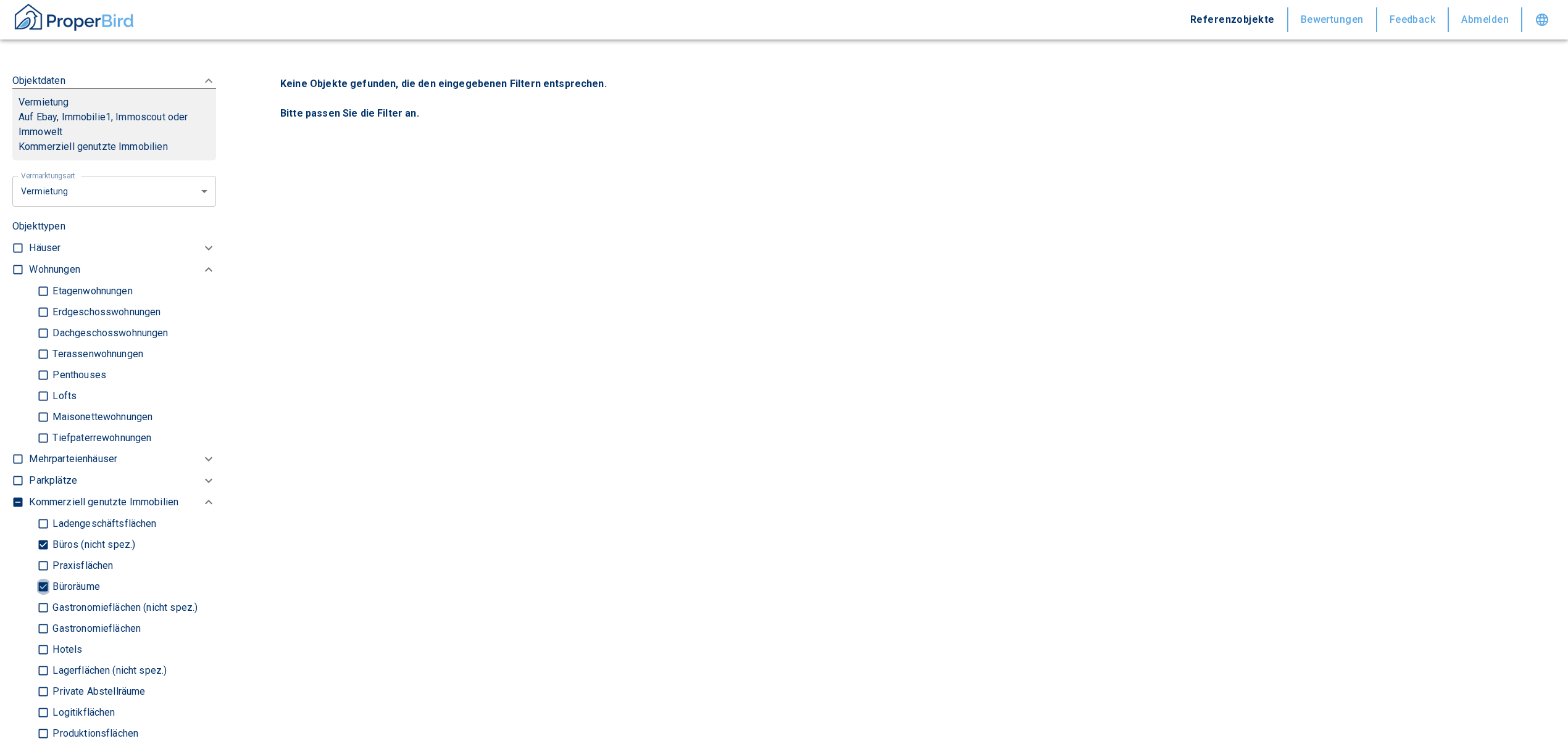
click at [40, 581] on input "Büroräume" at bounding box center [42, 587] width 12 height 22
checkbox input "false"
type input "2020"
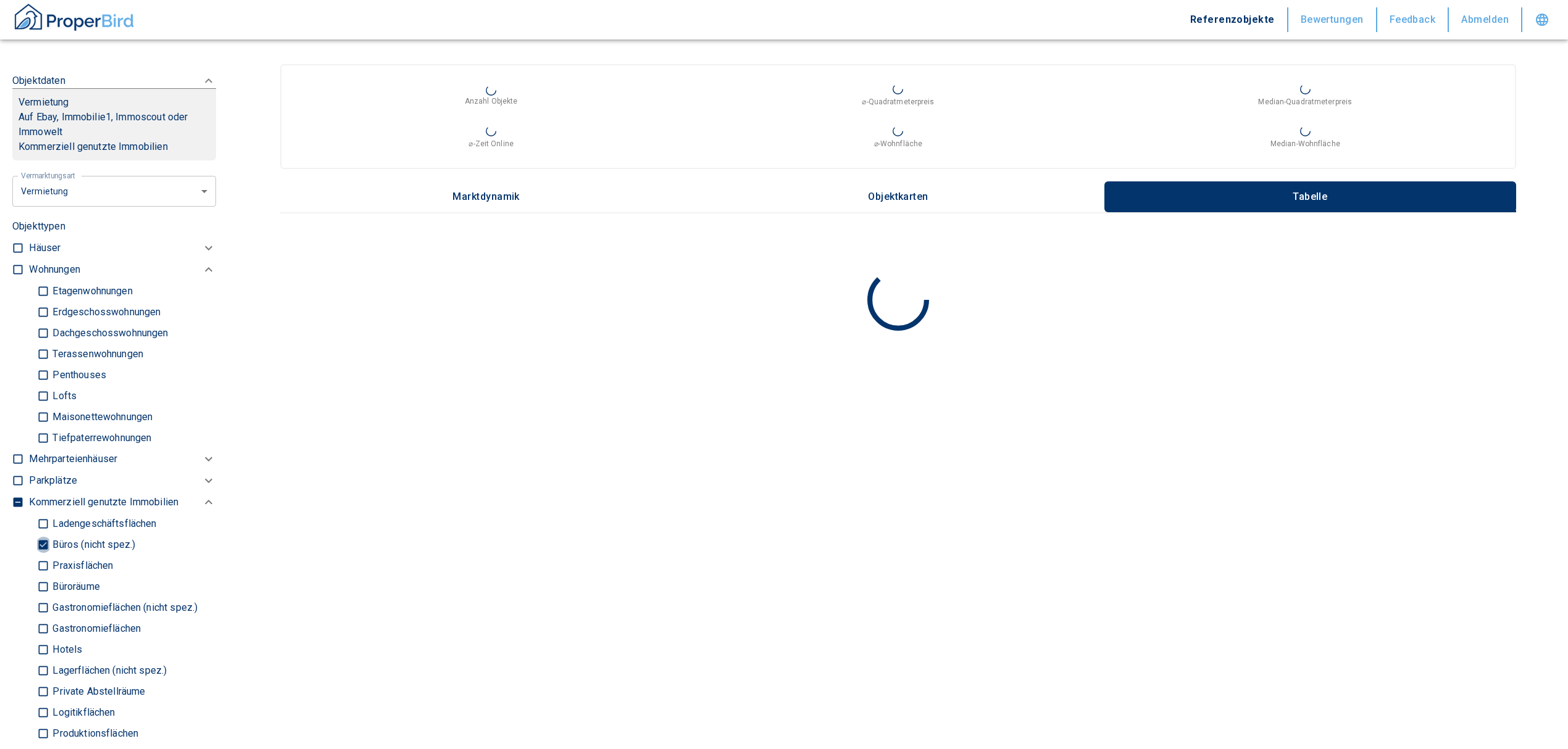
click at [48, 540] on input "Büros (nicht spez.)" at bounding box center [42, 544] width 12 height 22
checkbox input "false"
type input "2020"
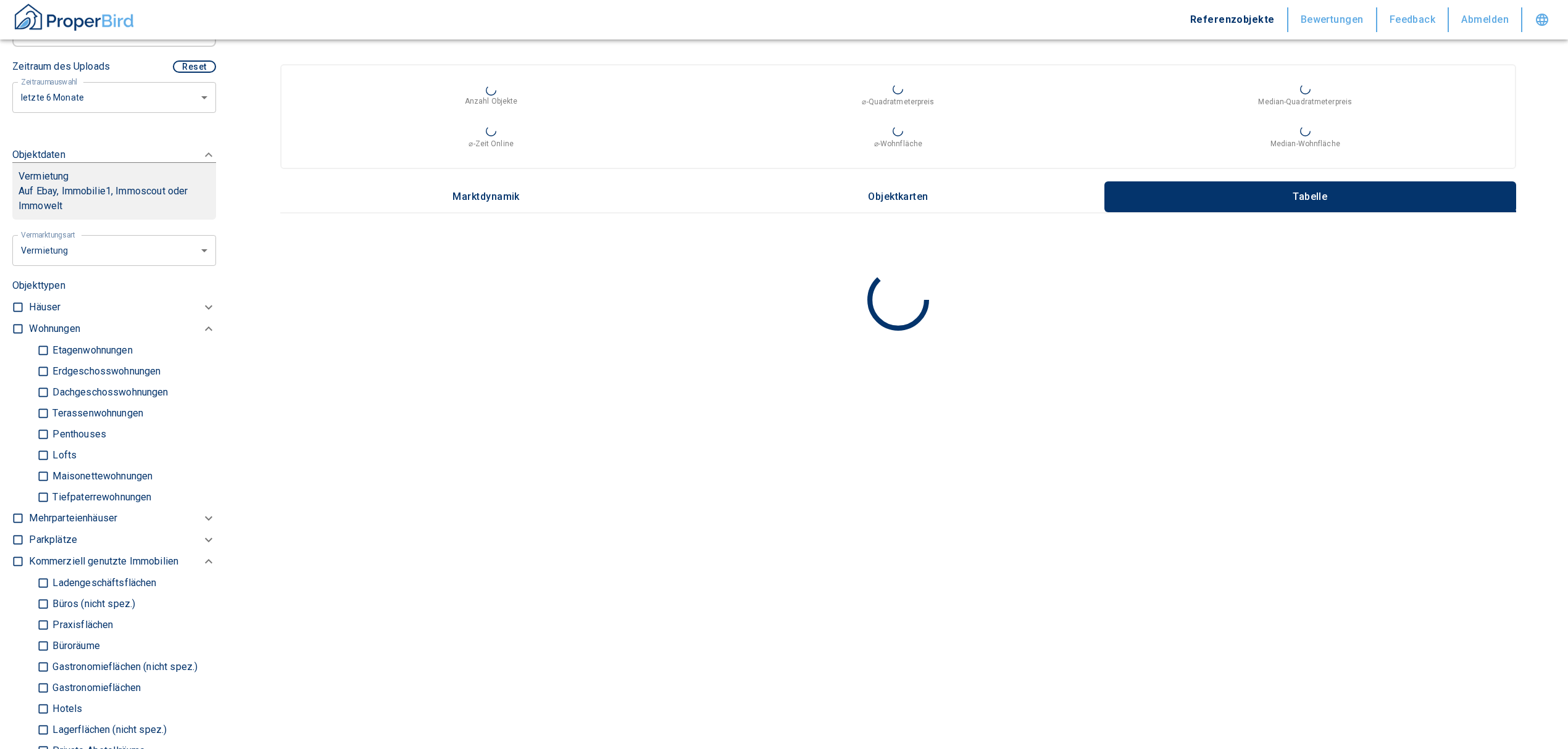
scroll to position [329, 0]
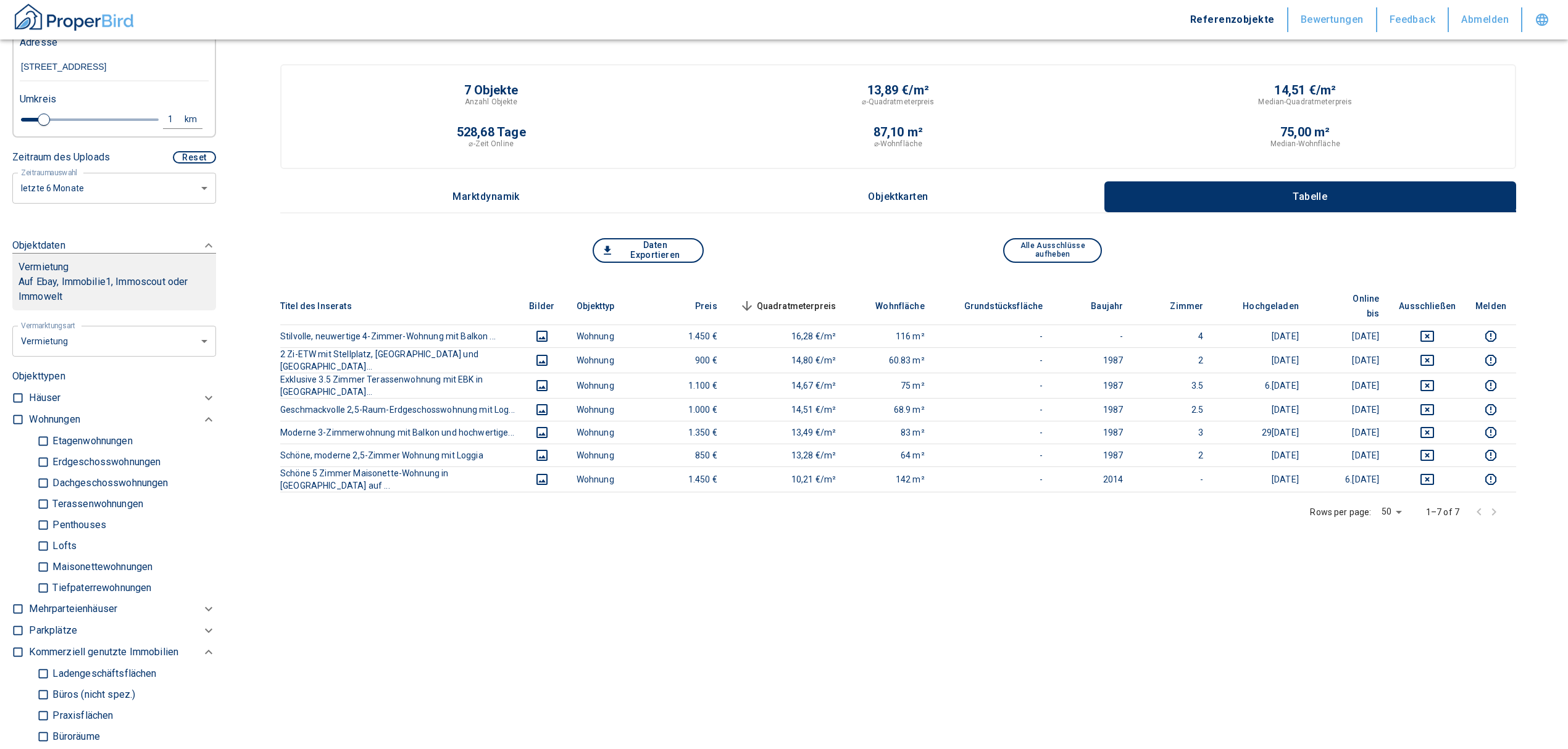
click at [15, 416] on input "checkbox" at bounding box center [17, 420] width 12 height 12
checkbox input "true"
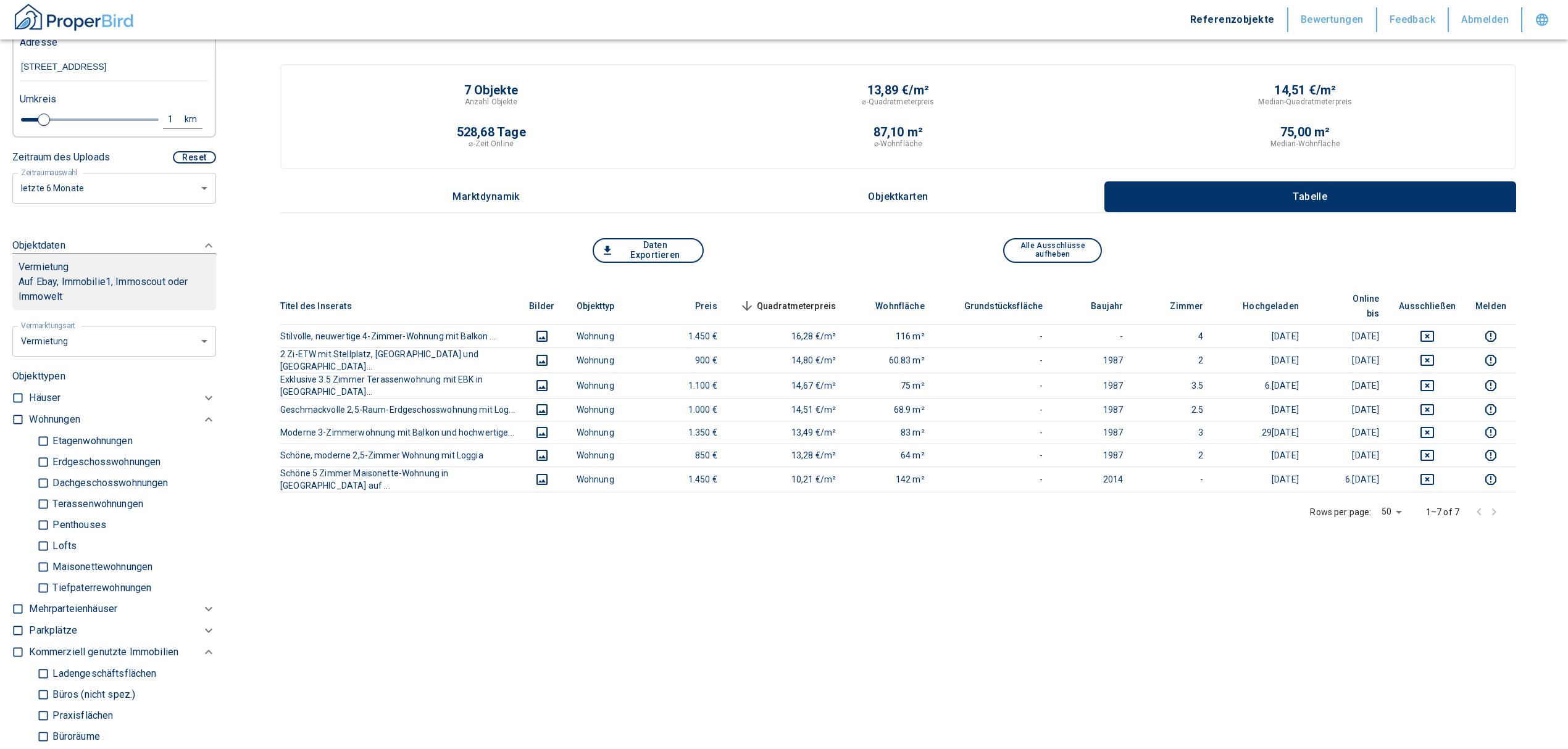
checkbox input "true"
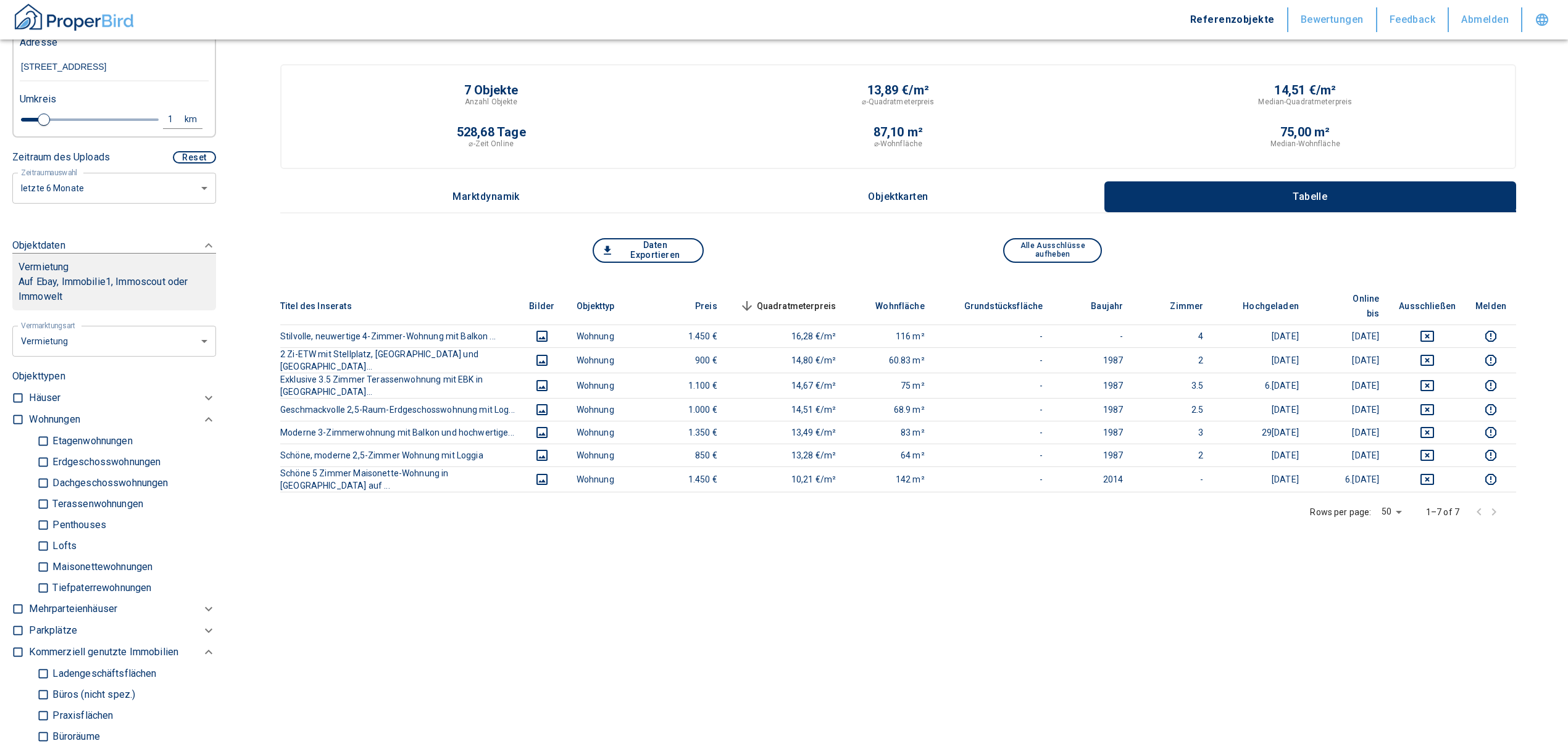
type input "2020"
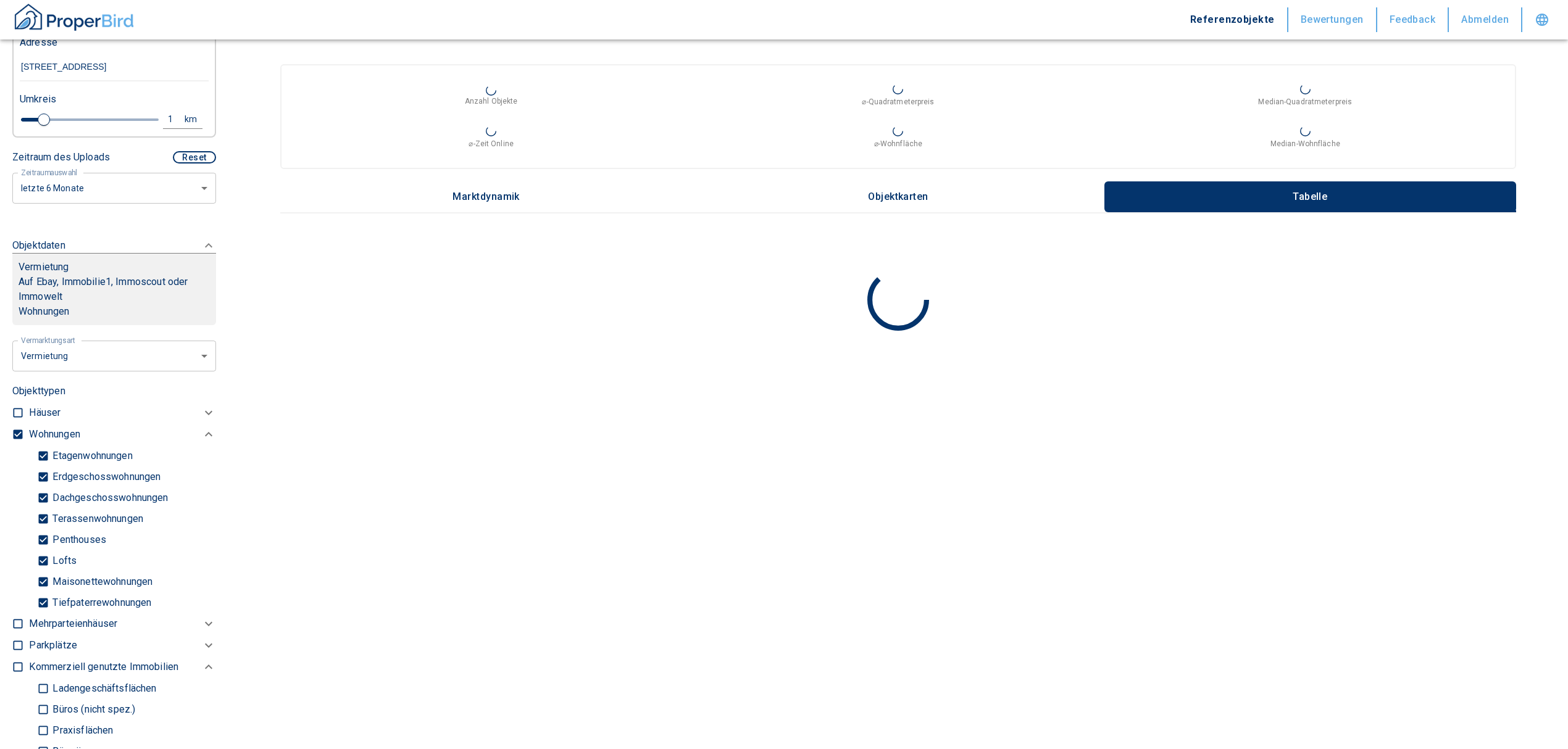
click at [48, 599] on input "Tiefpaterrewohnungen" at bounding box center [42, 603] width 12 height 22
checkbox input "false"
type input "2020"
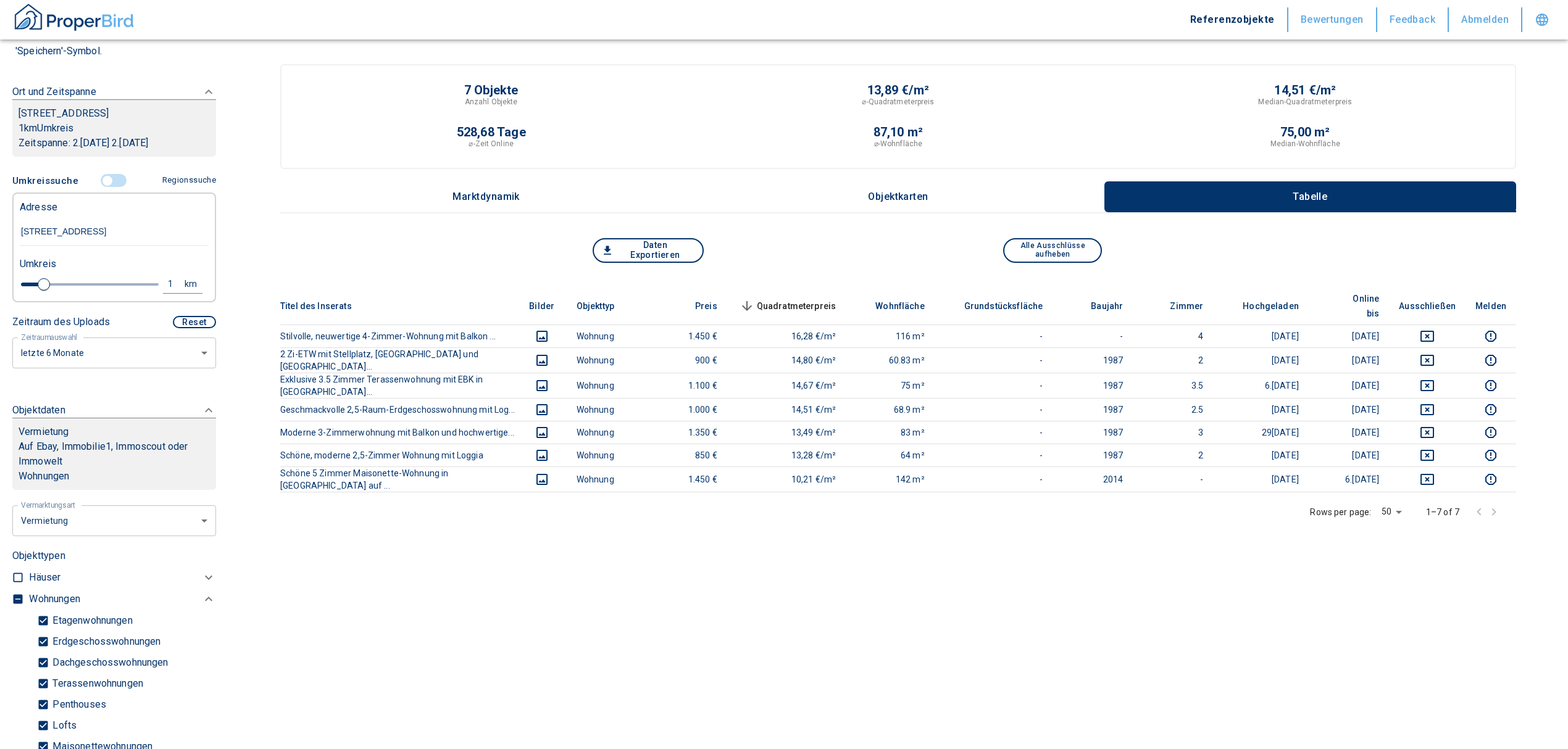
scroll to position [247, 0]
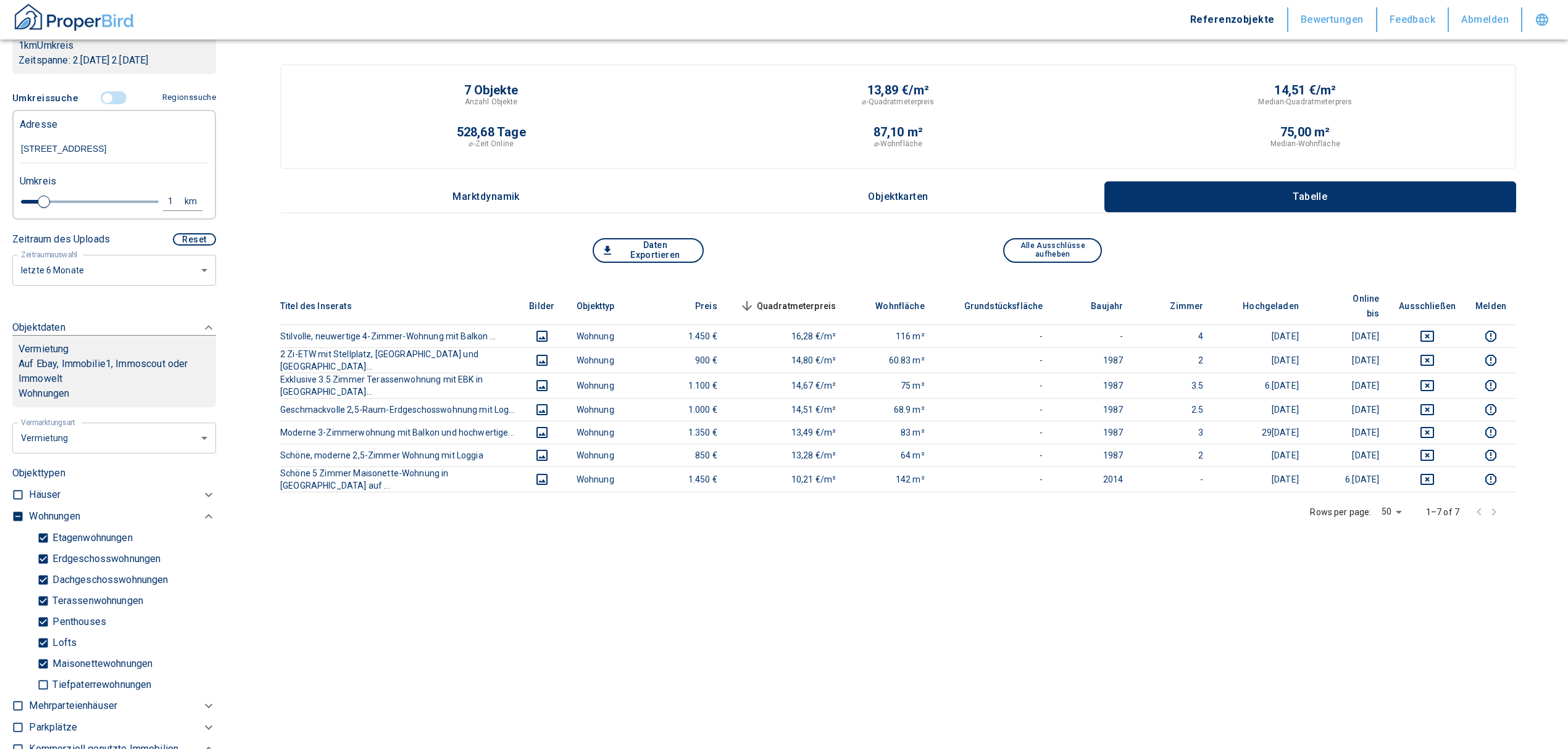
click at [17, 514] on input "checkbox" at bounding box center [17, 516] width 12 height 12
checkbox input "true"
type input "2020"
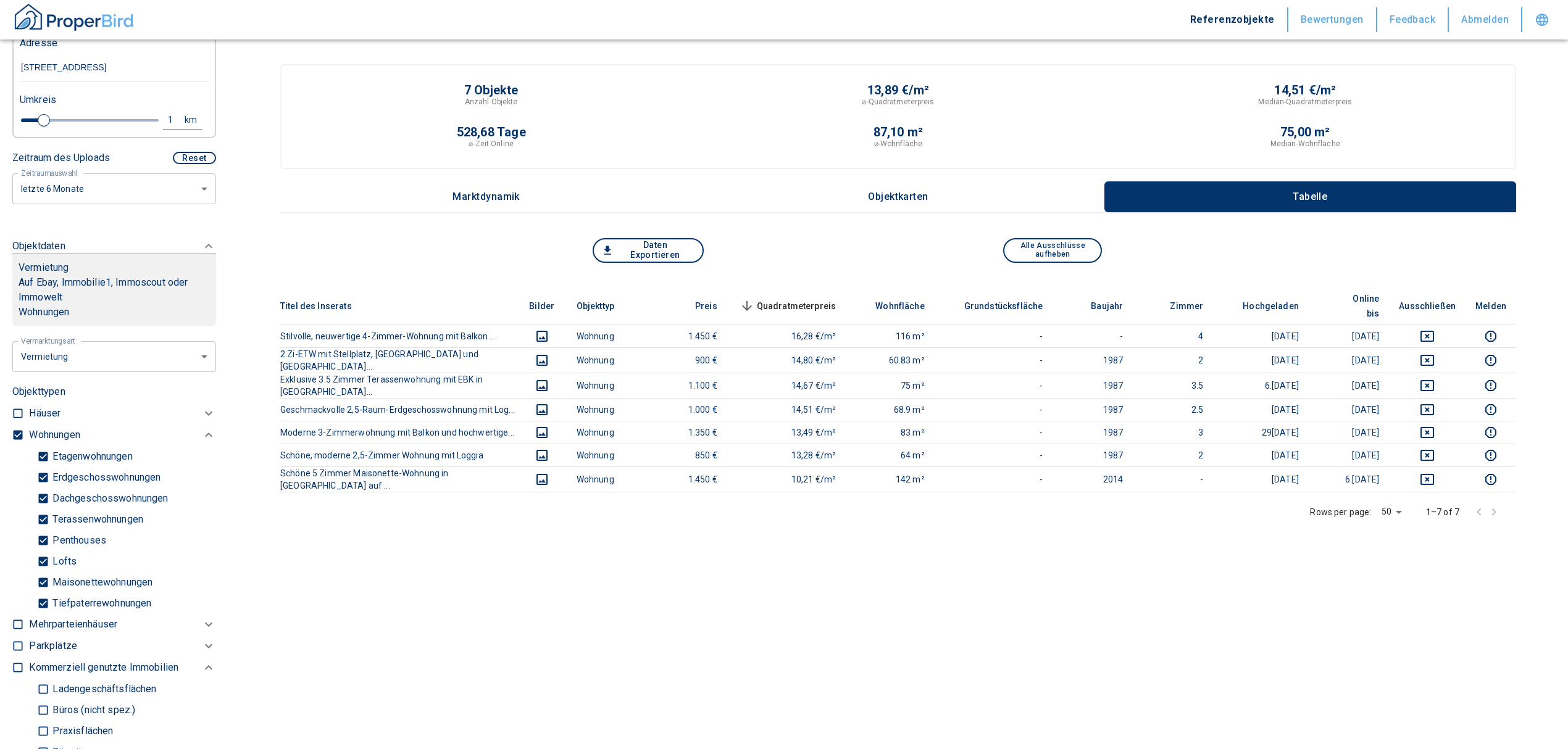
scroll to position [329, 0]
click at [43, 604] on input "Tiefpaterrewohnungen" at bounding box center [42, 603] width 12 height 22
checkbox input "false"
type input "2020"
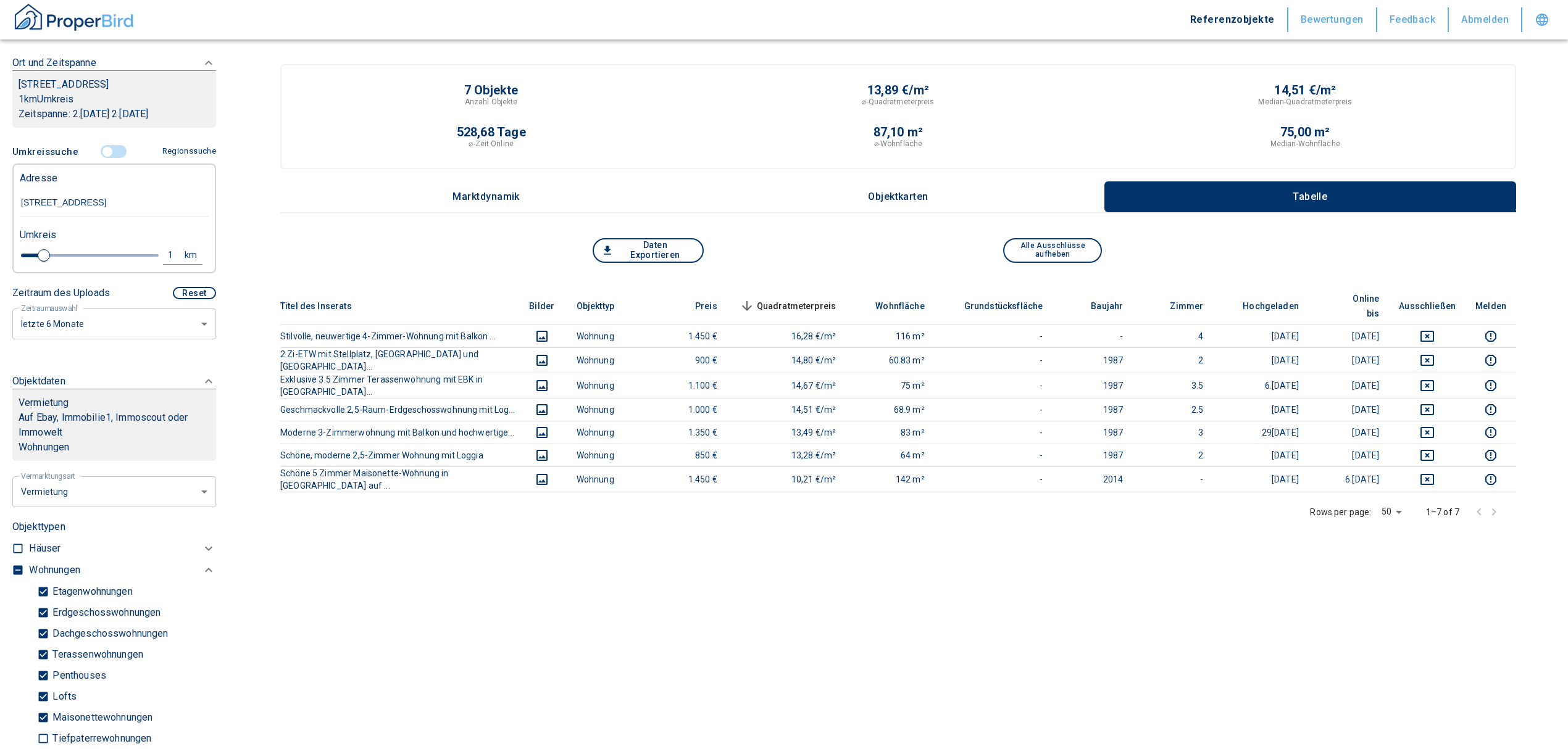
scroll to position [82, 0]
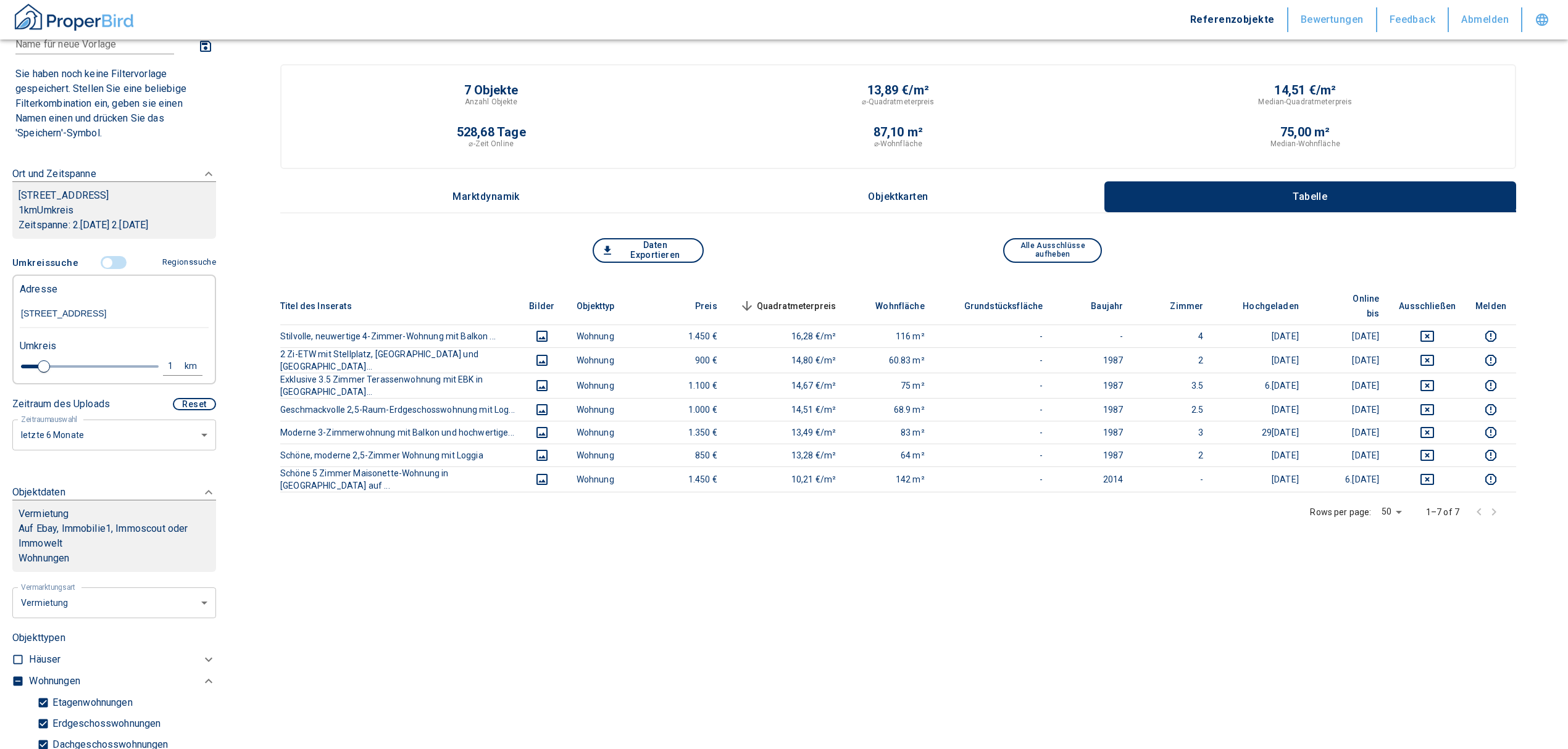
click at [131, 304] on input "[STREET_ADDRESS]" at bounding box center [114, 314] width 189 height 28
drag, startPoint x: 98, startPoint y: 305, endPoint x: 0, endPoint y: 289, distance: 99.3
click at [0, 289] on div "Filtervorlagen Neue Filtereinstellungen erkannt! Name für neue Vorlage x Sie ha…" at bounding box center [114, 374] width 228 height 749
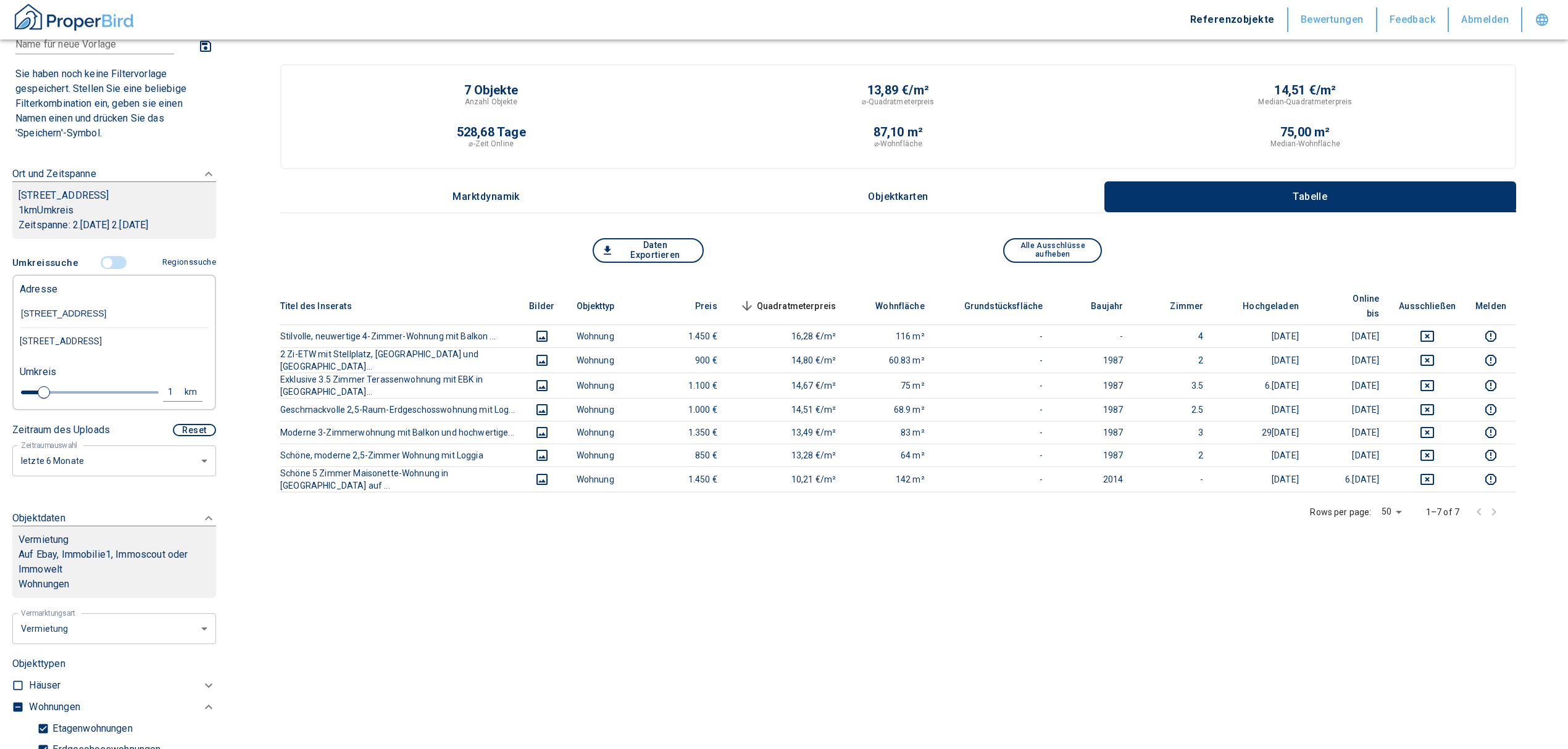
type input "[STREET_ADDRESS]"
click at [86, 344] on div "[STREET_ADDRESS]" at bounding box center [114, 342] width 189 height 26
type input "2020"
type input "[STREET_ADDRESS]"
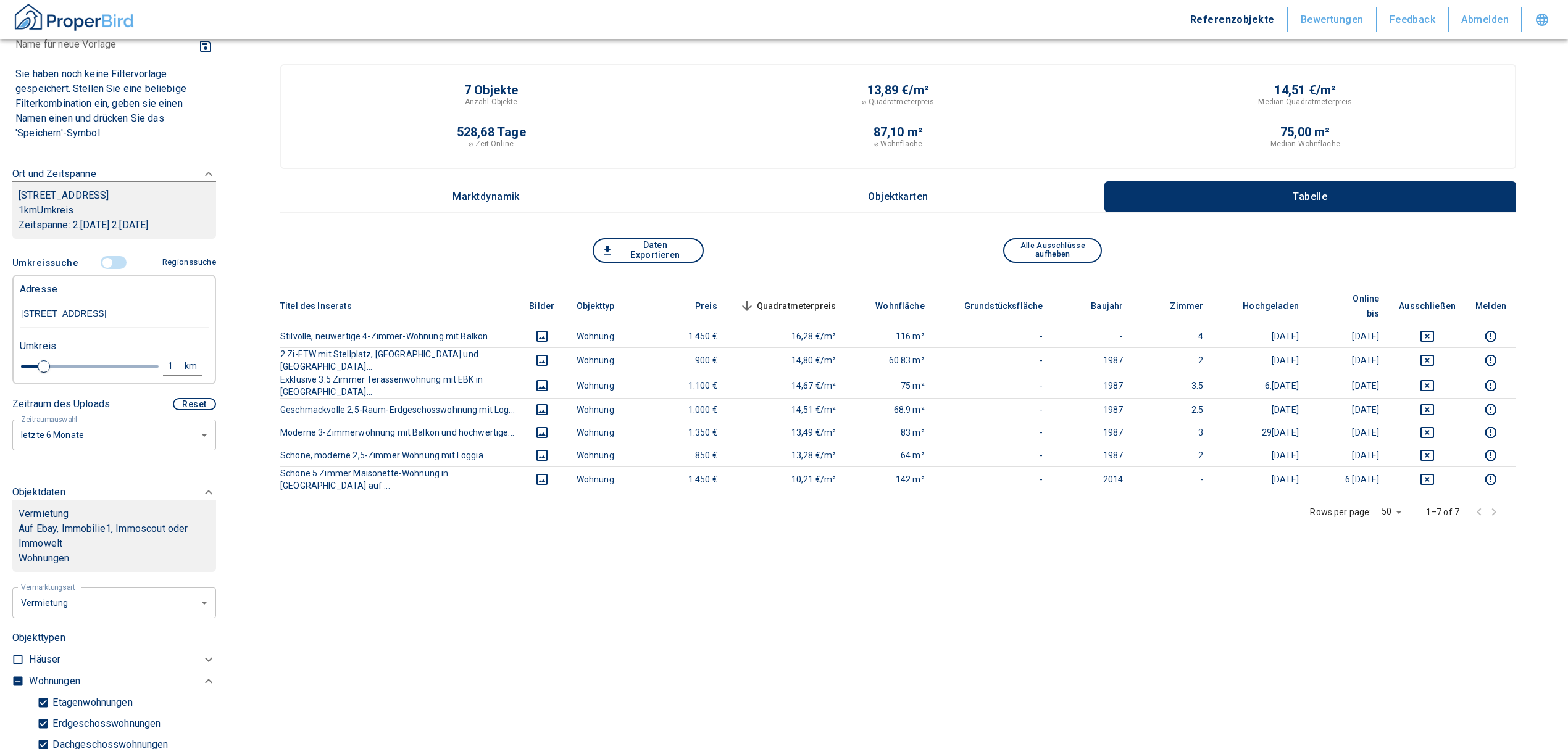
click at [99, 262] on input "controlled" at bounding box center [107, 263] width 37 height 13
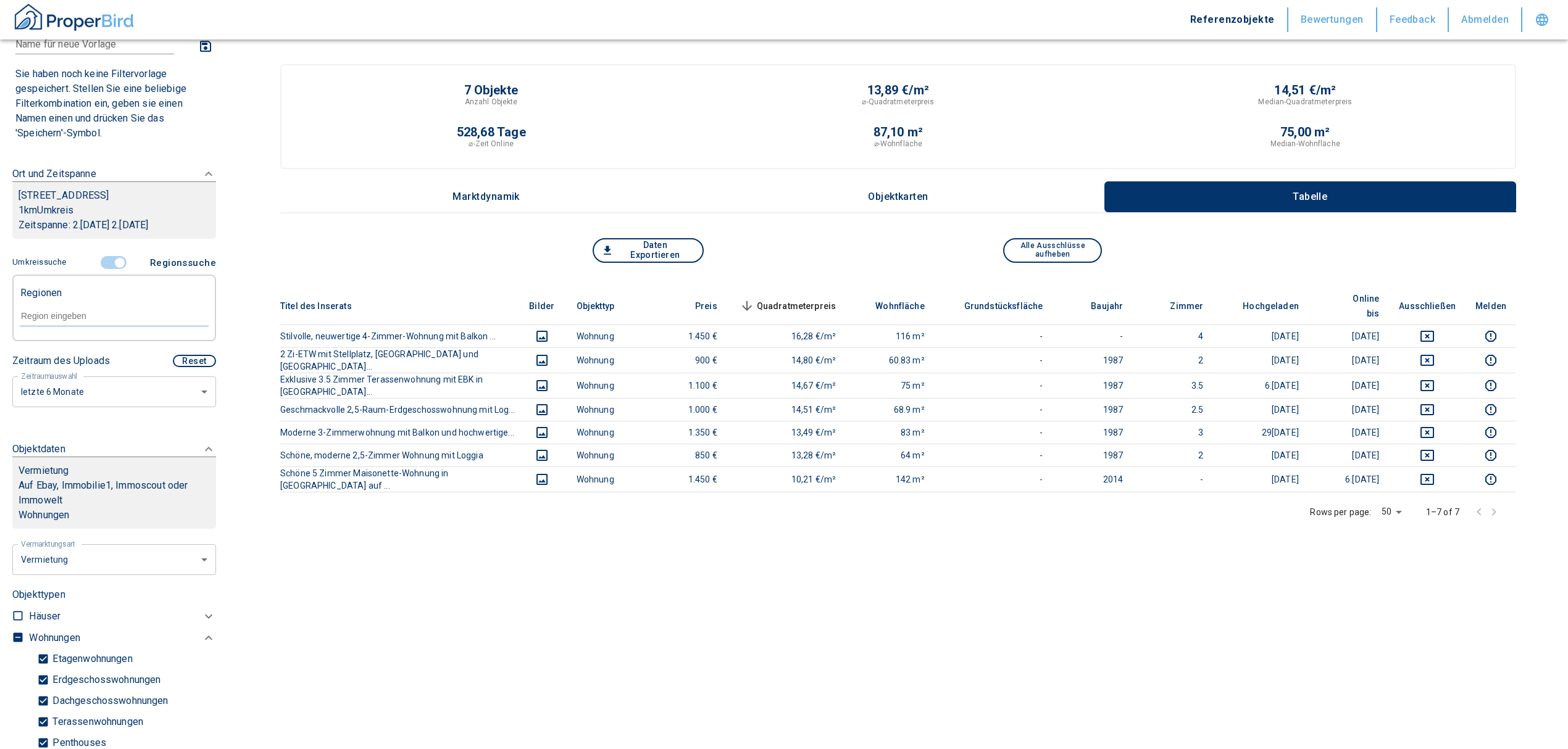
click at [94, 305] on div at bounding box center [114, 314] width 189 height 22
click at [91, 314] on input "text" at bounding box center [114, 316] width 189 height 11
click at [95, 349] on li "79540 Lörrach" at bounding box center [107, 344] width 177 height 23
type input "79540"
type input "2020"
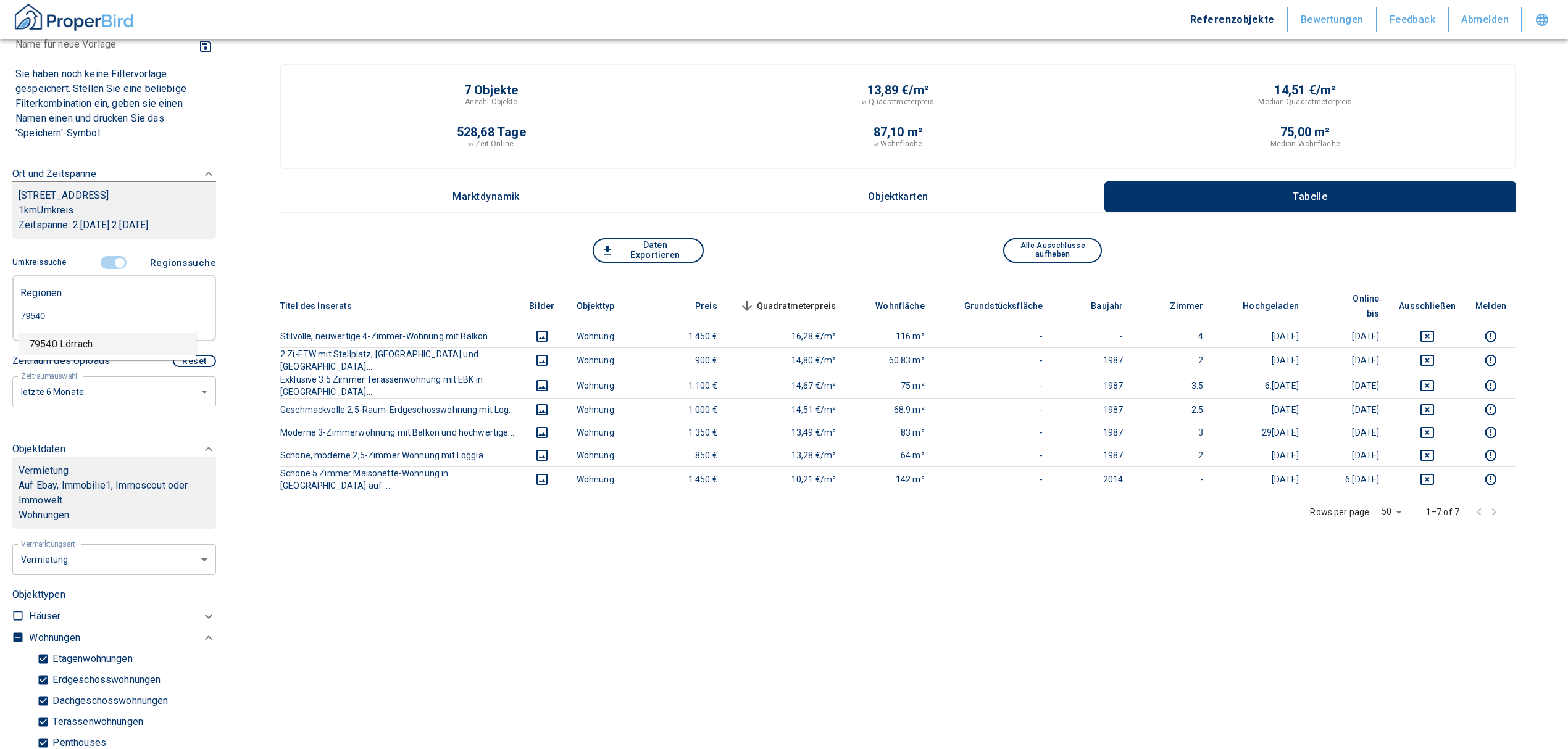
type input "79540 Lörrach"
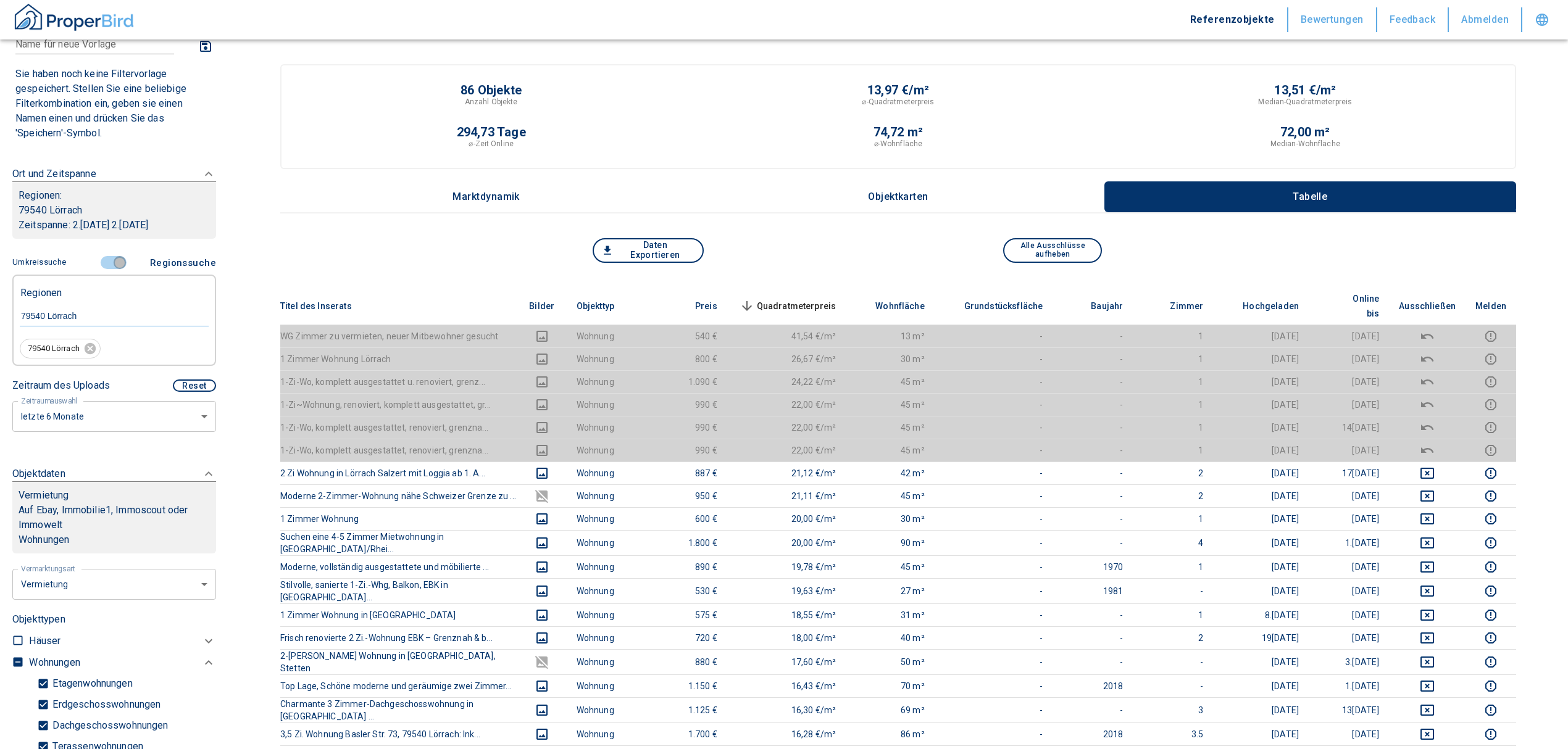
click at [109, 260] on input "controlled" at bounding box center [119, 263] width 37 height 13
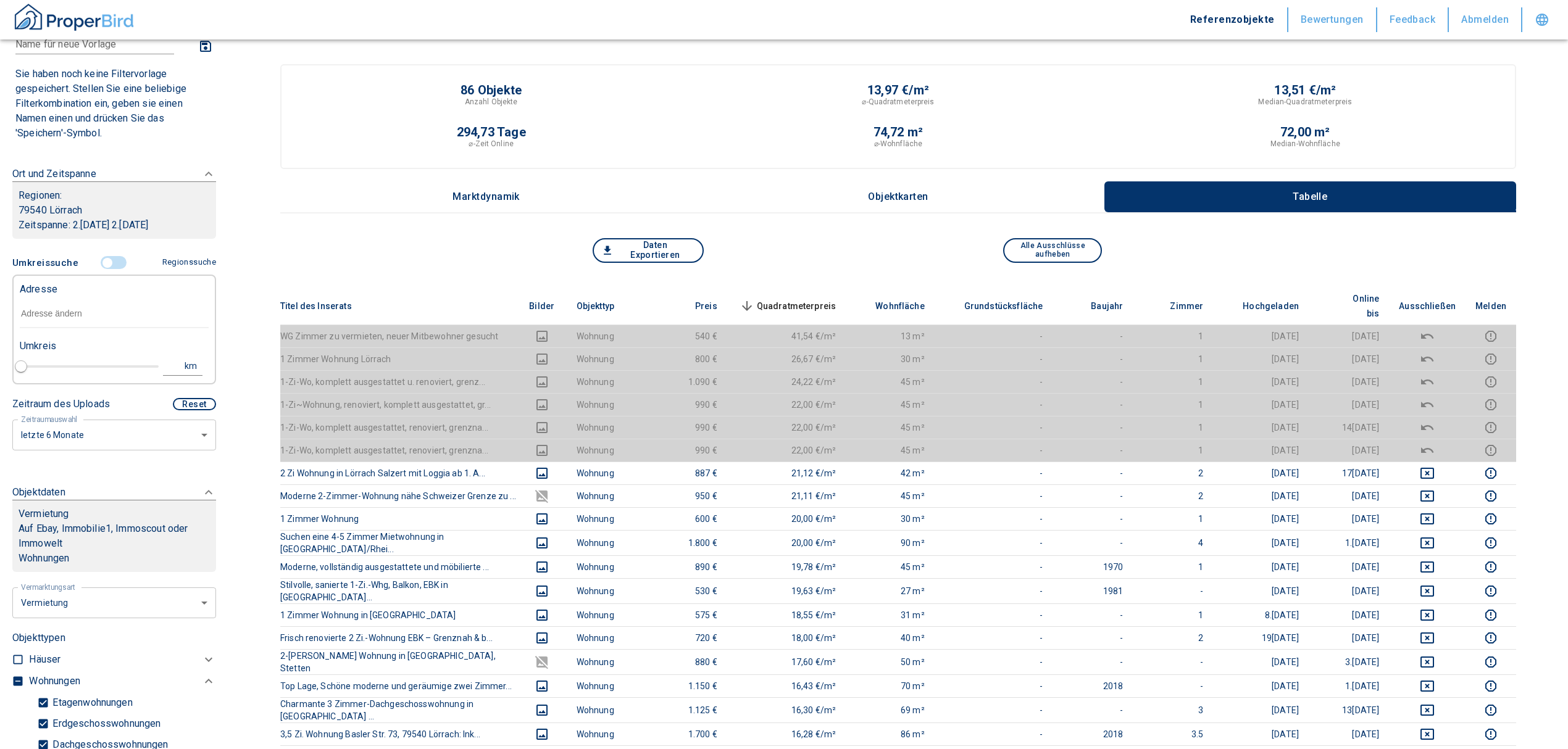
click at [85, 304] on input "text" at bounding box center [114, 314] width 189 height 28
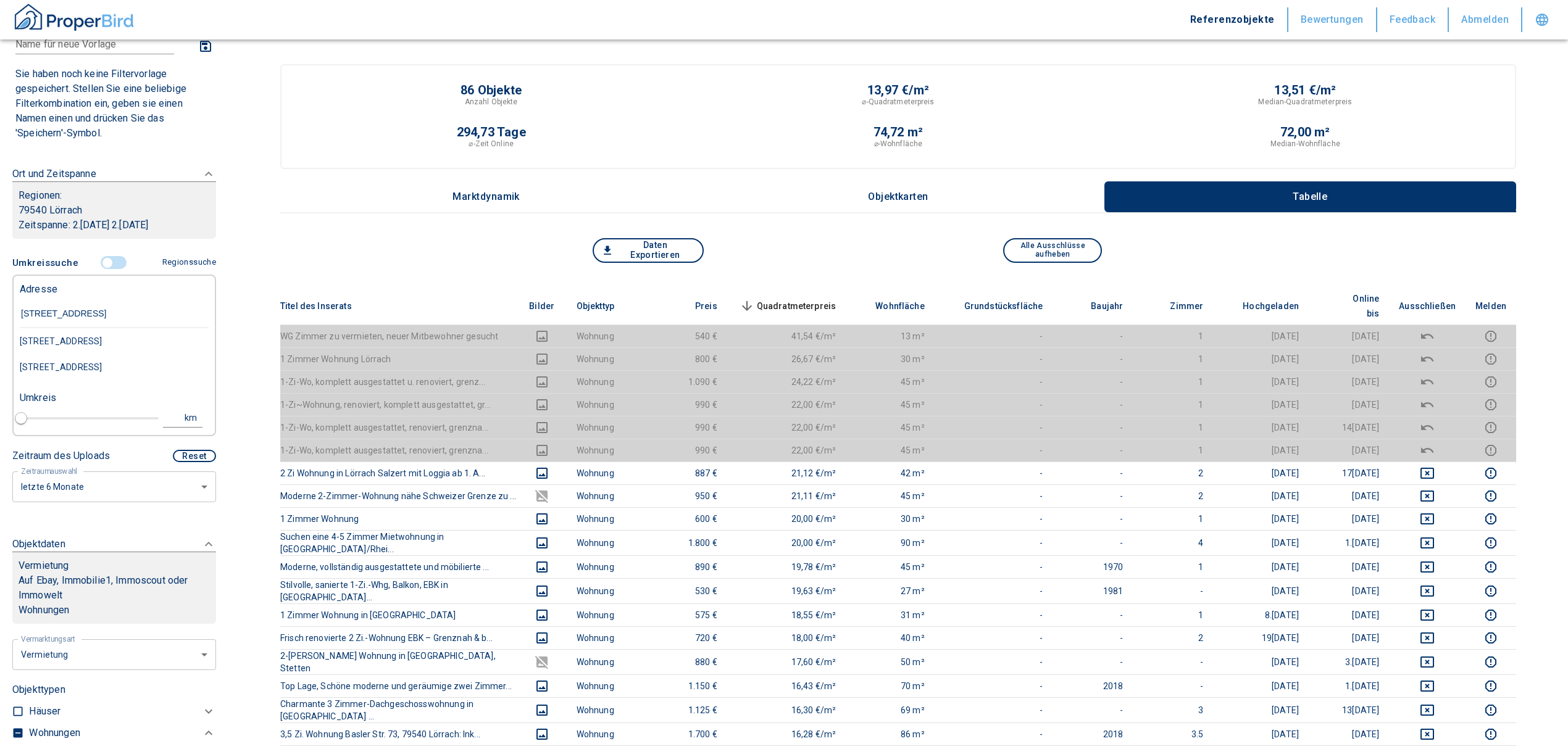
type input "[STREET_ADDRESS]"
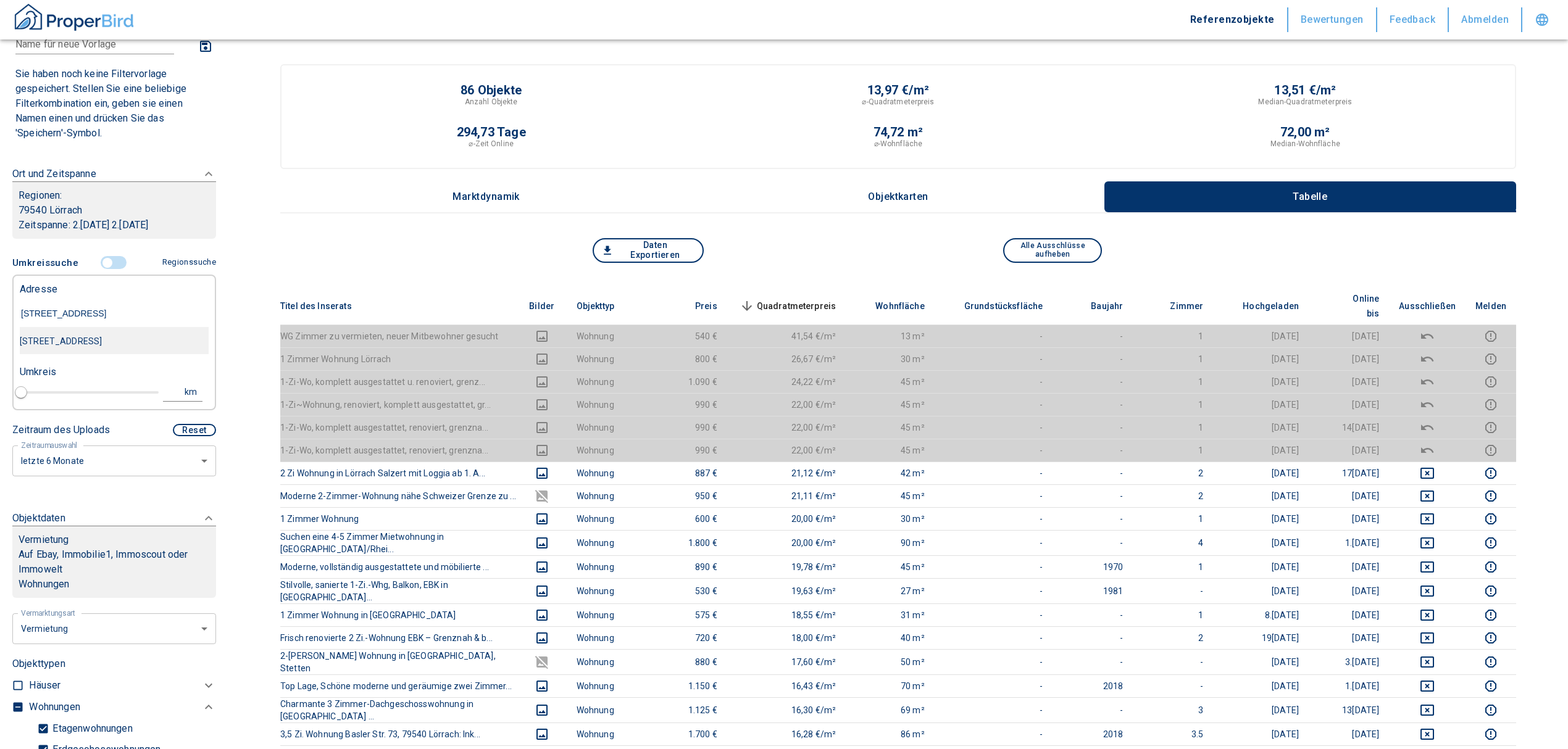
click at [80, 344] on div "[STREET_ADDRESS]" at bounding box center [114, 342] width 189 height 26
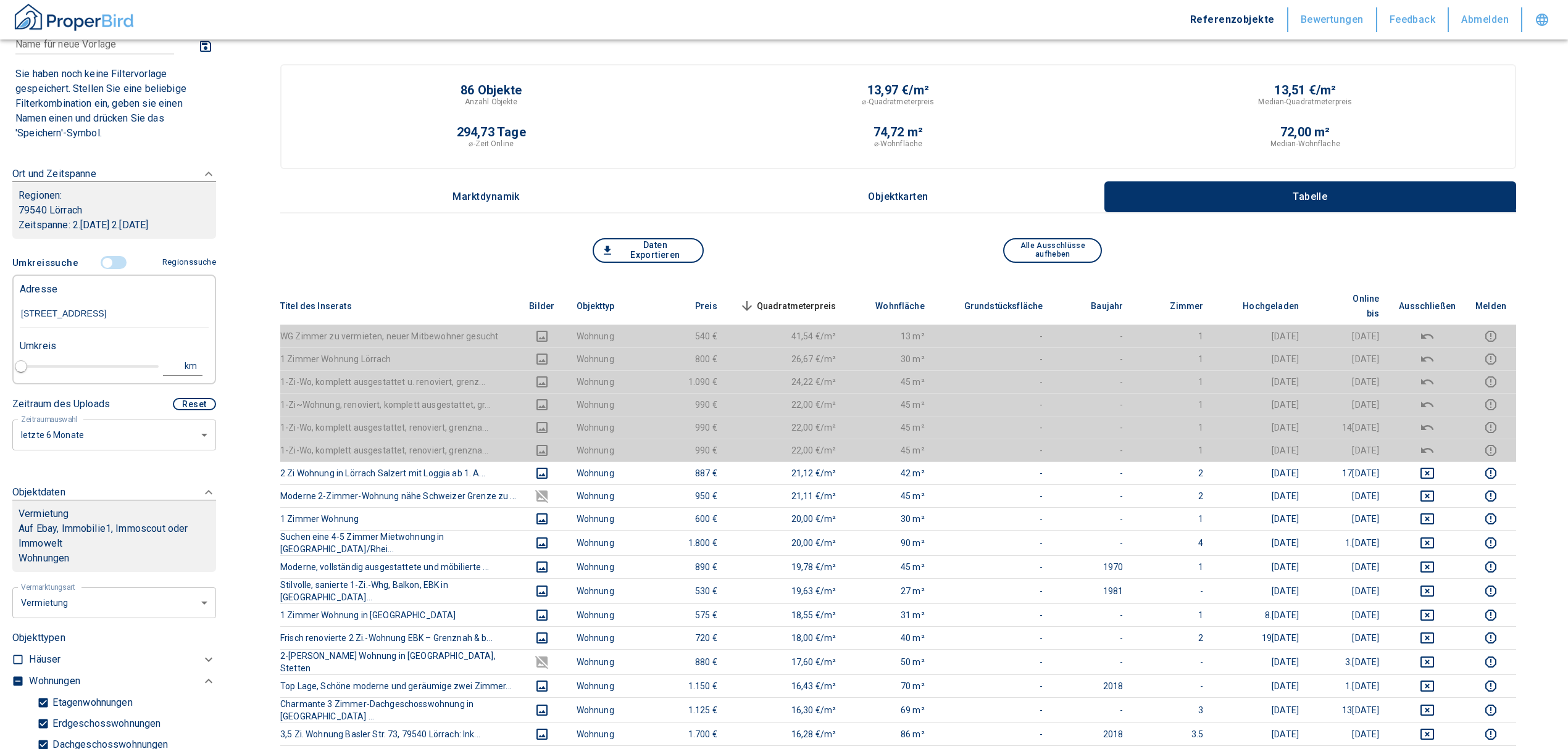
type input "2020"
type input "[STREET_ADDRESS]"
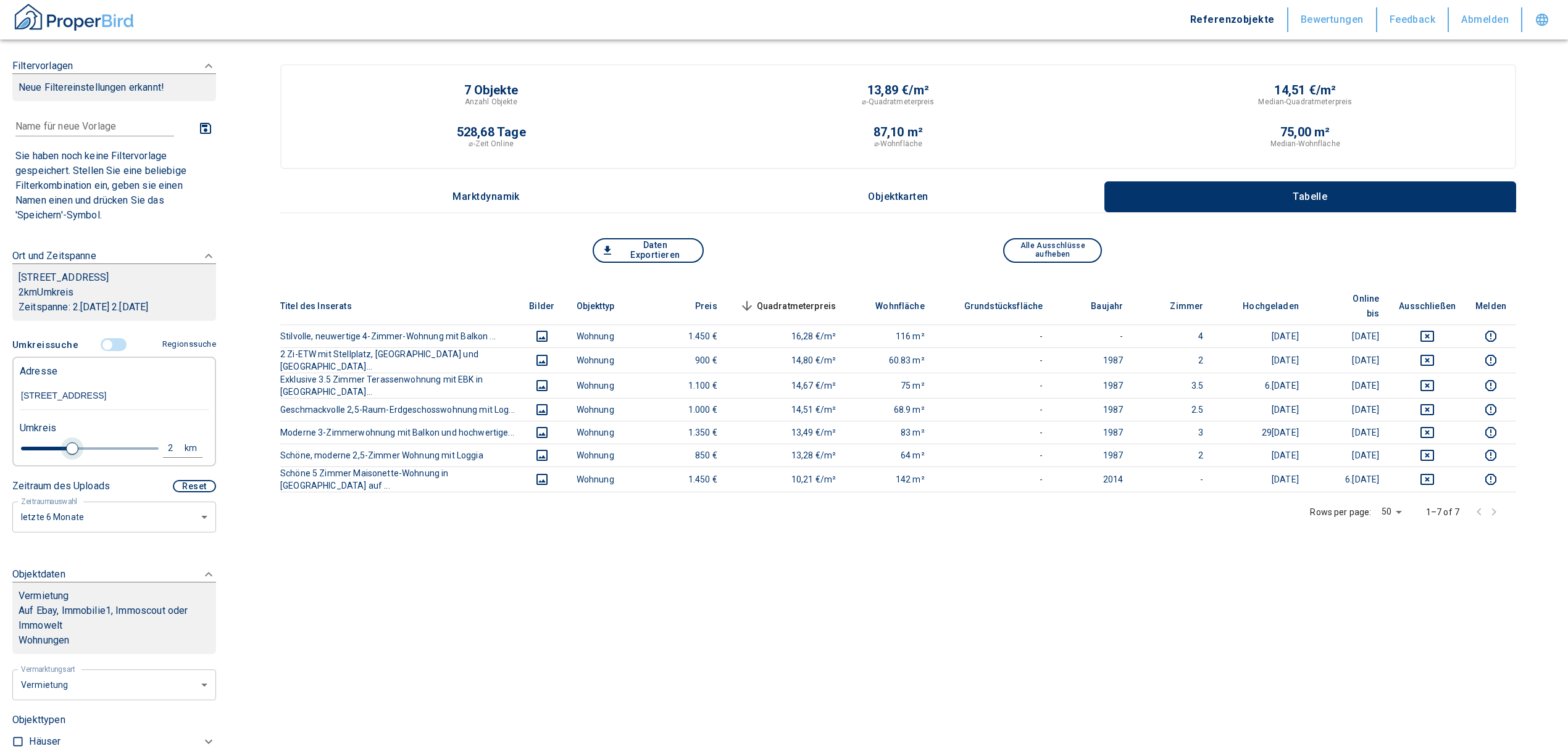
drag, startPoint x: 47, startPoint y: 448, endPoint x: 68, endPoint y: 451, distance: 21.2
click at [68, 451] on span at bounding box center [71, 449] width 12 height 12
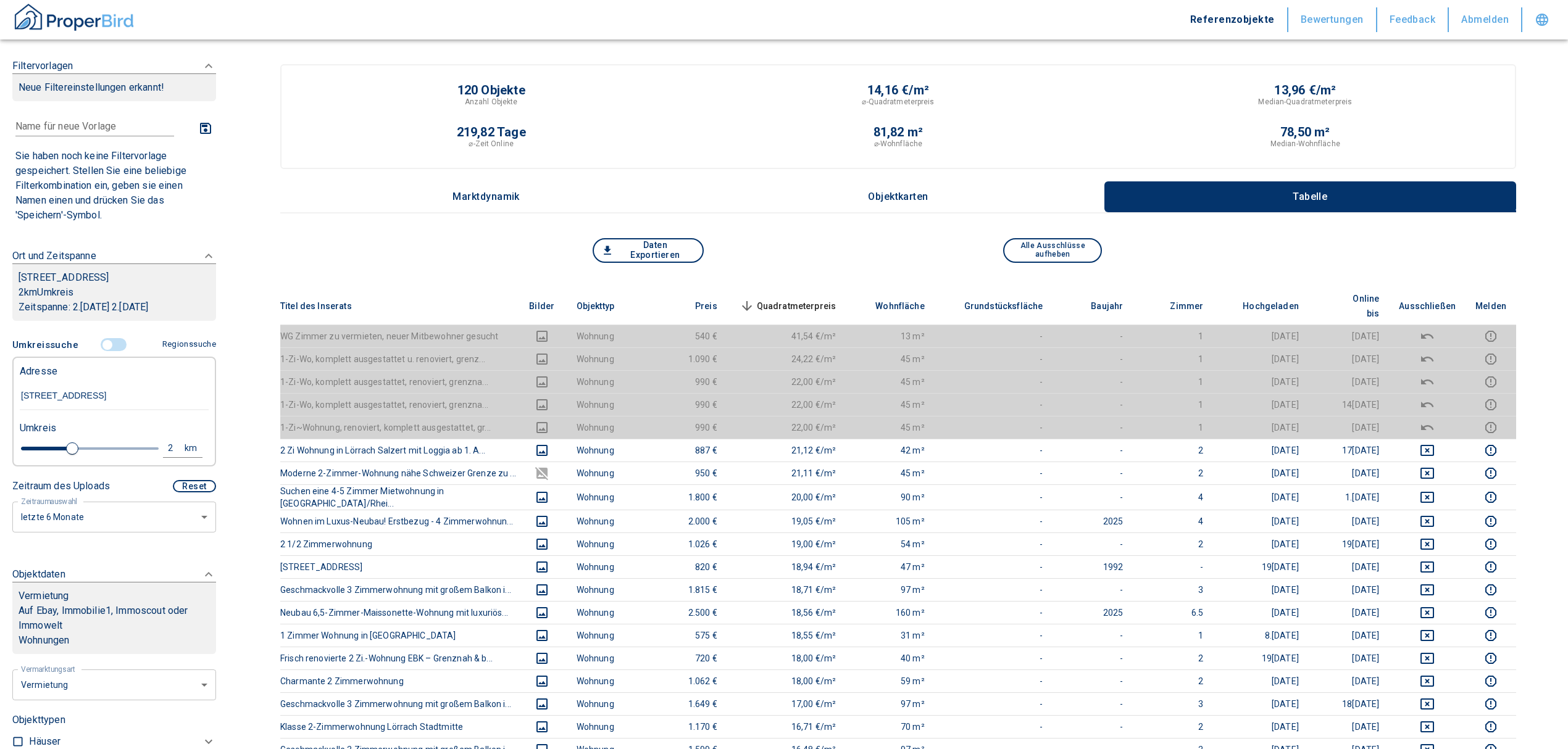
click at [825, 298] on span "Quadratmeterpreis sorted descending" at bounding box center [787, 306] width 100 height 15
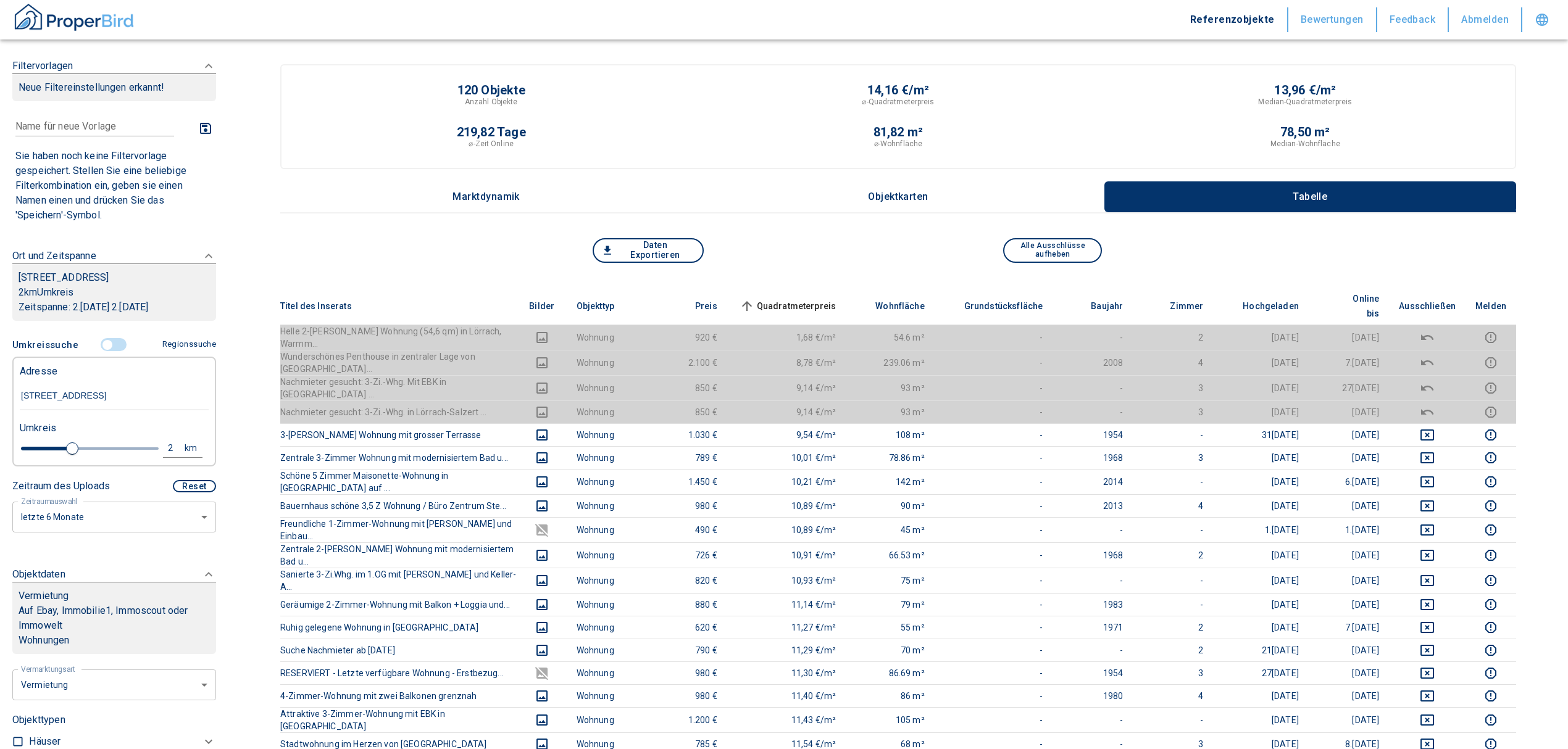
click at [826, 298] on span "Quadratmeterpreis sorted ascending" at bounding box center [787, 306] width 100 height 15
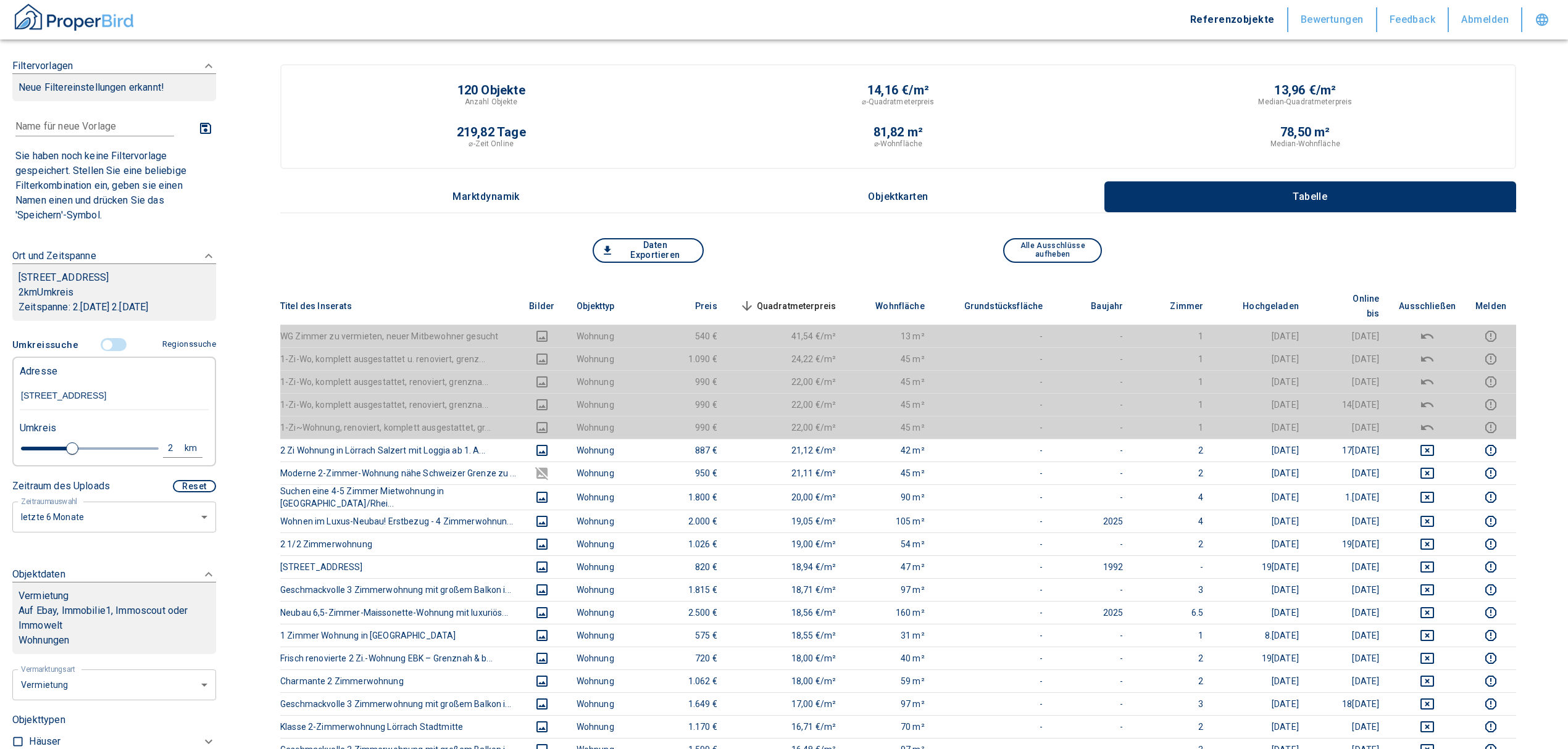
click at [807, 298] on span "Quadratmeterpreis sorted descending" at bounding box center [787, 306] width 100 height 15
